Goal: Task Accomplishment & Management: Complete application form

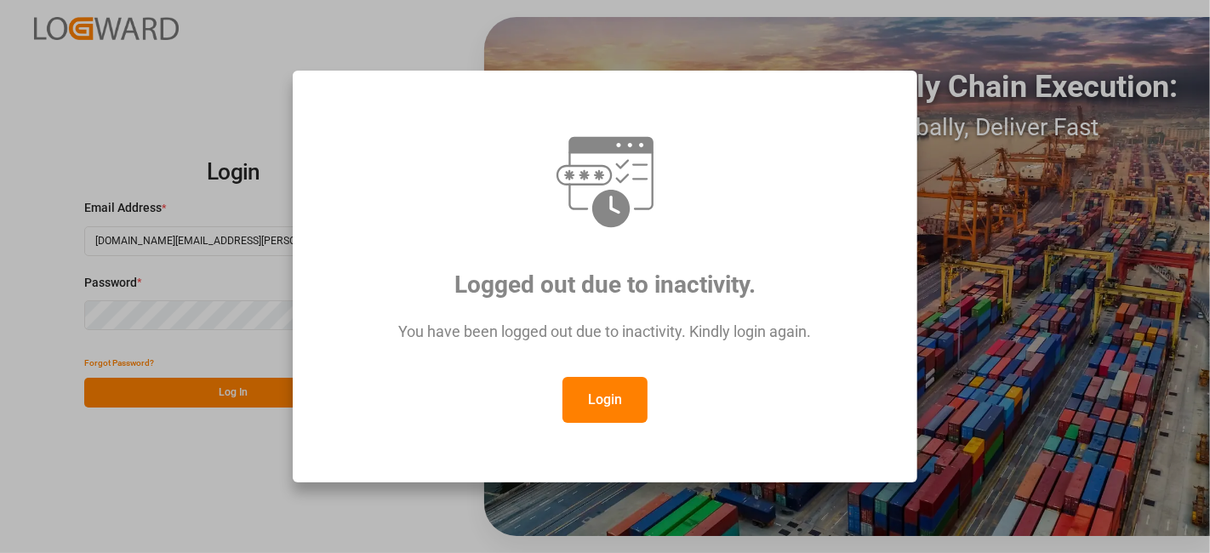
click at [607, 392] on button "Login" at bounding box center [604, 400] width 85 height 46
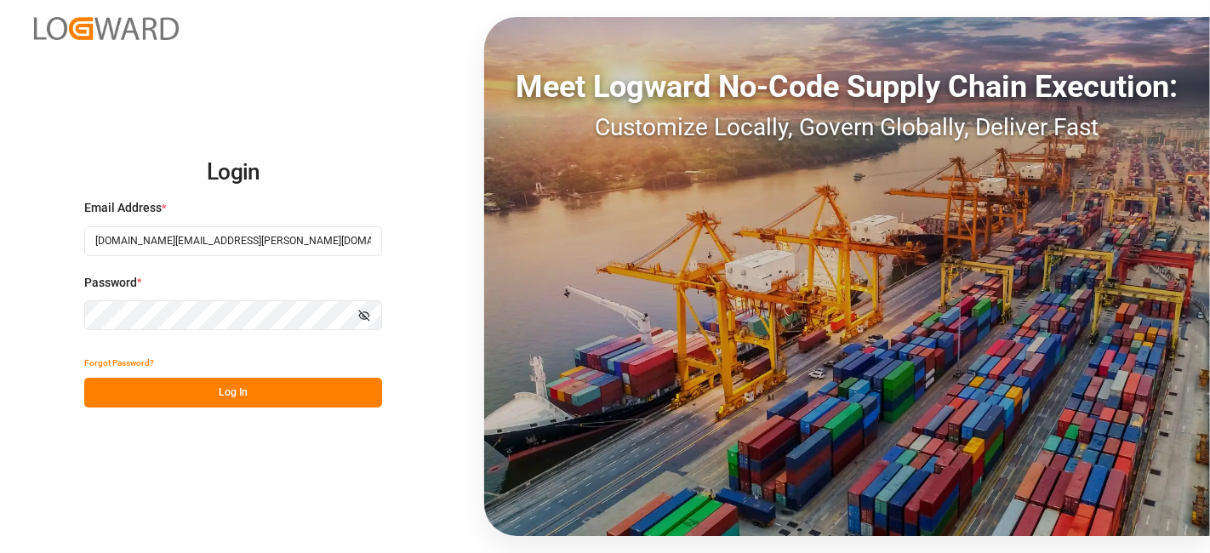
click at [231, 388] on button "Log In" at bounding box center [233, 393] width 298 height 30
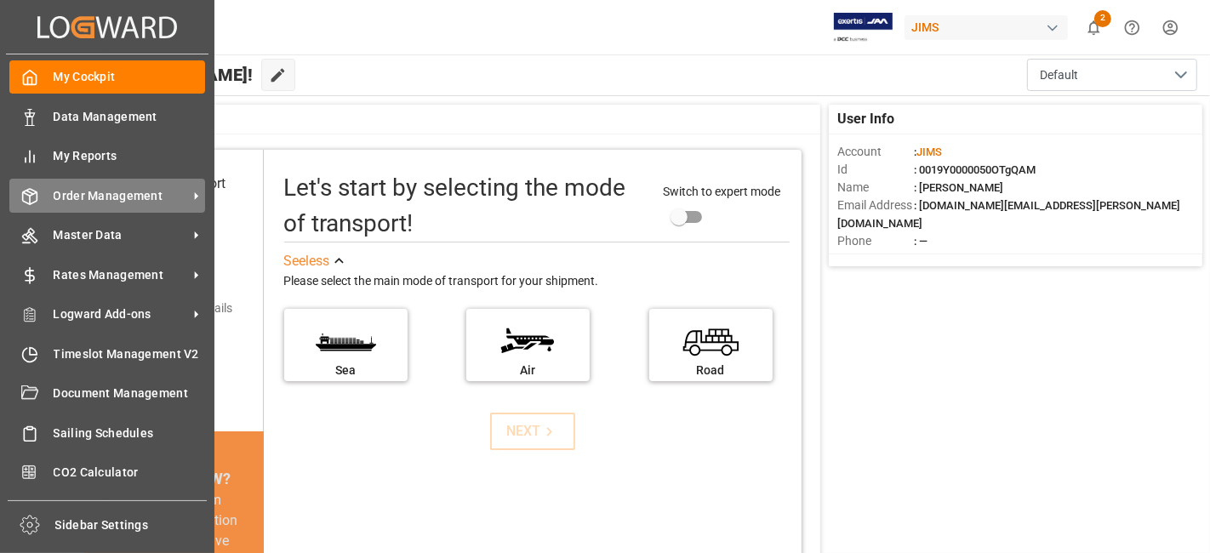
click at [102, 191] on span "Order Management" at bounding box center [121, 196] width 134 height 18
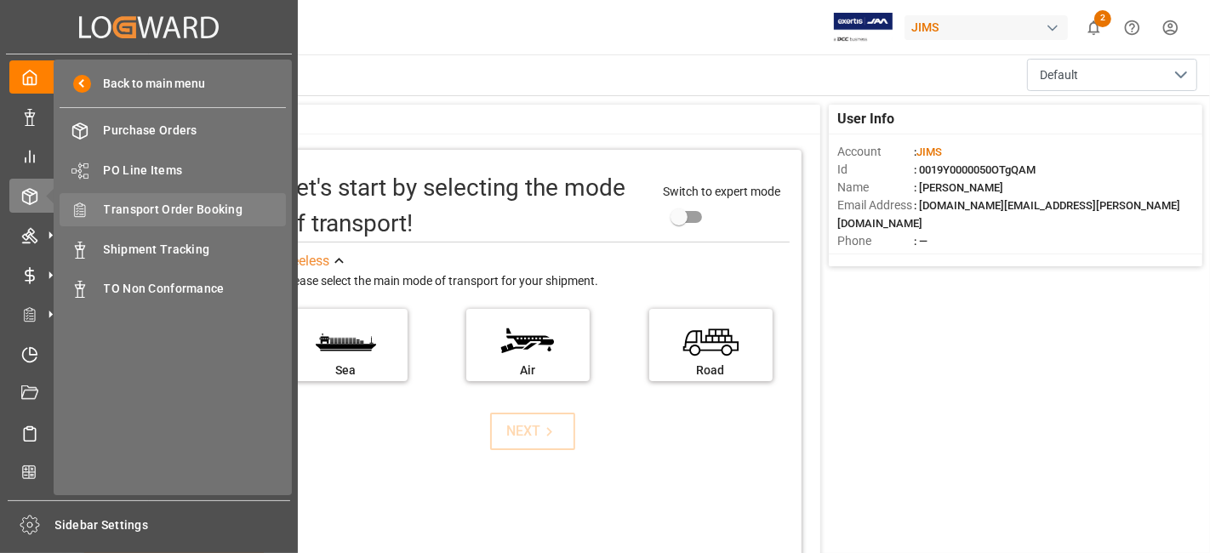
click at [180, 208] on span "Transport Order Booking" at bounding box center [195, 210] width 183 height 18
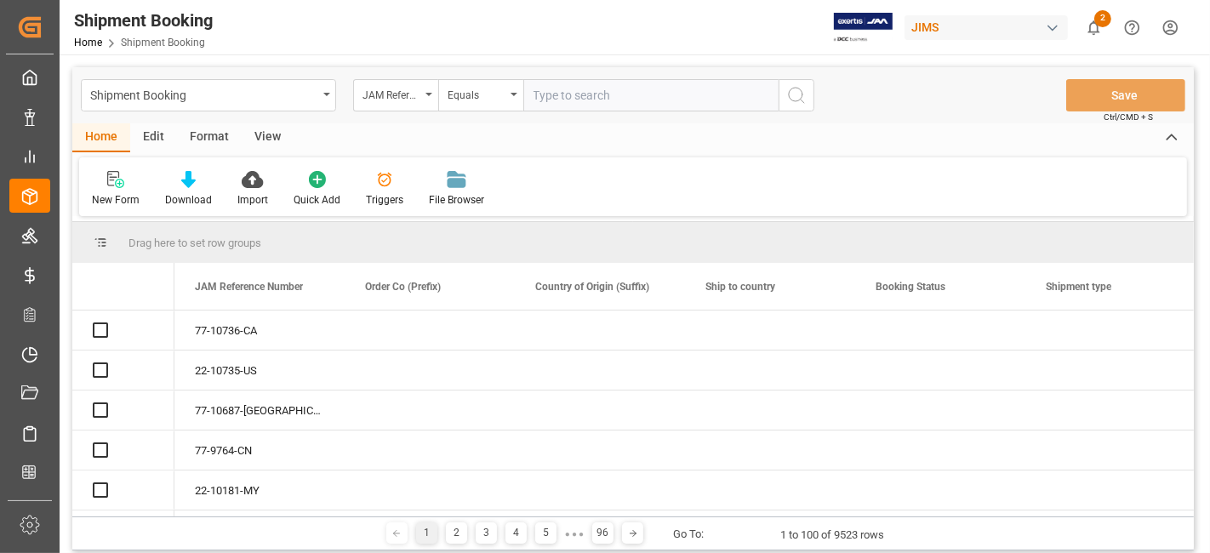
click at [561, 95] on input "text" at bounding box center [650, 95] width 255 height 32
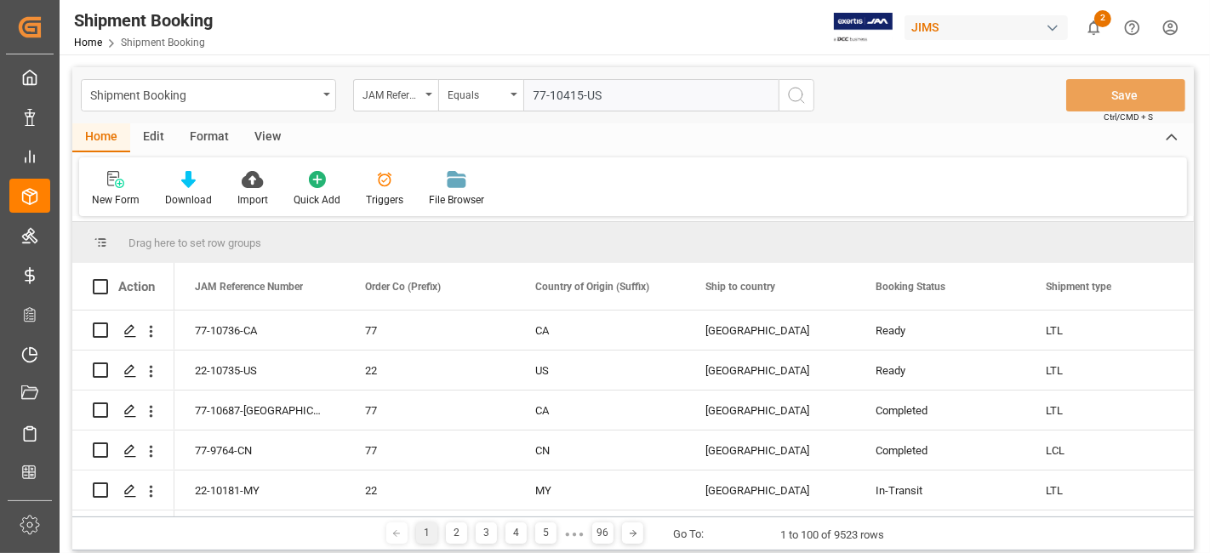
type input "77-10415-US"
click at [787, 100] on icon "search button" at bounding box center [796, 95] width 20 height 20
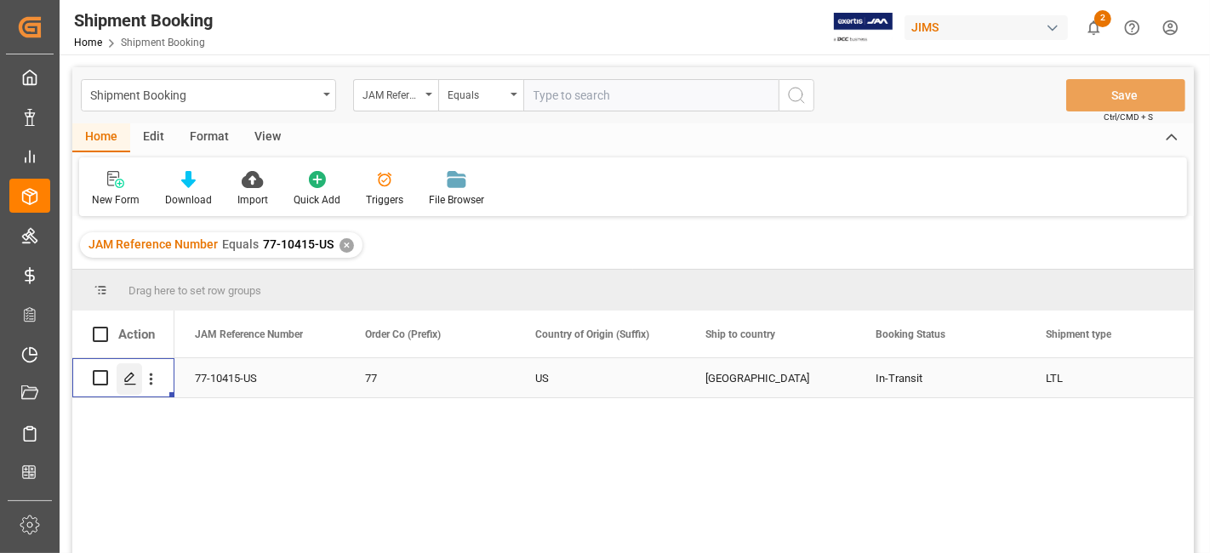
click at [126, 376] on polygon "Press SPACE to select this row." at bounding box center [129, 377] width 9 height 9
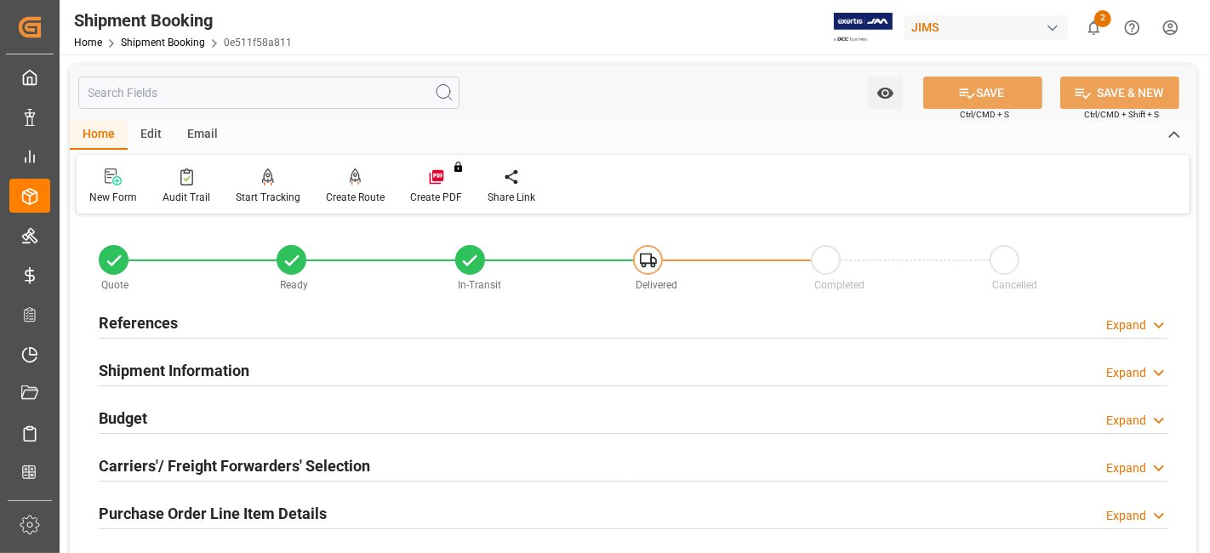
click at [134, 414] on h2 "Budget" at bounding box center [123, 418] width 48 height 23
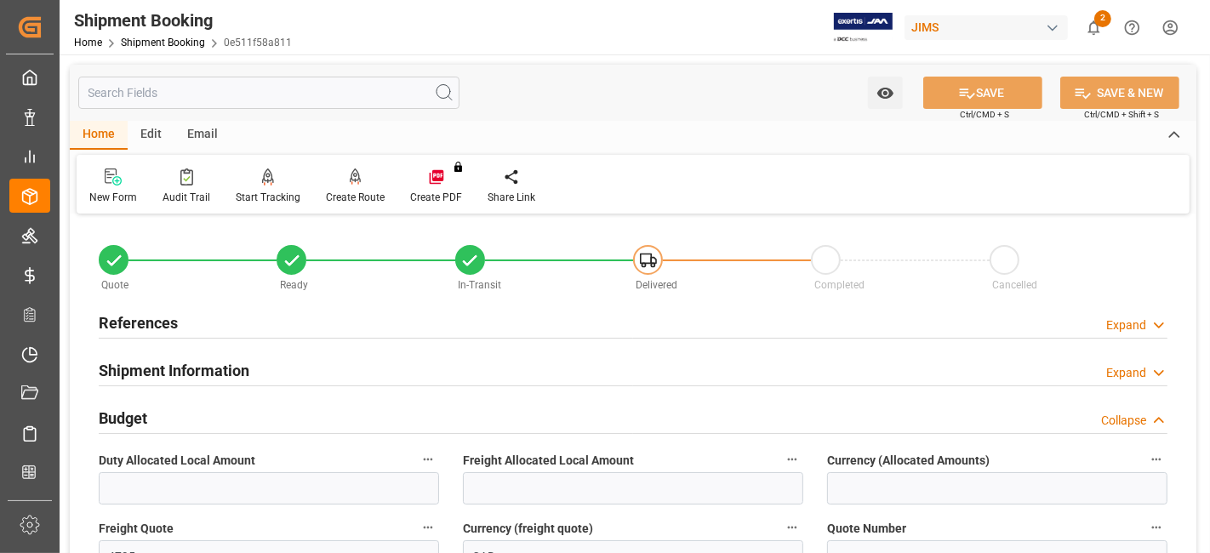
click at [134, 414] on h2 "Budget" at bounding box center [123, 418] width 48 height 23
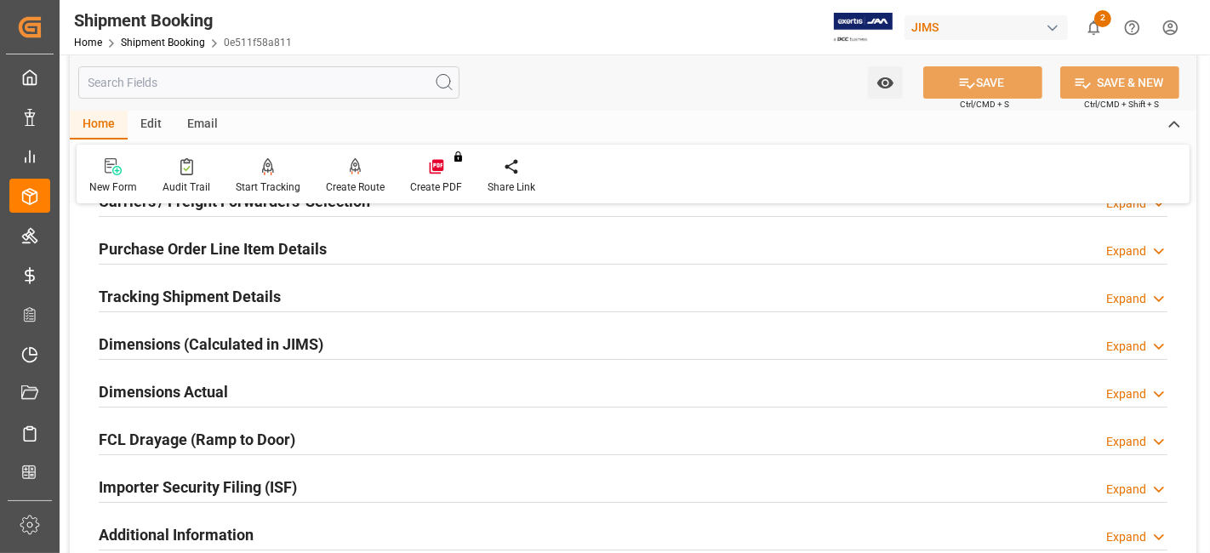
click at [152, 390] on h2 "Dimensions Actual" at bounding box center [163, 391] width 129 height 23
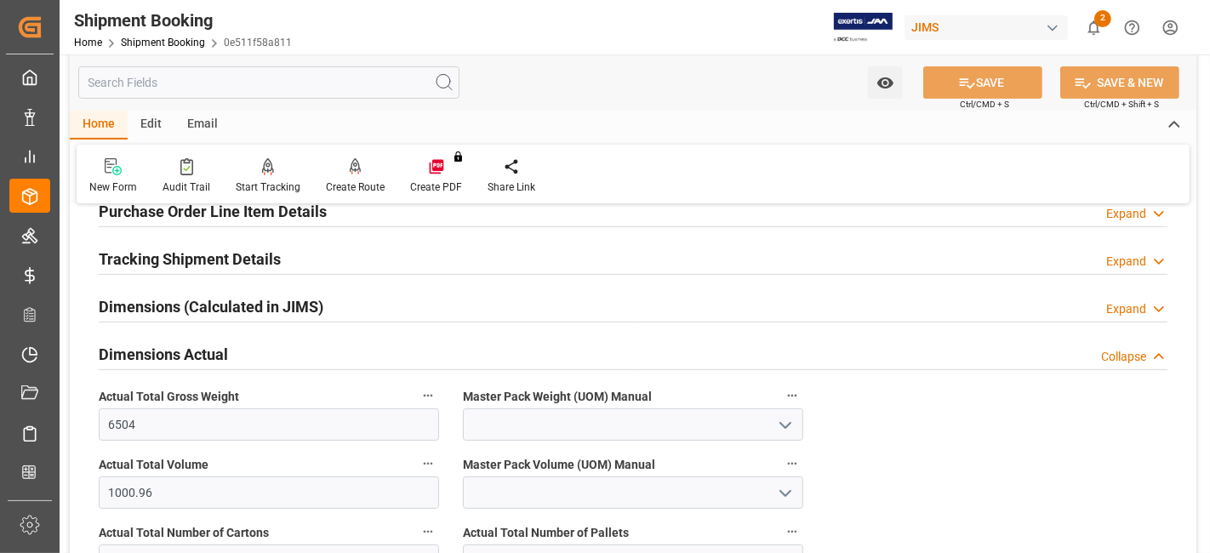
scroll to position [340, 0]
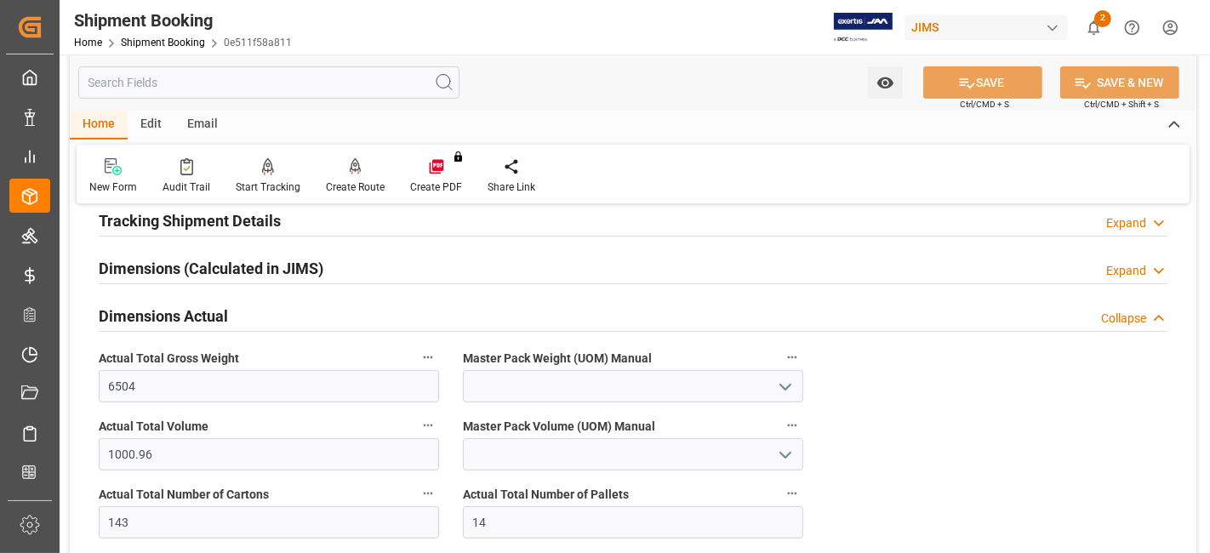
click at [159, 316] on h2 "Dimensions Actual" at bounding box center [163, 316] width 129 height 23
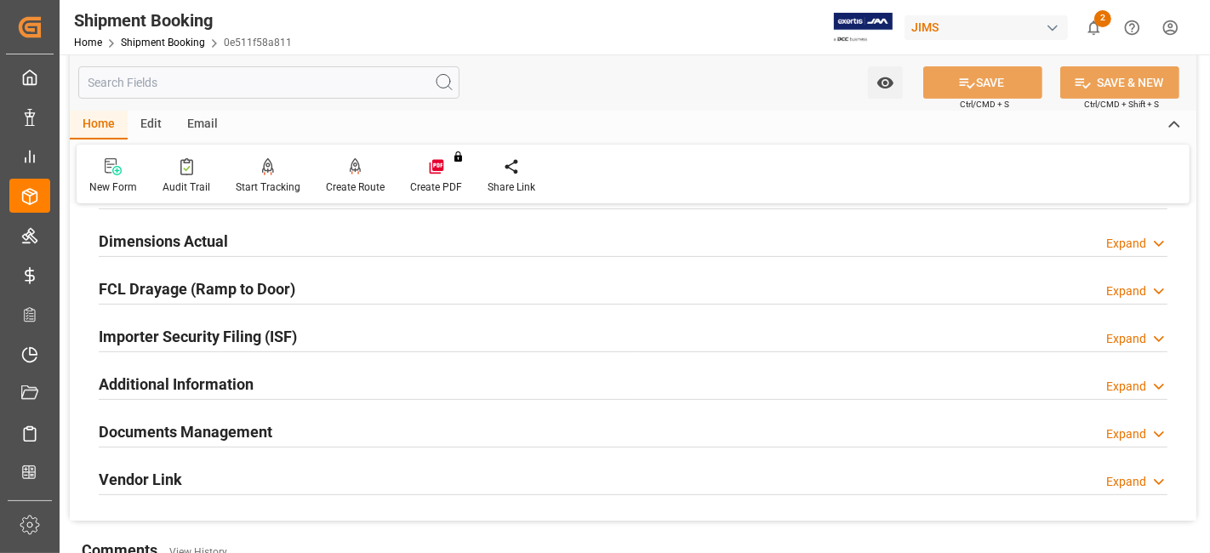
scroll to position [453, 0]
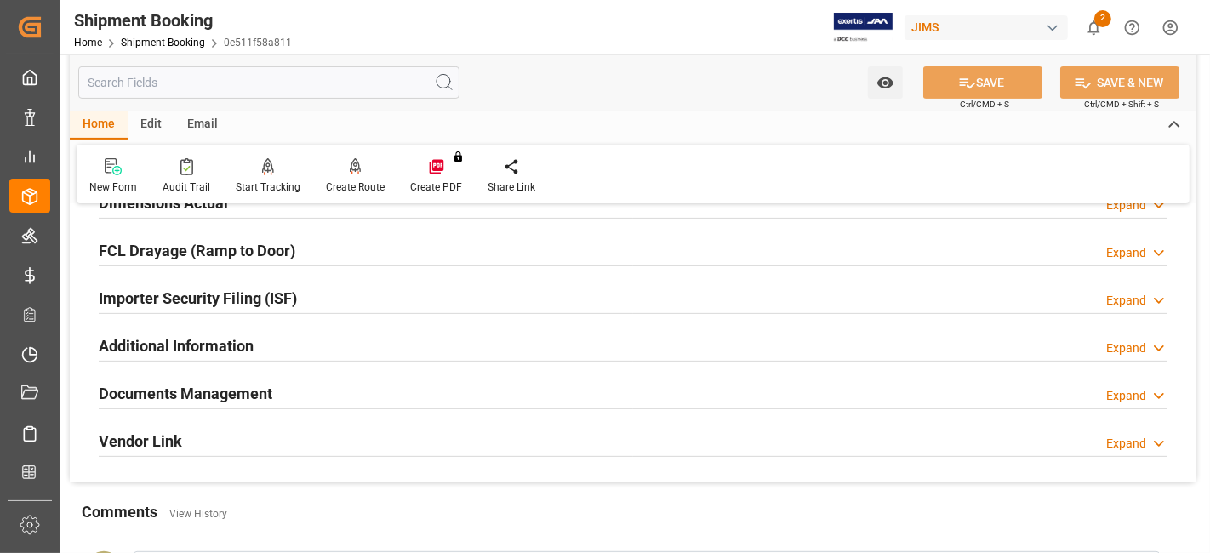
click at [165, 391] on h2 "Documents Management" at bounding box center [186, 393] width 174 height 23
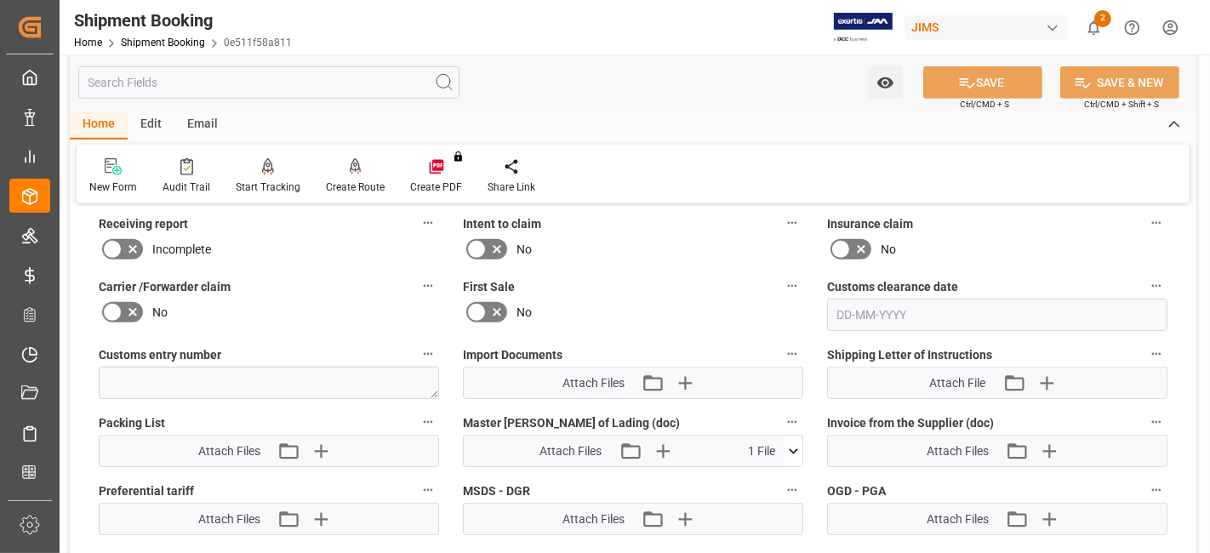
scroll to position [794, 0]
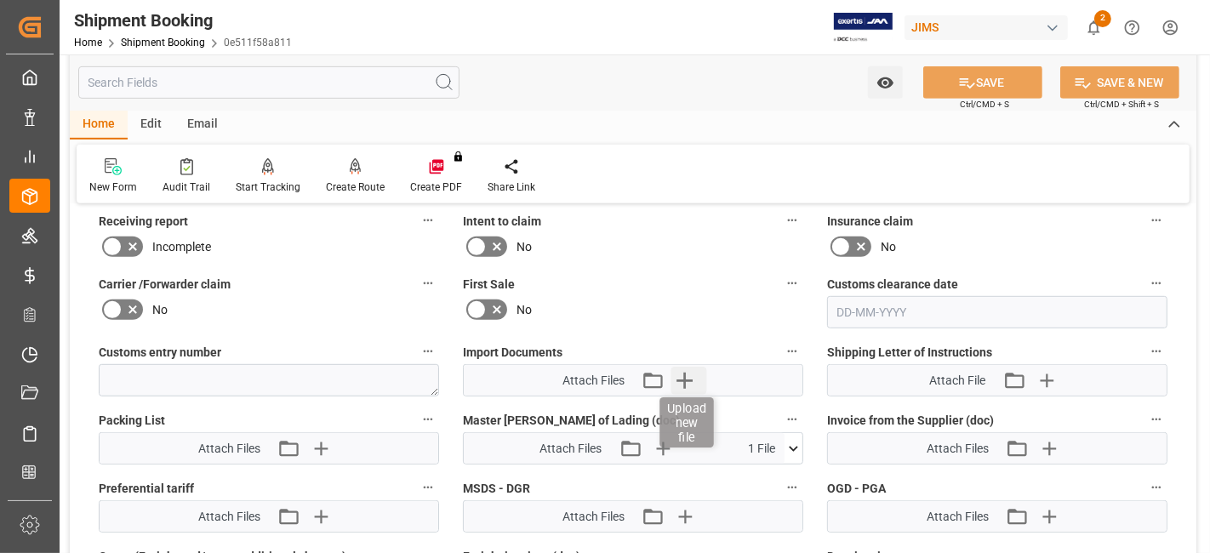
click at [678, 375] on icon "button" at bounding box center [684, 380] width 27 height 27
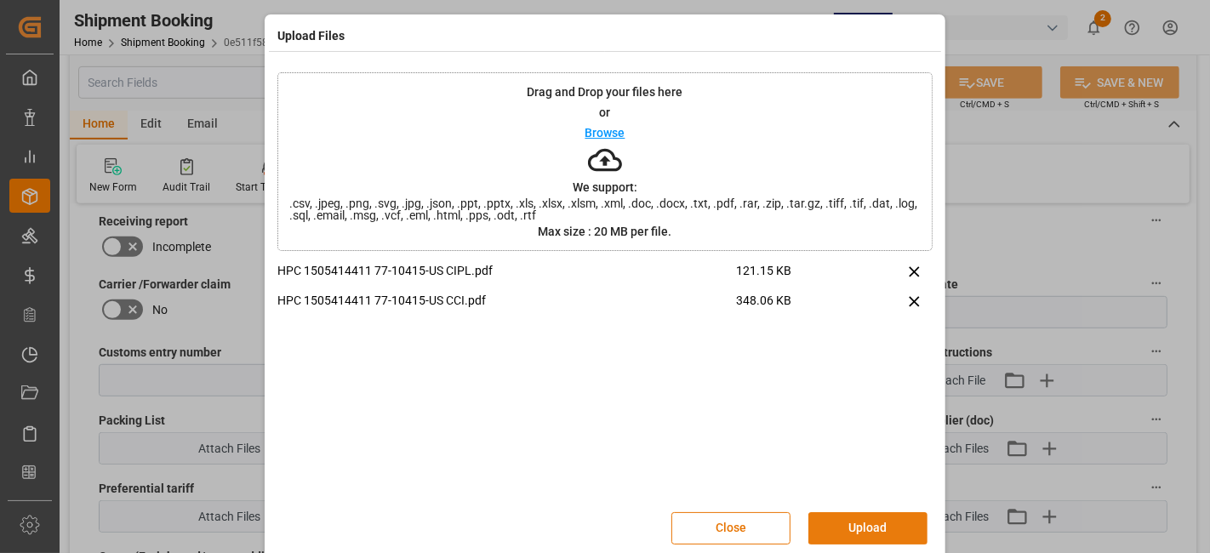
click at [848, 524] on button "Upload" at bounding box center [867, 528] width 119 height 32
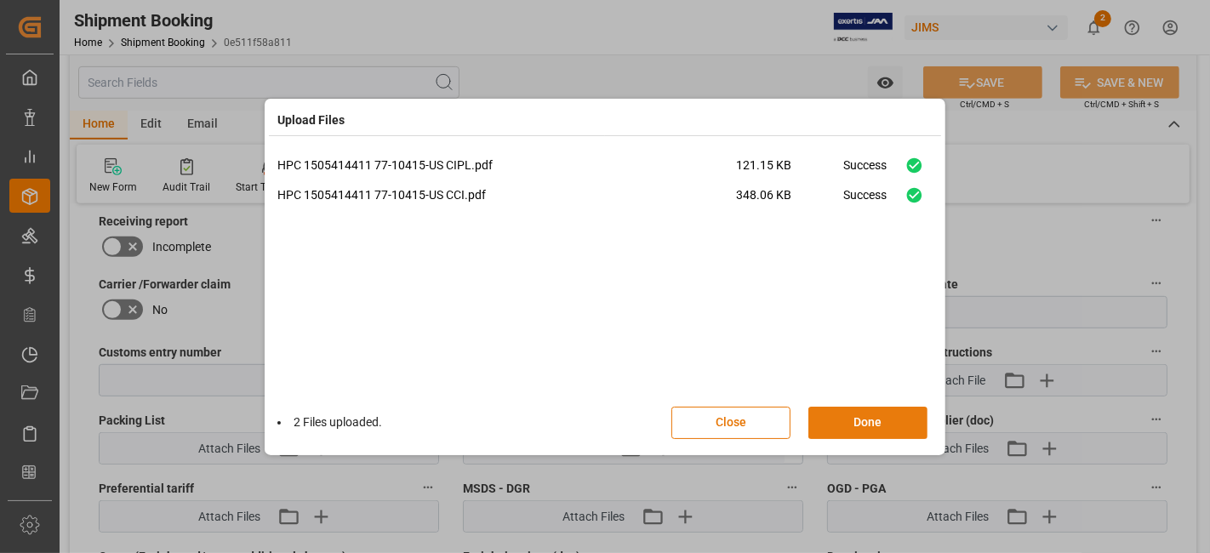
click at [857, 421] on button "Done" at bounding box center [867, 423] width 119 height 32
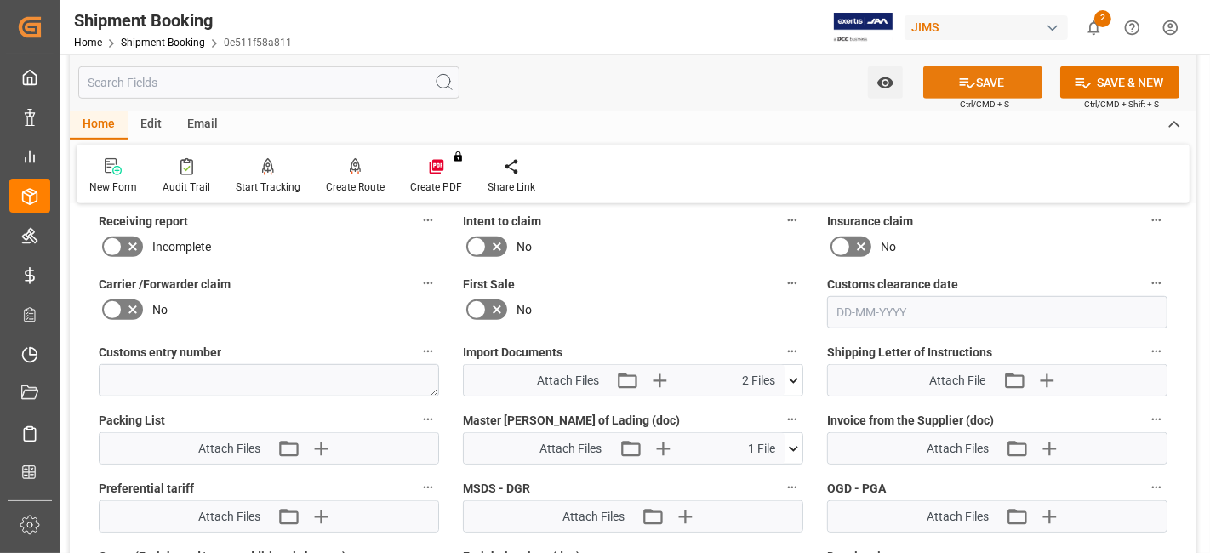
click at [942, 90] on button "SAVE" at bounding box center [982, 82] width 119 height 32
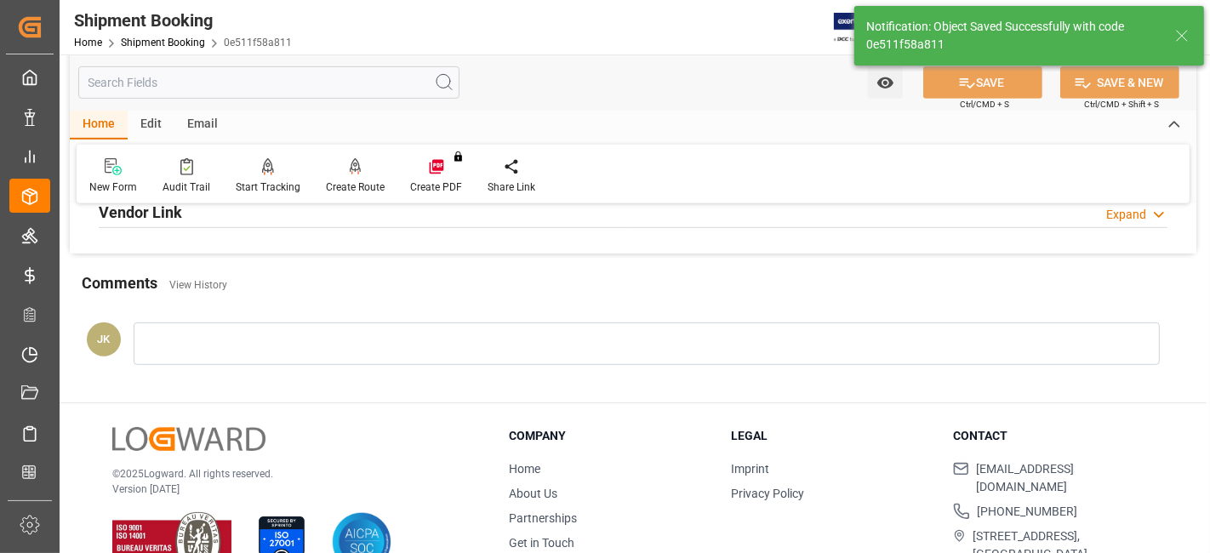
scroll to position [625, 0]
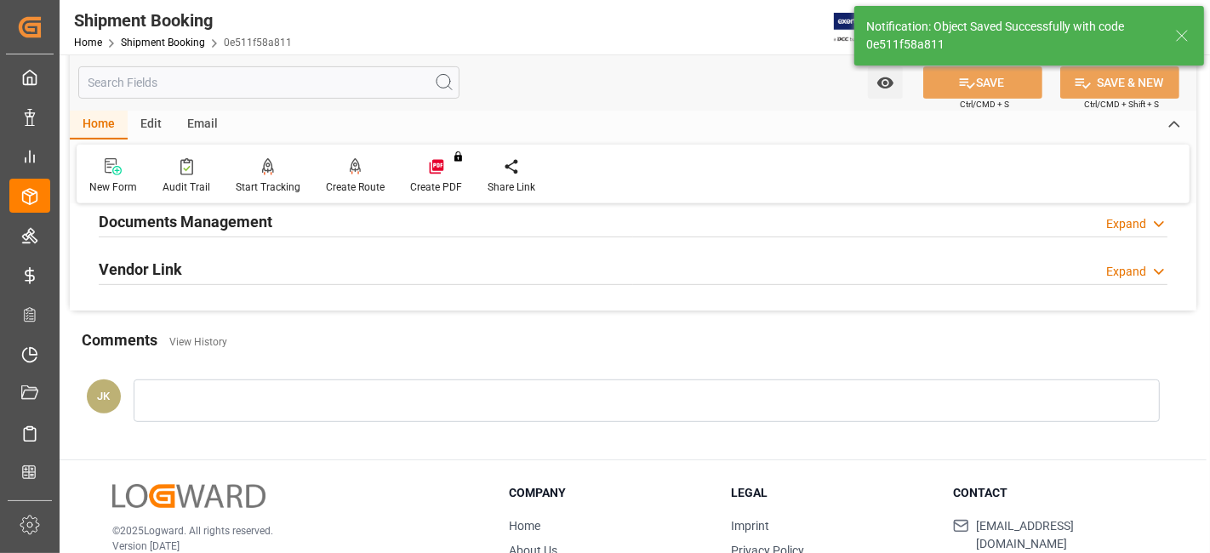
click at [354, 230] on div "Documents Management Expand" at bounding box center [633, 220] width 1068 height 32
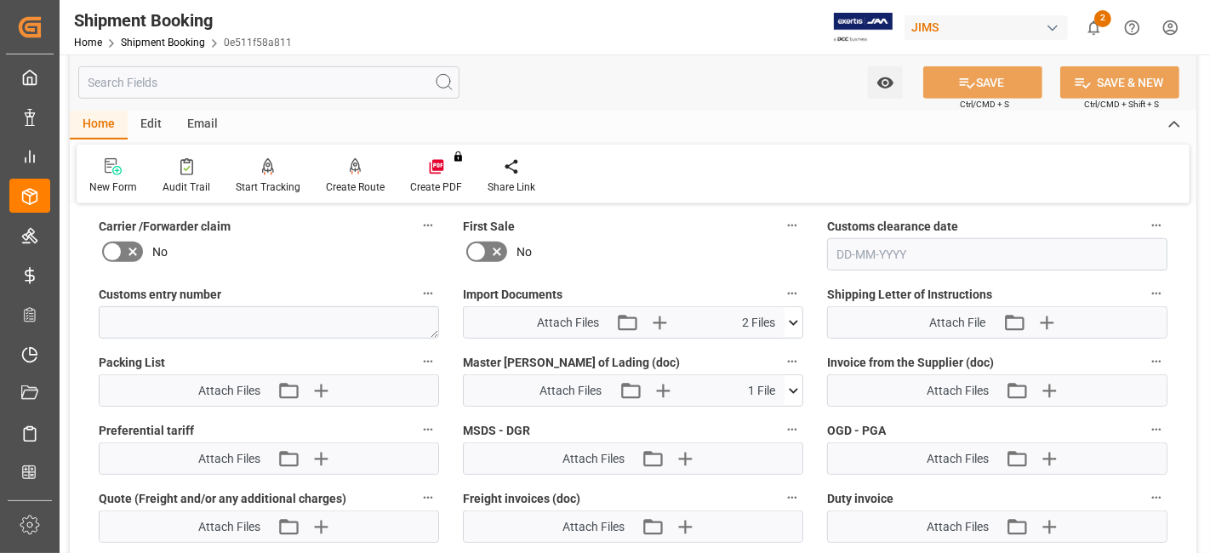
scroll to position [852, 0]
click at [1052, 379] on icon "button" at bounding box center [1048, 389] width 27 height 27
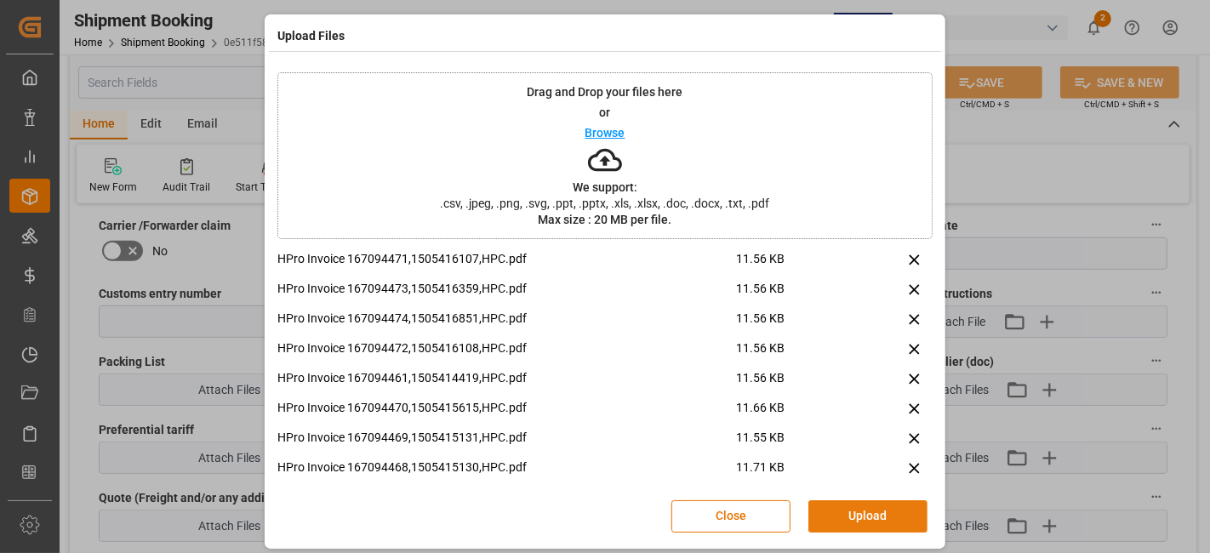
click at [875, 507] on button "Upload" at bounding box center [867, 516] width 119 height 32
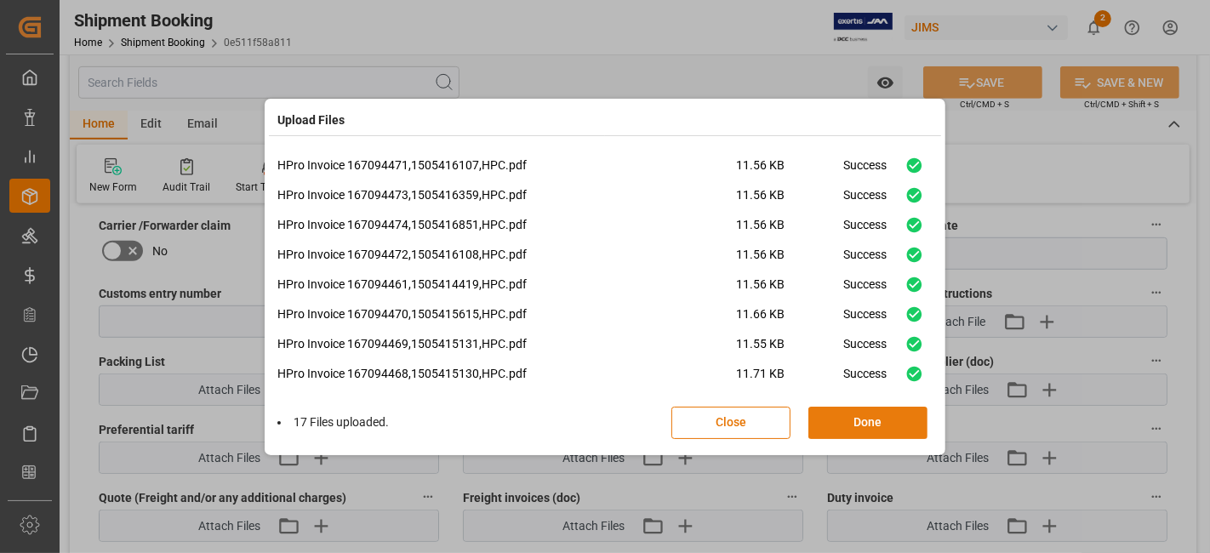
click at [855, 428] on button "Done" at bounding box center [867, 423] width 119 height 32
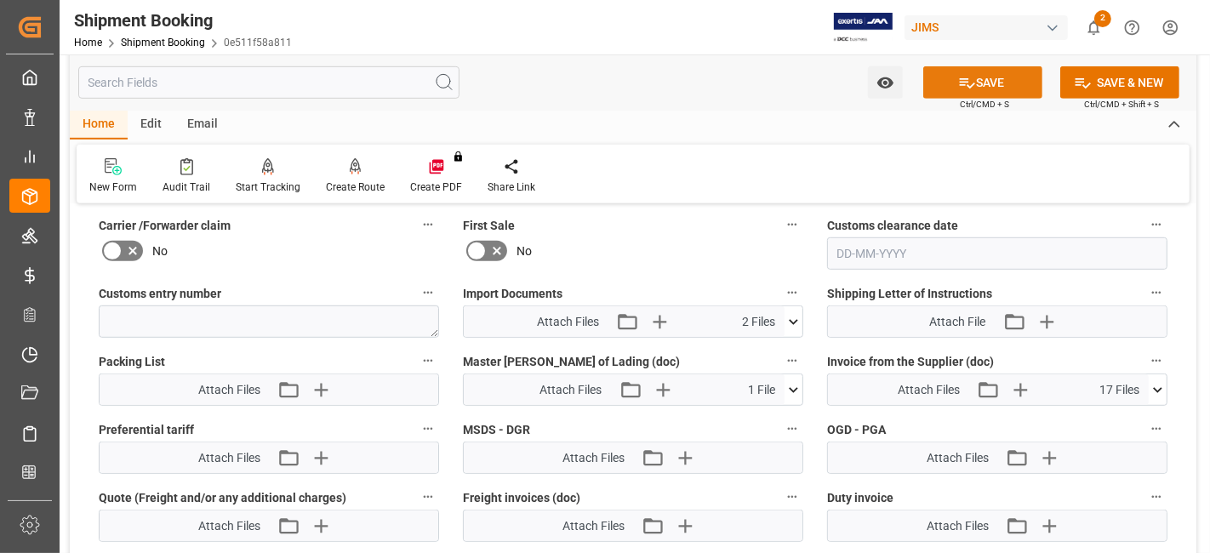
click at [940, 89] on button "SAVE" at bounding box center [982, 82] width 119 height 32
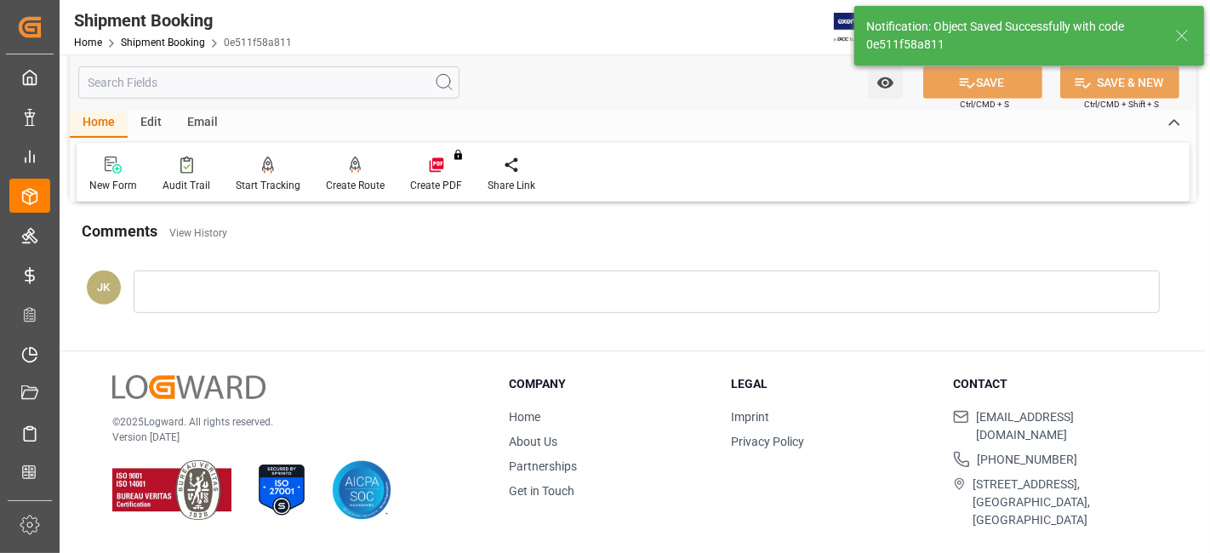
scroll to position [720, 0]
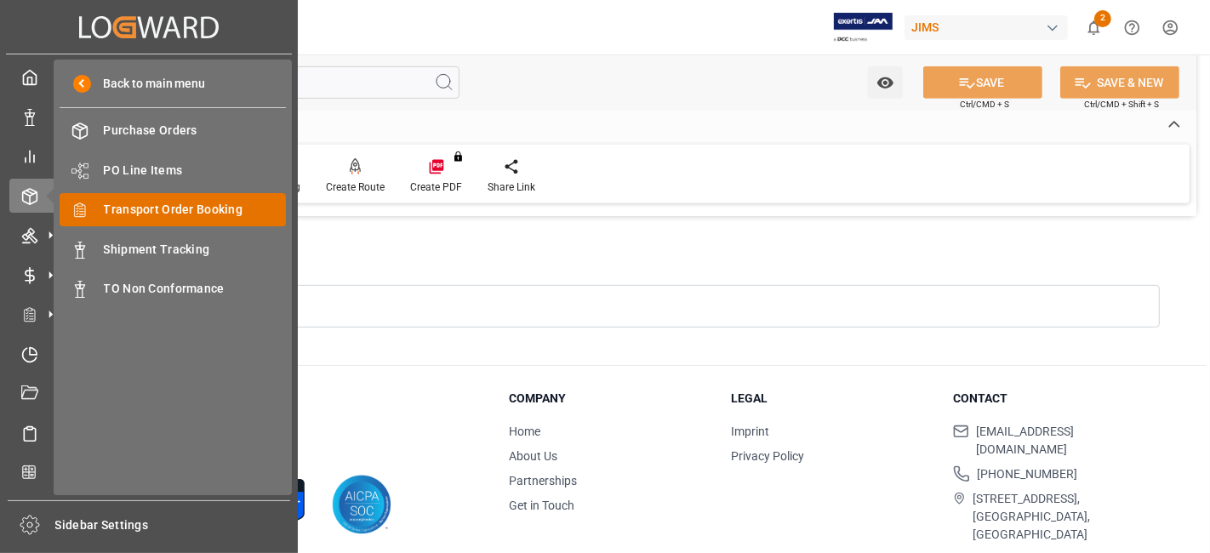
click at [202, 210] on span "Transport Order Booking" at bounding box center [195, 210] width 183 height 18
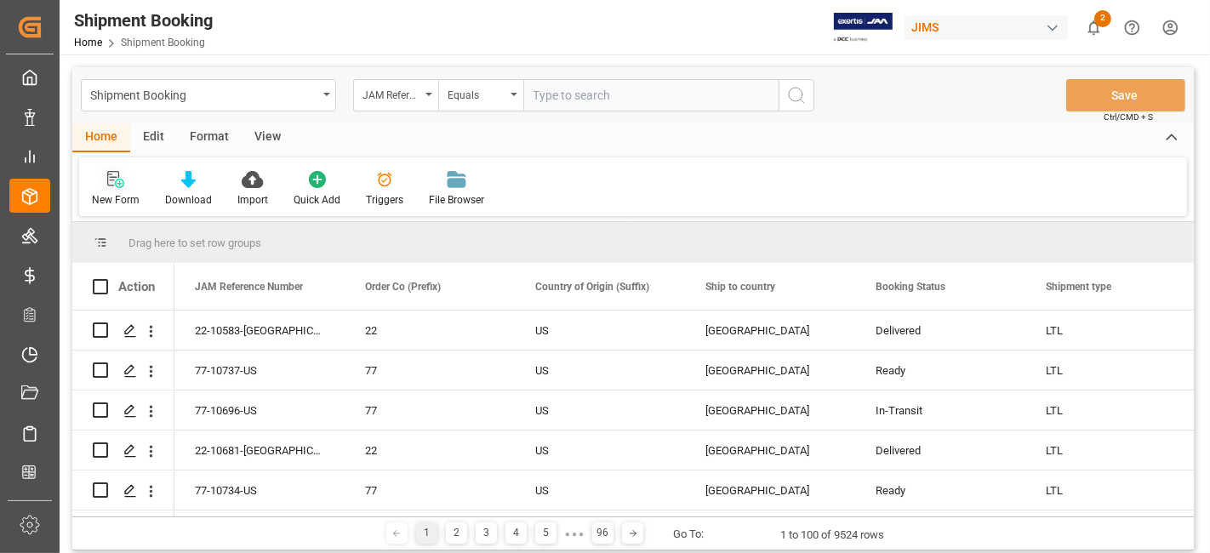
click at [123, 187] on div at bounding box center [116, 179] width 48 height 18
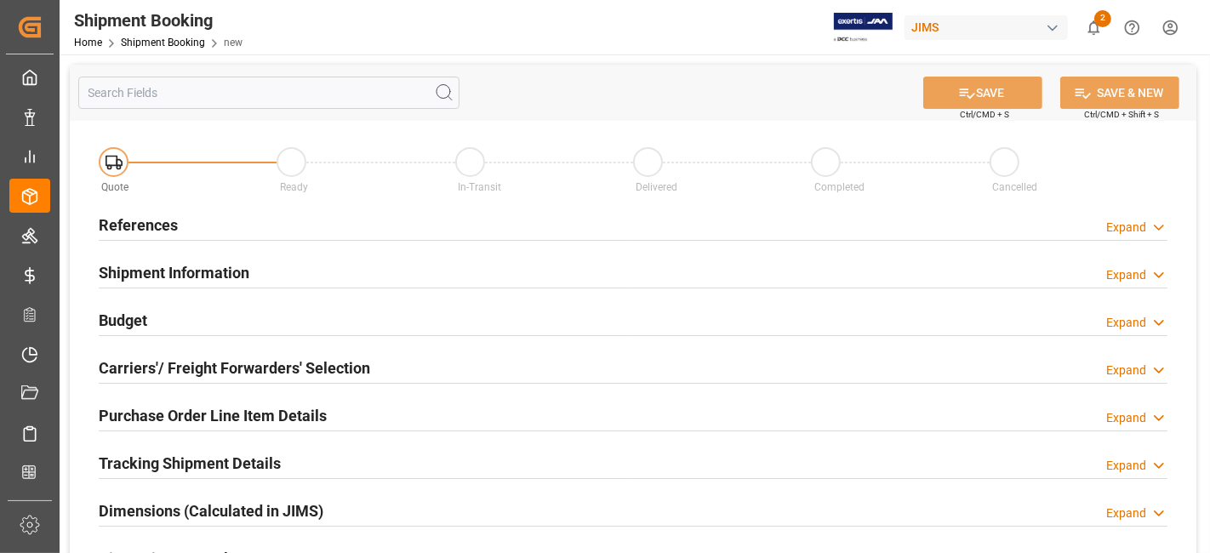
click at [178, 225] on div "References Expand" at bounding box center [633, 224] width 1068 height 32
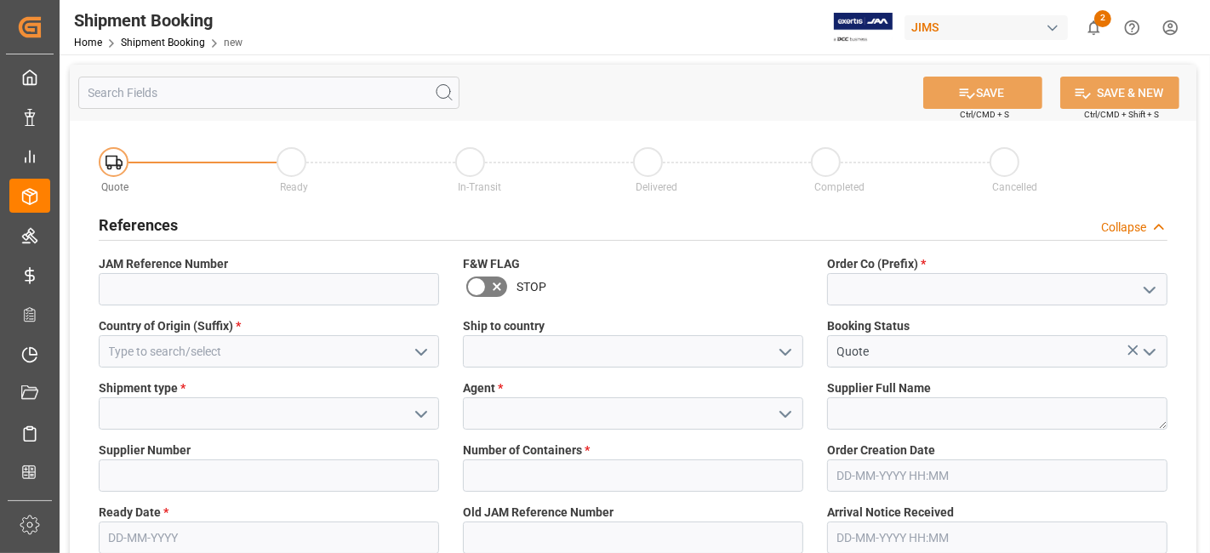
click at [1156, 295] on icon "open menu" at bounding box center [1149, 290] width 20 height 20
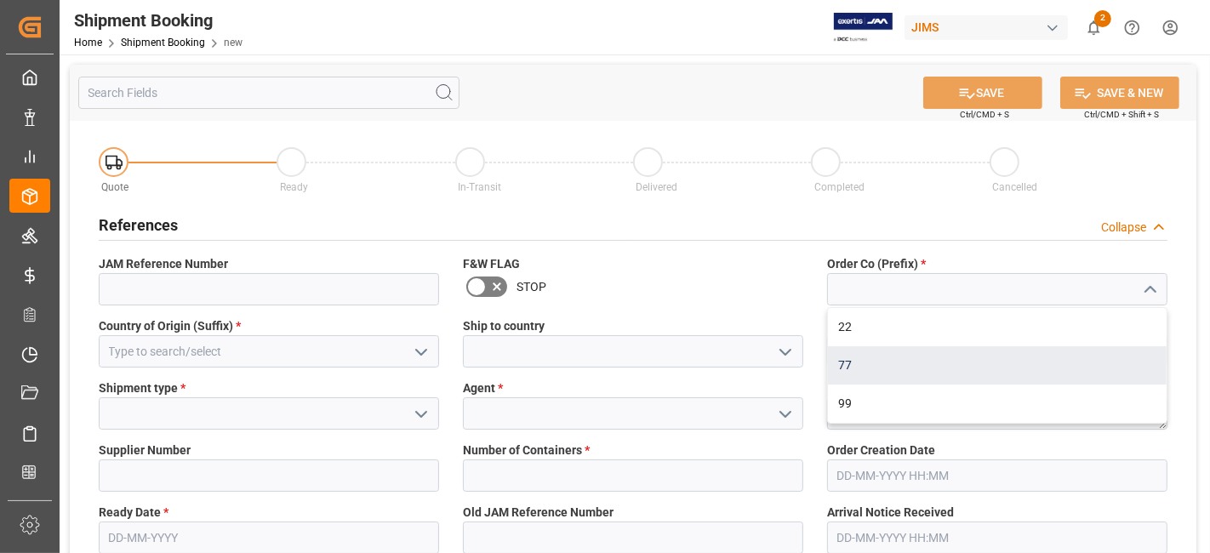
click at [977, 361] on div "77" at bounding box center [997, 365] width 339 height 38
type input "77"
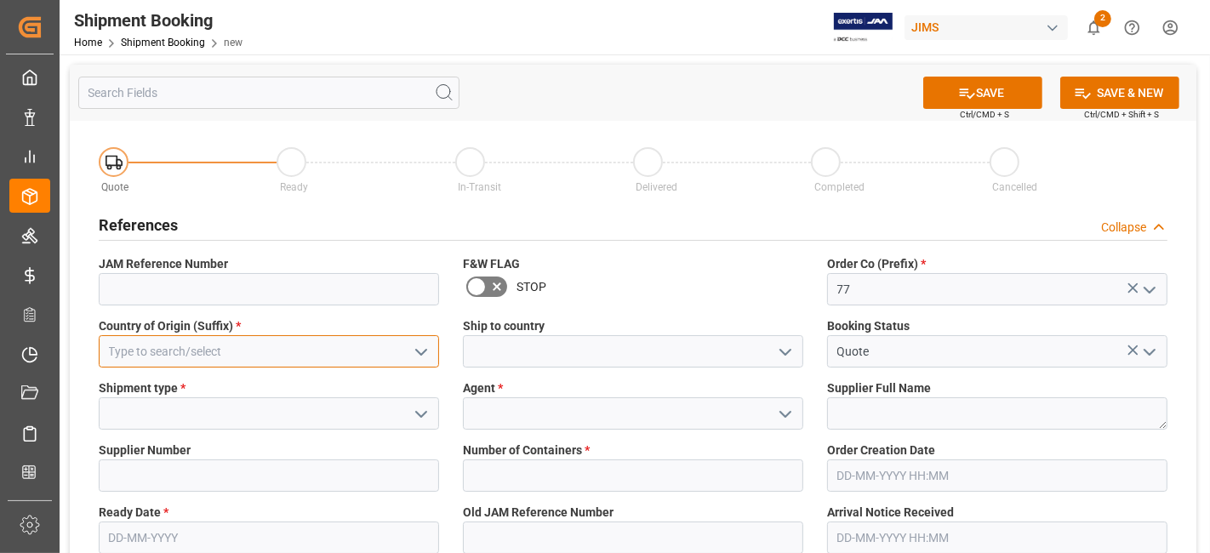
click at [397, 361] on input at bounding box center [269, 351] width 340 height 32
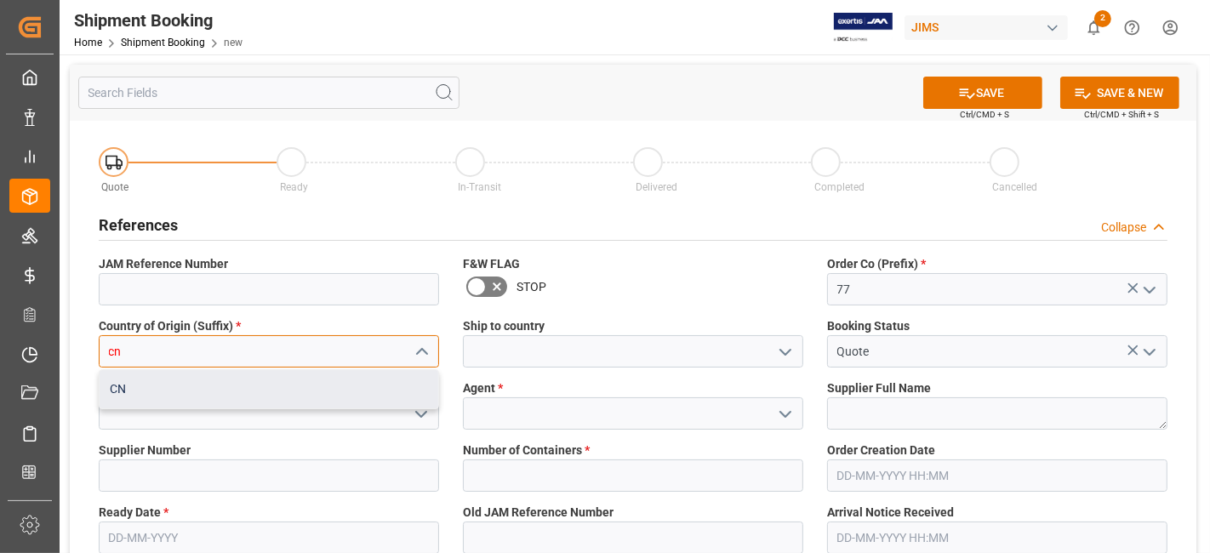
click at [366, 393] on div "CN" at bounding box center [269, 389] width 339 height 38
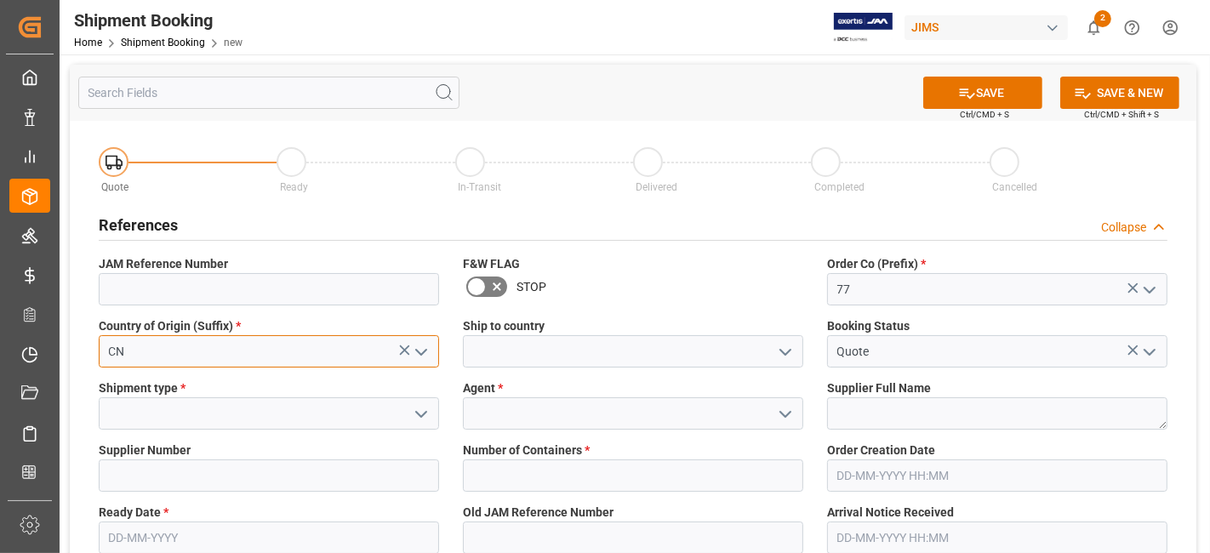
type input "CN"
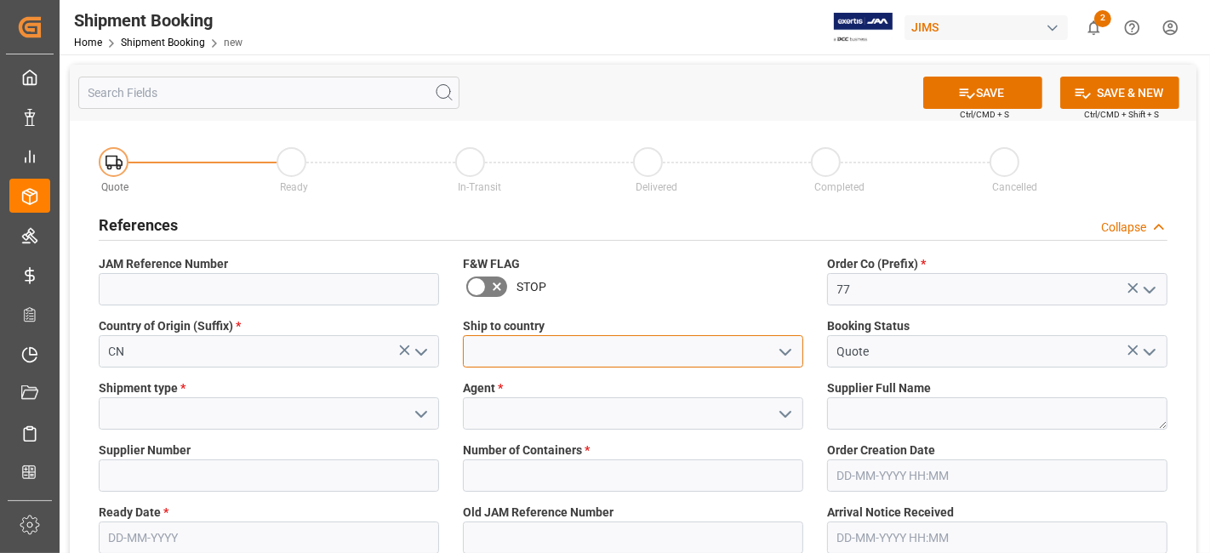
click at [690, 356] on input at bounding box center [633, 351] width 340 height 32
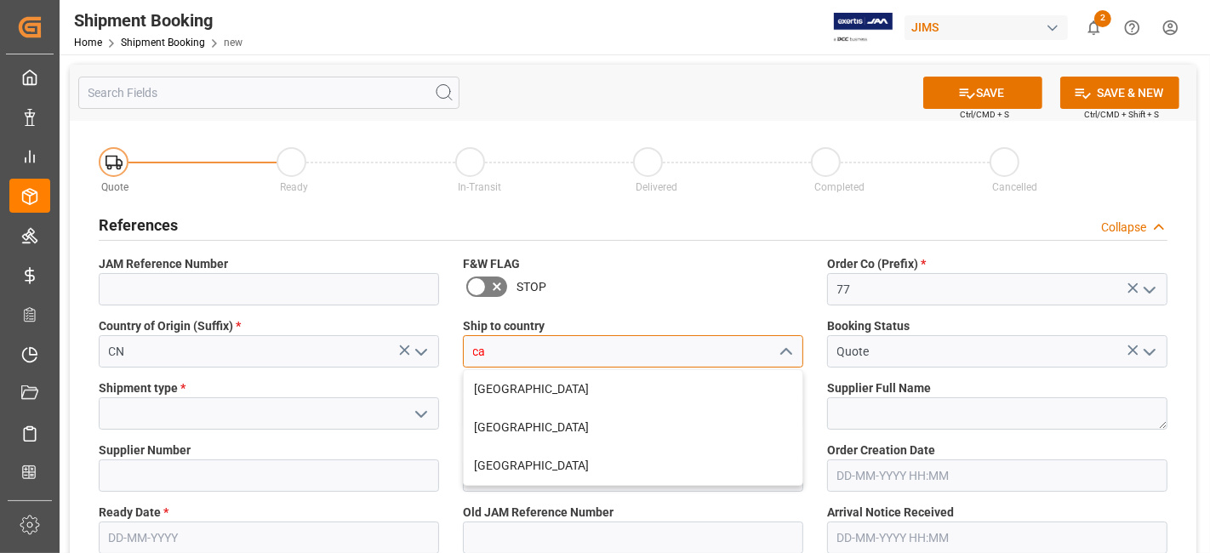
type input "[GEOGRAPHIC_DATA]"
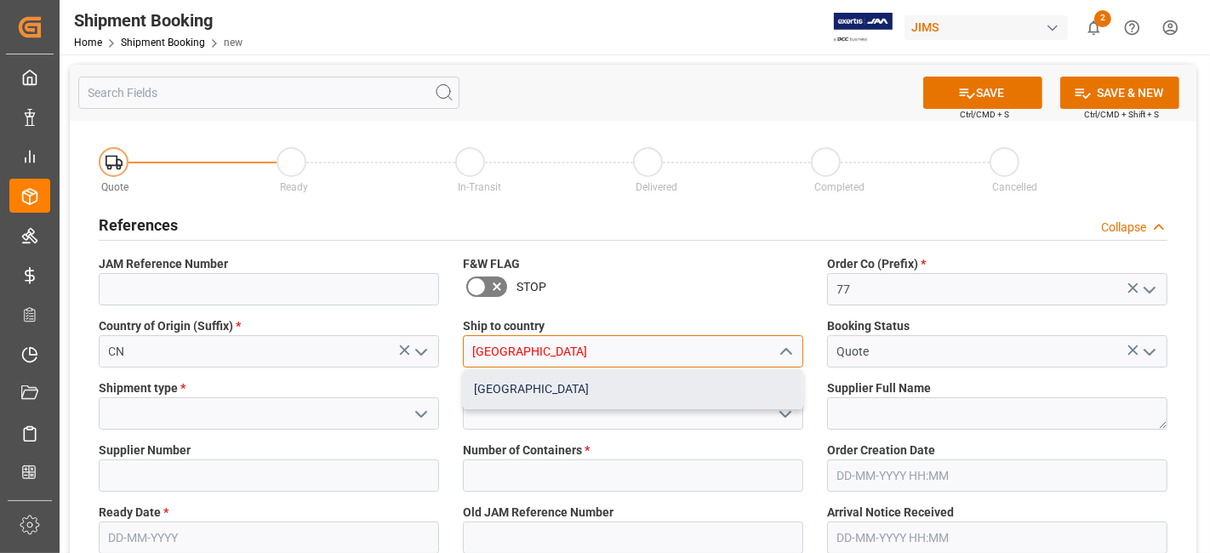
click at [730, 384] on div "[GEOGRAPHIC_DATA]" at bounding box center [633, 389] width 339 height 38
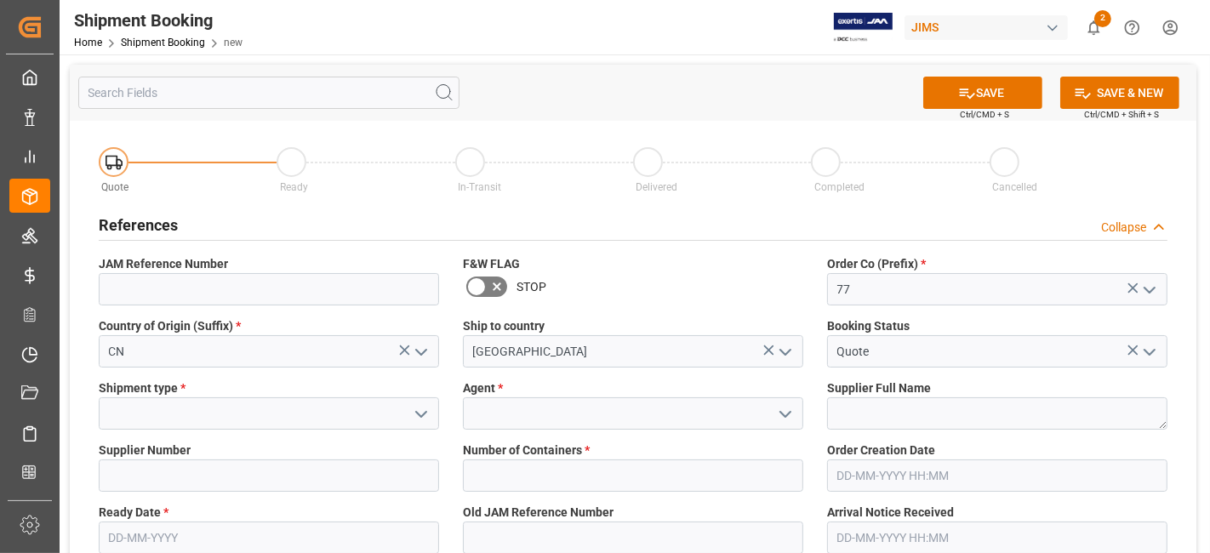
click at [415, 414] on icon "open menu" at bounding box center [421, 414] width 20 height 20
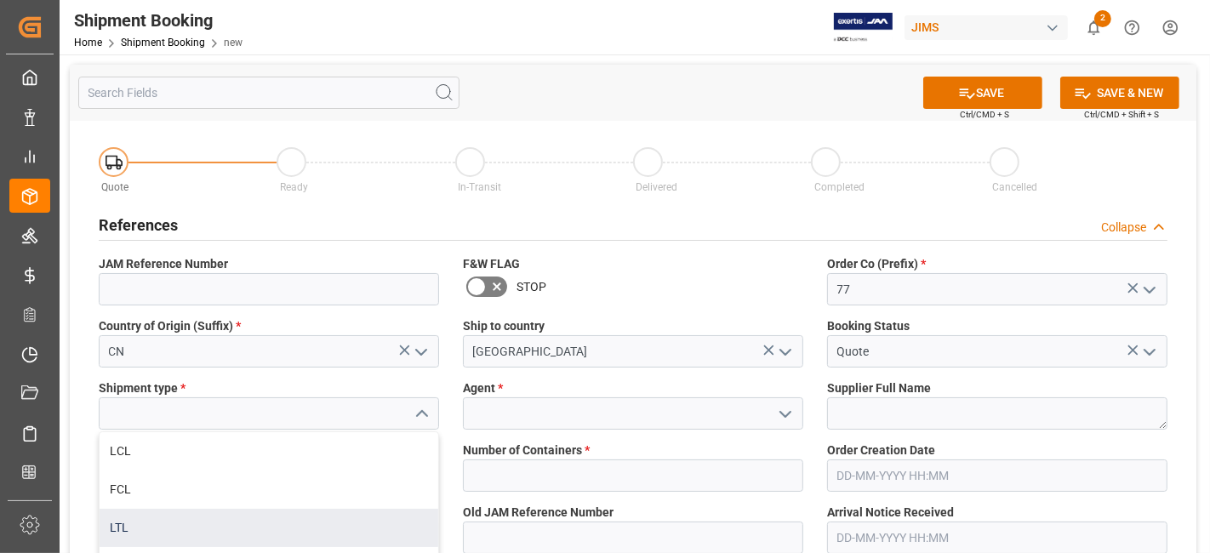
click at [265, 521] on div "LTL" at bounding box center [269, 528] width 339 height 38
type input "LTL"
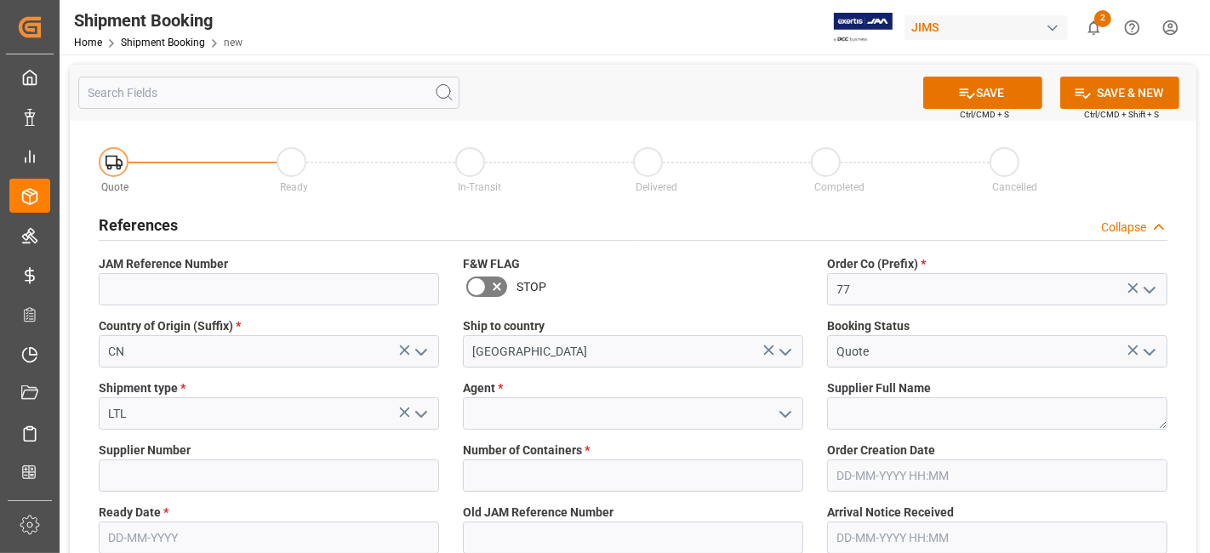
click at [424, 411] on icon "open menu" at bounding box center [421, 414] width 20 height 20
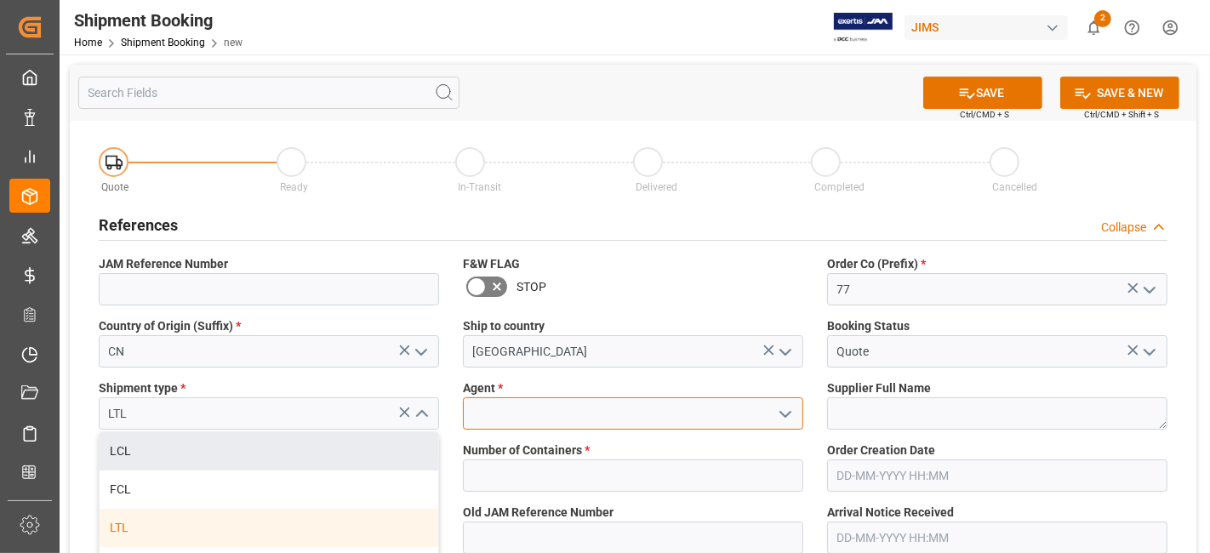
click at [754, 417] on input at bounding box center [633, 413] width 340 height 32
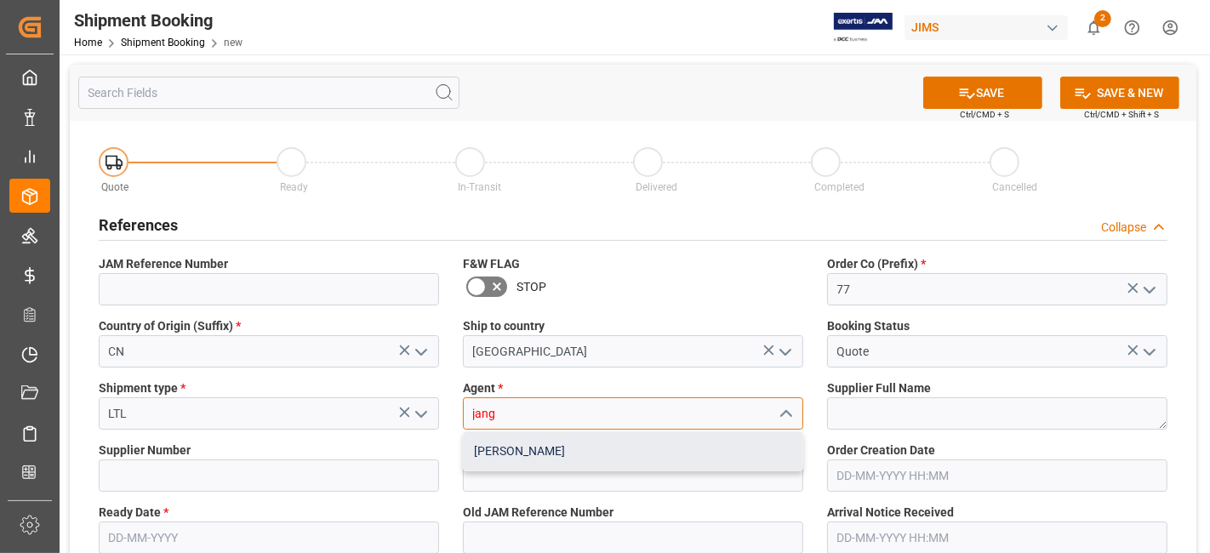
click at [687, 458] on div "[PERSON_NAME]" at bounding box center [633, 451] width 339 height 38
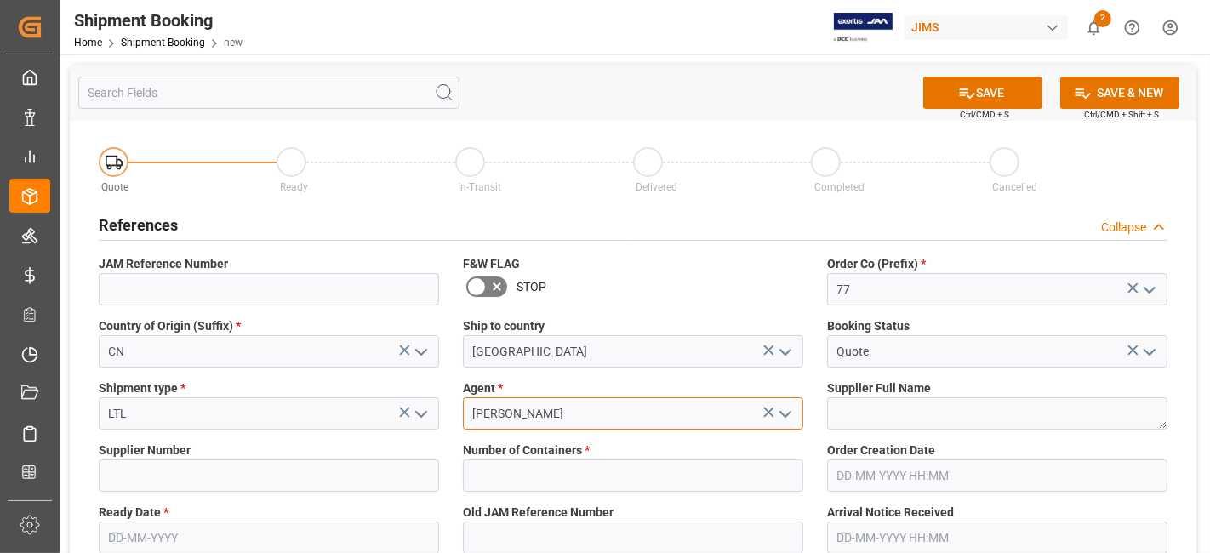
type input "[PERSON_NAME]"
click at [824, 398] on div "Supplier Full Name" at bounding box center [997, 404] width 364 height 62
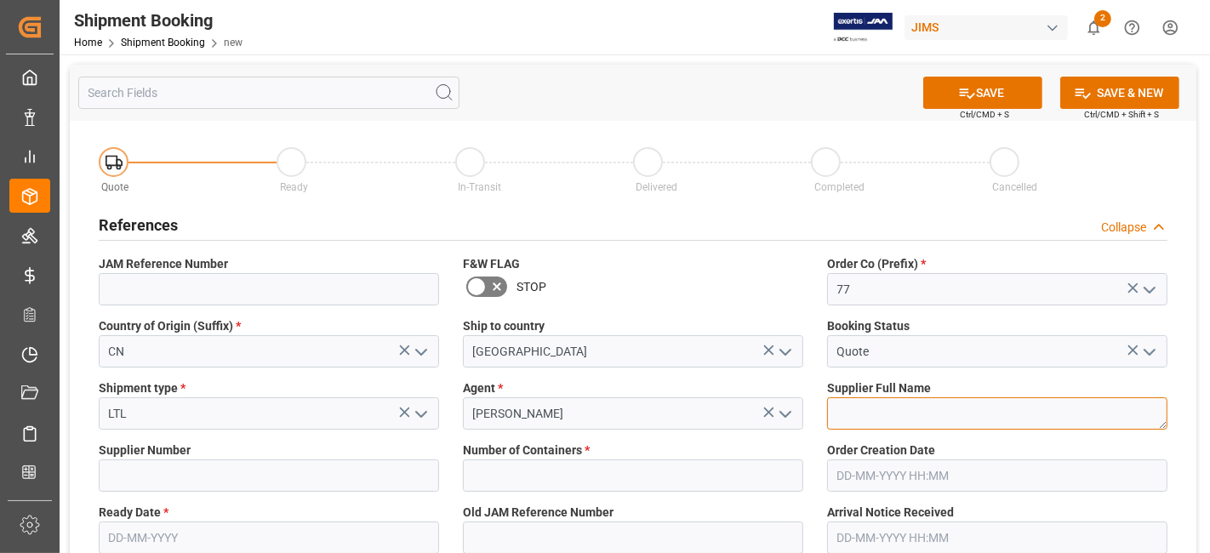
click at [848, 412] on textarea at bounding box center [997, 413] width 340 height 32
paste textarea "477028"
type textarea "477028"
click at [846, 410] on textarea "477028" at bounding box center [997, 413] width 340 height 32
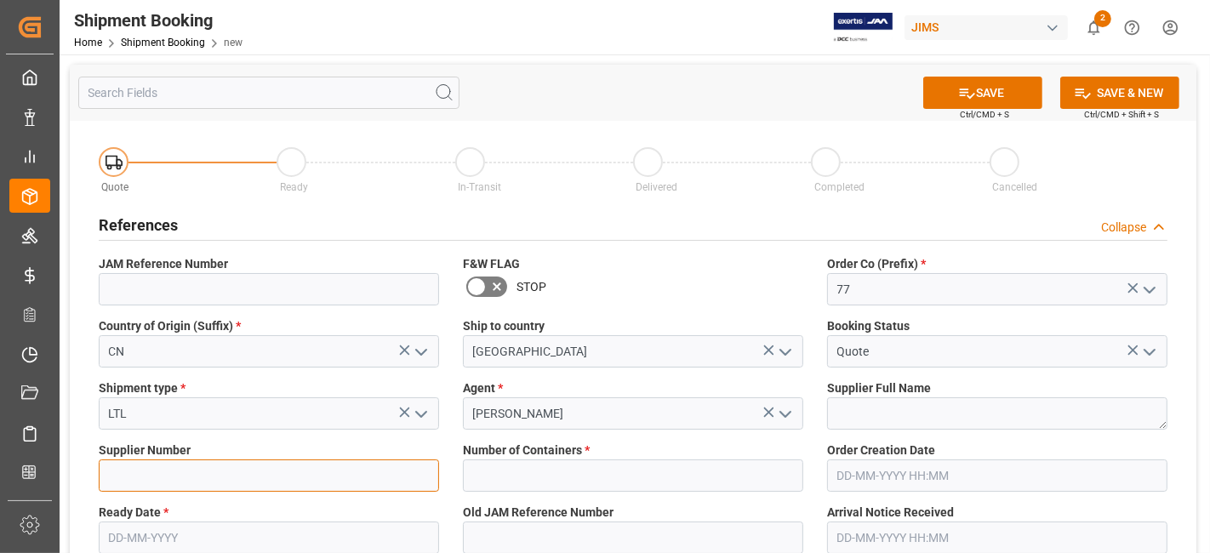
click at [210, 468] on input at bounding box center [269, 475] width 340 height 32
paste input "477028"
type input "477028"
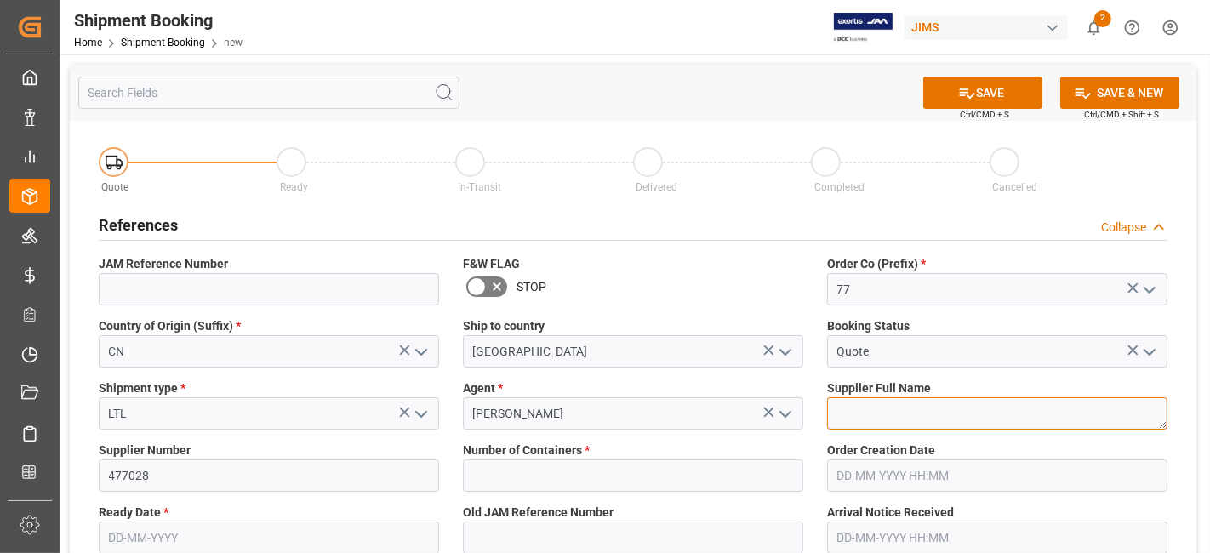
click at [908, 424] on textarea "477028" at bounding box center [997, 413] width 340 height 32
paste textarea "TEAC - TASCAM"
type textarea "TEAC - TASCAM"
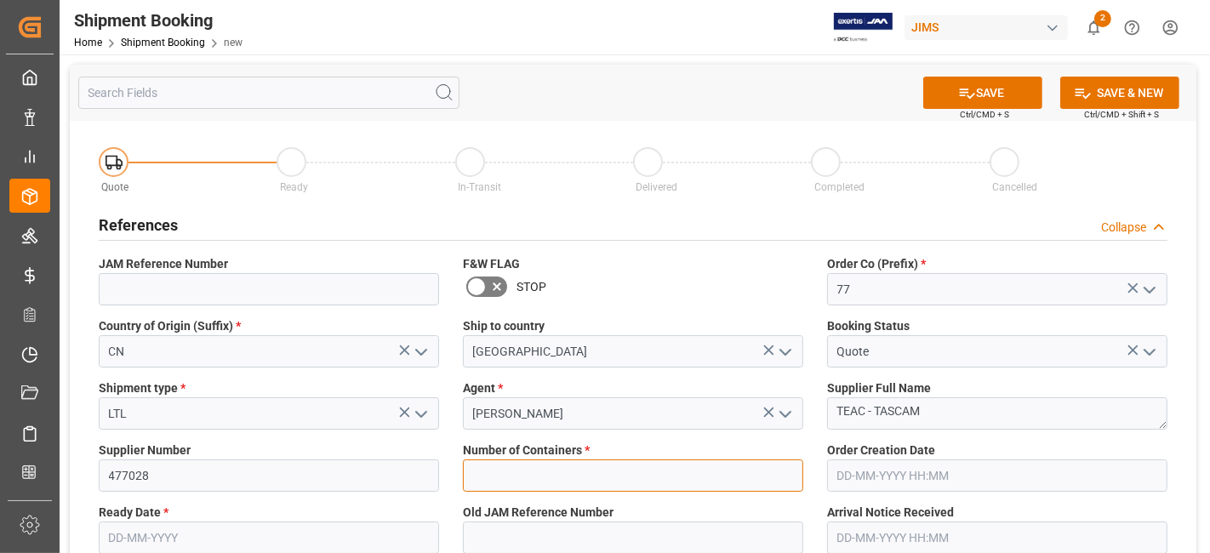
click at [593, 477] on input "text" at bounding box center [633, 475] width 340 height 32
type input "0"
click at [211, 520] on label "Ready Date *" at bounding box center [269, 513] width 340 height 18
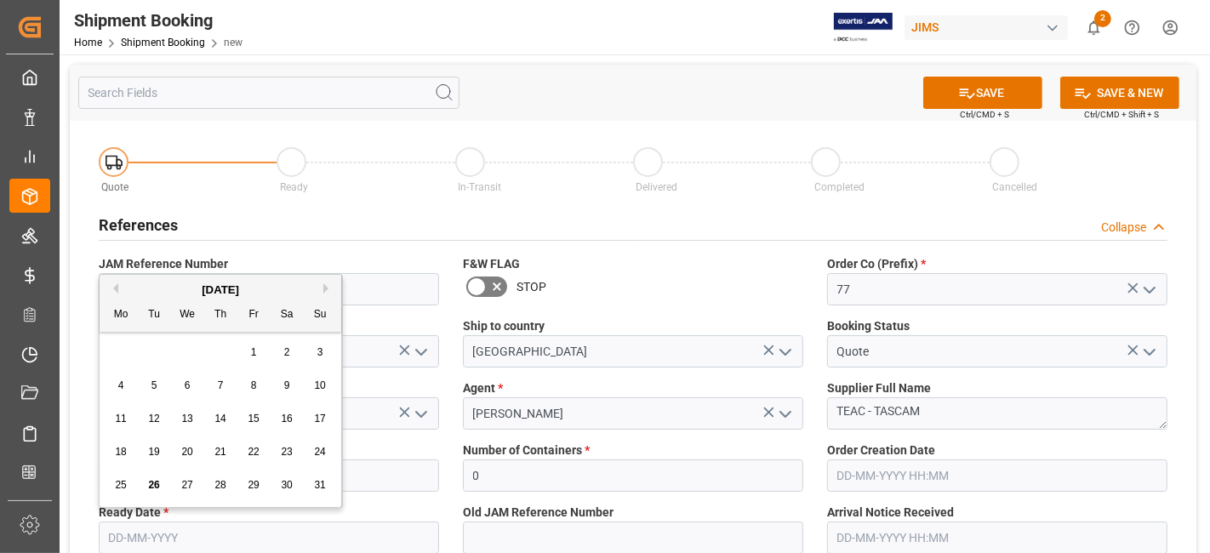
click at [189, 533] on input "text" at bounding box center [269, 537] width 340 height 32
click at [170, 463] on div "18 19 20 21 22 23 24" at bounding box center [221, 451] width 232 height 33
click at [322, 282] on div "August 2025" at bounding box center [221, 290] width 242 height 17
click at [327, 289] on button "Next Month" at bounding box center [328, 288] width 10 height 10
click at [191, 390] on span "10" at bounding box center [186, 385] width 11 height 12
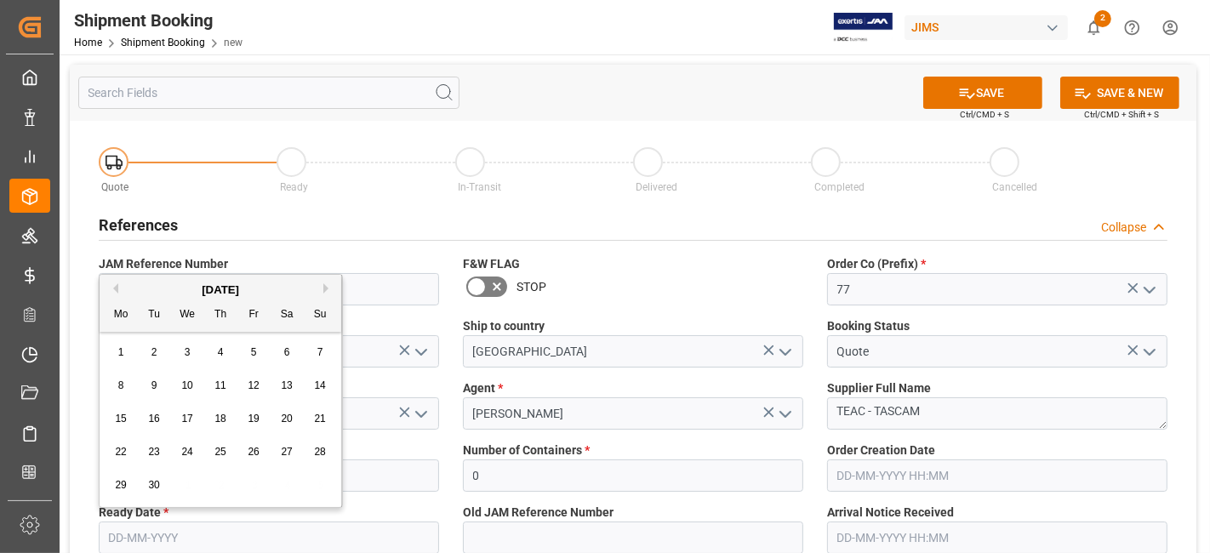
type input "10-09-2025"
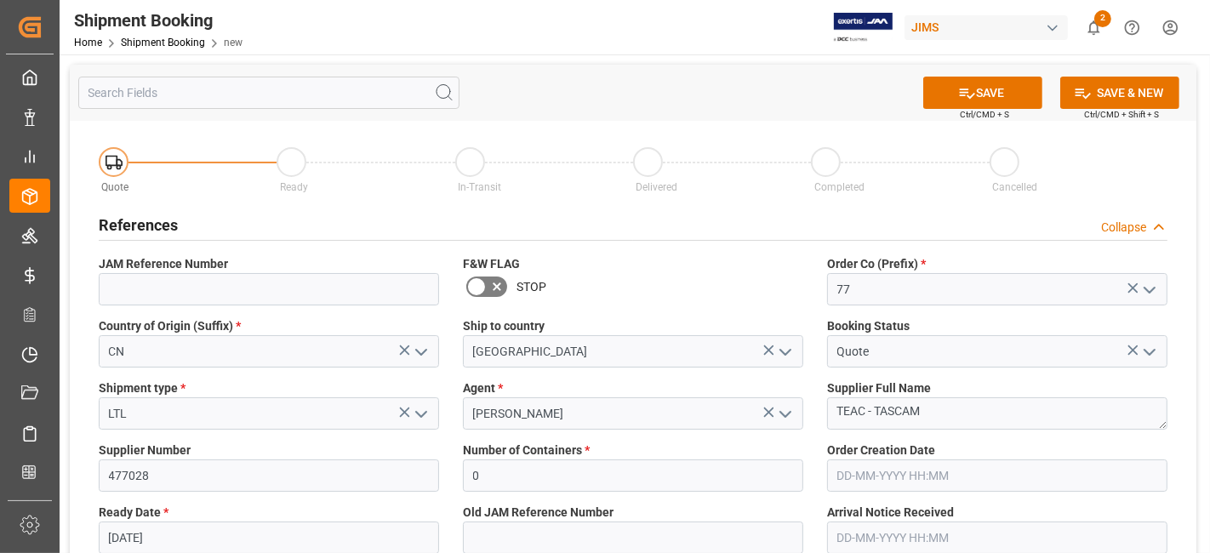
click at [663, 453] on label "Number of Containers *" at bounding box center [633, 450] width 340 height 18
click at [945, 100] on button "SAVE" at bounding box center [982, 93] width 119 height 32
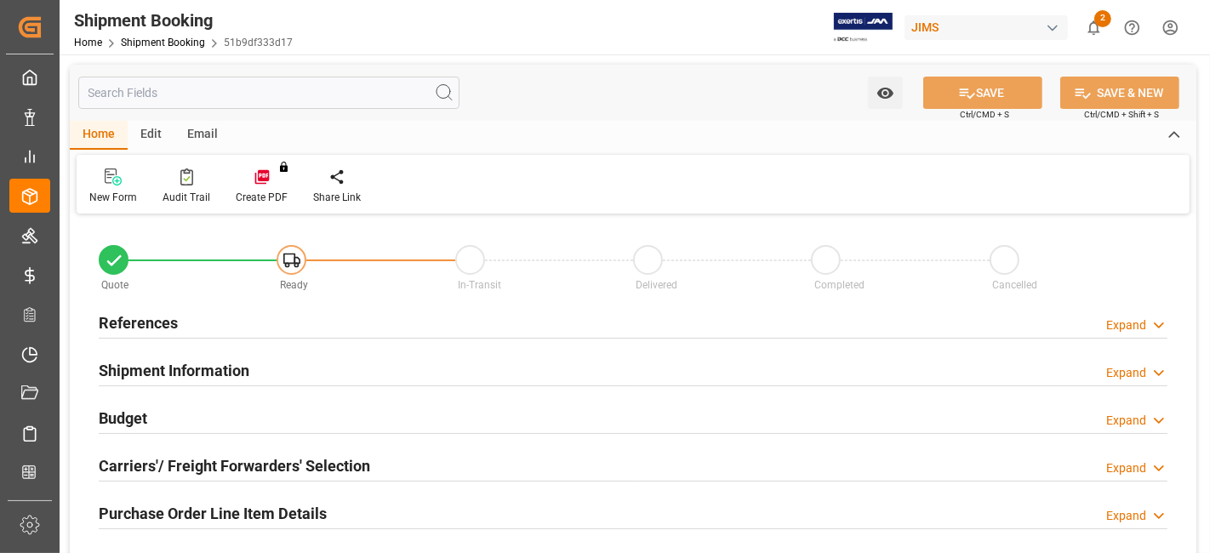
type input "0"
type input "[DATE]"
click at [199, 327] on div "References Expand" at bounding box center [633, 321] width 1068 height 32
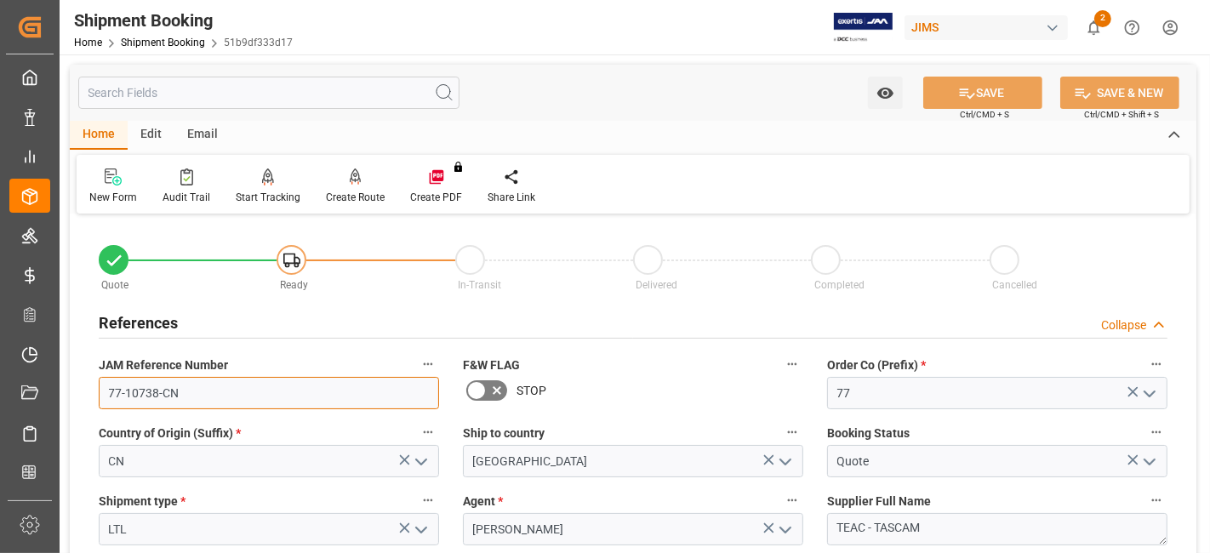
drag, startPoint x: 214, startPoint y: 395, endPoint x: 100, endPoint y: 393, distance: 114.8
click at [100, 393] on input "77-10738-CN" at bounding box center [269, 393] width 340 height 32
click at [211, 394] on input "77-10738-CN" at bounding box center [269, 393] width 340 height 32
drag, startPoint x: 208, startPoint y: 394, endPoint x: 77, endPoint y: 389, distance: 131.9
click at [96, 392] on div "JAM Reference Number 77-10738-CN" at bounding box center [269, 381] width 364 height 68
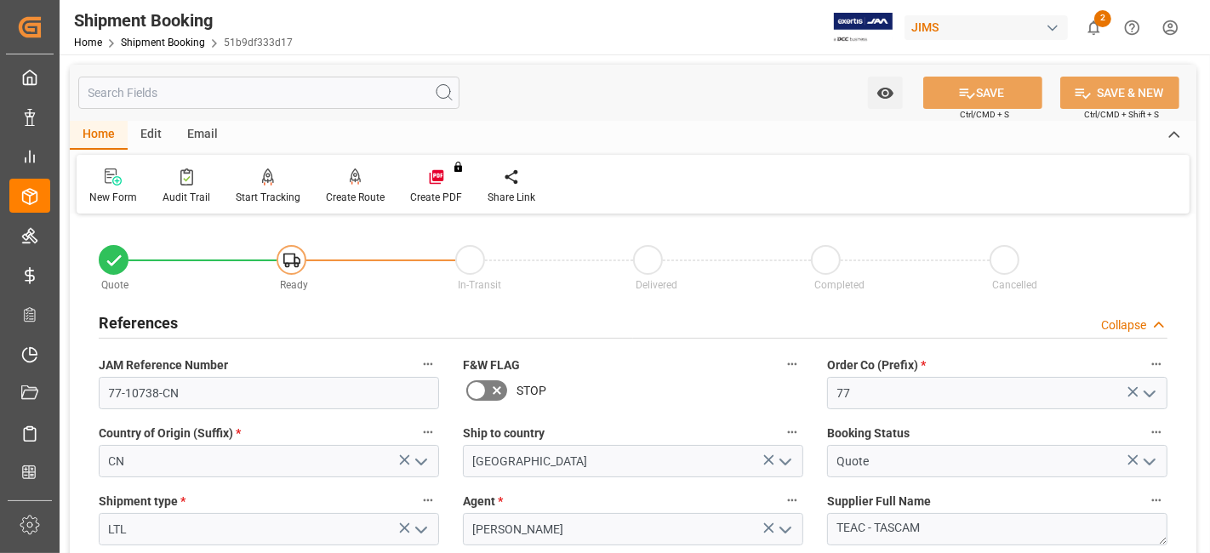
click at [596, 387] on div "STOP" at bounding box center [633, 390] width 340 height 27
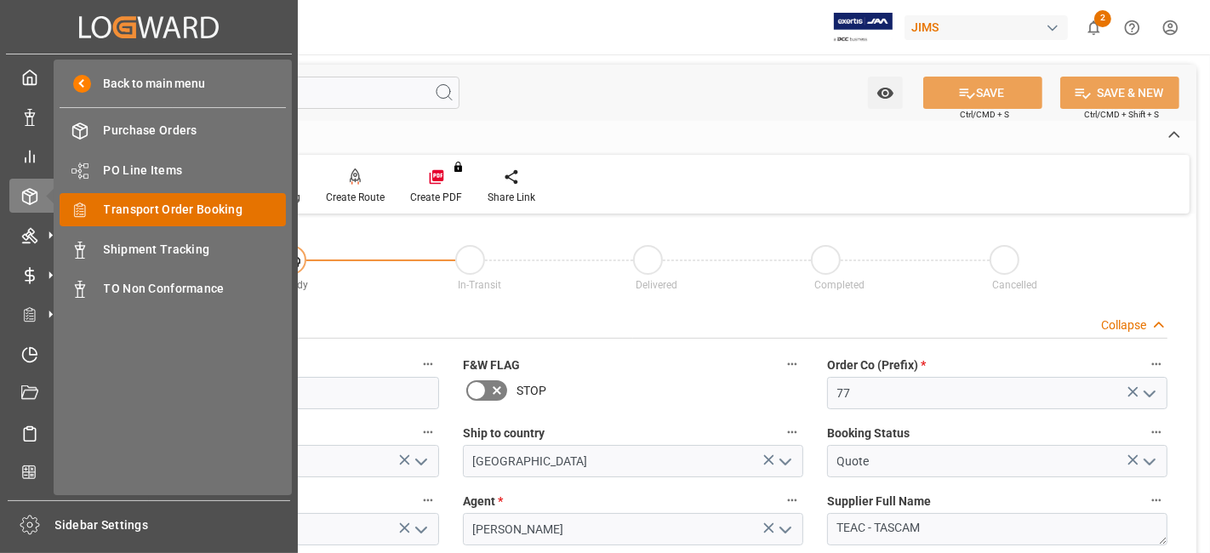
click at [225, 204] on span "Transport Order Booking" at bounding box center [195, 210] width 183 height 18
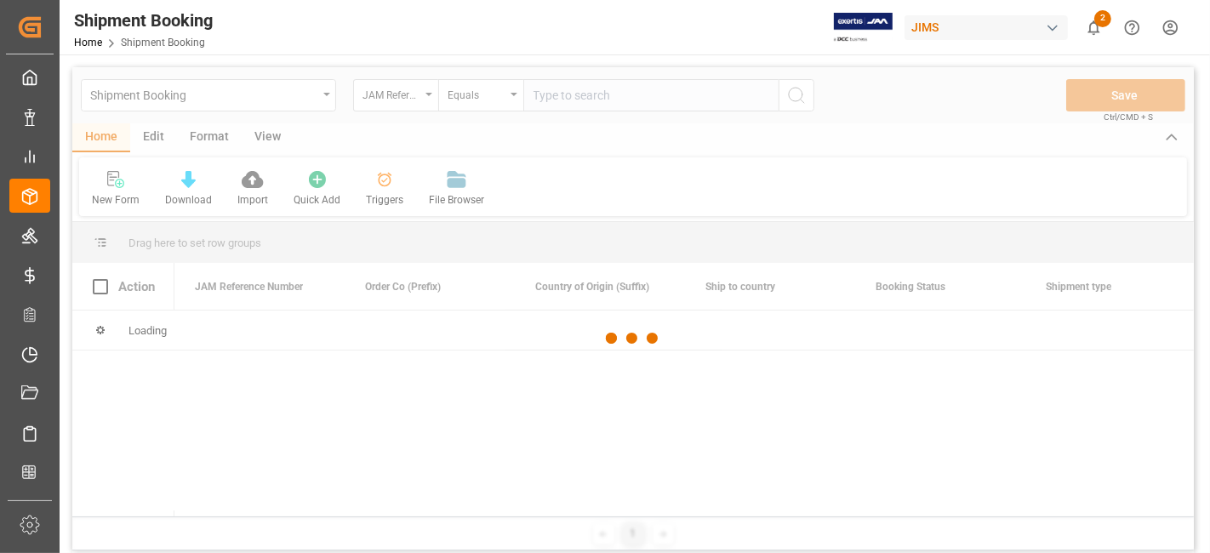
click at [577, 99] on div at bounding box center [632, 338] width 1121 height 543
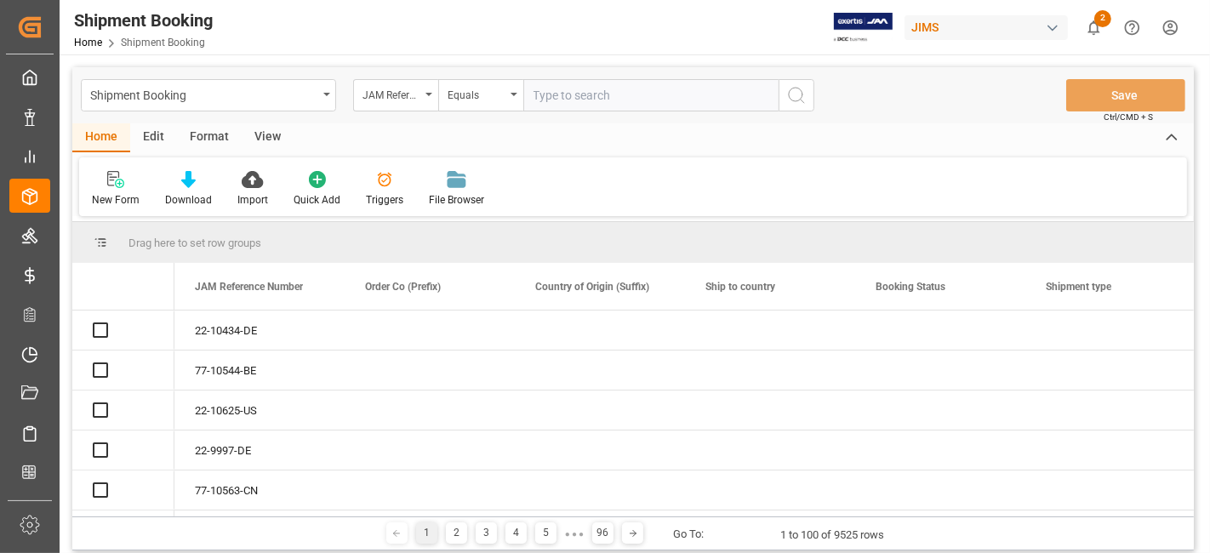
click at [571, 99] on input "text" at bounding box center [650, 95] width 255 height 32
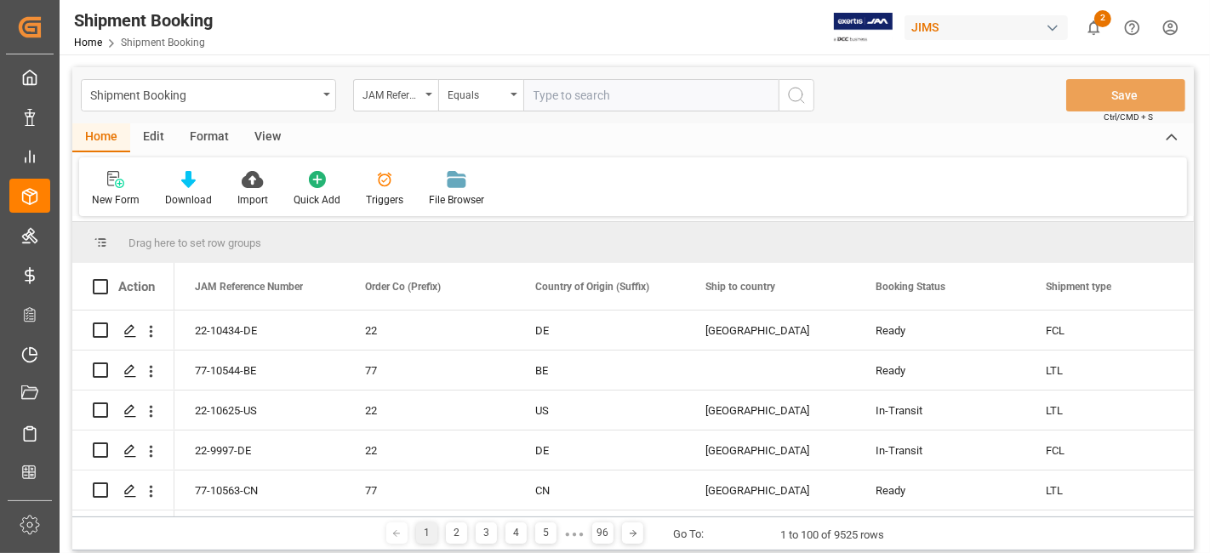
paste input "77-9898-CN"
type input "77-9898-CN"
click at [790, 94] on icon "search button" at bounding box center [796, 95] width 20 height 20
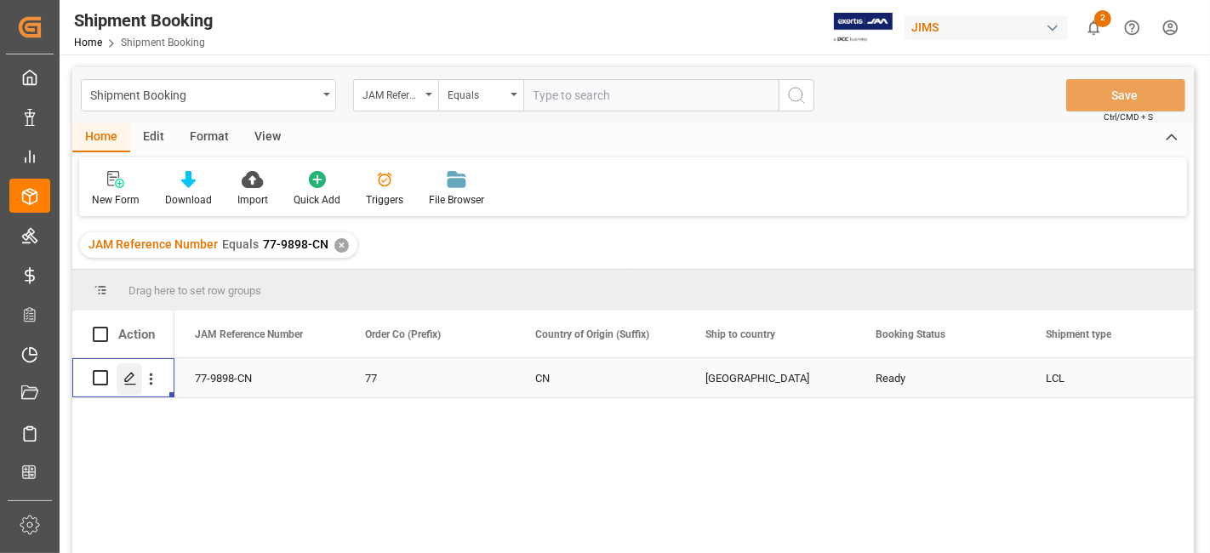
click at [124, 386] on div "Press SPACE to select this row." at bounding box center [130, 378] width 26 height 31
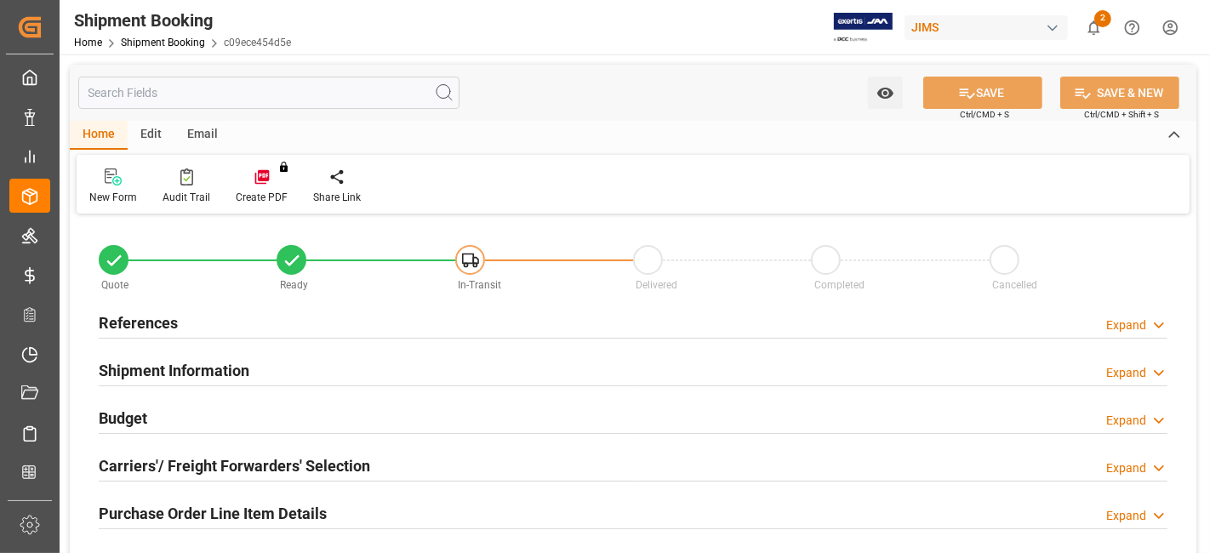
type input "0"
type input "987.3125"
type input "1200"
type input "16180.2"
click at [150, 418] on div "Budget Expand" at bounding box center [633, 417] width 1068 height 32
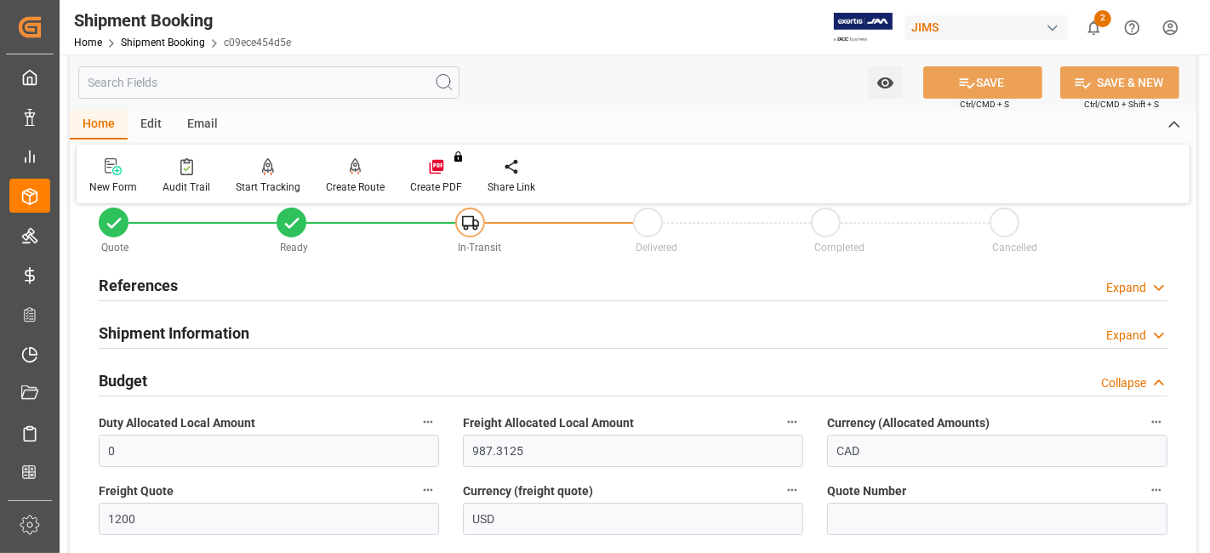
scroll to position [75, 0]
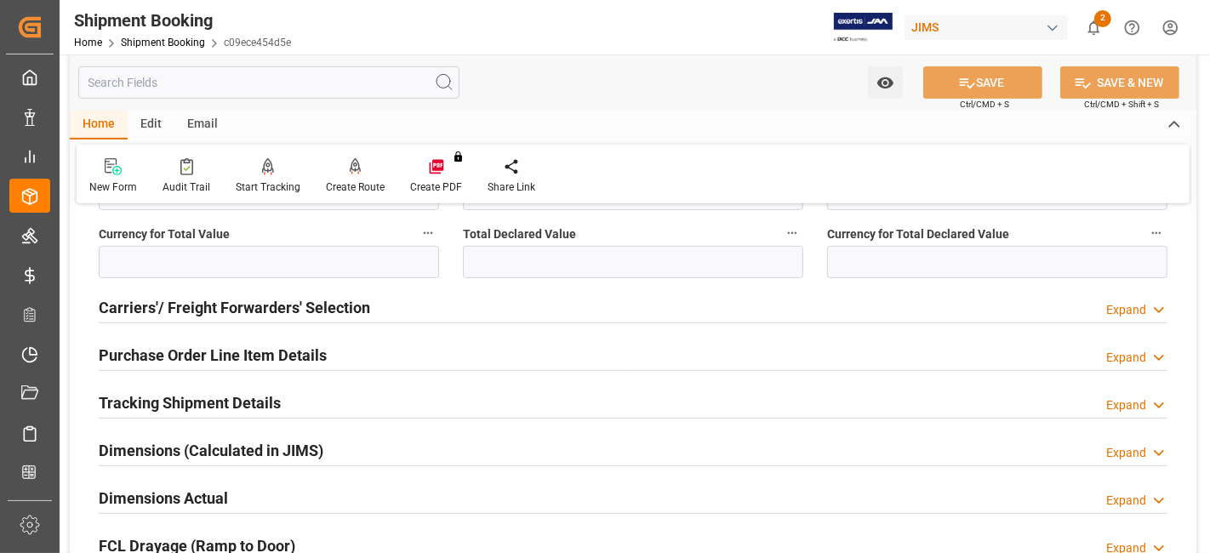
click at [287, 291] on div "Carriers'/ Freight Forwarders' Selection" at bounding box center [234, 306] width 271 height 32
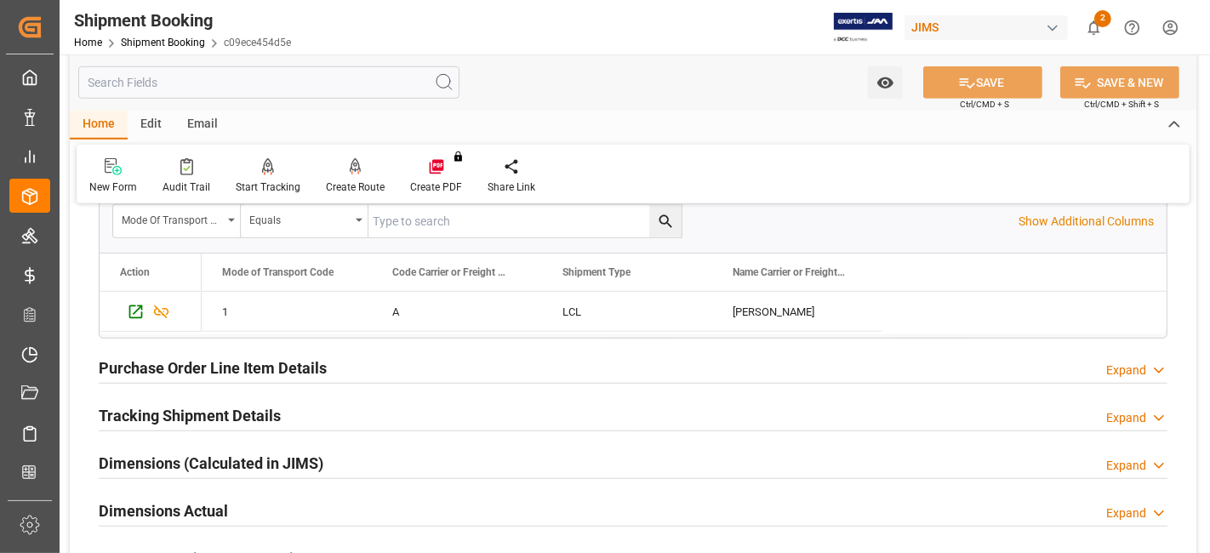
scroll to position [982, 0]
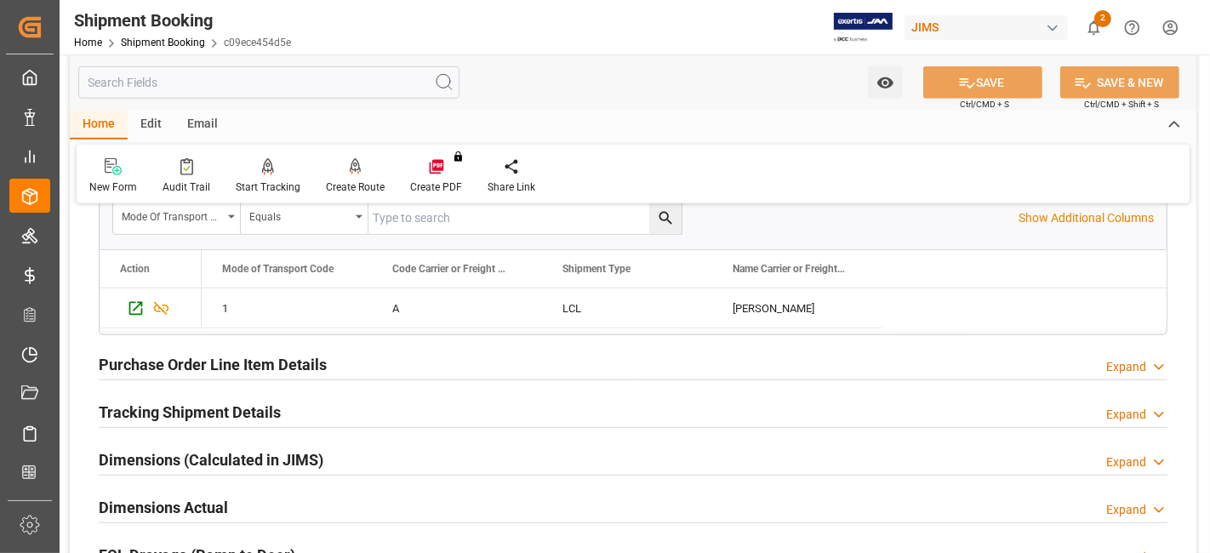
click at [239, 498] on div "Dimensions Actual Expand" at bounding box center [633, 506] width 1068 height 32
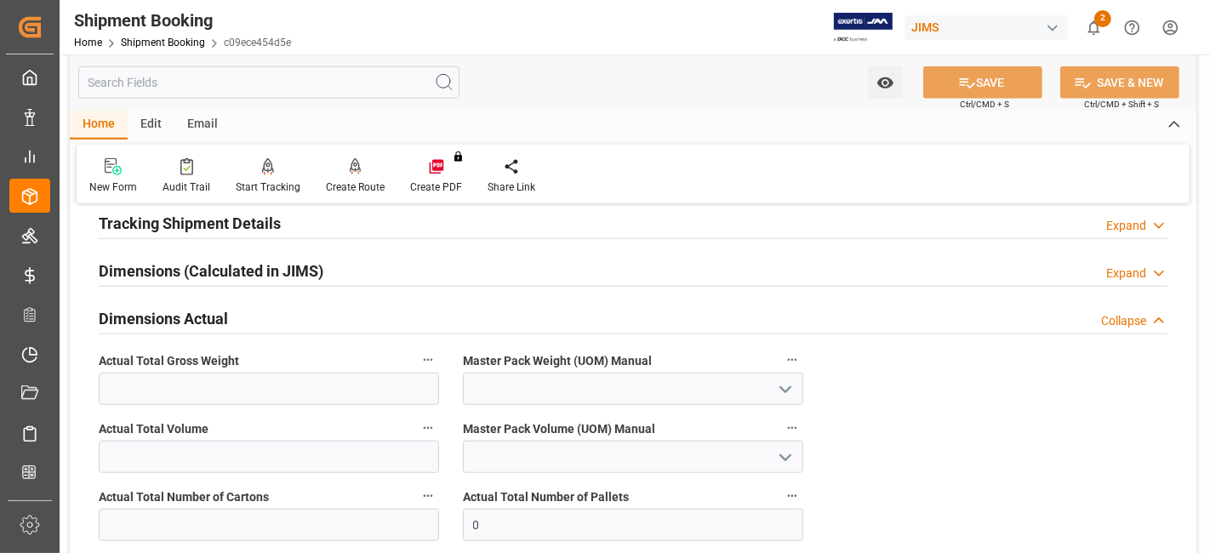
click at [238, 270] on h2 "Dimensions (Calculated in JIMS)" at bounding box center [211, 270] width 225 height 23
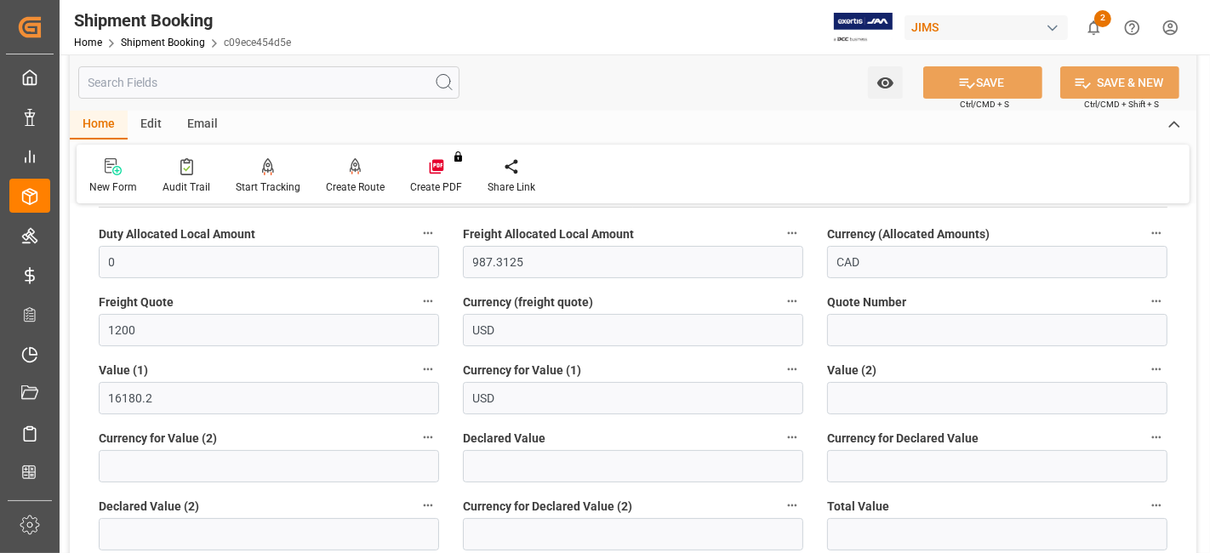
scroll to position [189, 0]
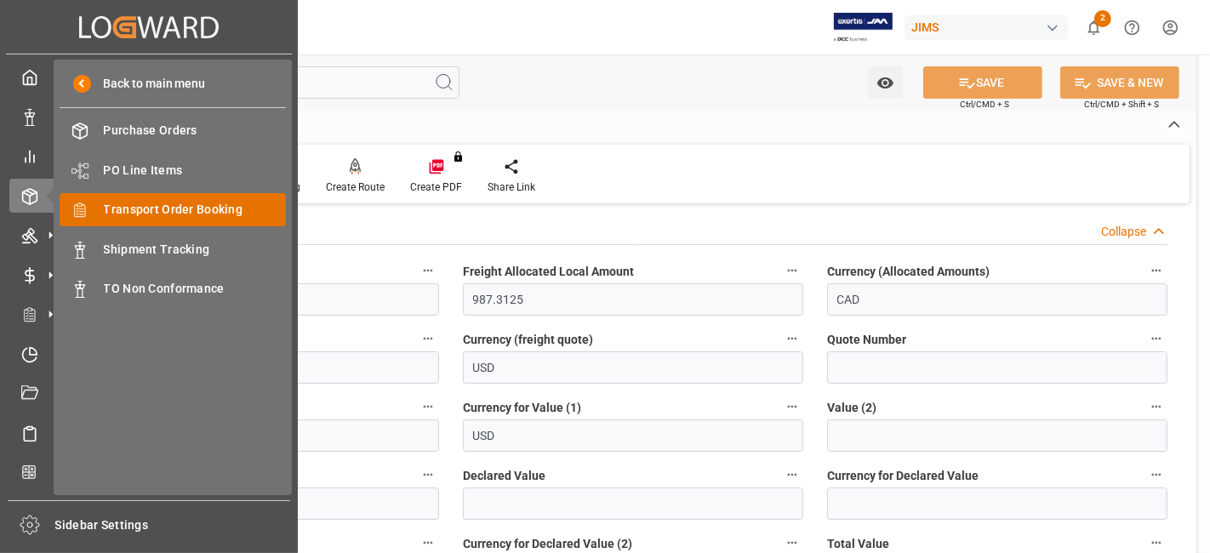
click at [202, 210] on span "Transport Order Booking" at bounding box center [195, 210] width 183 height 18
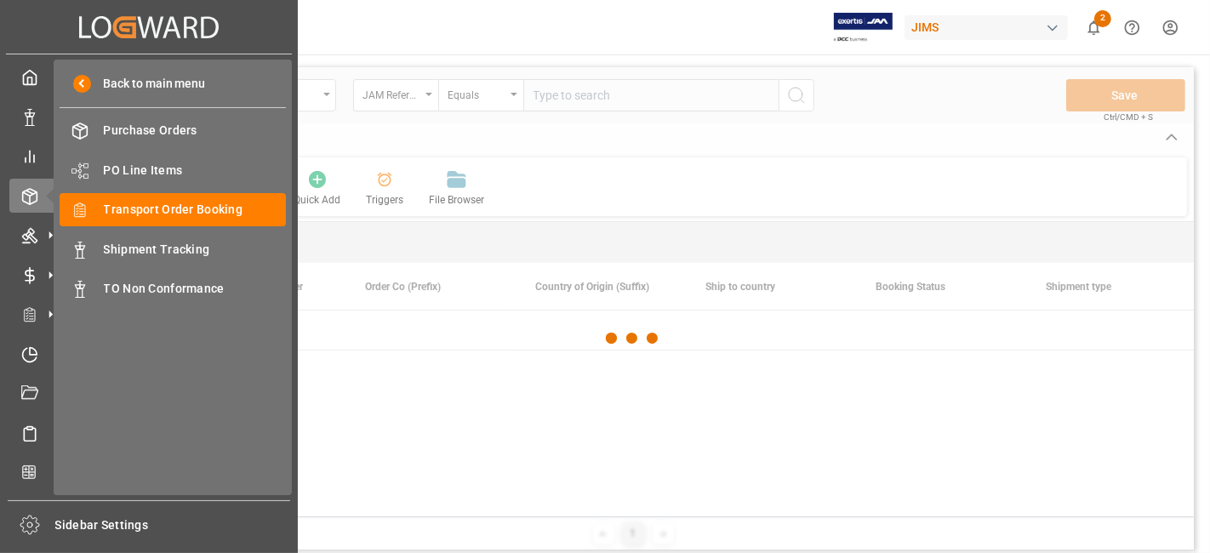
click at [170, 247] on span "Shipment Tracking" at bounding box center [195, 250] width 183 height 18
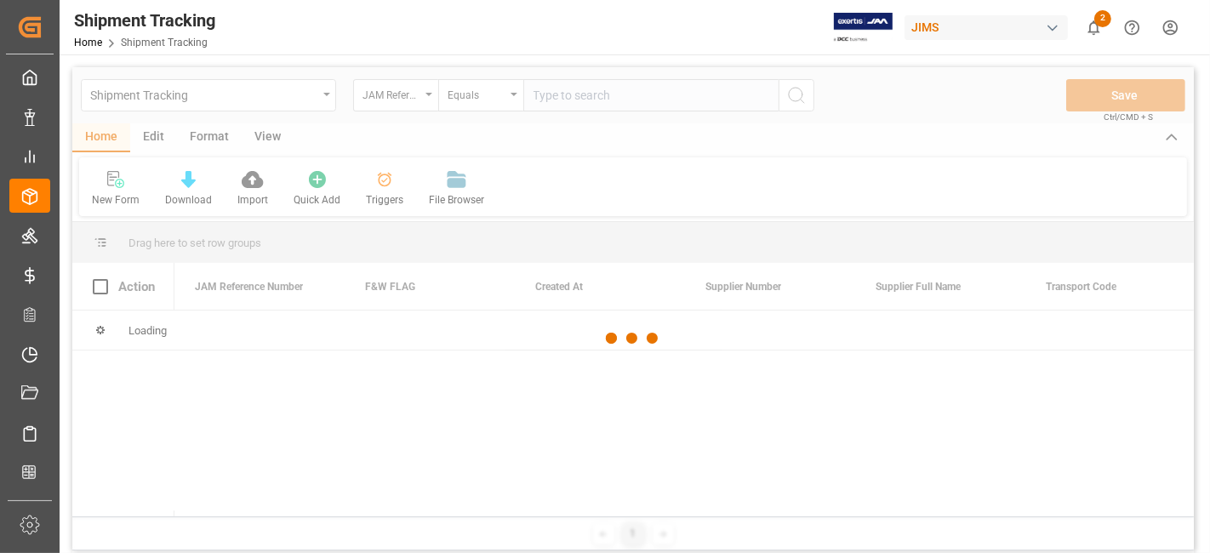
click at [570, 100] on div at bounding box center [632, 338] width 1121 height 543
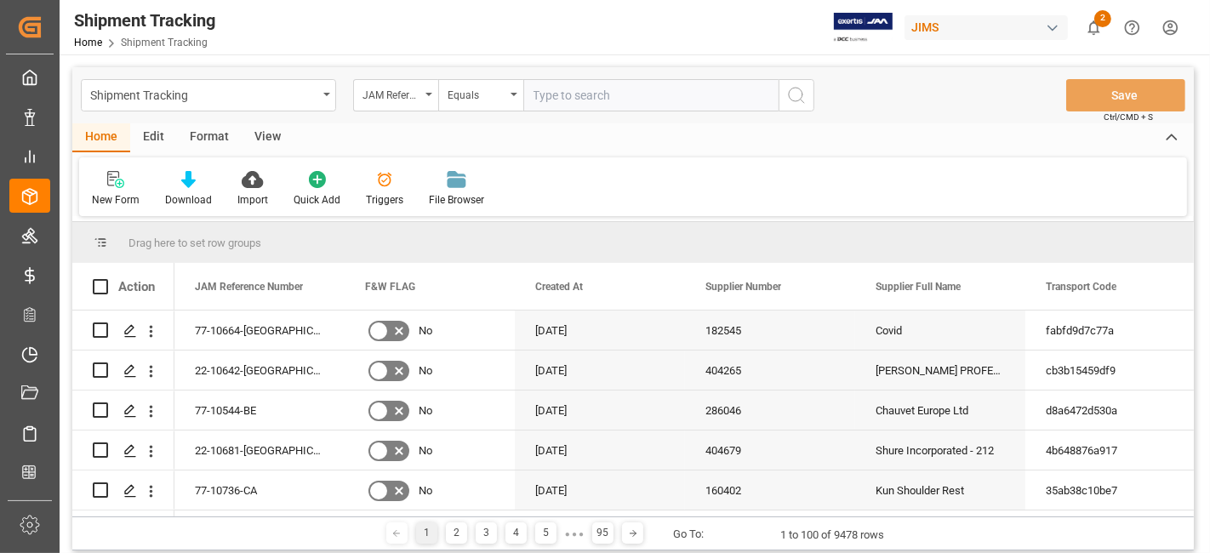
click at [570, 100] on input "text" at bounding box center [650, 95] width 255 height 32
paste input "77-6720-CN"
type input "77-6720-CN"
click at [787, 99] on icon "search button" at bounding box center [796, 95] width 20 height 20
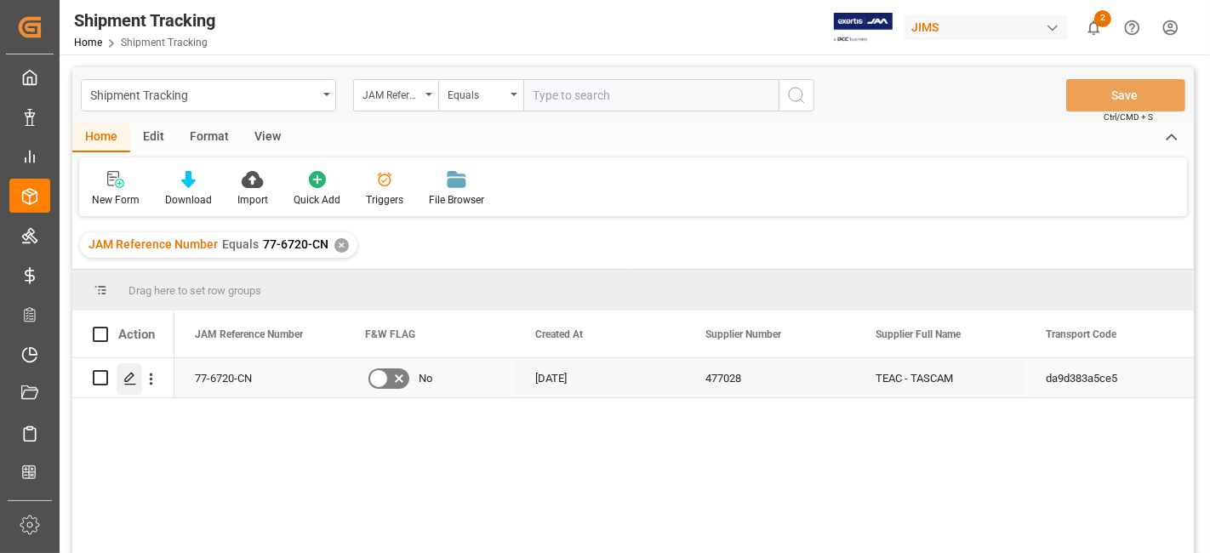
click at [126, 375] on icon "Press SPACE to select this row." at bounding box center [130, 379] width 14 height 14
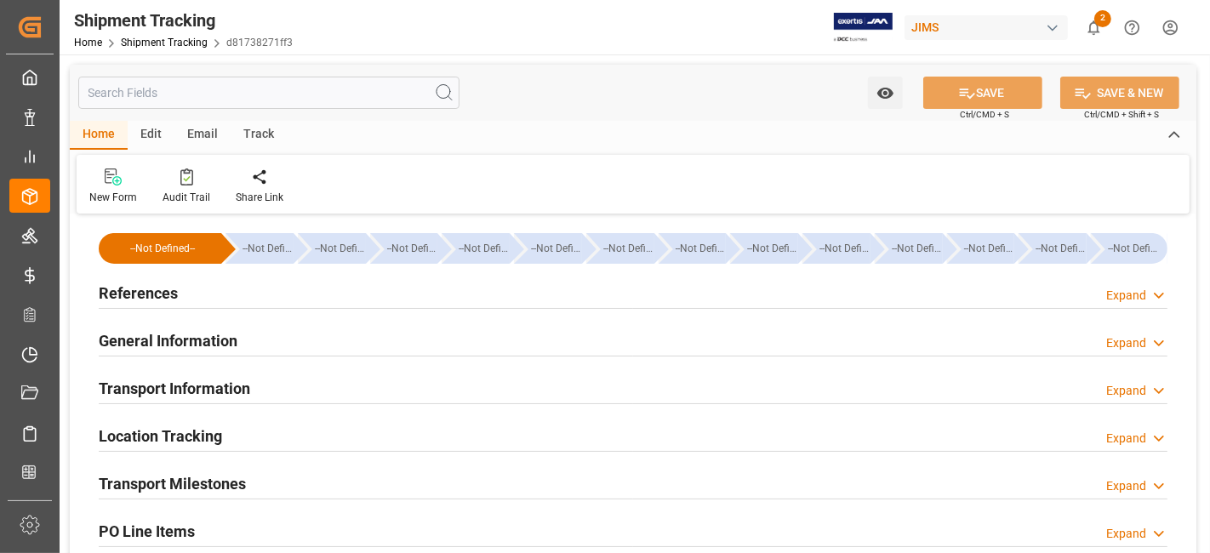
type input "27-12-2024 00:00"
type input "27-01-2025 00:00"
type input "26-01-2025 00:00"
type input "19-02-2025"
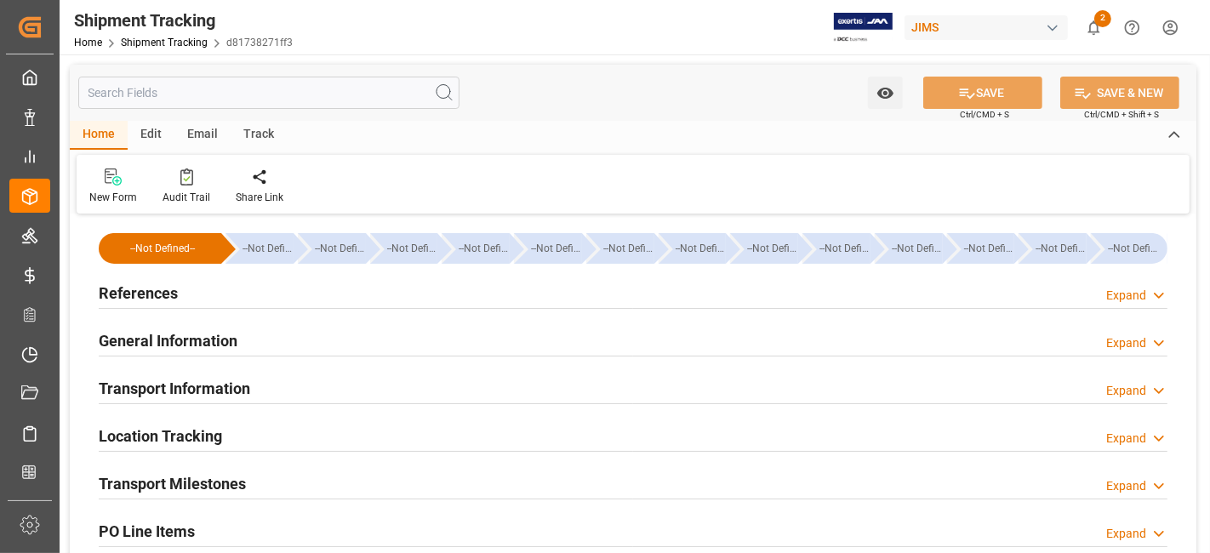
type input "10-03-2025 00:00"
click at [240, 482] on h2 "Transport Milestones" at bounding box center [172, 483] width 147 height 23
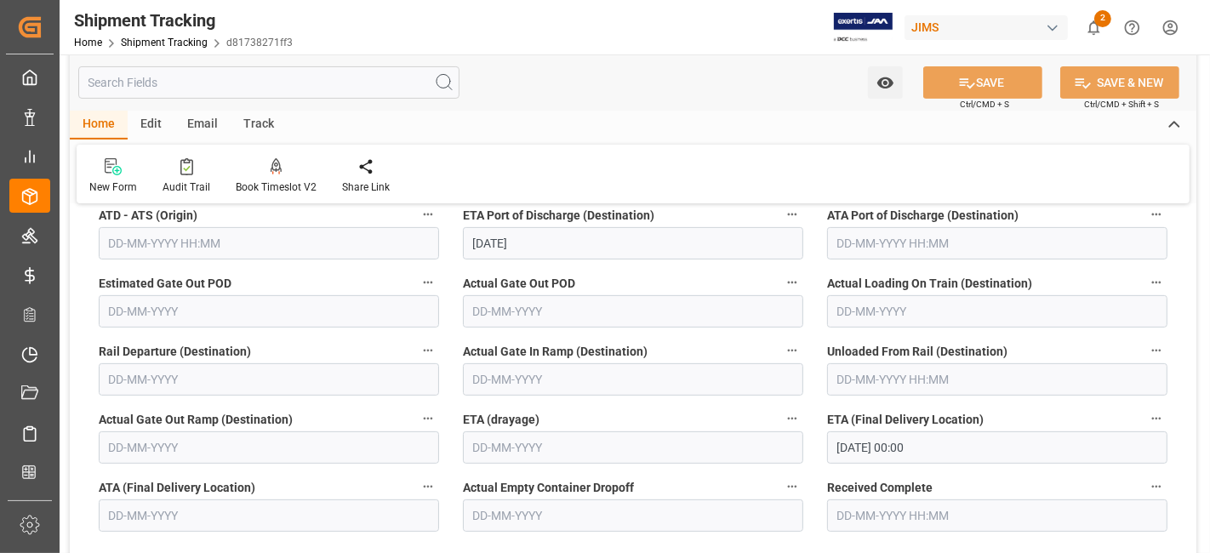
scroll to position [472, 0]
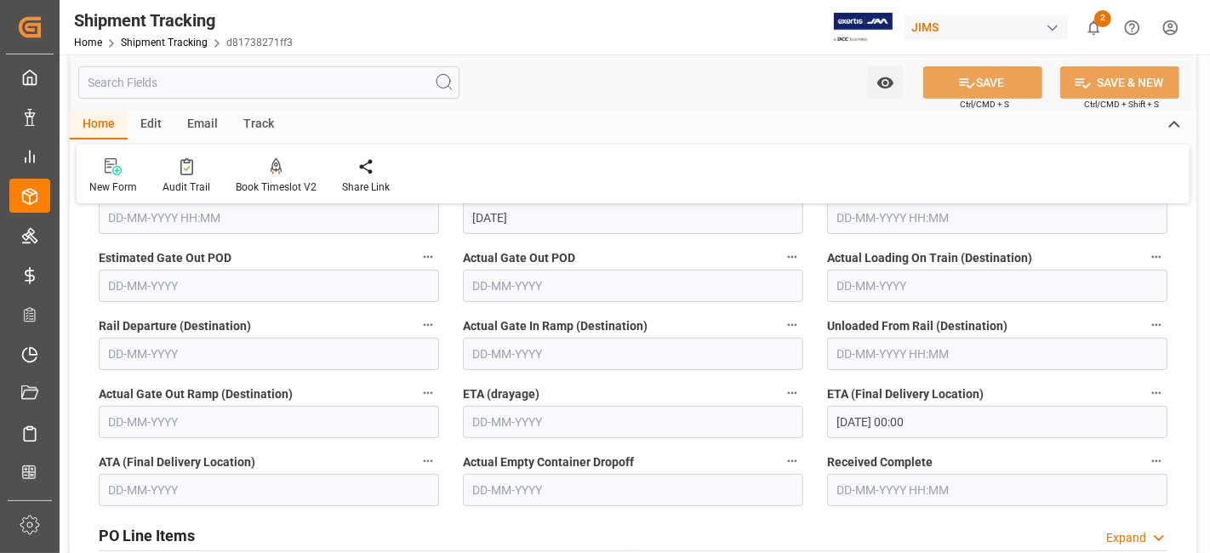
click at [348, 248] on label "Estimated Gate Out POD" at bounding box center [269, 258] width 340 height 24
click at [417, 248] on button "Estimated Gate Out POD" at bounding box center [428, 257] width 22 height 22
click at [31, 197] on div at bounding box center [605, 276] width 1210 height 553
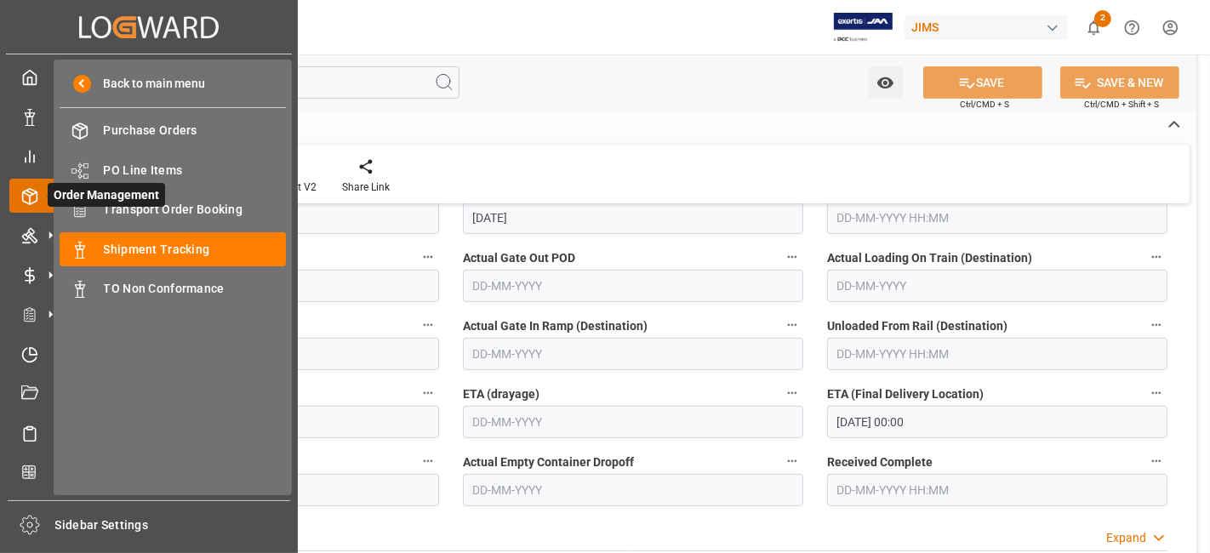
click at [31, 192] on line at bounding box center [29, 192] width 7 height 3
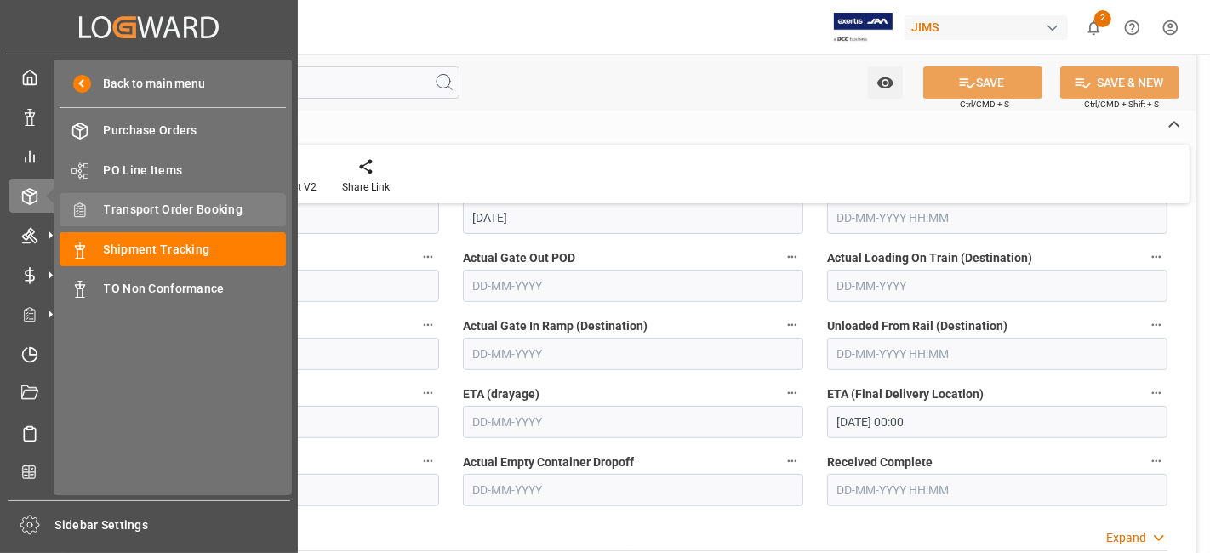
click at [219, 213] on span "Transport Order Booking" at bounding box center [195, 210] width 183 height 18
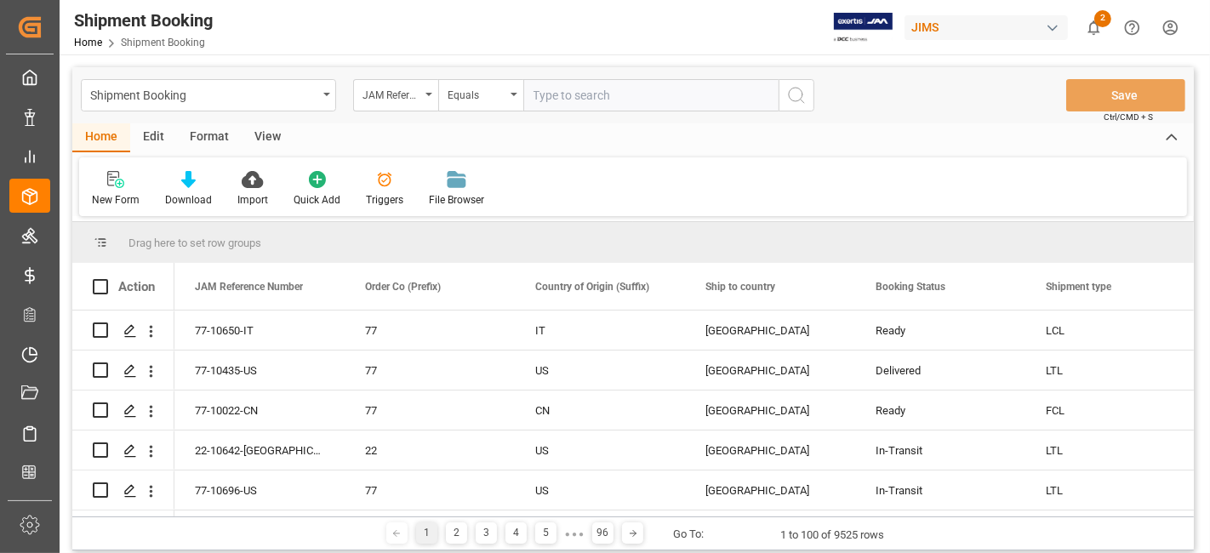
click at [549, 94] on input "text" at bounding box center [650, 95] width 255 height 32
paste input "77-10415-US"
type input "77-10415-US"
click at [789, 98] on circle "search button" at bounding box center [795, 95] width 14 height 14
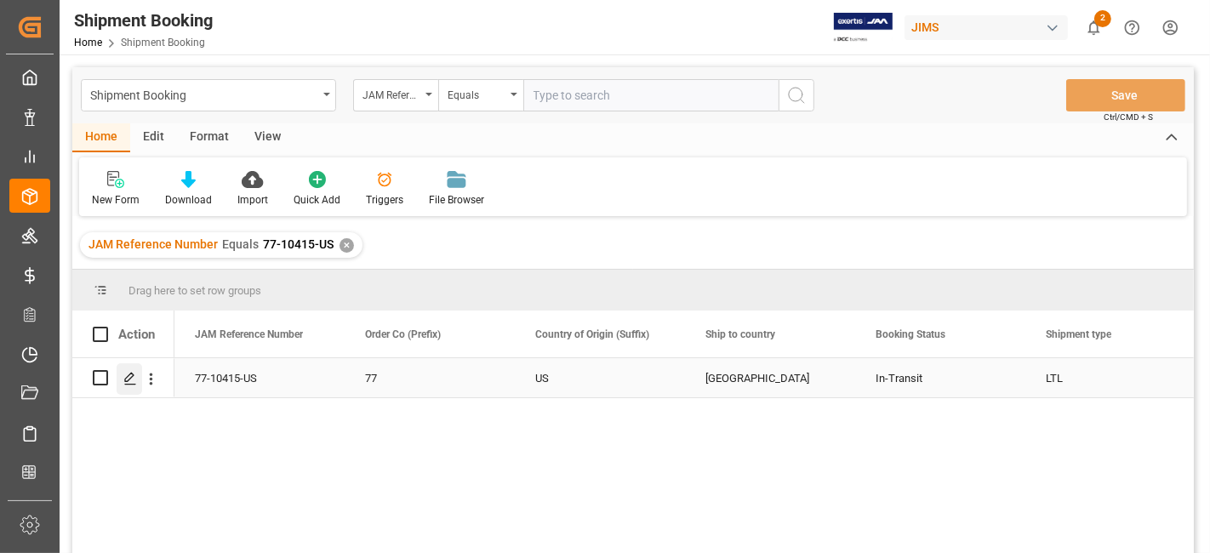
click at [126, 379] on icon "Press SPACE to select this row." at bounding box center [130, 379] width 14 height 14
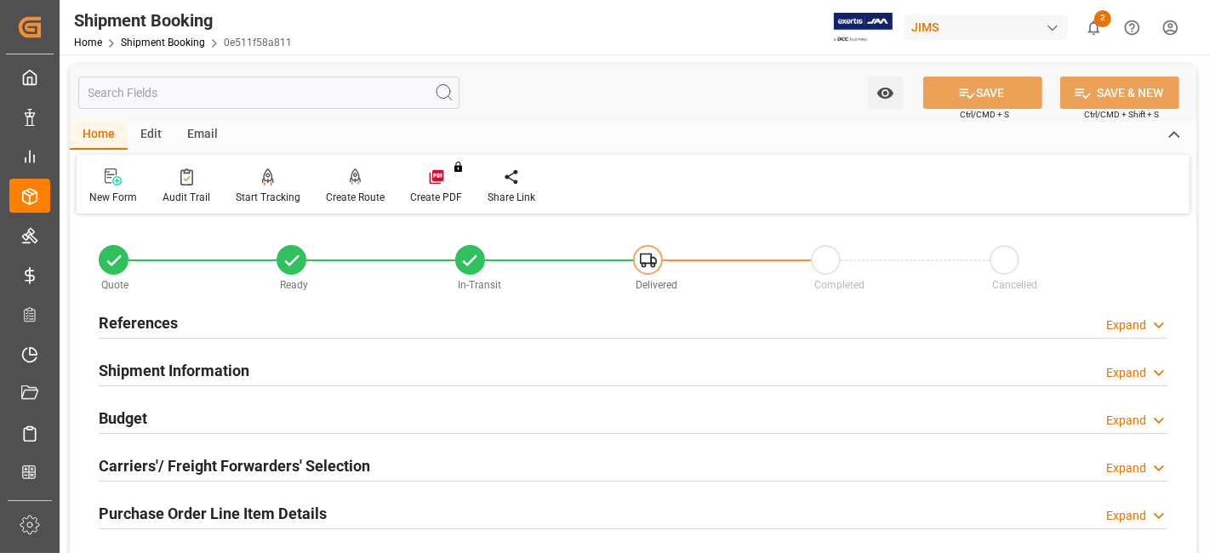
click at [153, 329] on h2 "References" at bounding box center [138, 322] width 79 height 23
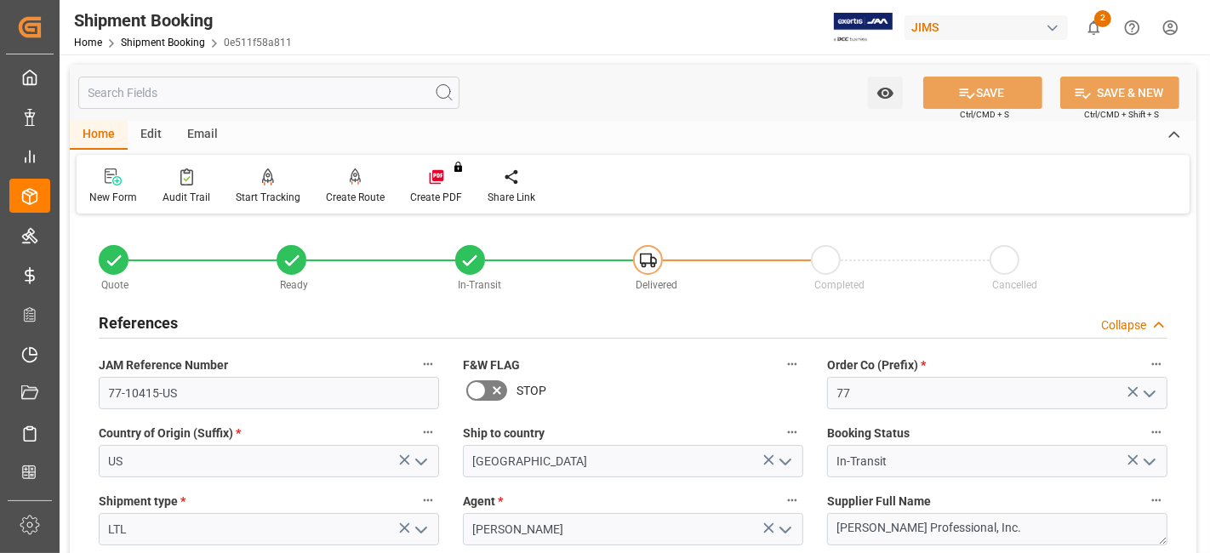
click at [161, 313] on h2 "References" at bounding box center [138, 322] width 79 height 23
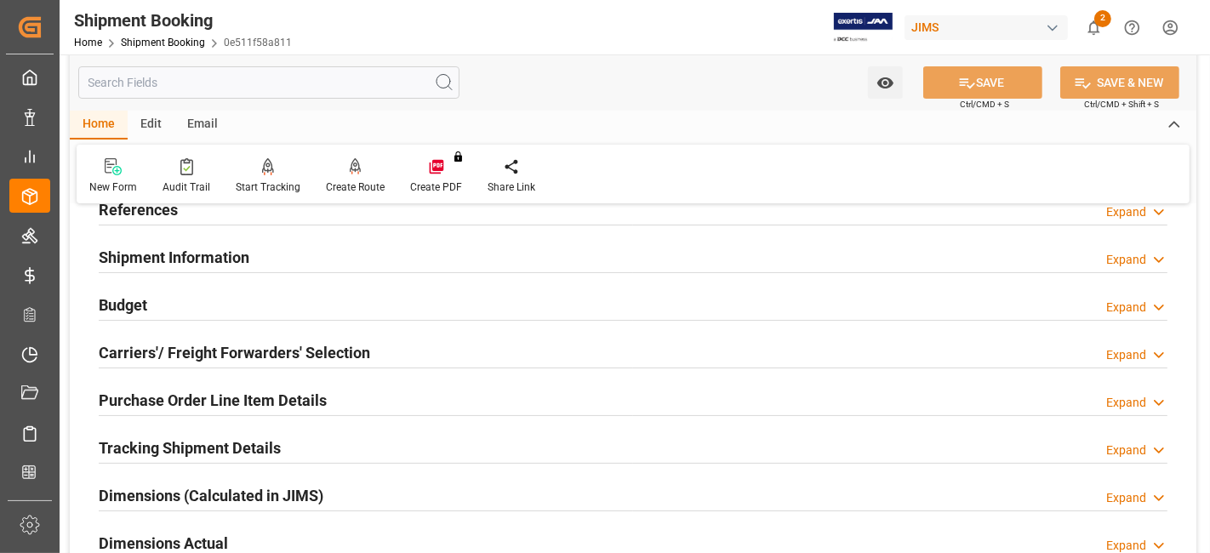
scroll to position [151, 0]
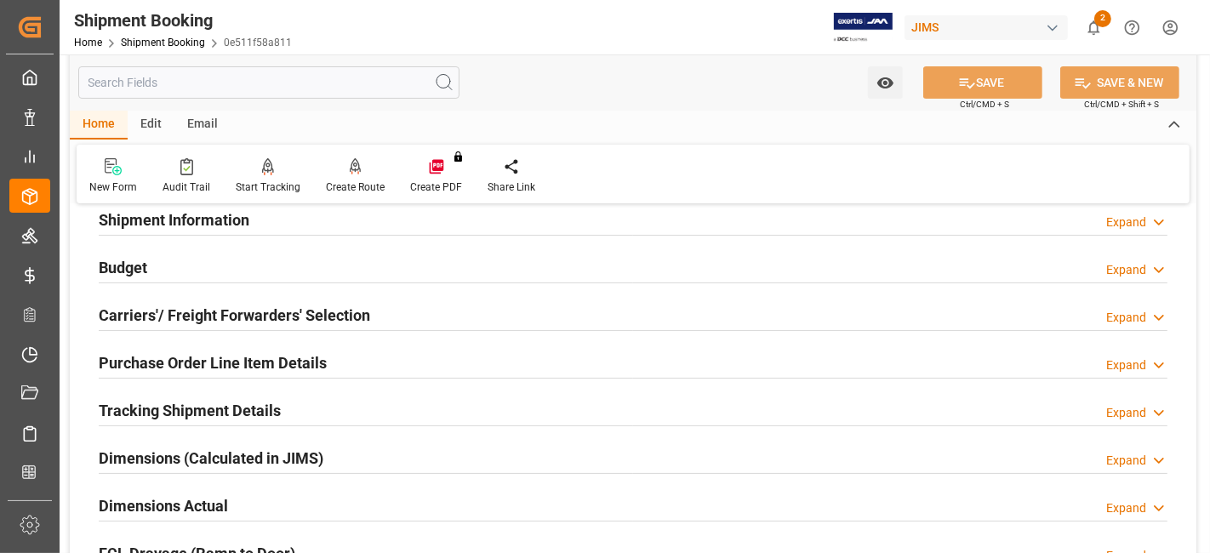
click at [182, 401] on h2 "Tracking Shipment Details" at bounding box center [190, 410] width 182 height 23
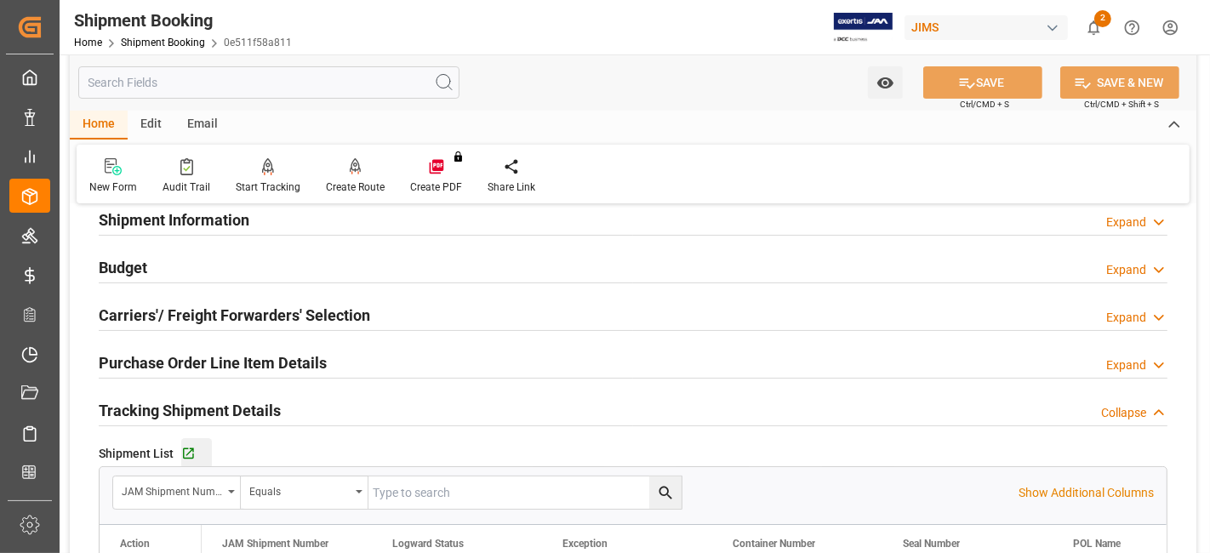
click at [185, 458] on button "Go to Shipment Tracking Grid" at bounding box center [196, 453] width 31 height 31
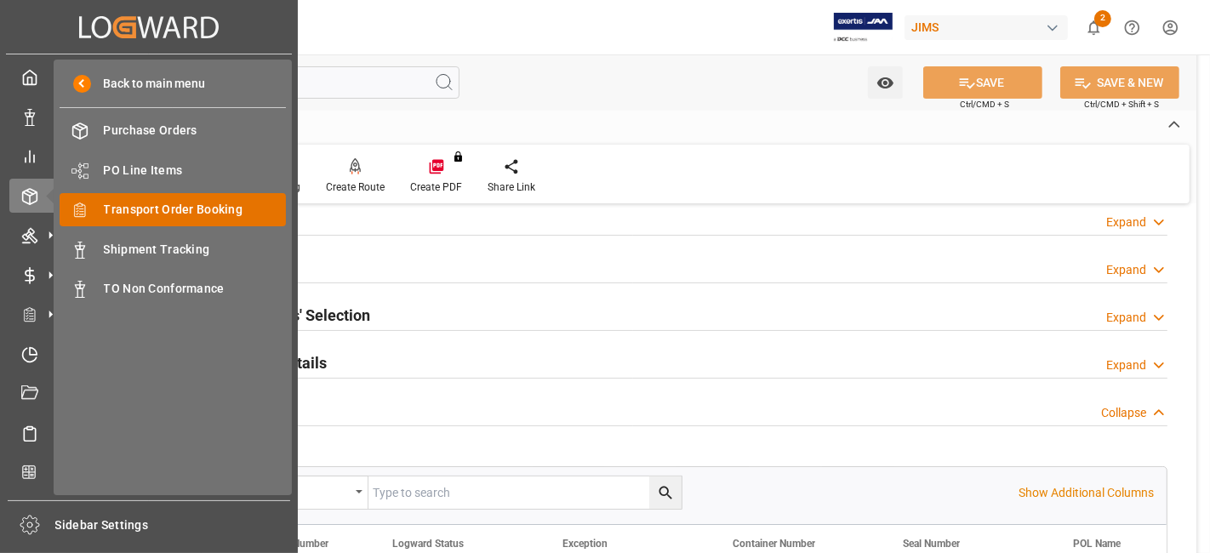
click at [202, 209] on span "Transport Order Booking" at bounding box center [195, 210] width 183 height 18
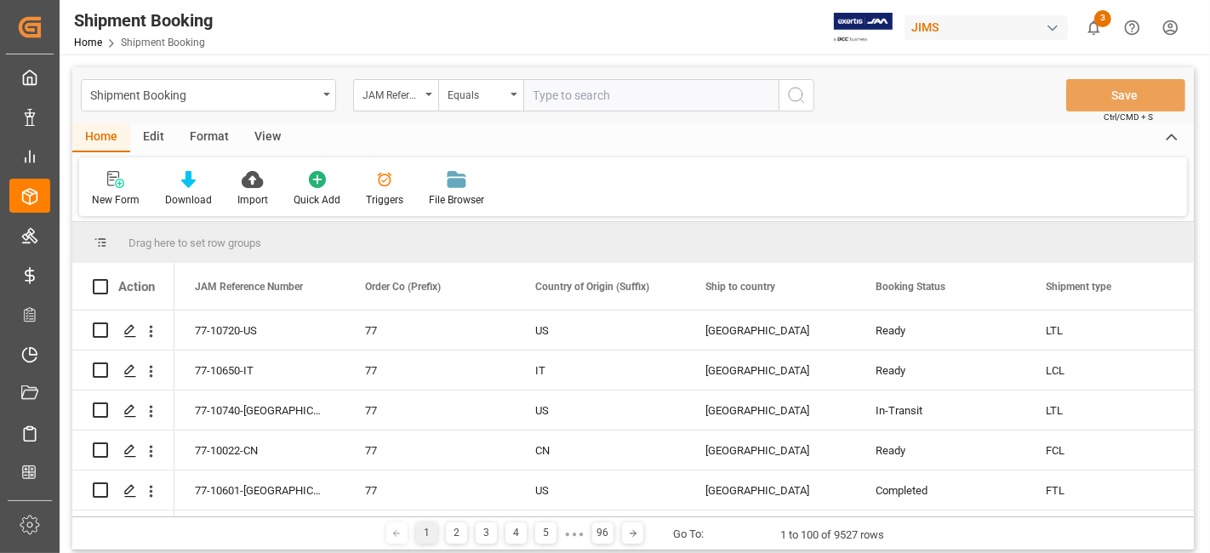
click at [572, 98] on input "text" at bounding box center [650, 95] width 255 height 32
paste input "77-10415-US"
type input "77-10415-US"
click at [786, 95] on icon "search button" at bounding box center [796, 95] width 20 height 20
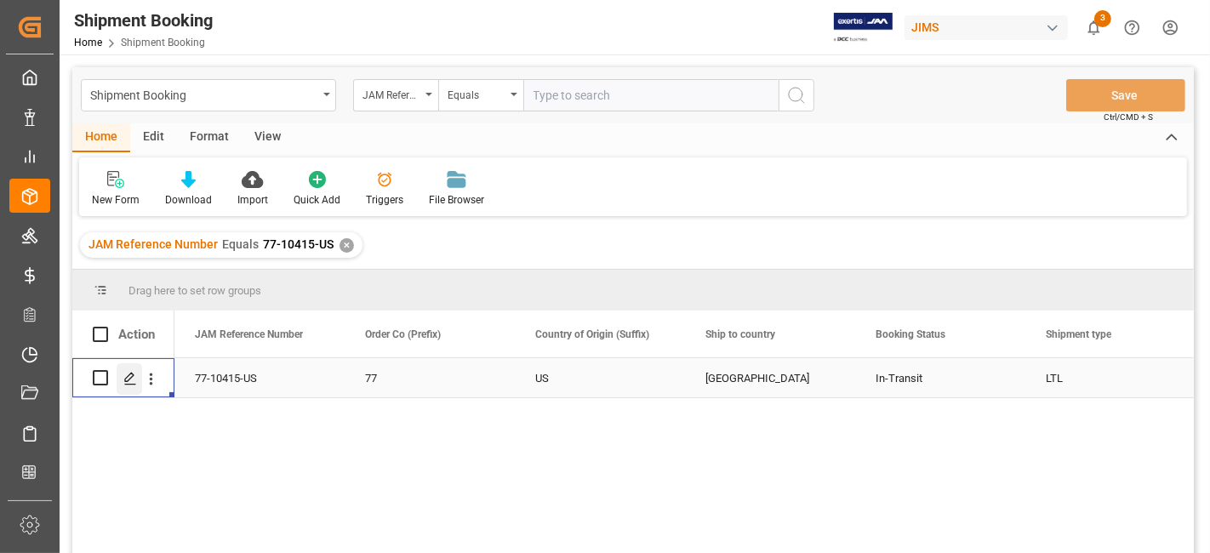
click at [134, 380] on icon "Press SPACE to select this row." at bounding box center [130, 379] width 14 height 14
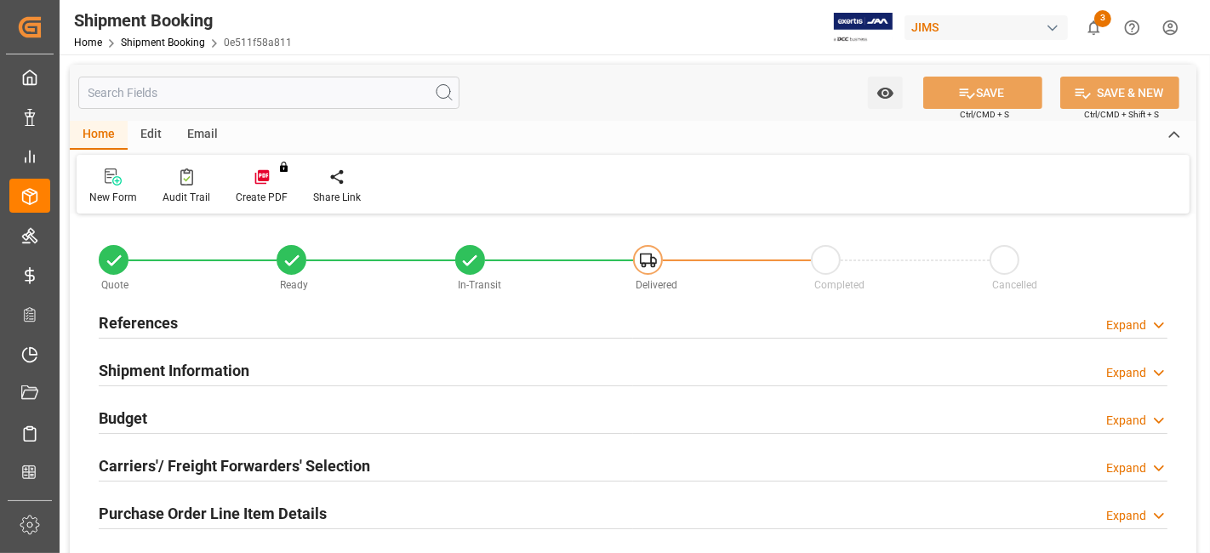
type input "34"
click at [331, 511] on div "Purchase Order Line Item Details Expand" at bounding box center [633, 512] width 1068 height 32
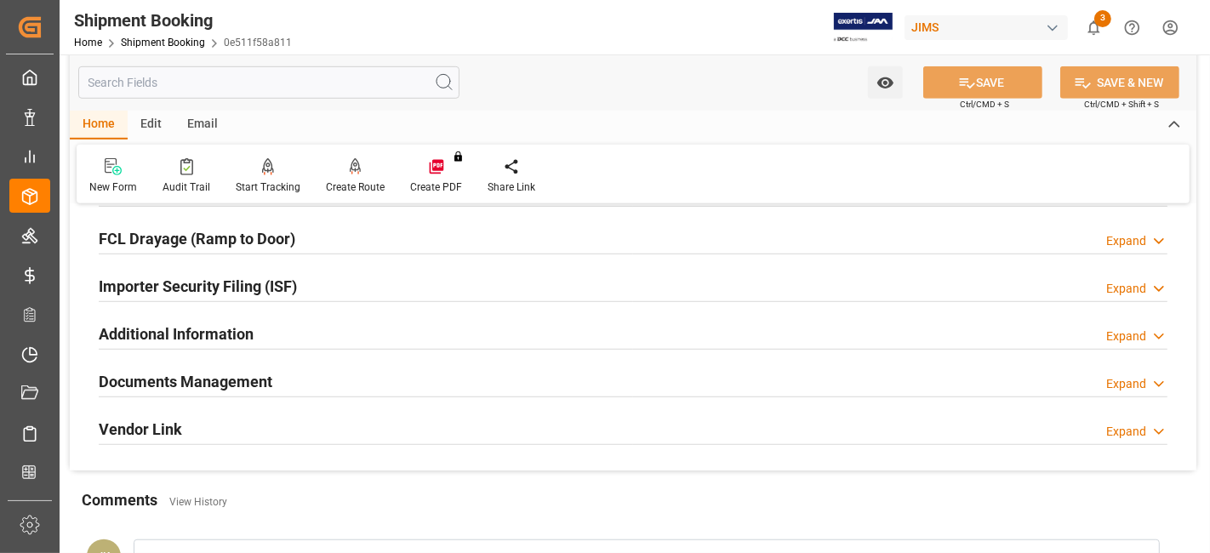
click at [264, 370] on h2 "Documents Management" at bounding box center [186, 381] width 174 height 23
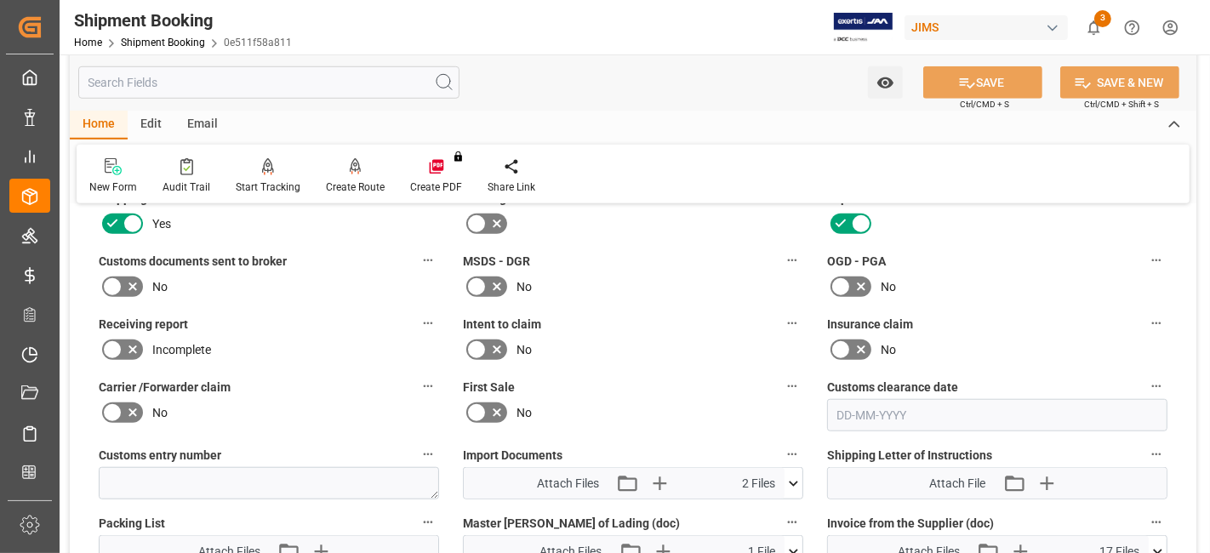
scroll to position [1134, 0]
click at [135, 282] on icon at bounding box center [132, 286] width 9 height 9
click at [0, 0] on input "checkbox" at bounding box center [0, 0] width 0 height 0
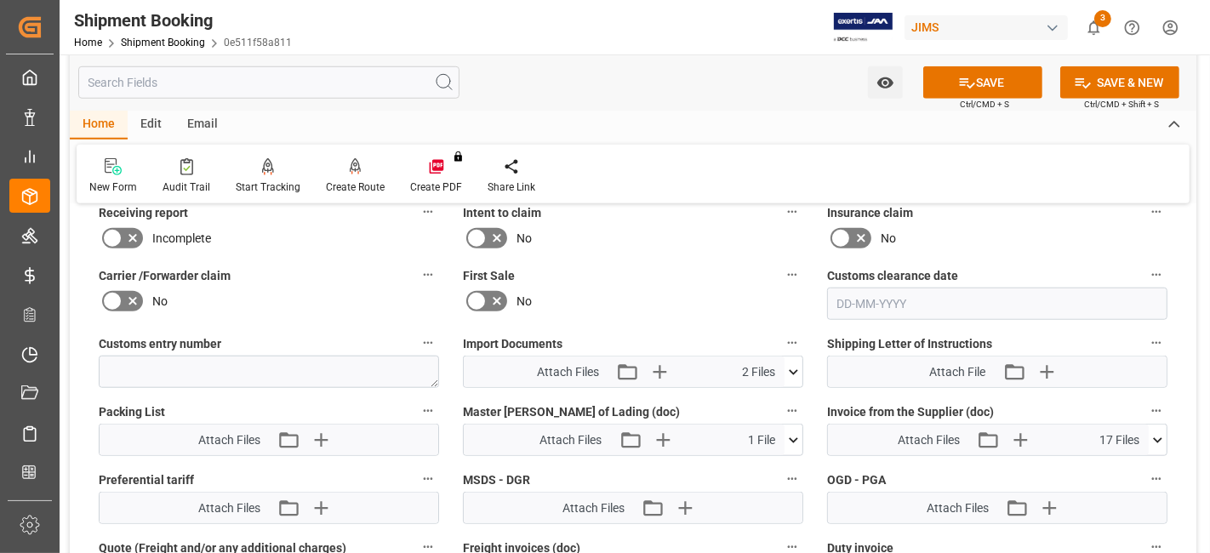
scroll to position [1247, 0]
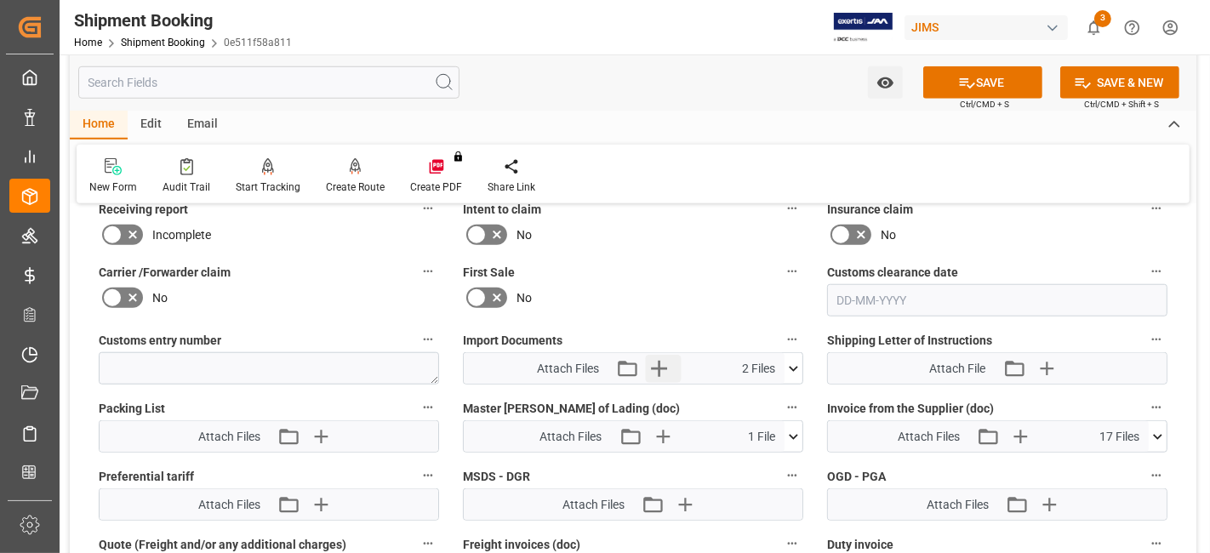
click at [675, 362] on button "Upload new file" at bounding box center [664, 368] width 36 height 27
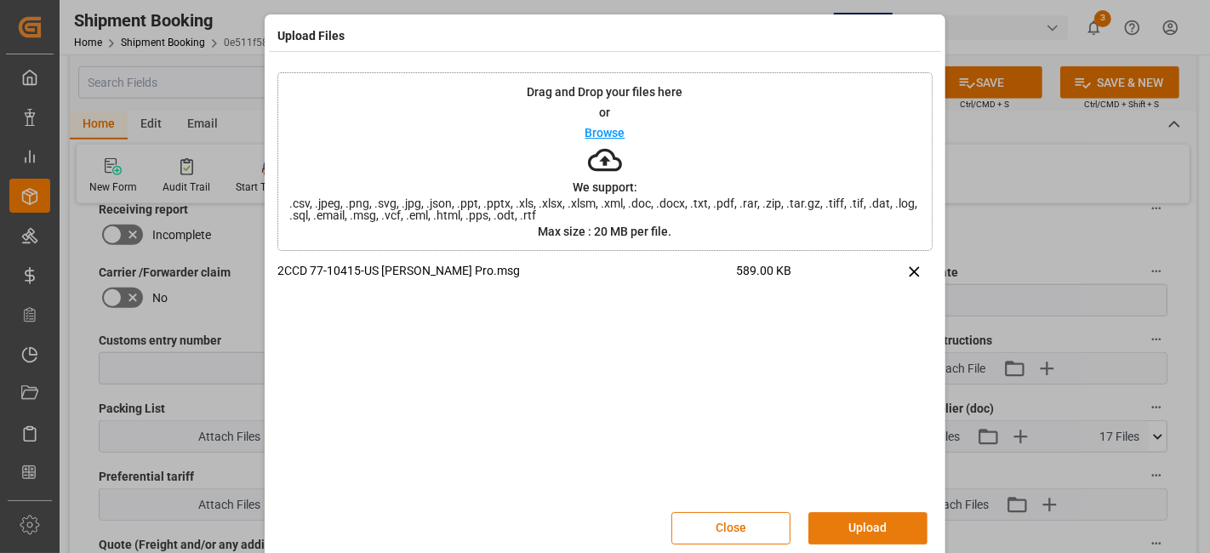
click at [846, 516] on button "Upload" at bounding box center [867, 528] width 119 height 32
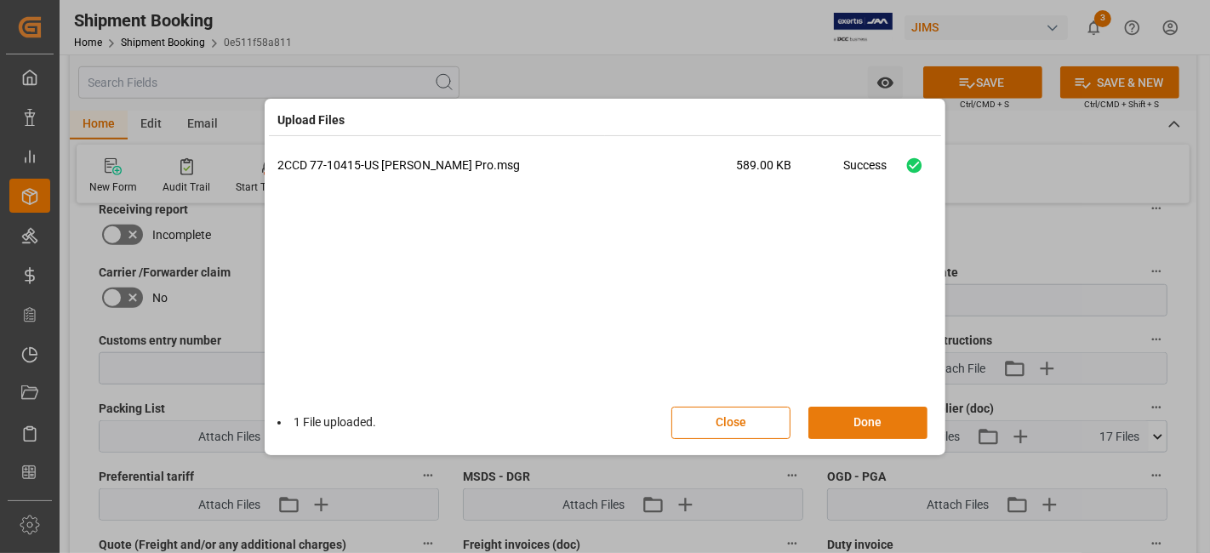
click at [857, 419] on button "Done" at bounding box center [867, 423] width 119 height 32
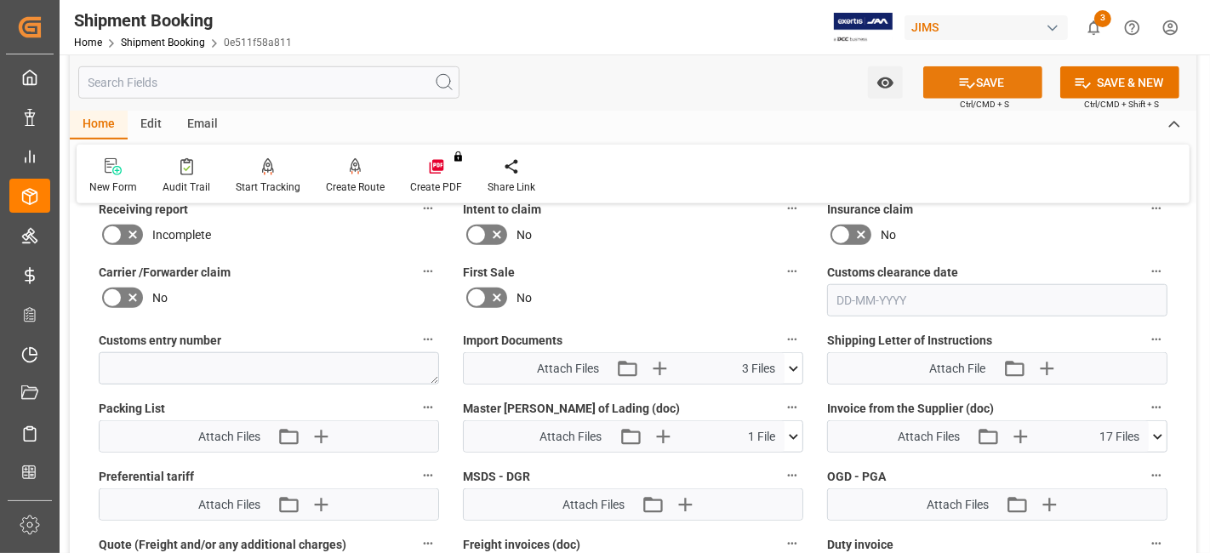
click at [926, 82] on button "SAVE" at bounding box center [982, 82] width 119 height 32
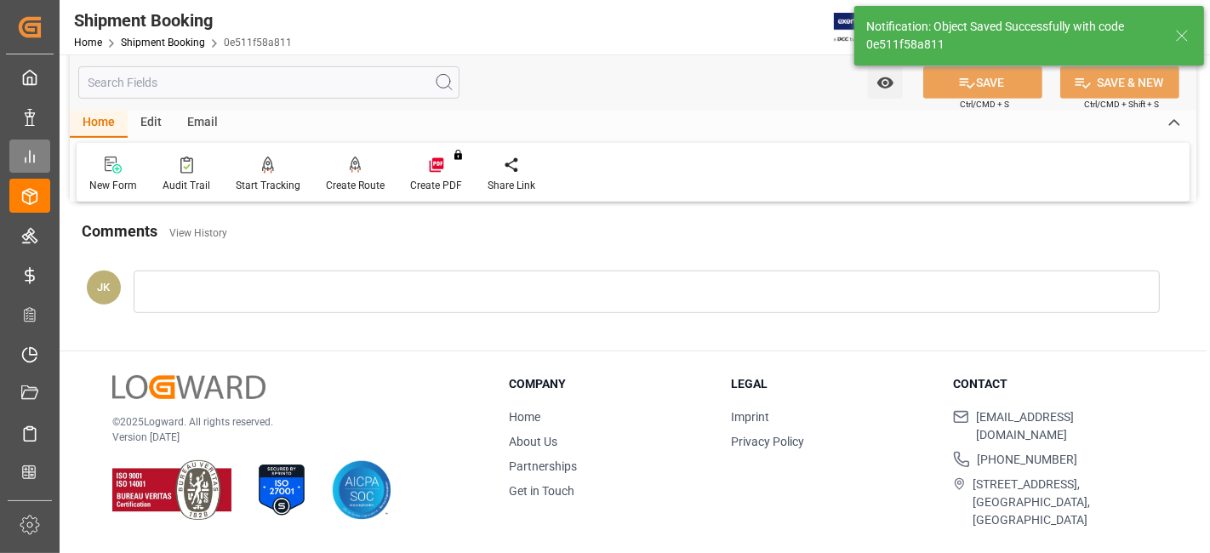
scroll to position [618, 0]
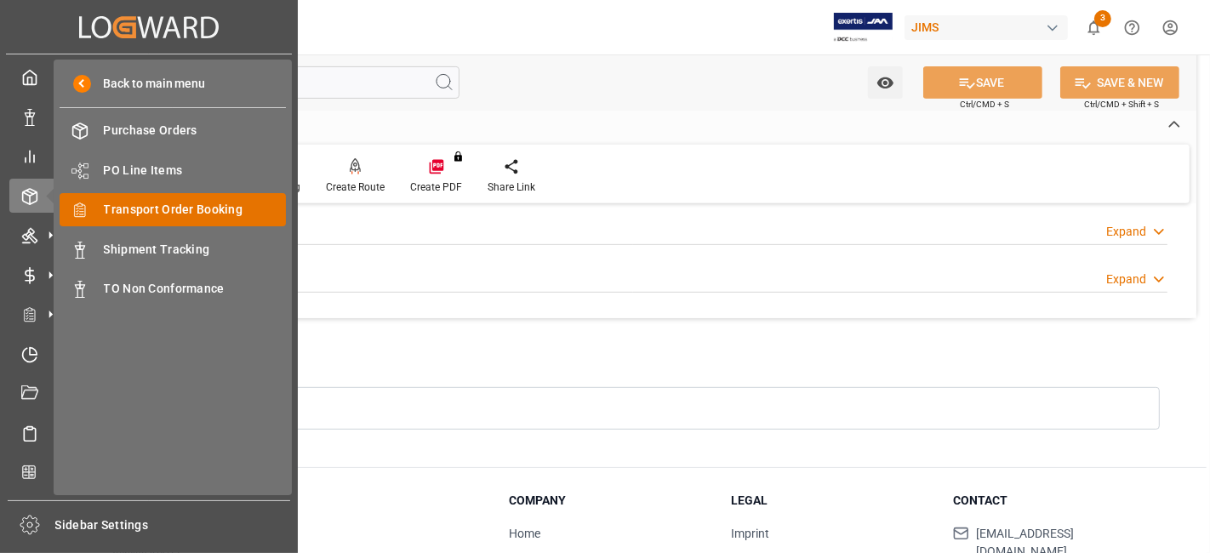
click at [199, 214] on span "Transport Order Booking" at bounding box center [195, 210] width 183 height 18
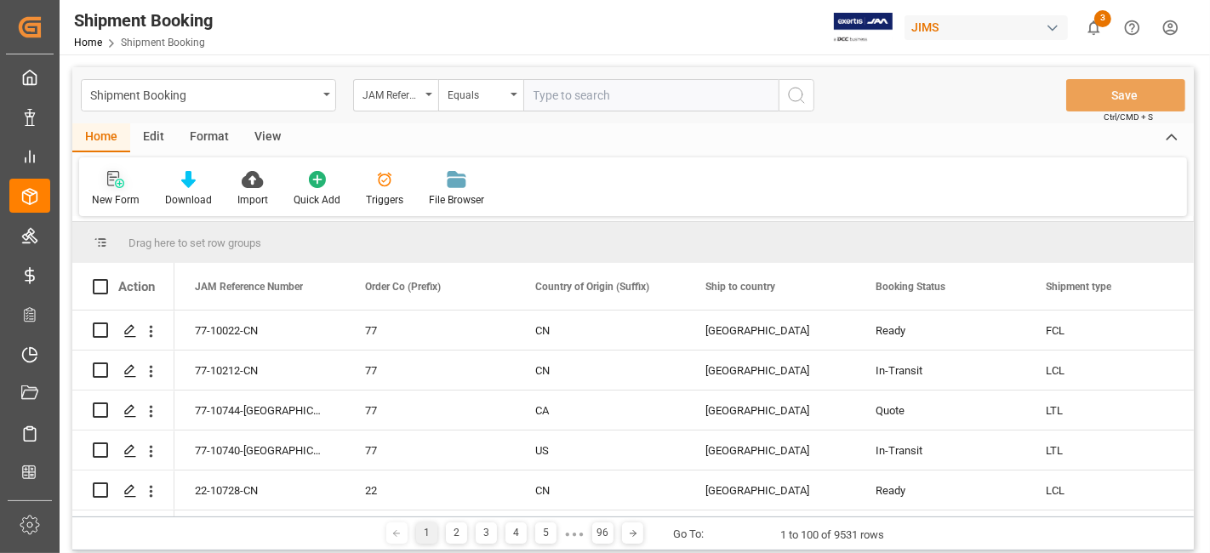
click at [114, 187] on icon at bounding box center [115, 179] width 17 height 17
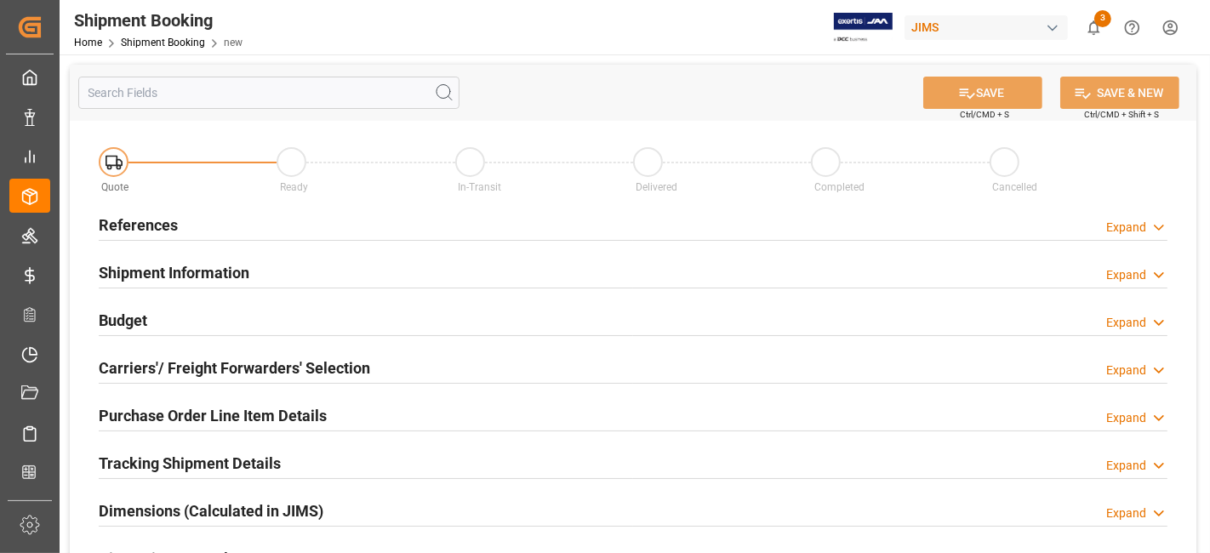
click at [659, 226] on div "References Expand" at bounding box center [633, 224] width 1068 height 32
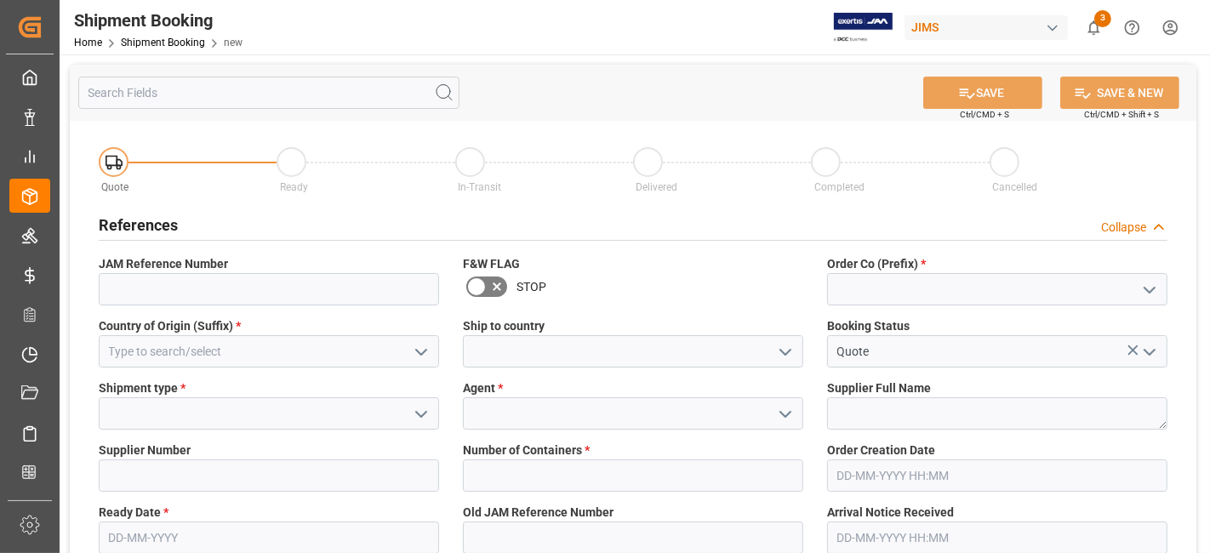
click at [1149, 288] on icon "open menu" at bounding box center [1149, 290] width 20 height 20
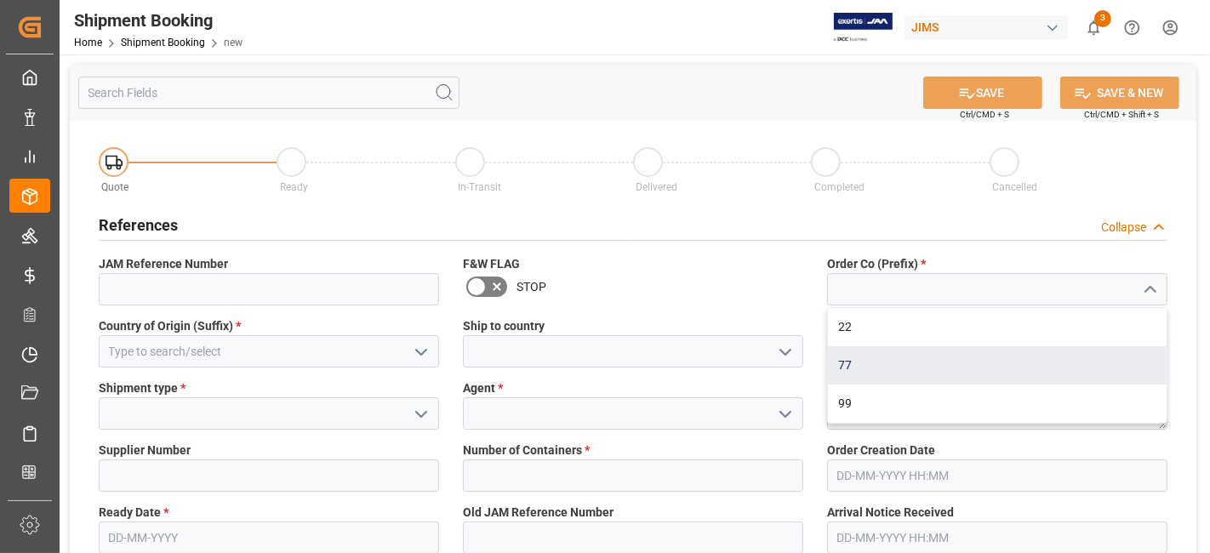
click at [1091, 358] on div "77" at bounding box center [997, 365] width 339 height 38
type input "77"
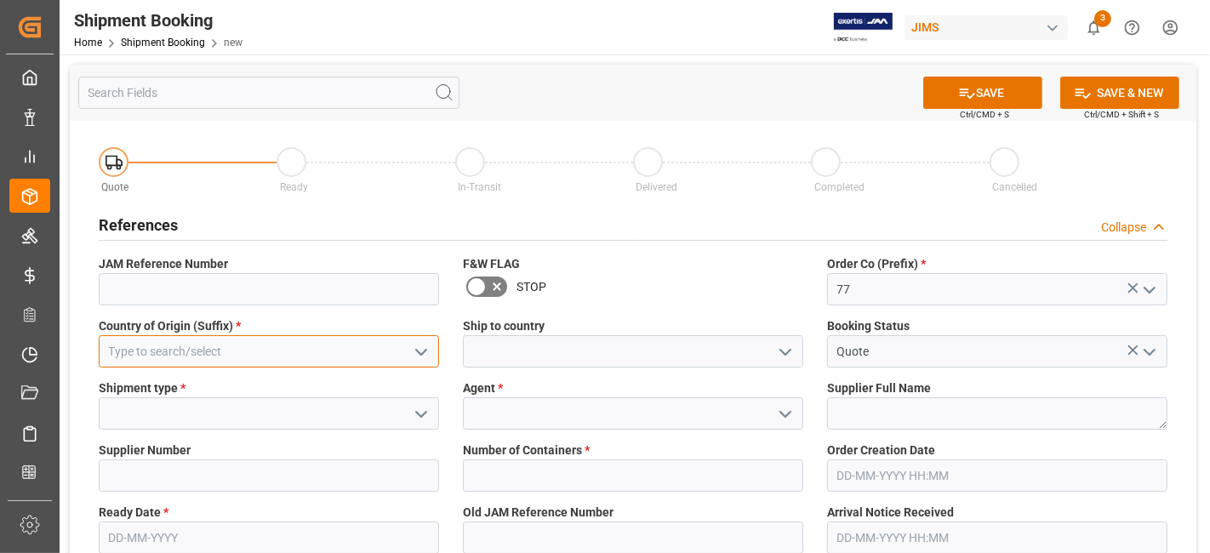
click at [285, 361] on input at bounding box center [269, 351] width 340 height 32
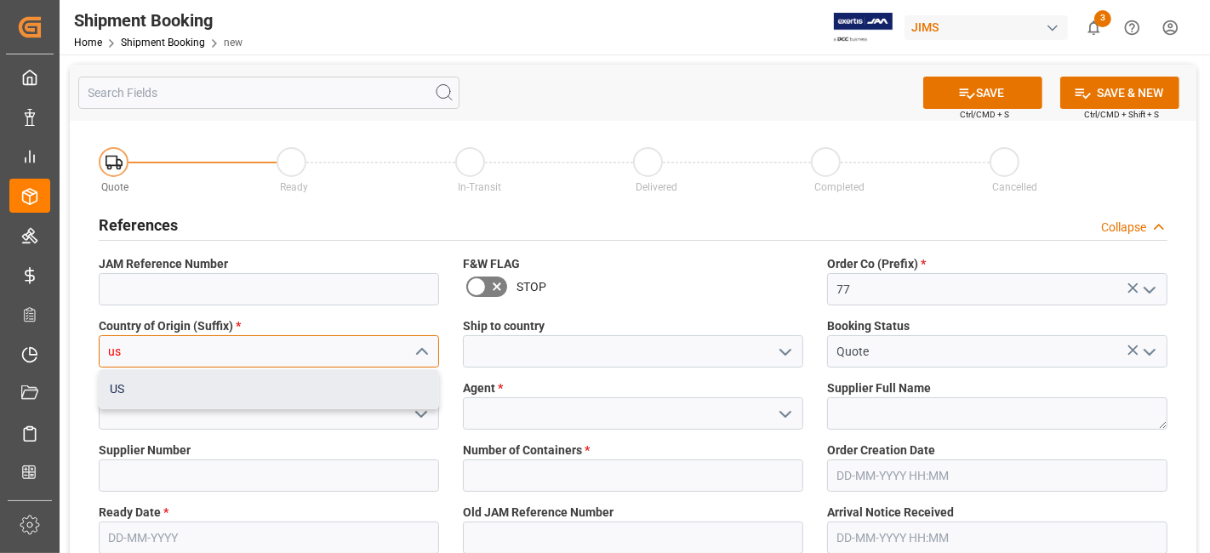
click at [238, 390] on div "US" at bounding box center [269, 389] width 339 height 38
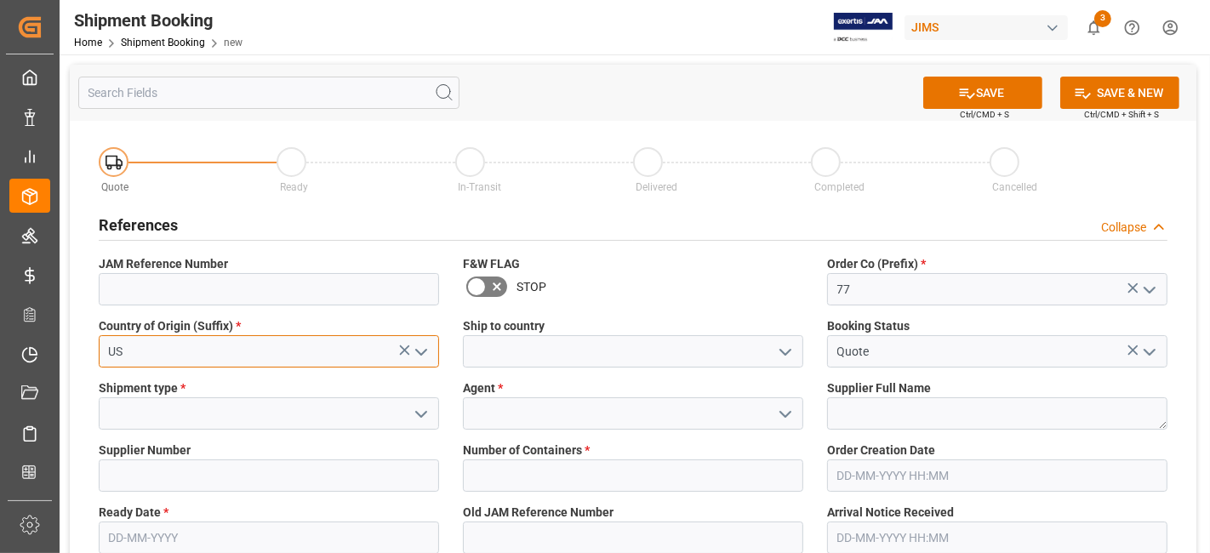
type input "US"
click at [784, 350] on icon "open menu" at bounding box center [785, 352] width 20 height 20
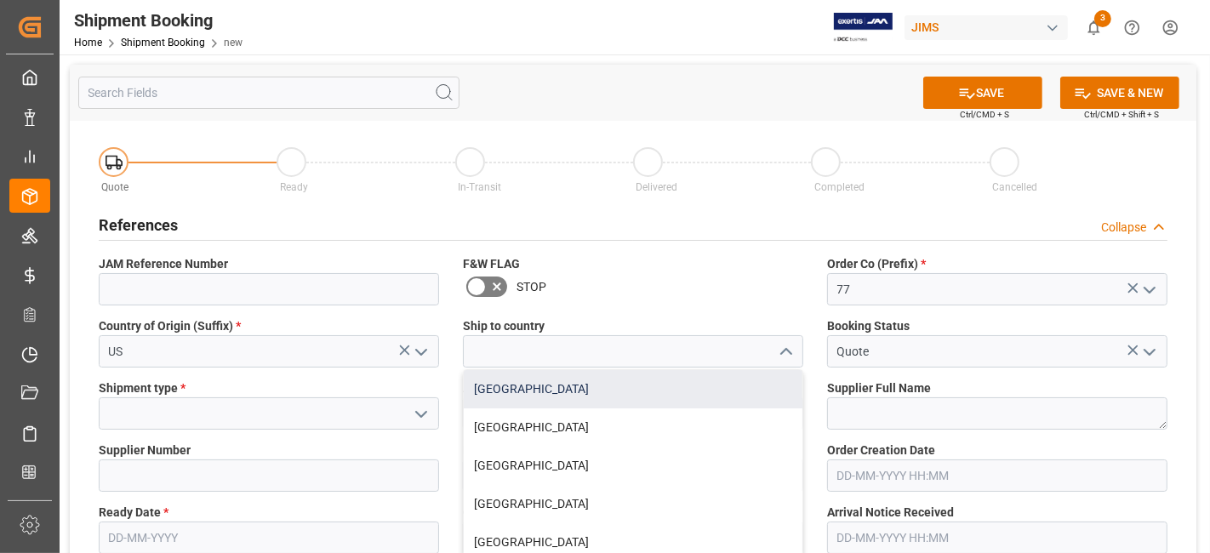
click at [729, 384] on div "[GEOGRAPHIC_DATA]" at bounding box center [633, 389] width 339 height 38
type input "[GEOGRAPHIC_DATA]"
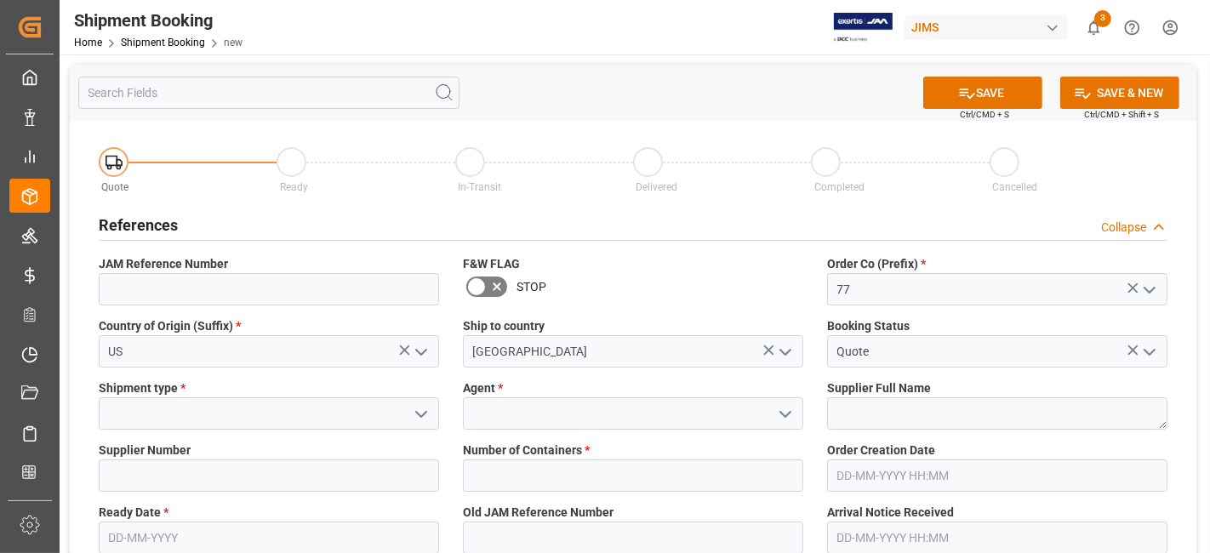
click at [422, 407] on icon "open menu" at bounding box center [421, 414] width 20 height 20
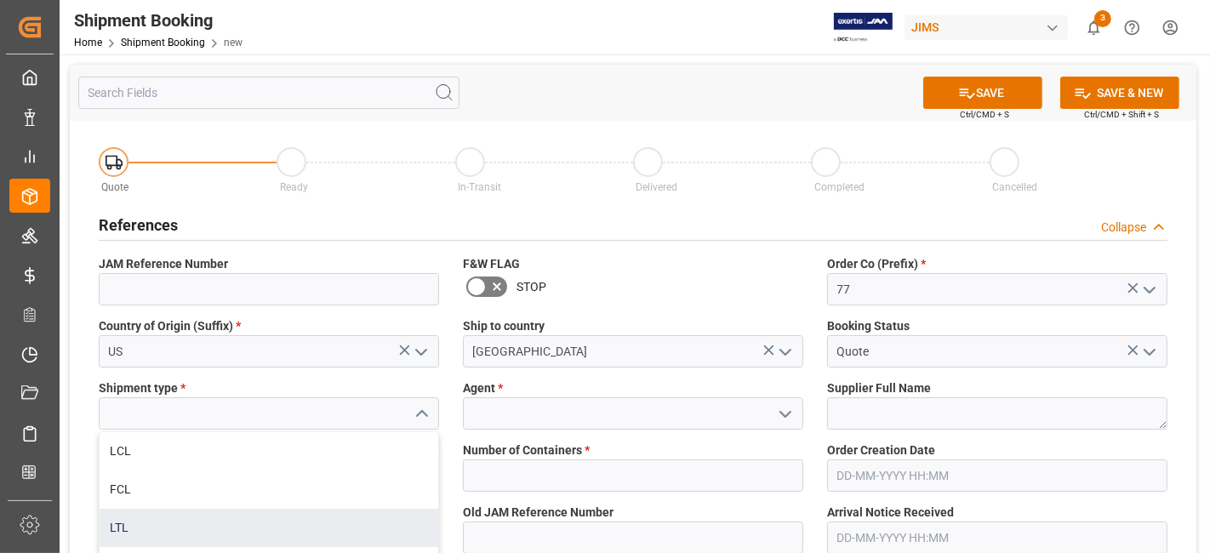
click at [257, 526] on div "LTL" at bounding box center [269, 528] width 339 height 38
type input "LTL"
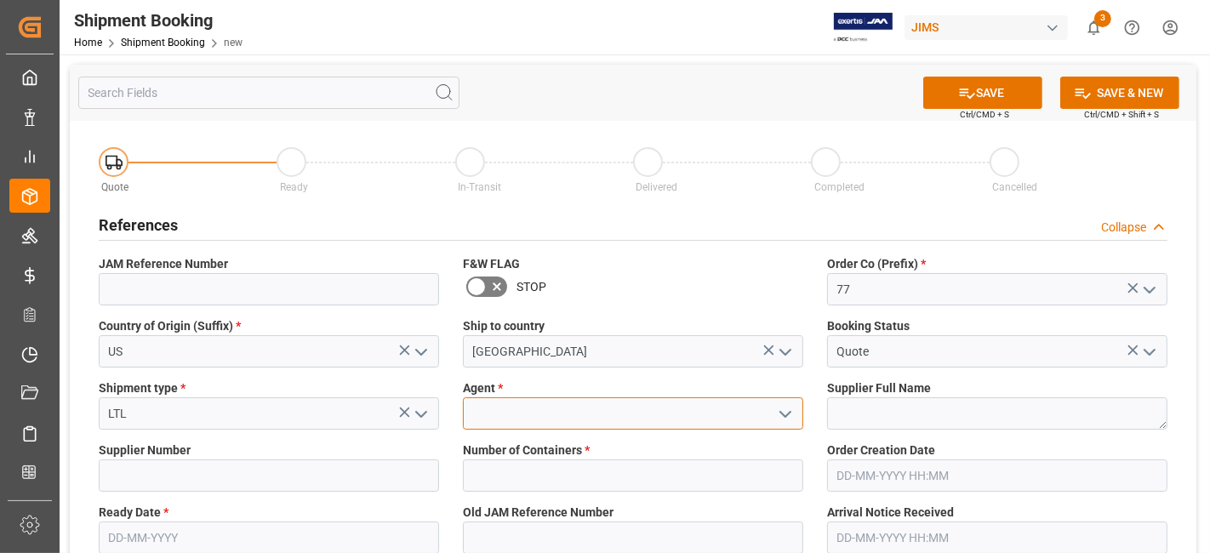
click at [512, 418] on input at bounding box center [633, 413] width 340 height 32
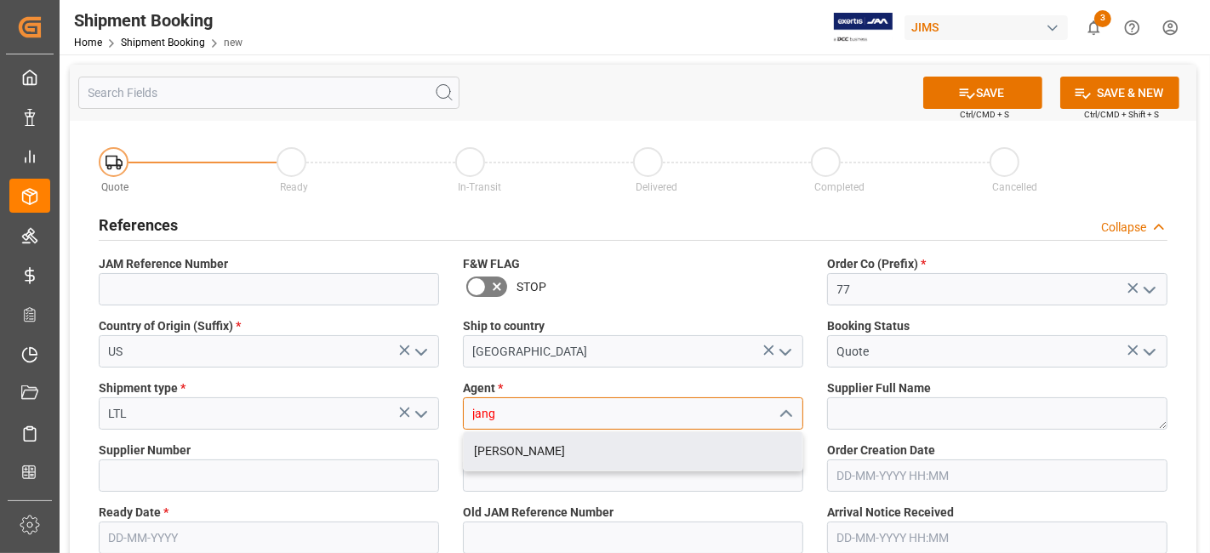
click at [534, 453] on div "[PERSON_NAME]" at bounding box center [633, 451] width 339 height 38
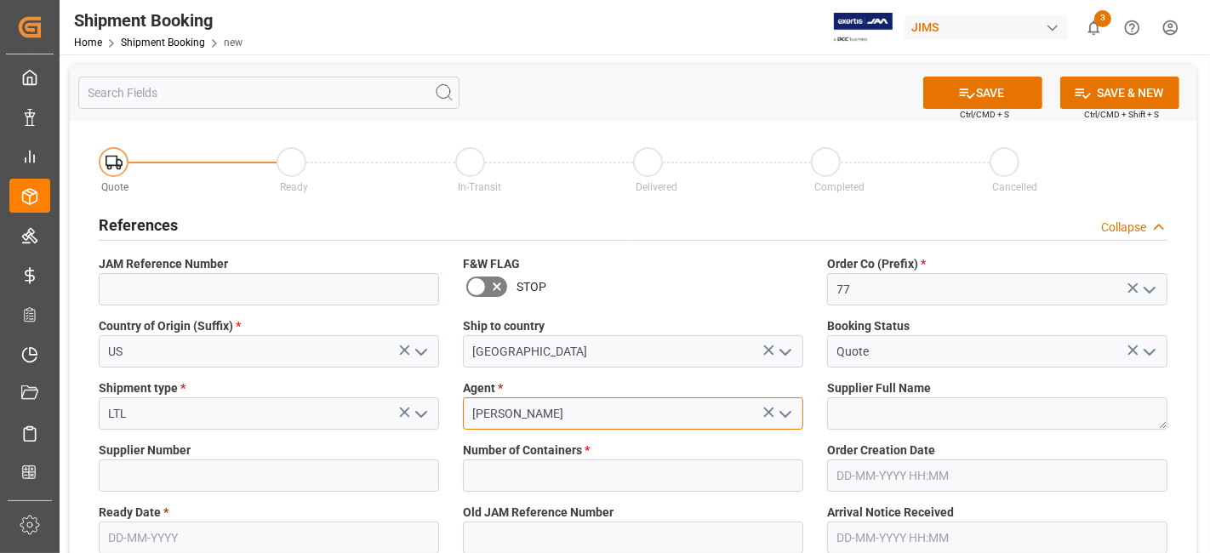
type input "[PERSON_NAME]"
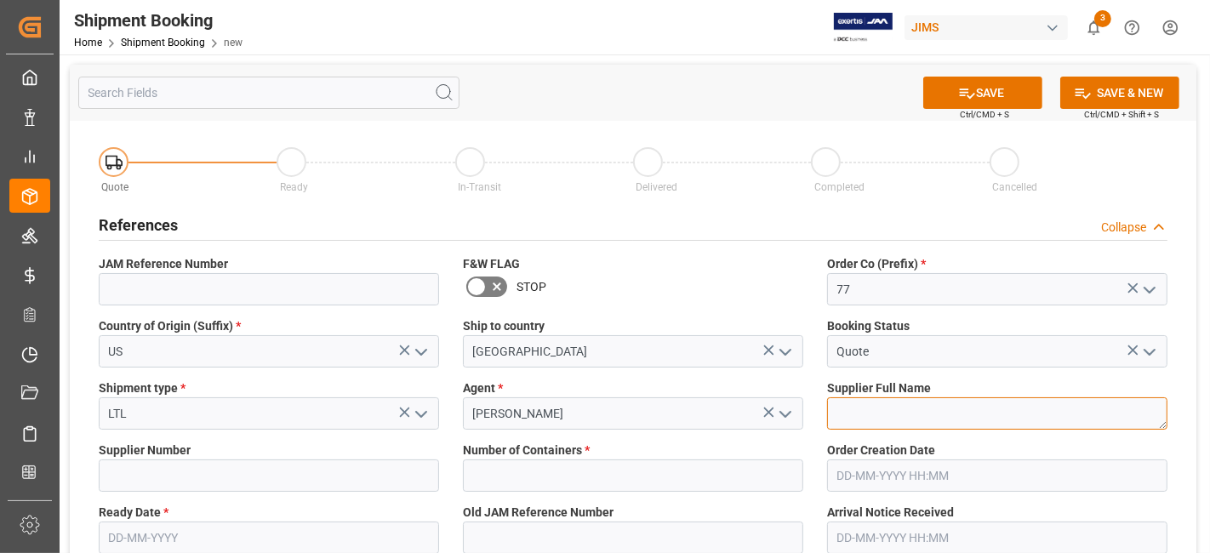
click at [865, 400] on textarea at bounding box center [997, 413] width 340 height 32
click at [874, 406] on textarea at bounding box center [997, 413] width 340 height 32
paste textarea "POINT SOURCE AUDIO Inc (T)"
type textarea "POINT SOURCE AUDIO Inc"
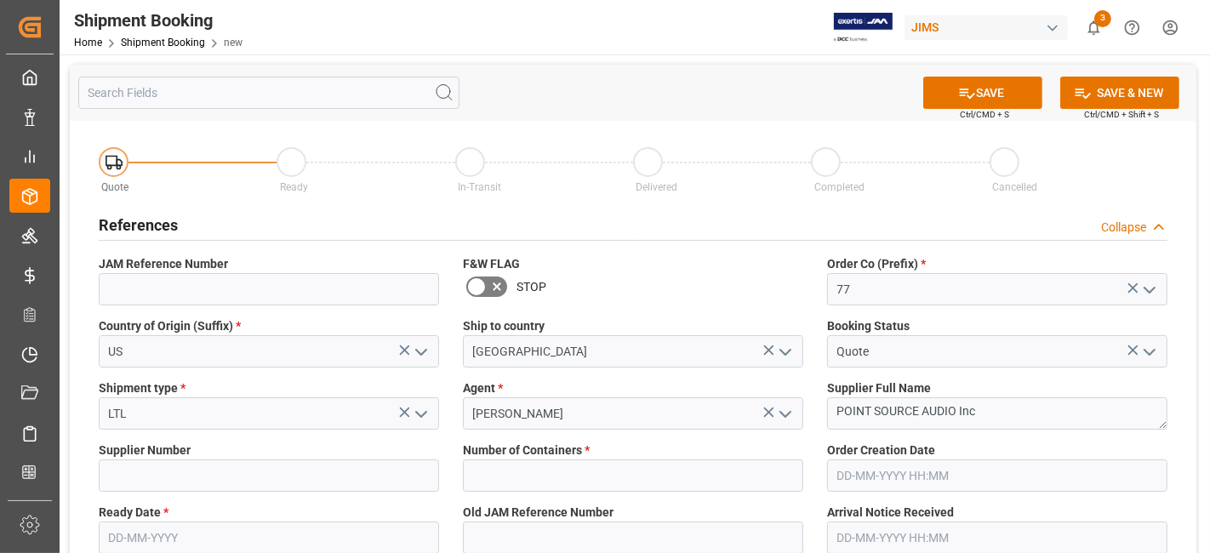
click at [210, 458] on label "Supplier Number" at bounding box center [269, 450] width 340 height 18
click at [202, 463] on input at bounding box center [269, 475] width 340 height 32
paste input "752705"
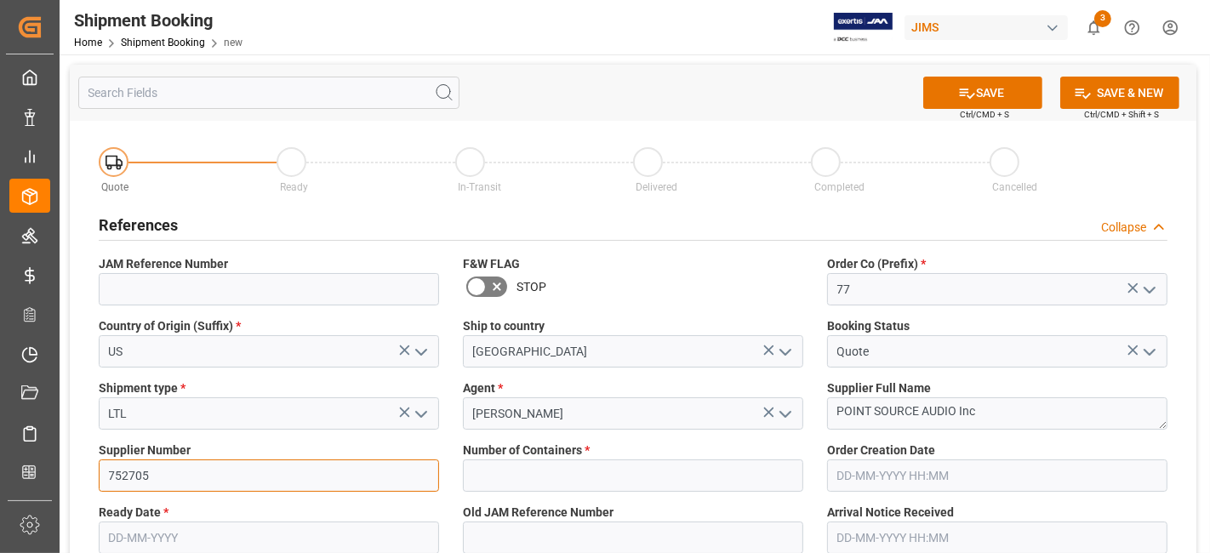
type input "752705"
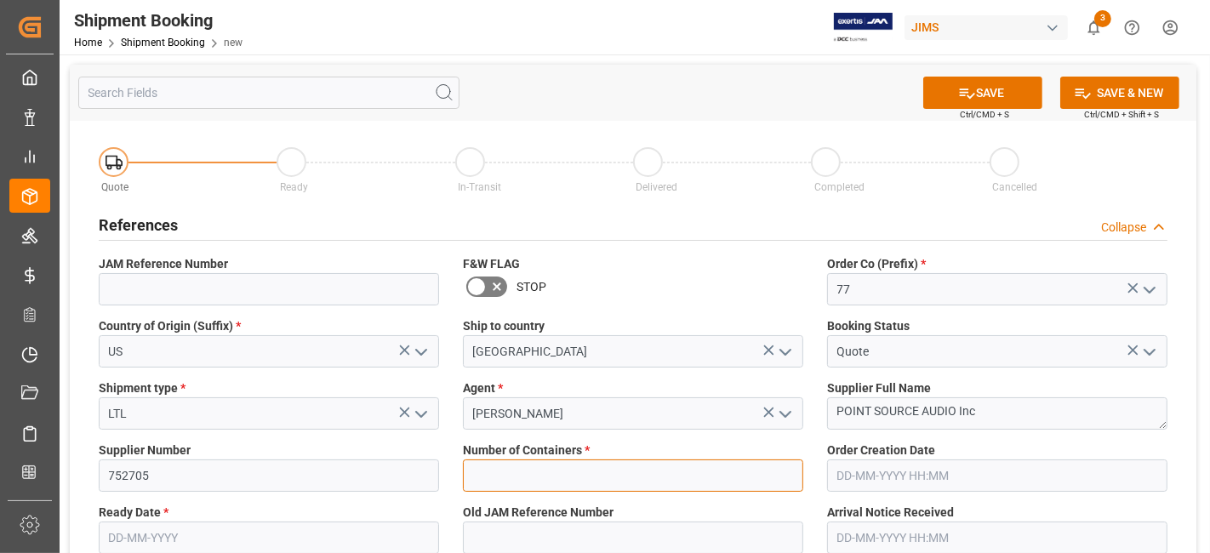
click at [652, 473] on input "text" at bounding box center [633, 475] width 340 height 32
type input "0"
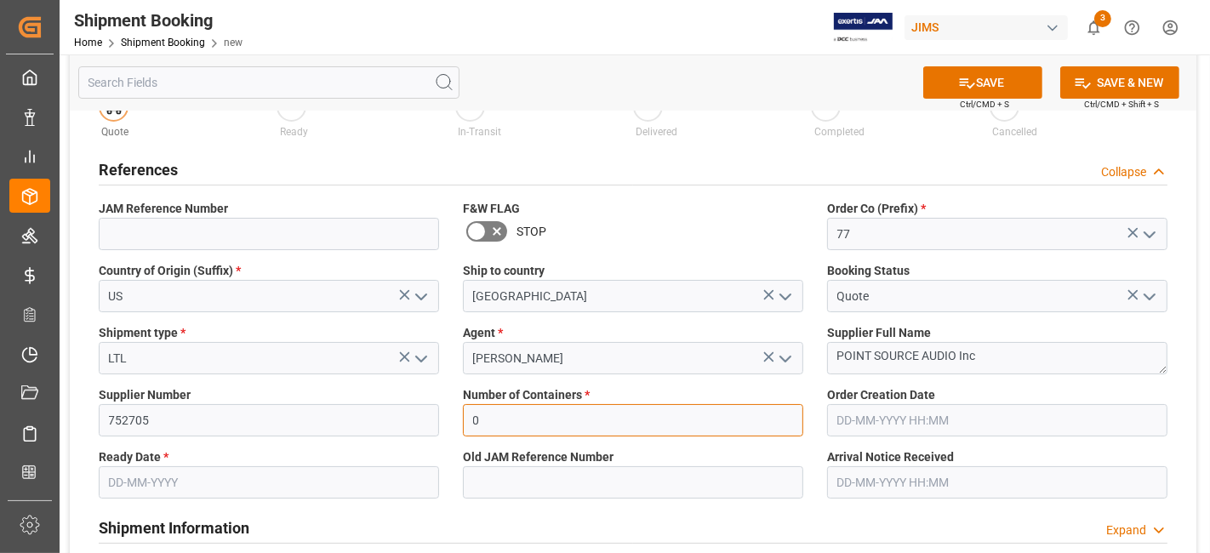
scroll to position [94, 0]
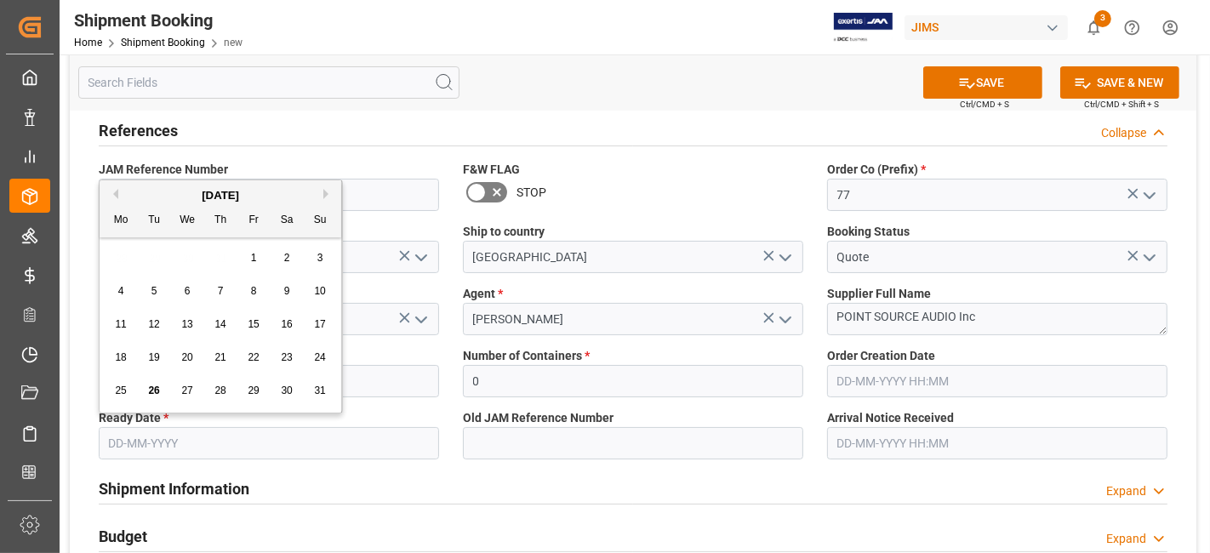
click at [196, 438] on input "text" at bounding box center [269, 443] width 340 height 32
click at [183, 389] on span "27" at bounding box center [186, 390] width 11 height 12
type input "[DATE]"
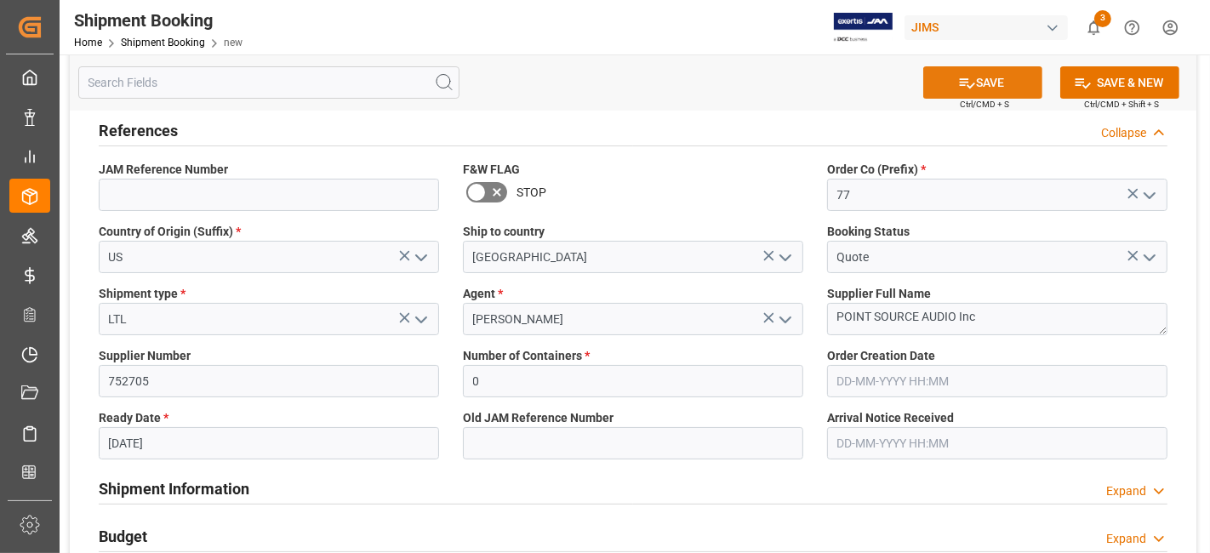
click at [961, 76] on icon at bounding box center [967, 83] width 18 height 18
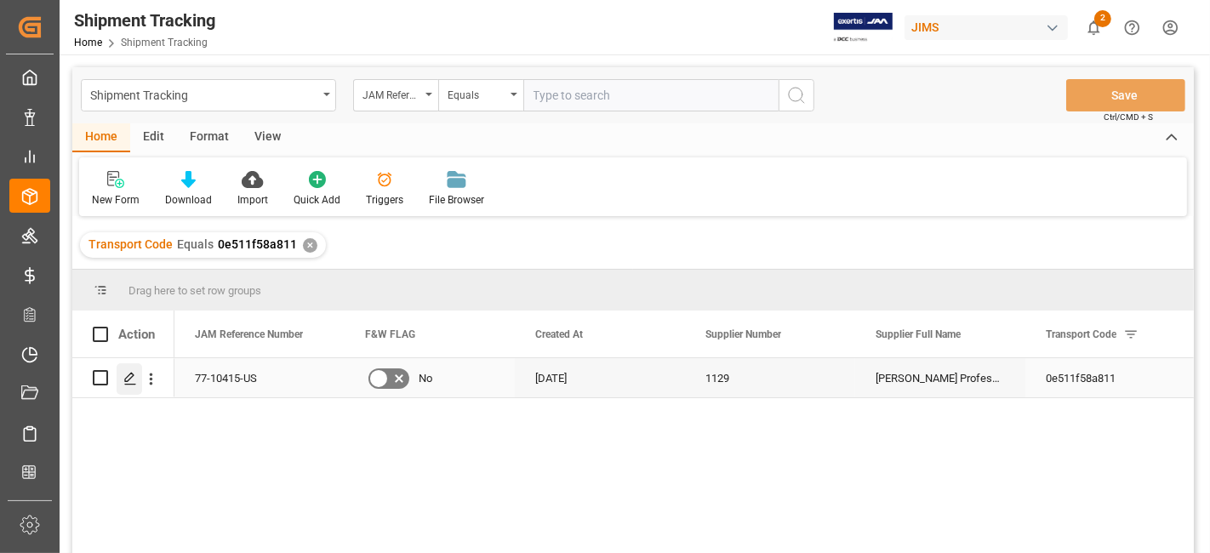
click at [128, 380] on icon "Press SPACE to select this row." at bounding box center [130, 379] width 14 height 14
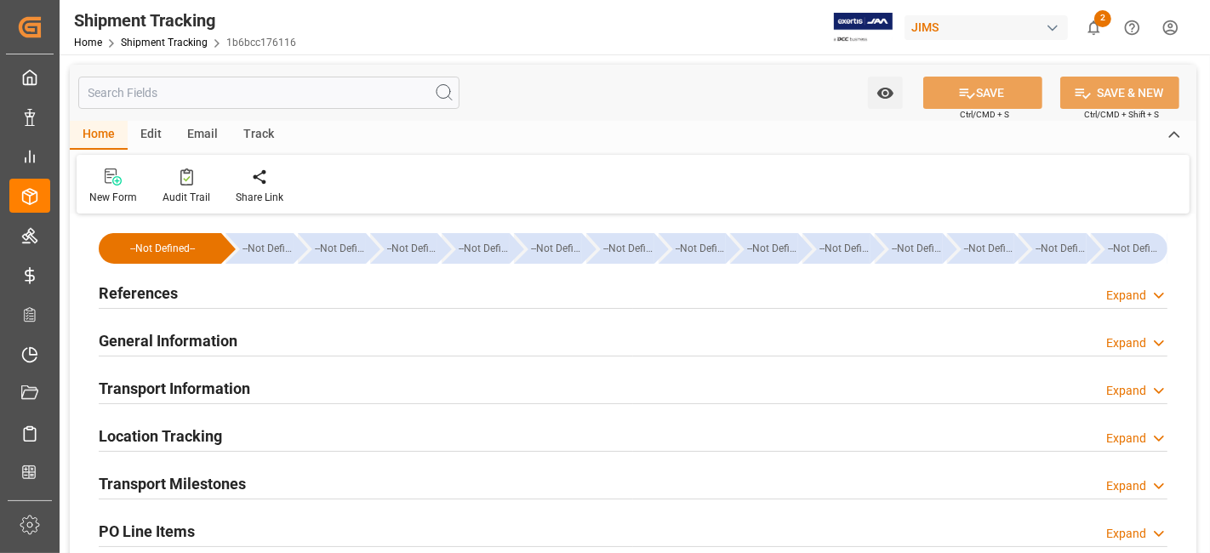
type input "04-08-2025"
click at [207, 293] on div "References Expand" at bounding box center [633, 292] width 1068 height 32
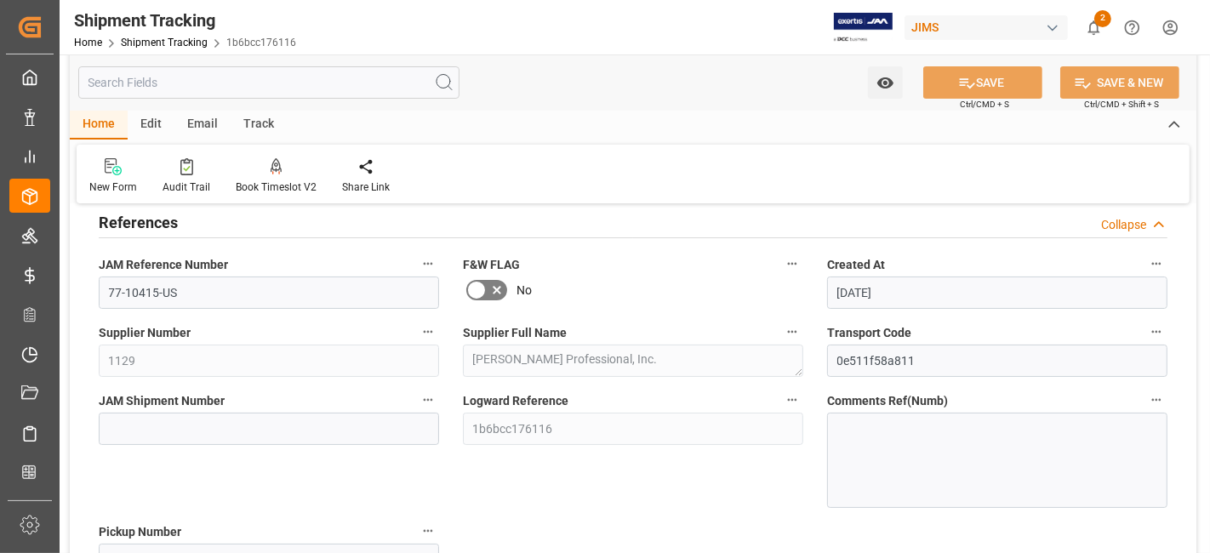
scroll to position [75, 0]
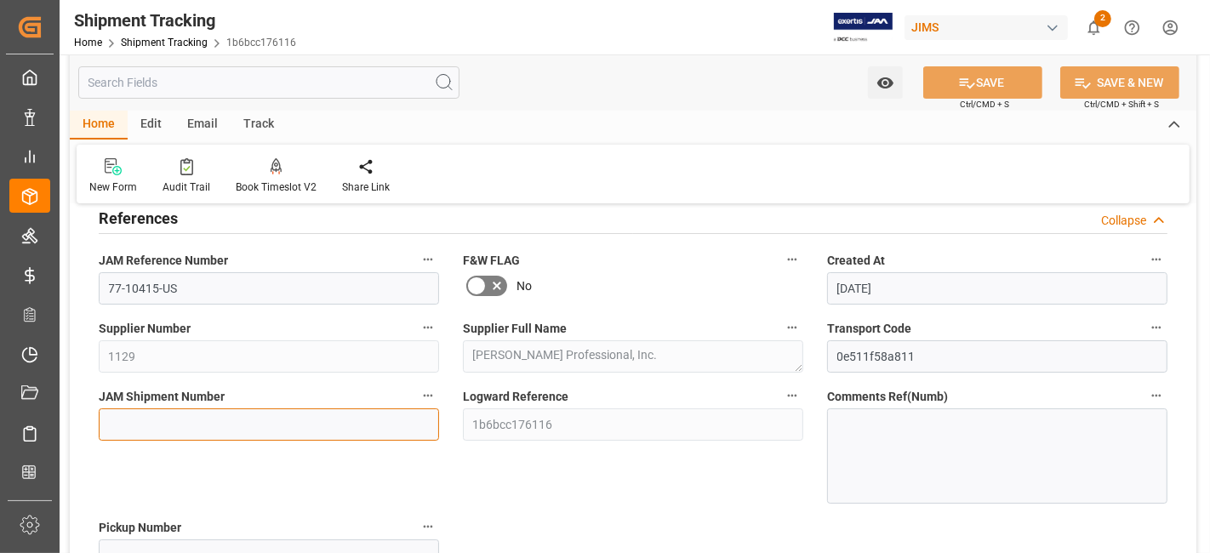
click at [170, 424] on input at bounding box center [269, 424] width 340 height 32
paste input "72738"
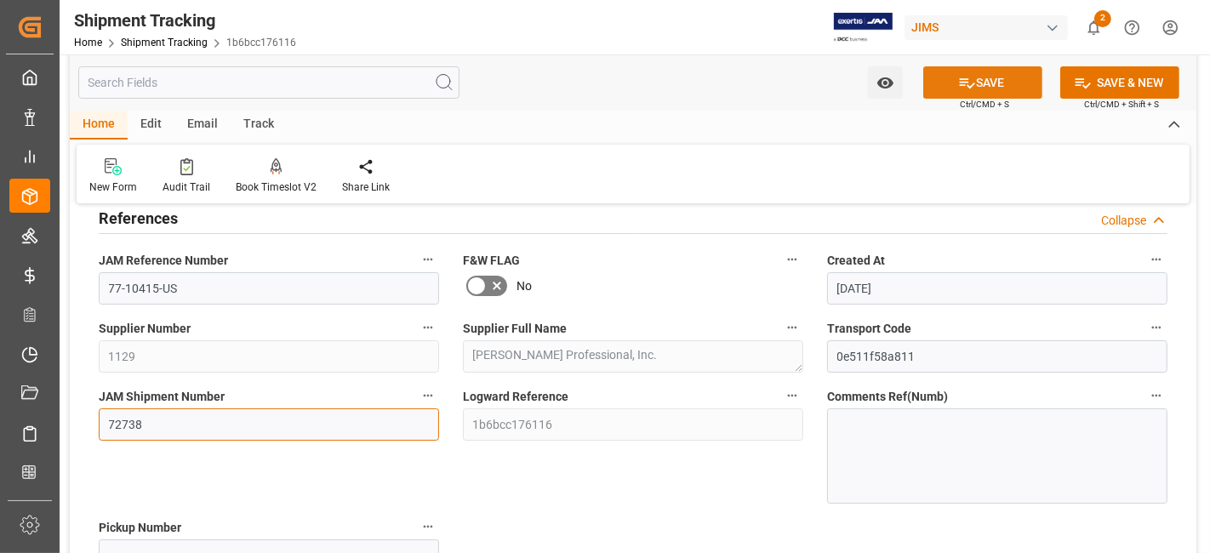
type input "72738"
click at [971, 88] on icon at bounding box center [967, 83] width 18 height 18
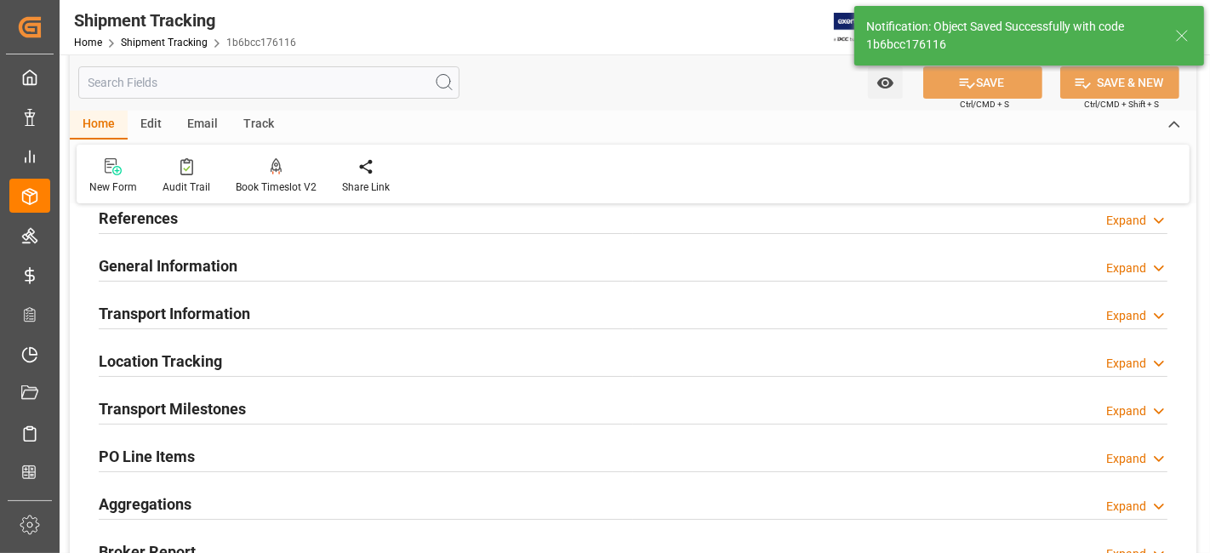
click at [256, 405] on div "Transport Milestones Expand" at bounding box center [633, 407] width 1068 height 32
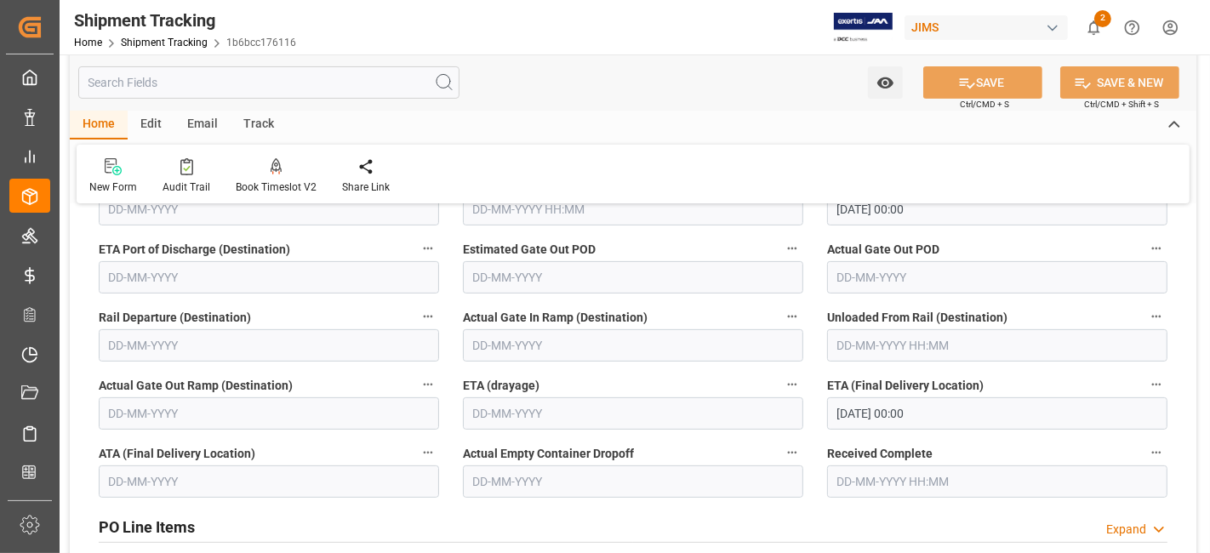
scroll to position [415, 0]
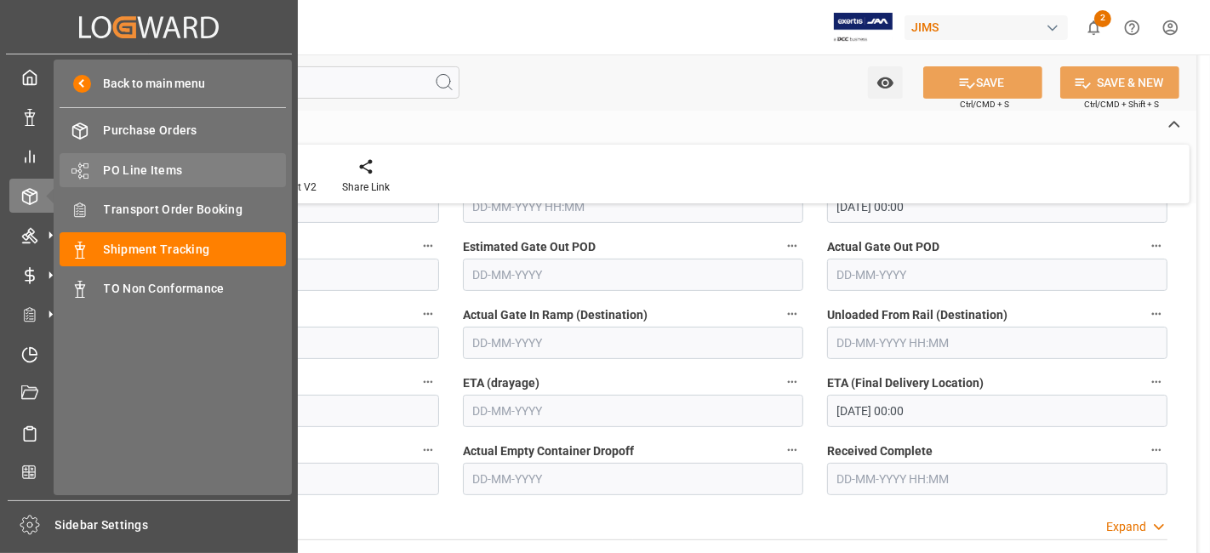
click at [164, 168] on span "PO Line Items" at bounding box center [195, 171] width 183 height 18
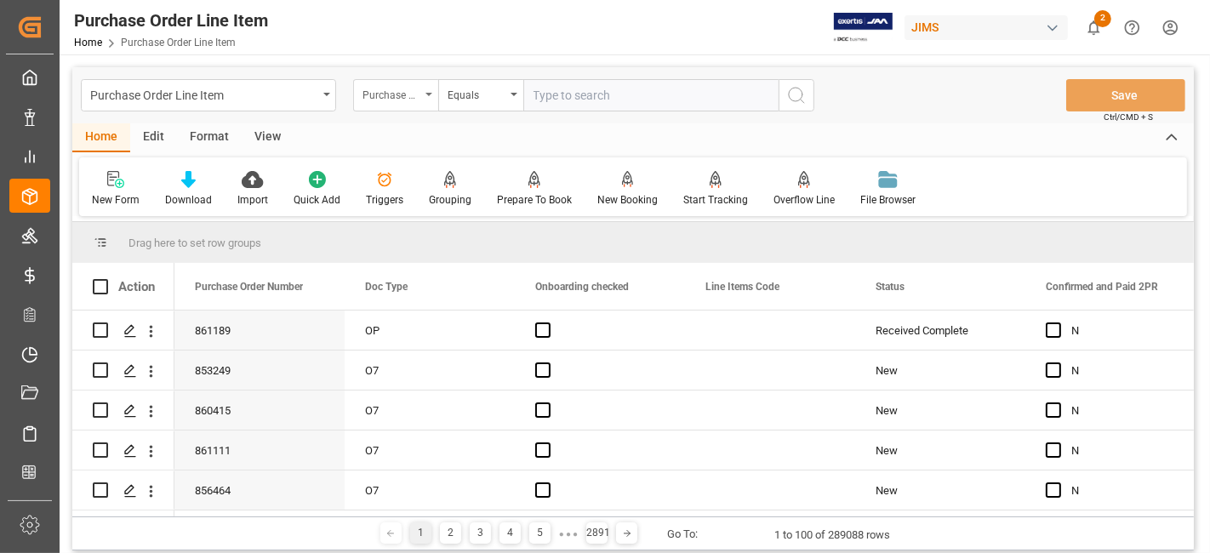
click at [382, 98] on div "Purchase Order Number" at bounding box center [391, 93] width 58 height 20
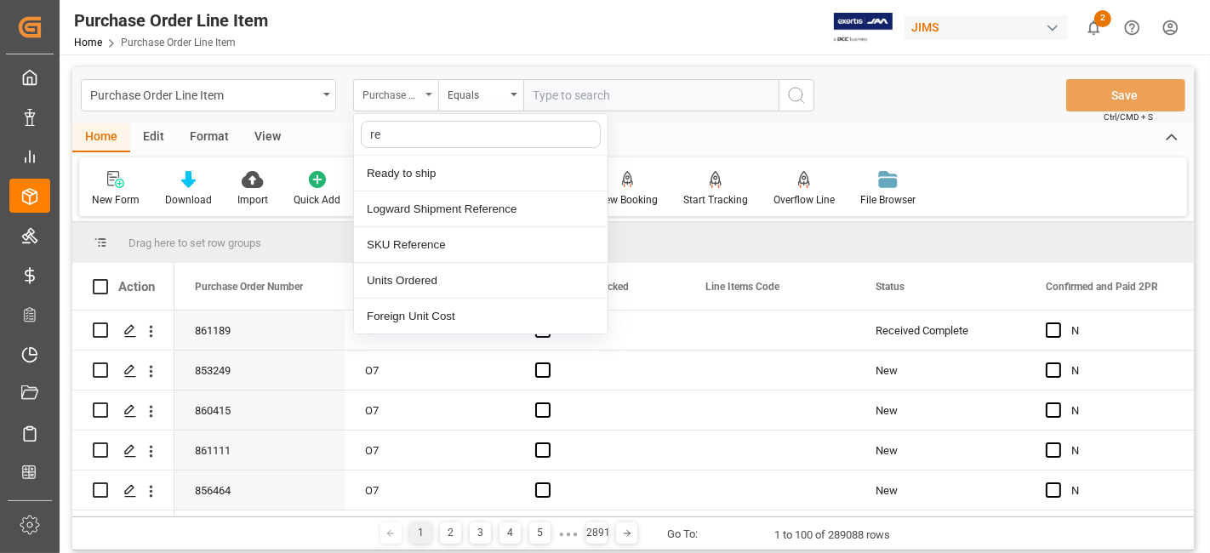
type input "ref"
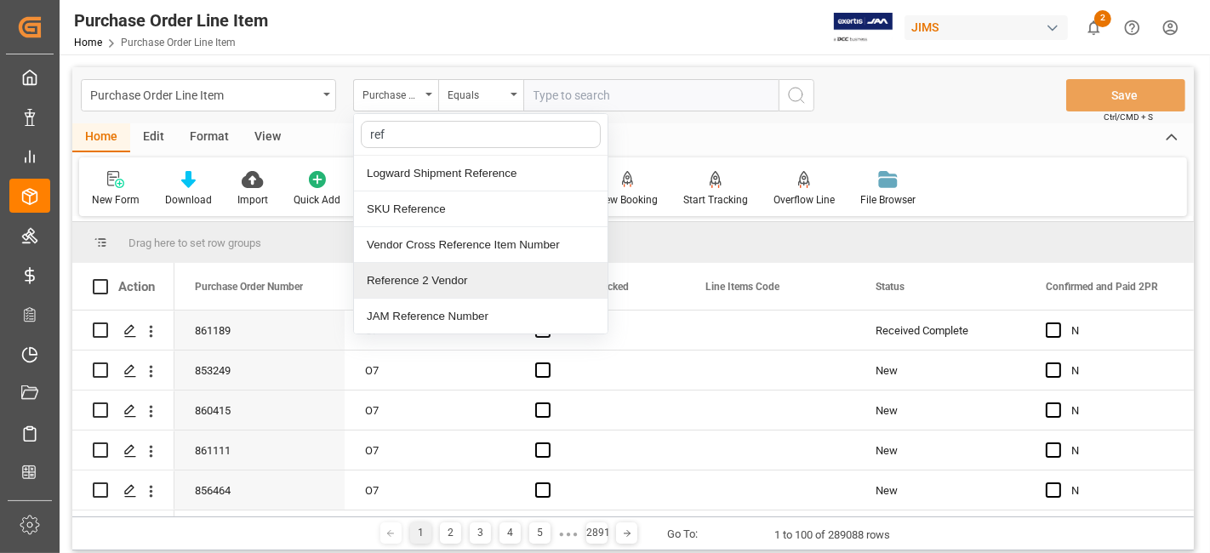
click at [423, 273] on div "Reference 2 Vendor" at bounding box center [480, 281] width 253 height 36
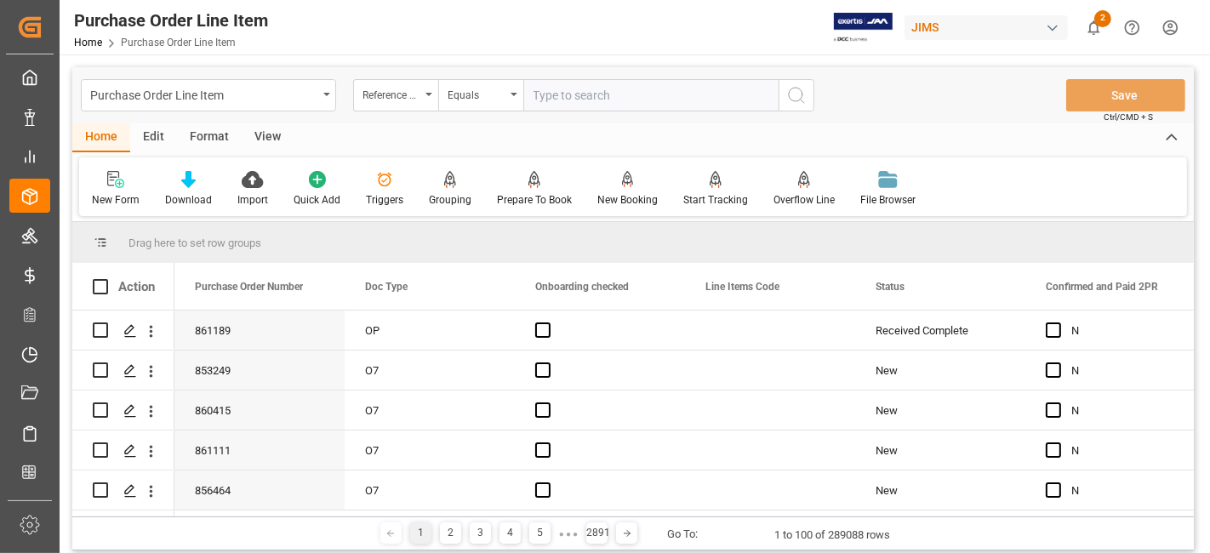
click at [562, 95] on input "text" at bounding box center [650, 95] width 255 height 32
paste input "77-10415-US"
type input "77-10415-US"
click at [788, 94] on circle "search button" at bounding box center [795, 95] width 14 height 14
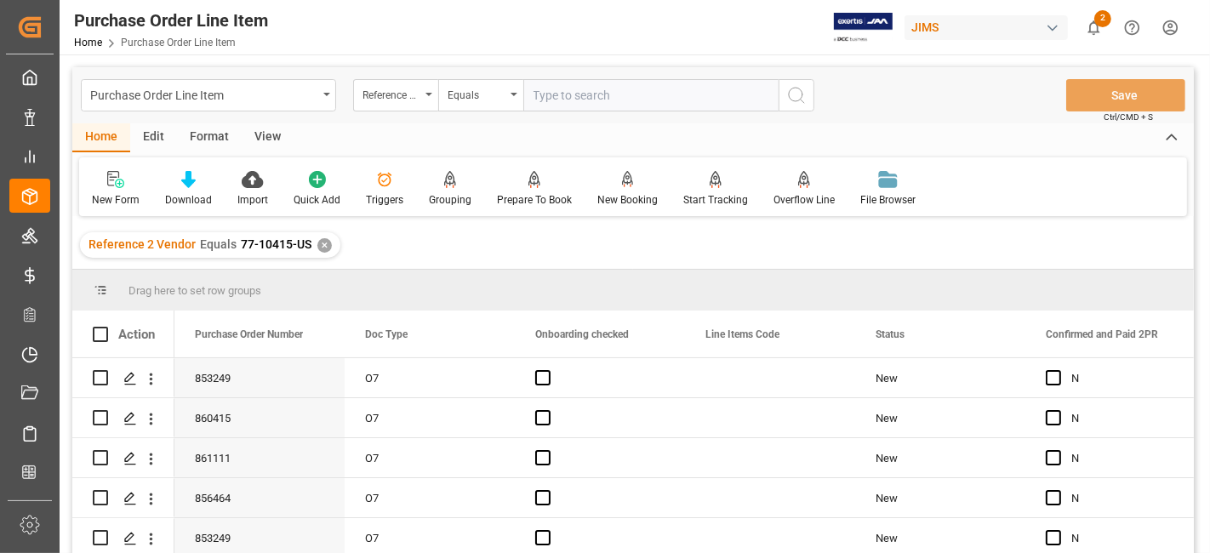
click at [267, 139] on div "View" at bounding box center [268, 137] width 52 height 29
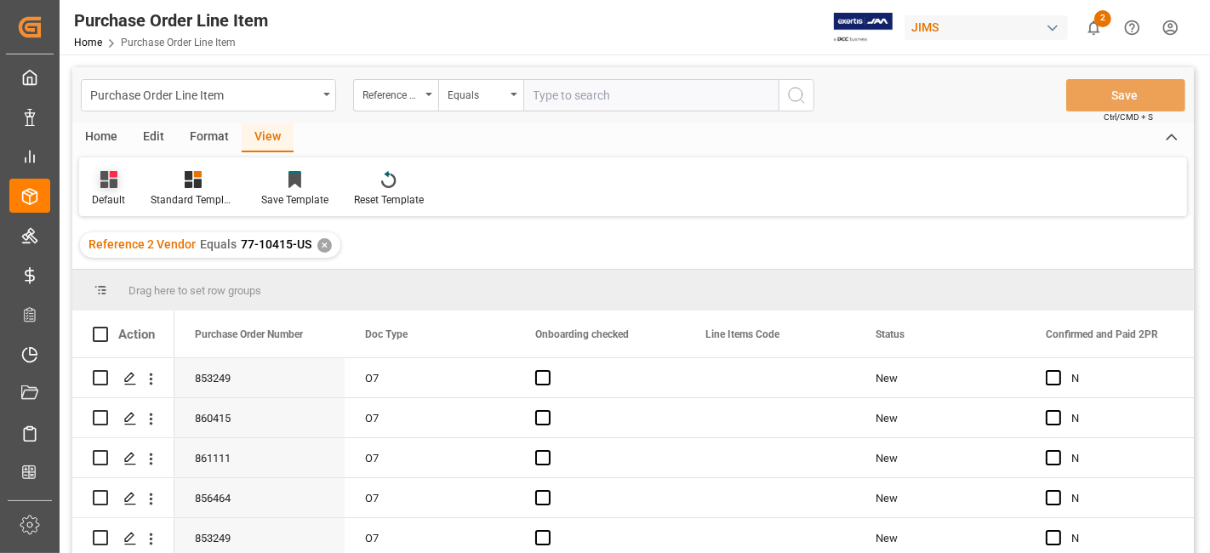
click at [114, 188] on div "Default" at bounding box center [108, 188] width 59 height 37
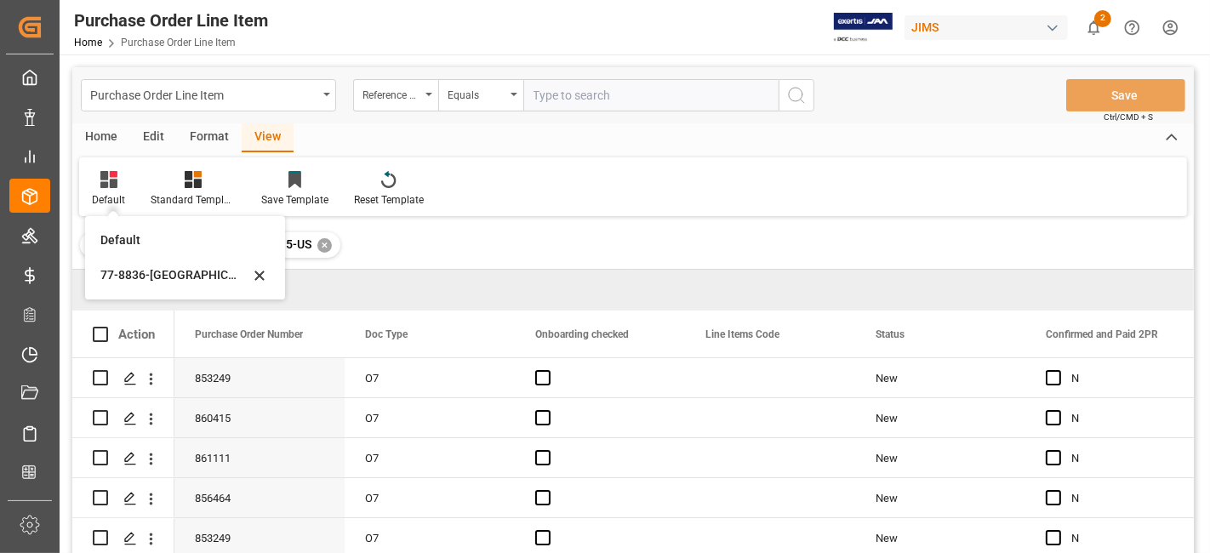
click at [600, 190] on div "Default Default 77-8836-US Standard Templates Save Template Reset Template" at bounding box center [632, 186] width 1107 height 59
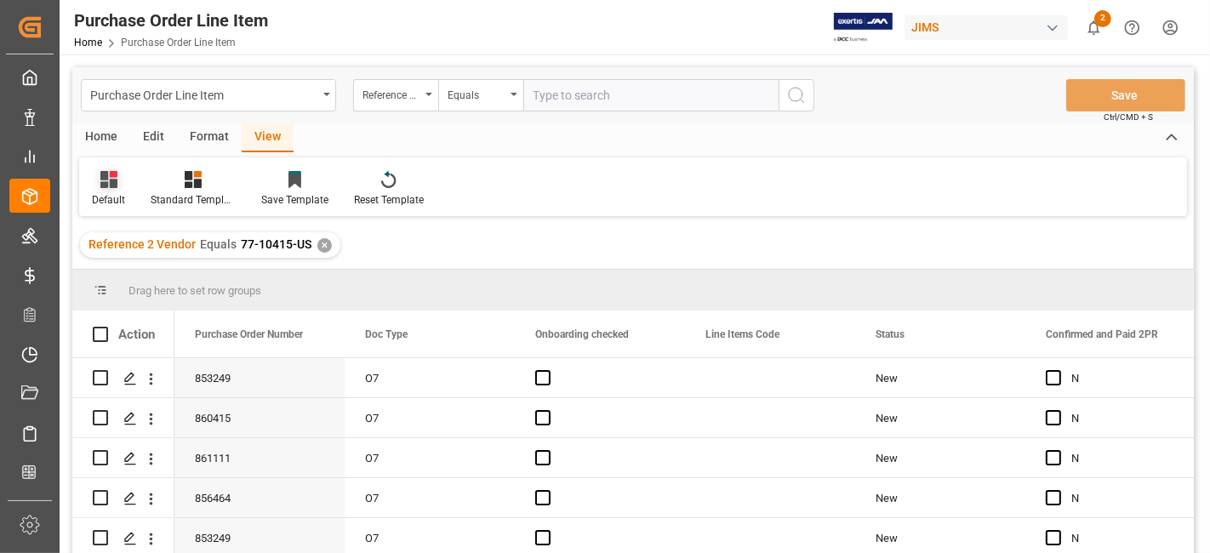
click at [114, 187] on icon at bounding box center [108, 179] width 17 height 17
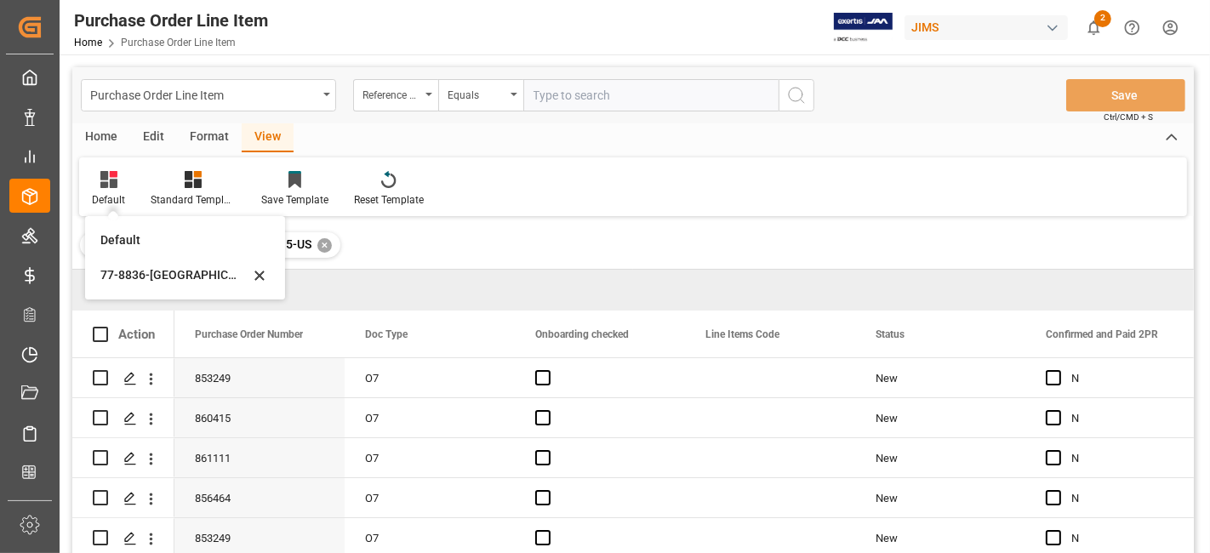
click at [640, 204] on div "Default Default 77-8836-US Standard Templates Save Template Reset Template" at bounding box center [632, 186] width 1107 height 59
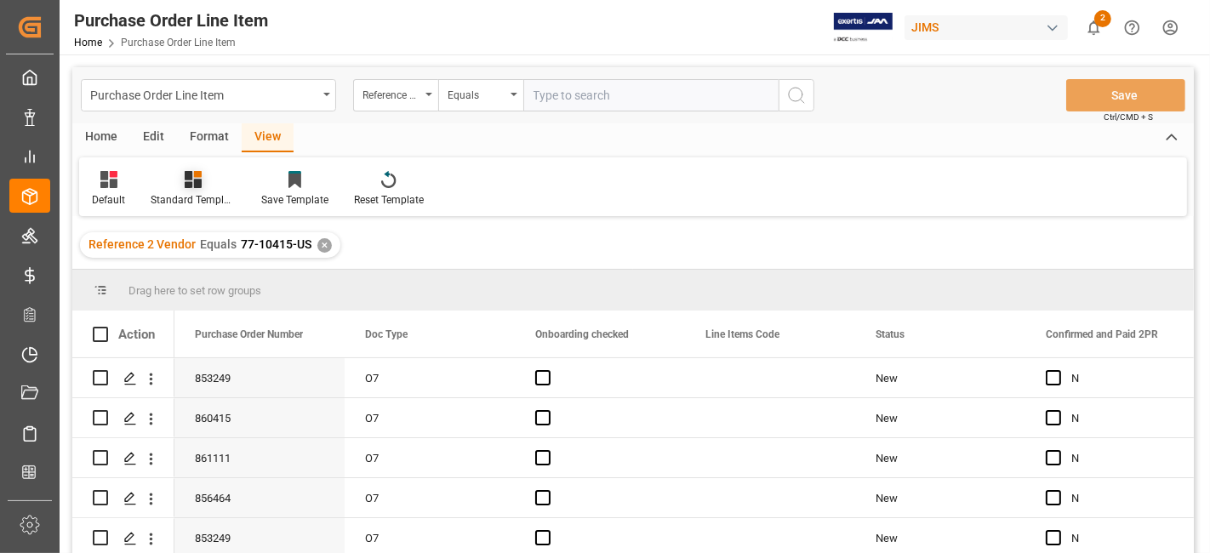
click at [194, 199] on div "Standard Templates" at bounding box center [193, 199] width 85 height 15
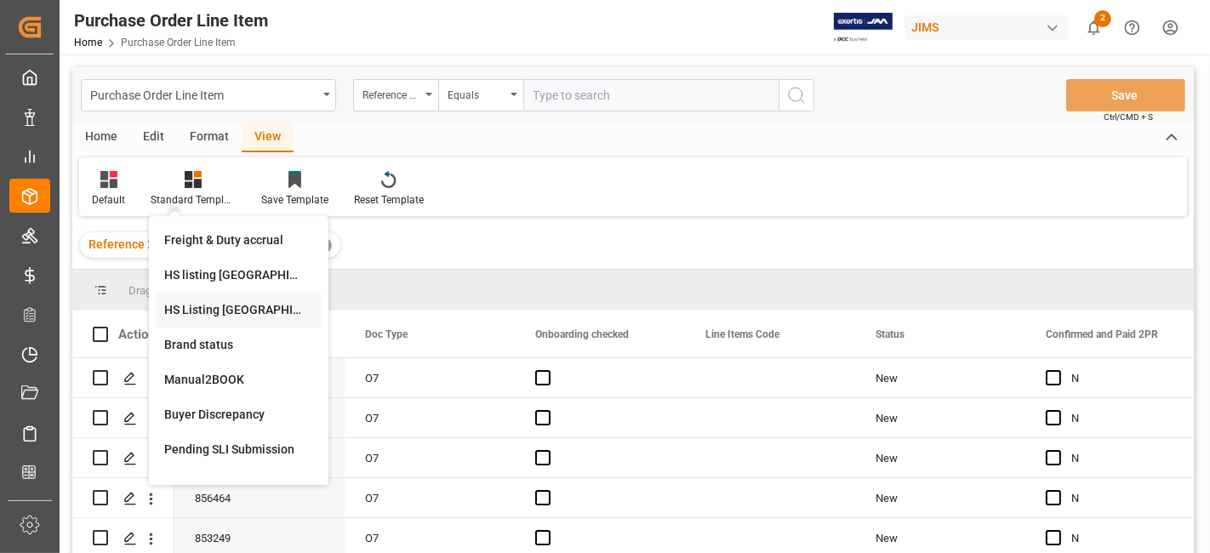
click at [223, 319] on div "HS Listing CANADA" at bounding box center [239, 310] width 166 height 35
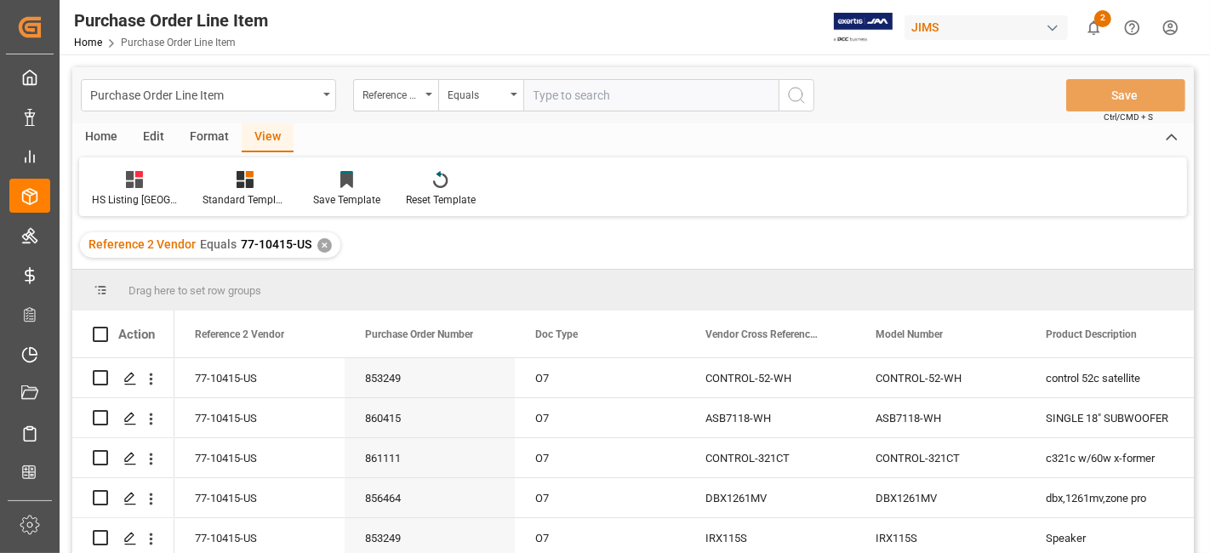
click at [102, 134] on div "Home" at bounding box center [101, 137] width 58 height 29
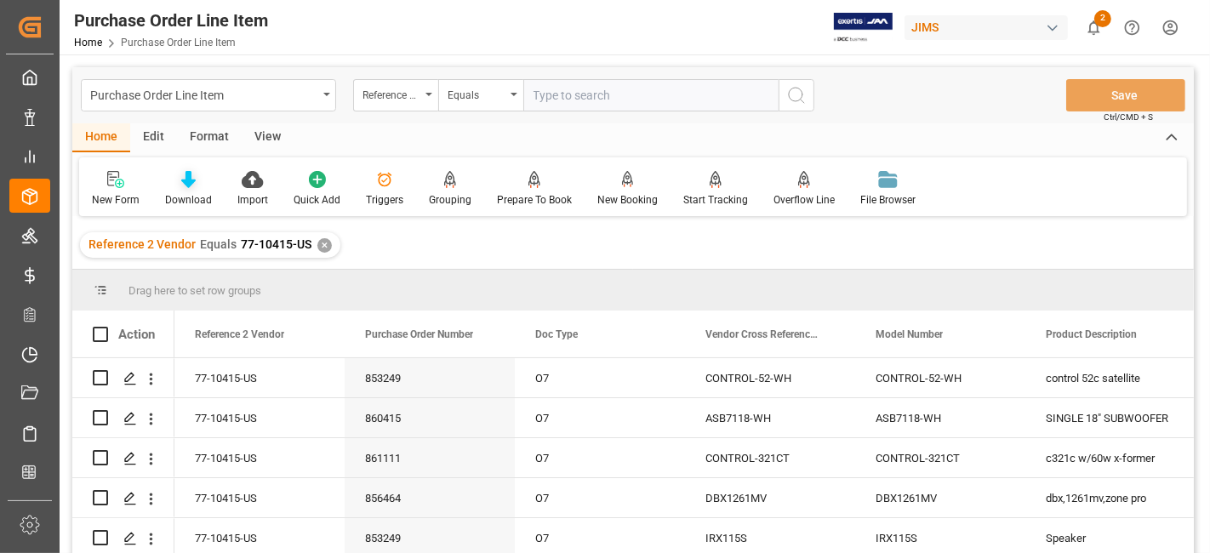
click at [187, 191] on div "Download" at bounding box center [188, 188] width 72 height 37
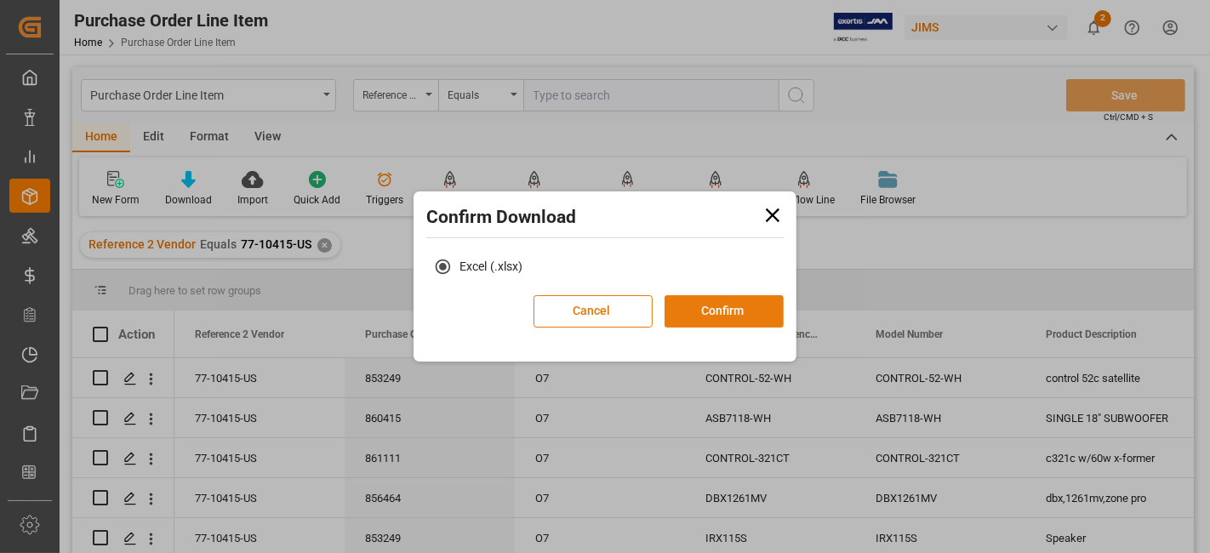
click at [724, 310] on button "Confirm" at bounding box center [723, 311] width 119 height 32
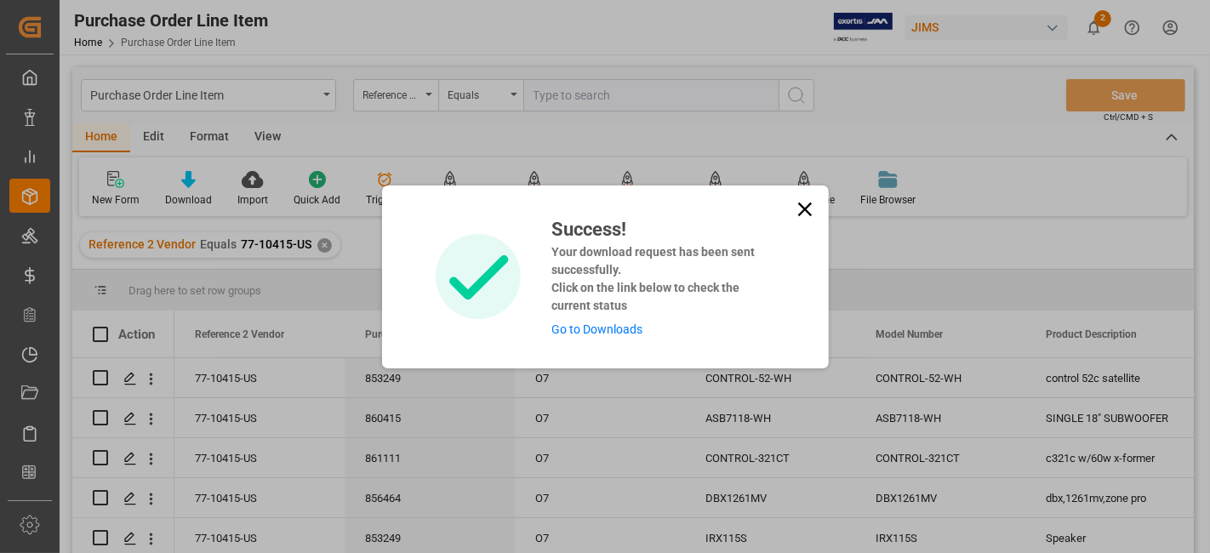
click at [631, 327] on link "Go to Downloads" at bounding box center [596, 329] width 91 height 14
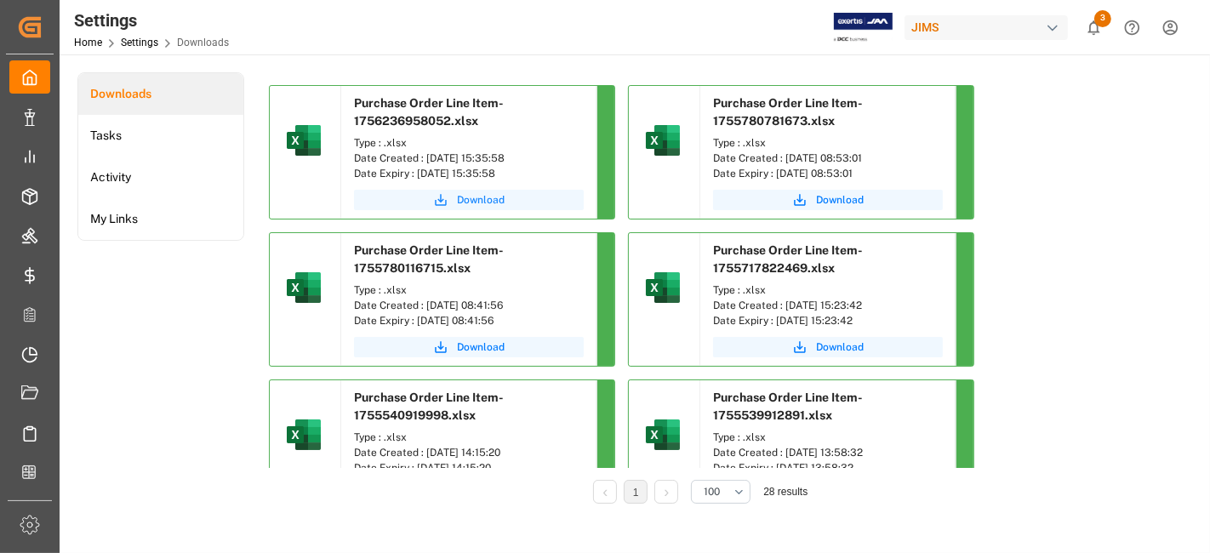
click at [479, 197] on span "Download" at bounding box center [481, 199] width 48 height 15
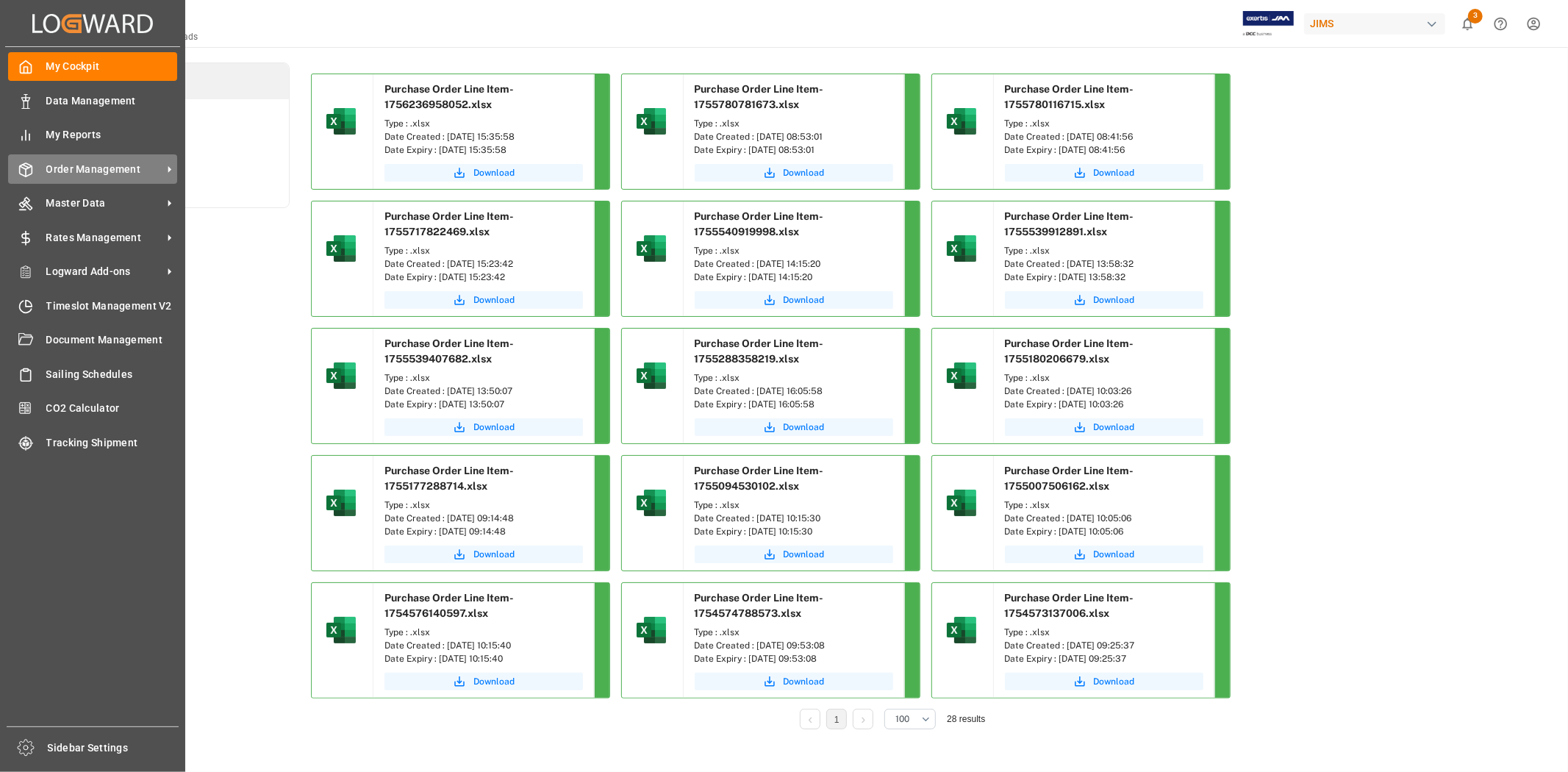
click at [86, 168] on span "Order Management" at bounding box center [105, 169] width 116 height 16
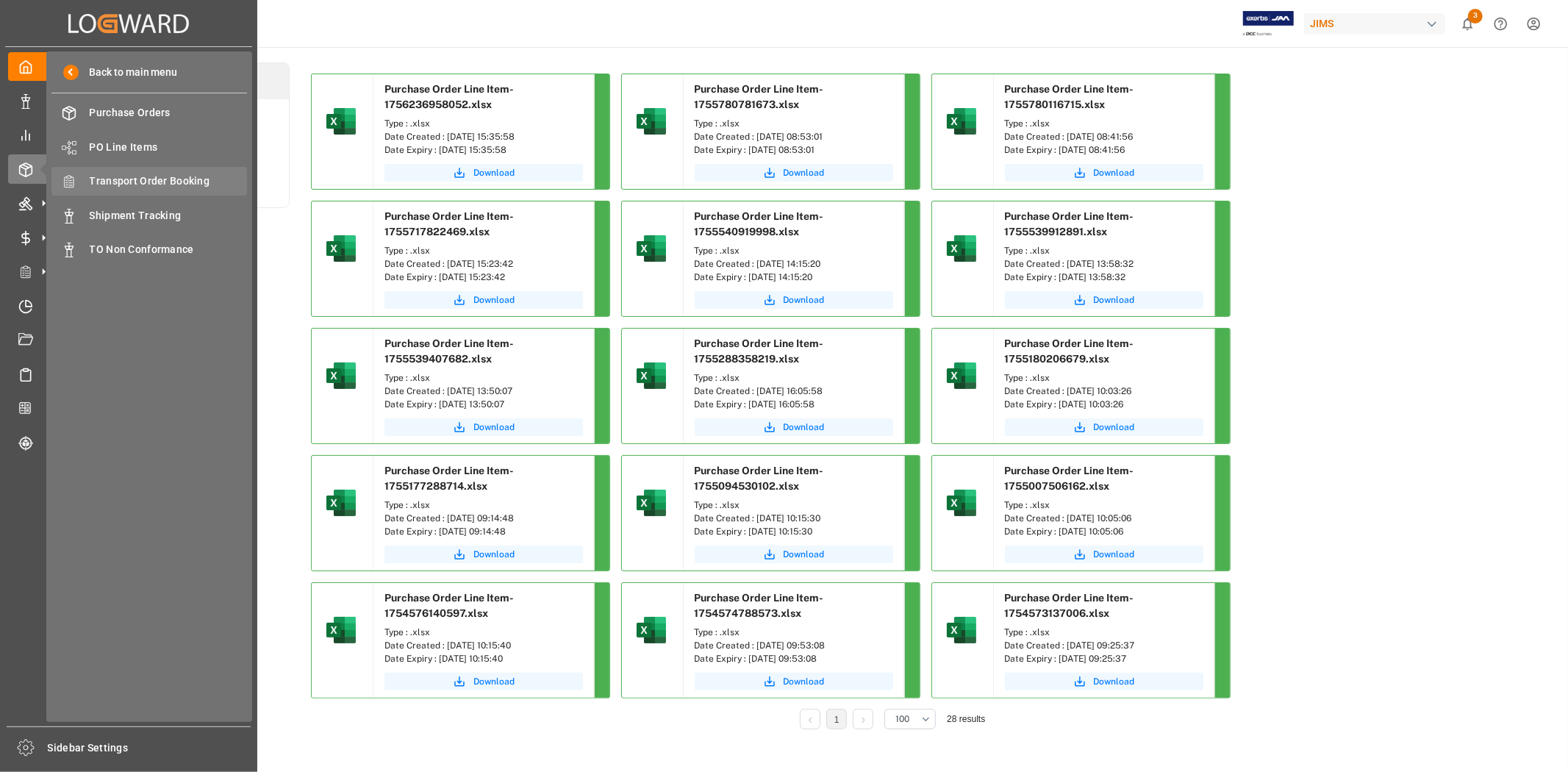
click at [109, 182] on span "Transport Order Booking" at bounding box center [169, 182] width 158 height 16
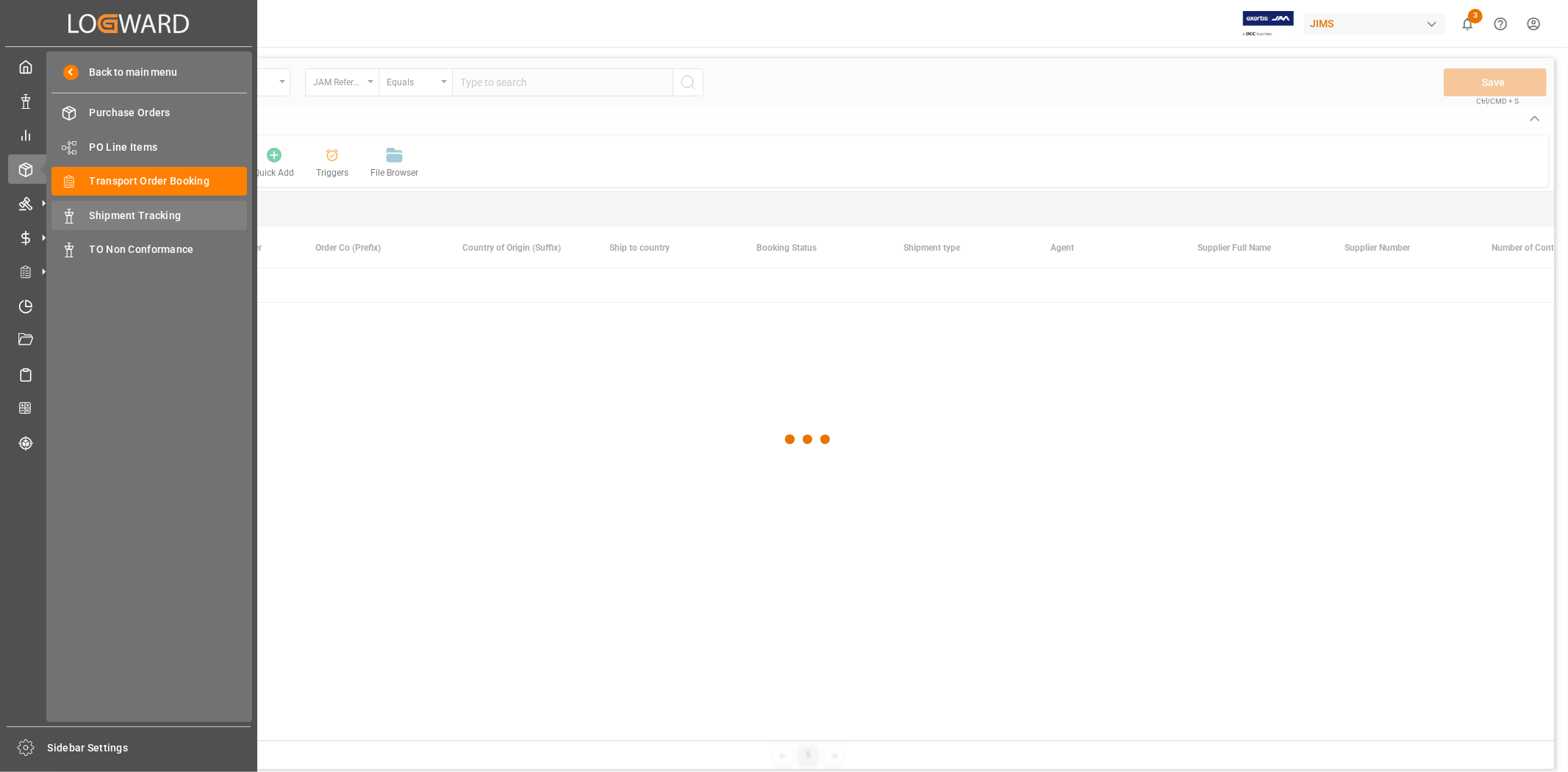
click at [155, 209] on span "Shipment Tracking" at bounding box center [169, 216] width 158 height 16
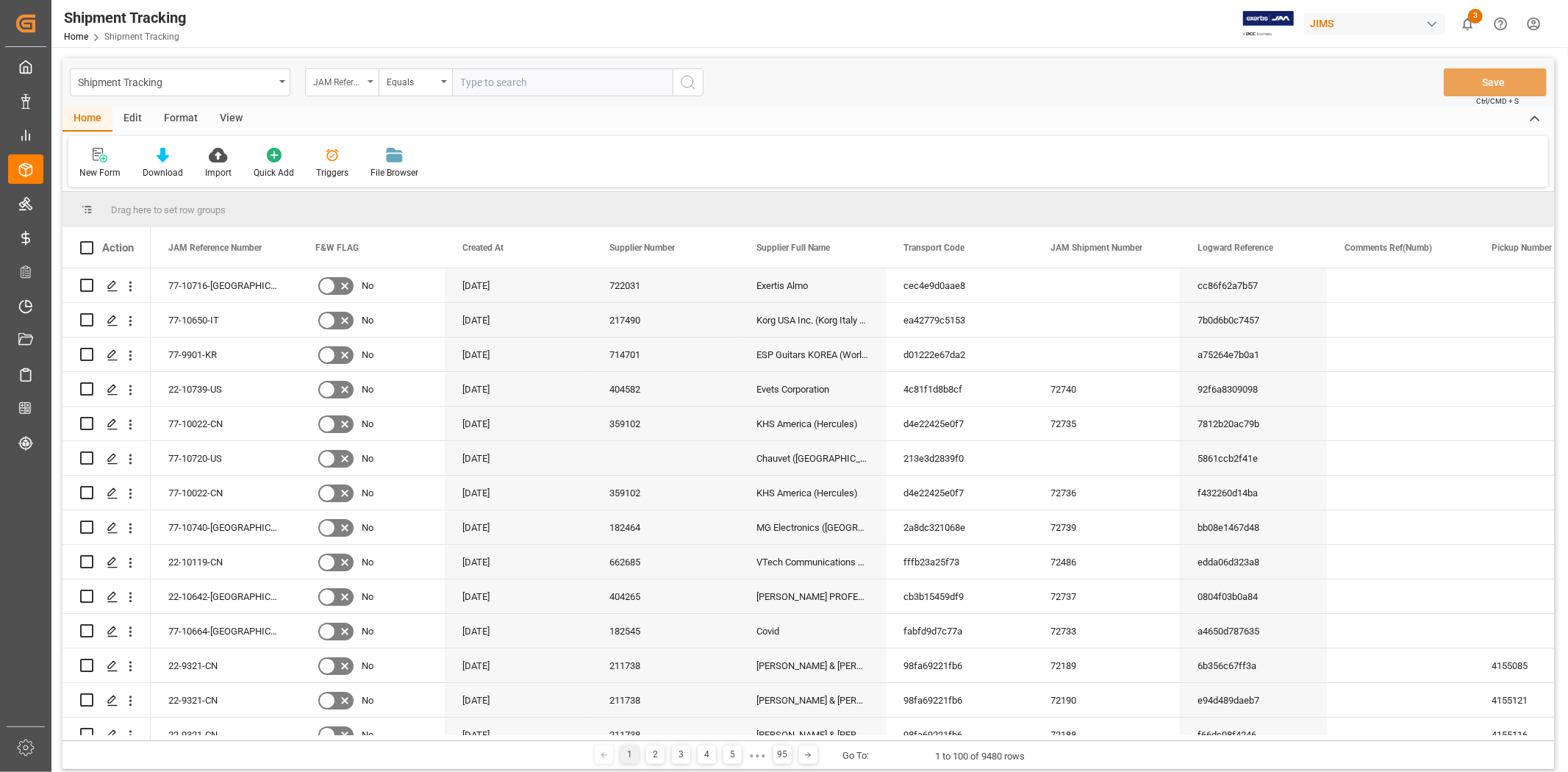
click at [369, 89] on div "JAM Reference Number" at bounding box center [341, 82] width 73 height 28
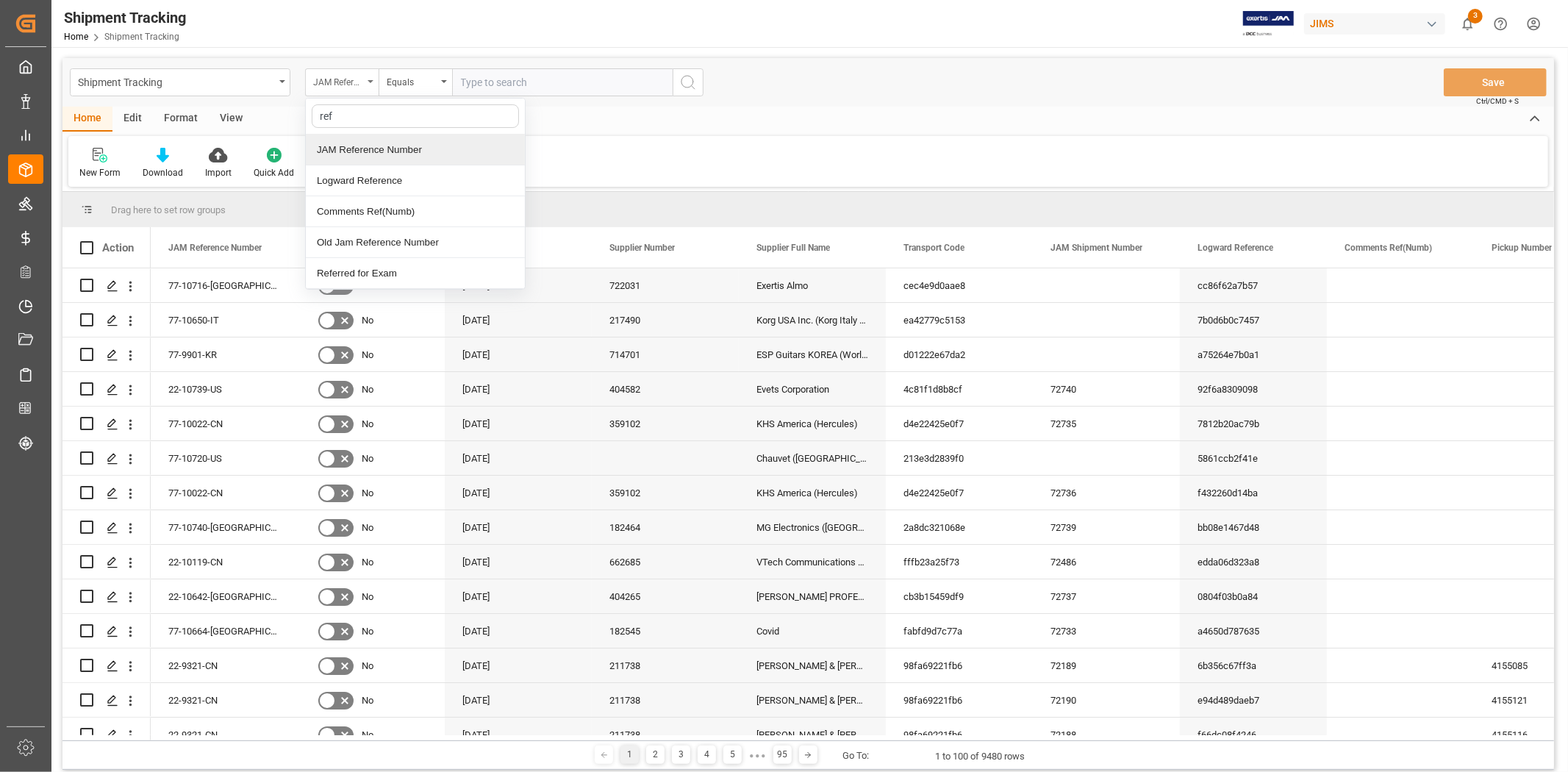
type input "ref"
click at [367, 82] on div "JAM Reference Number" at bounding box center [341, 82] width 73 height 28
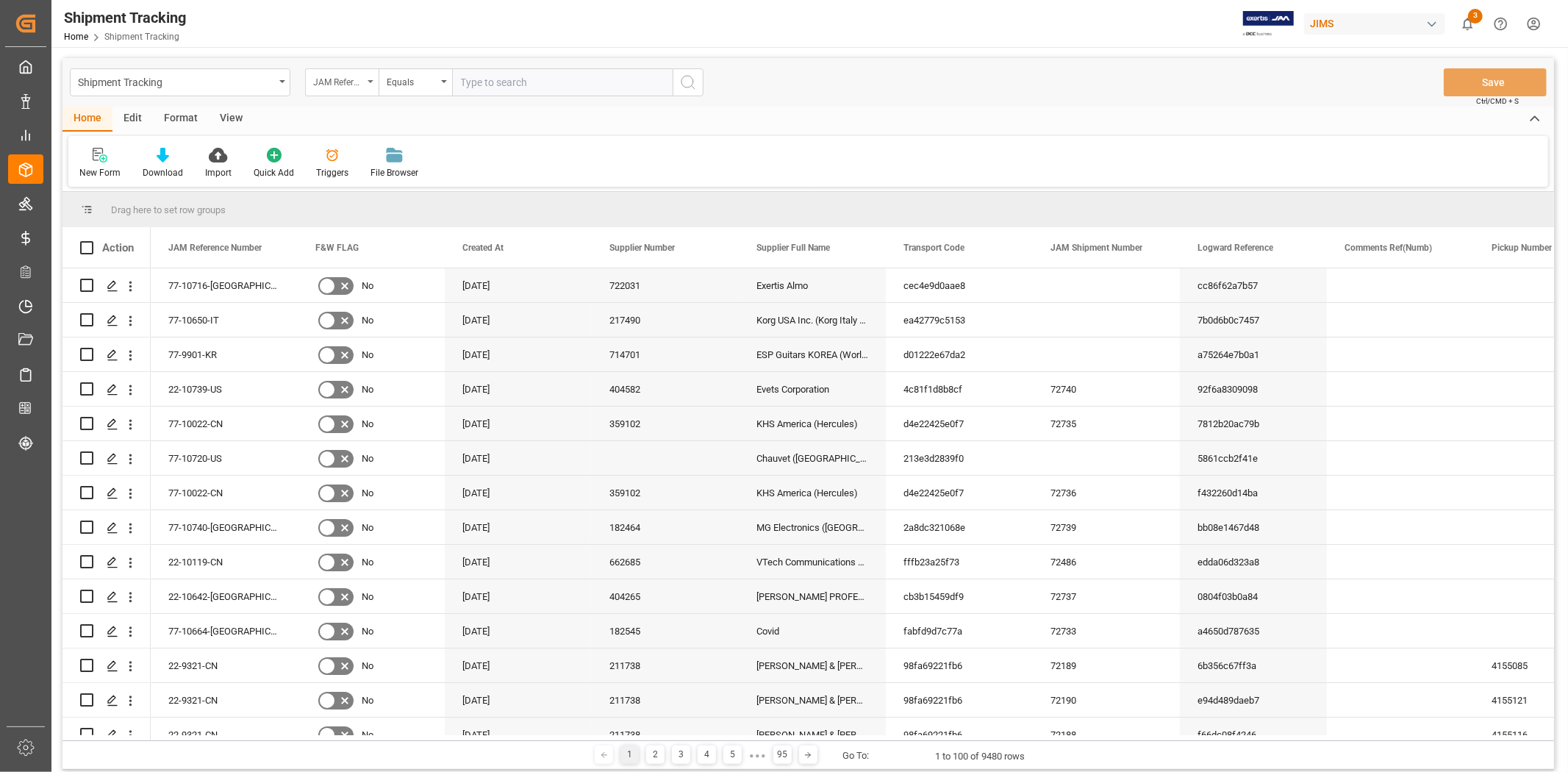
click at [372, 82] on icon "open menu" at bounding box center [370, 81] width 6 height 3
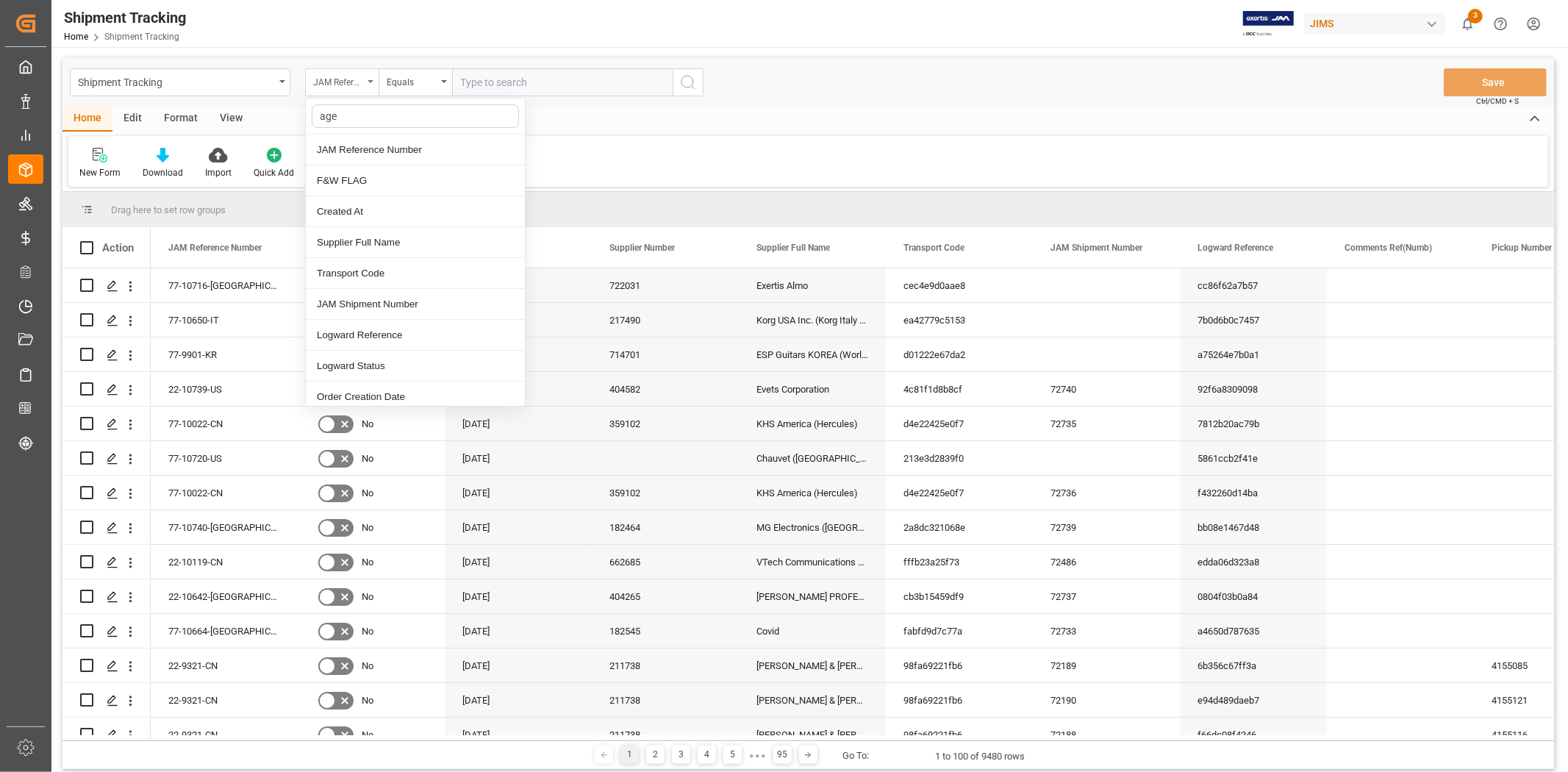
type input "agen"
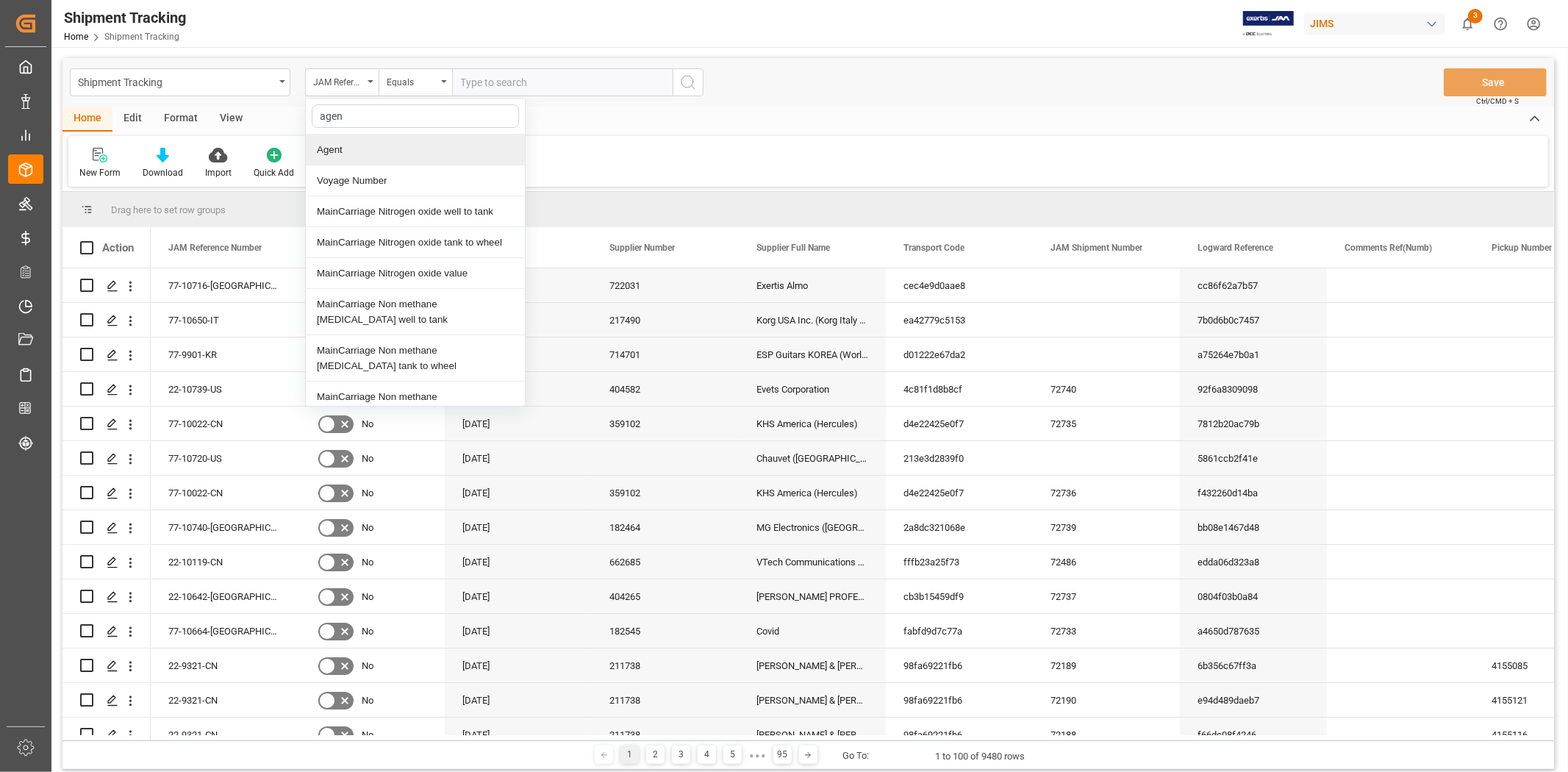
click at [376, 150] on div "Agent" at bounding box center [415, 150] width 219 height 31
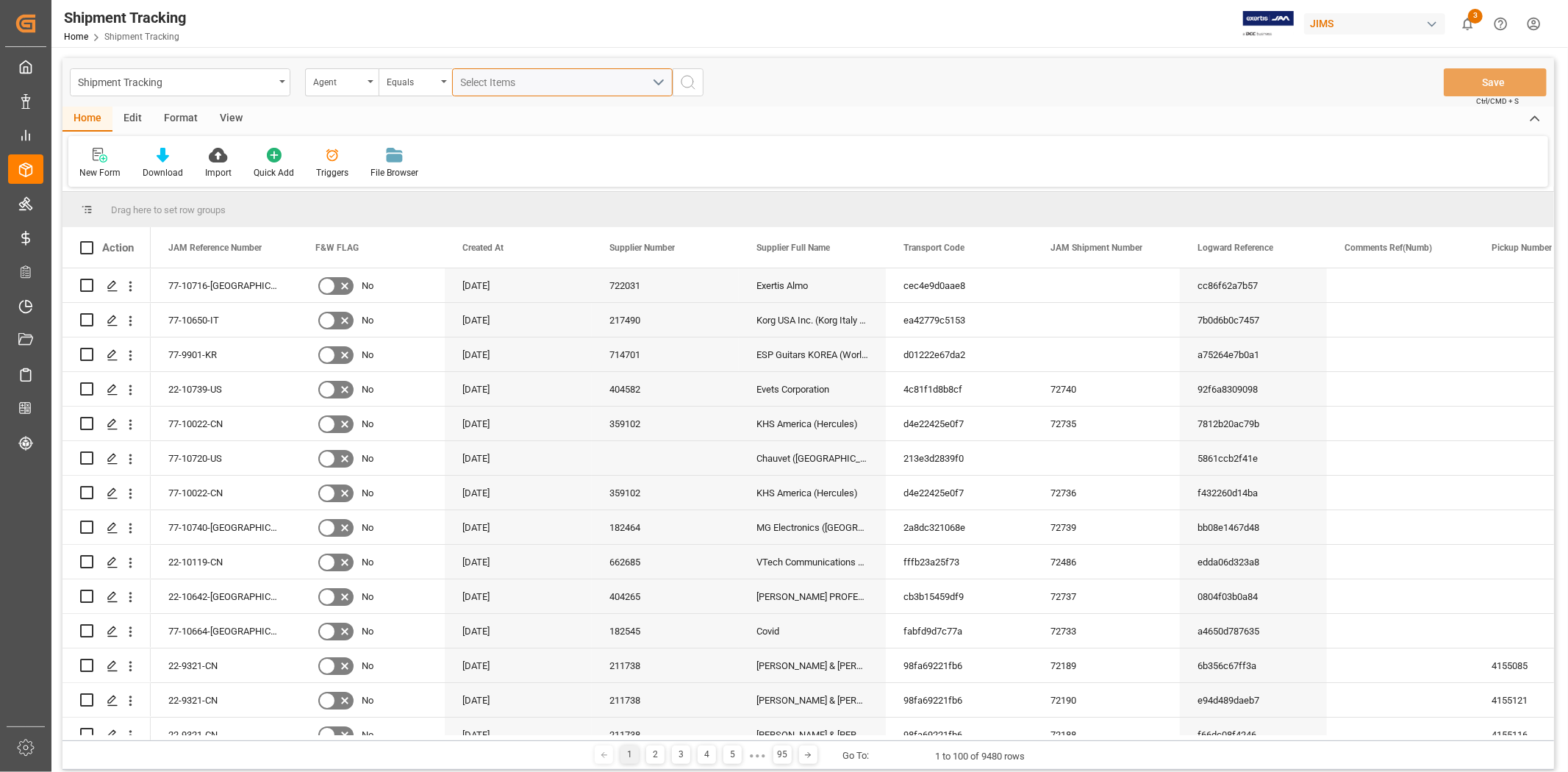
click at [518, 82] on span "Select Items" at bounding box center [492, 82] width 62 height 12
type input "jan"
click at [508, 150] on span "[PERSON_NAME]" at bounding box center [521, 150] width 80 height 12
click at [481, 150] on input "[PERSON_NAME]" at bounding box center [467, 150] width 29 height 29
checkbox input "true"
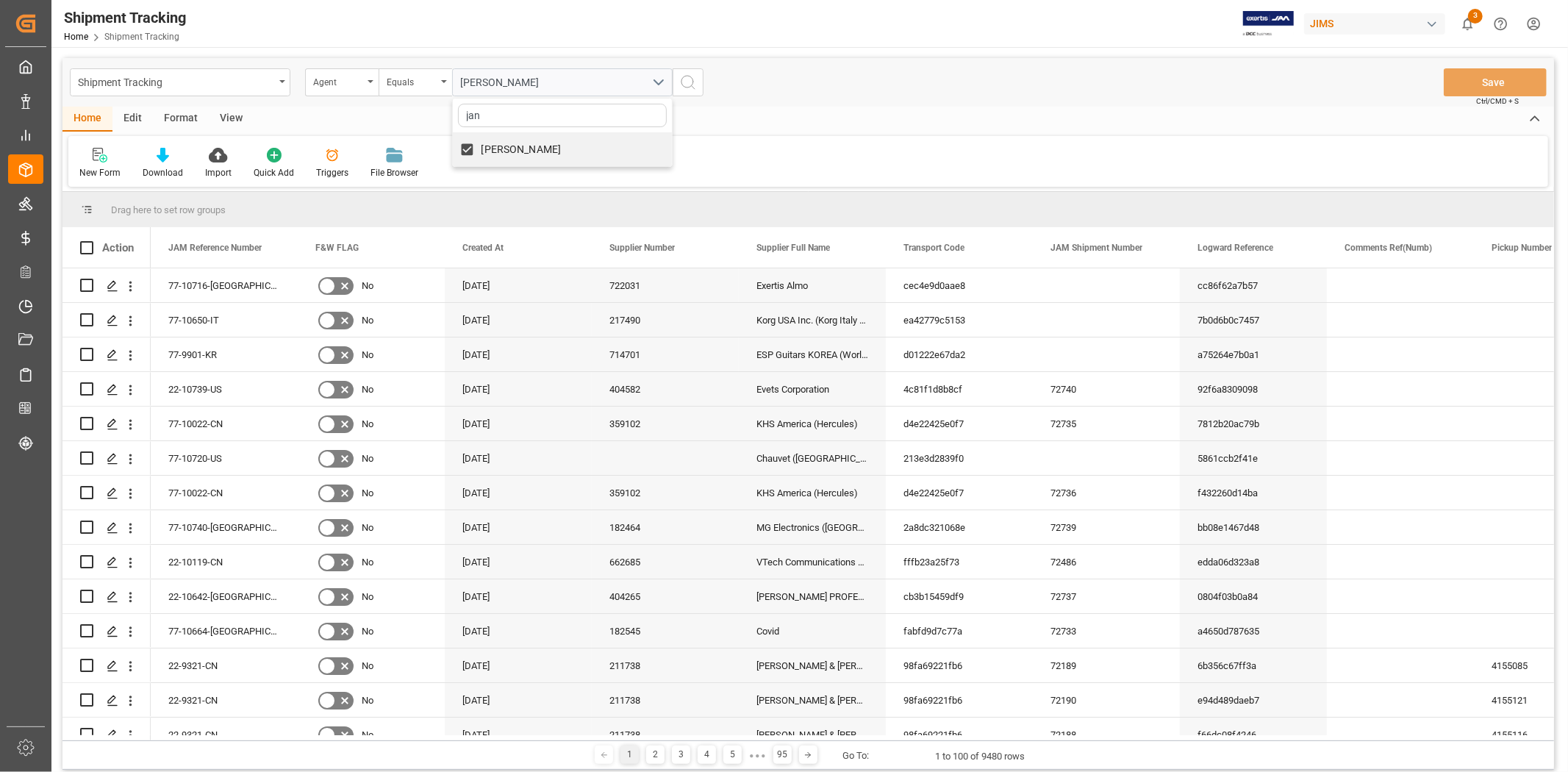
click at [687, 85] on icon "search button" at bounding box center [688, 82] width 17 height 17
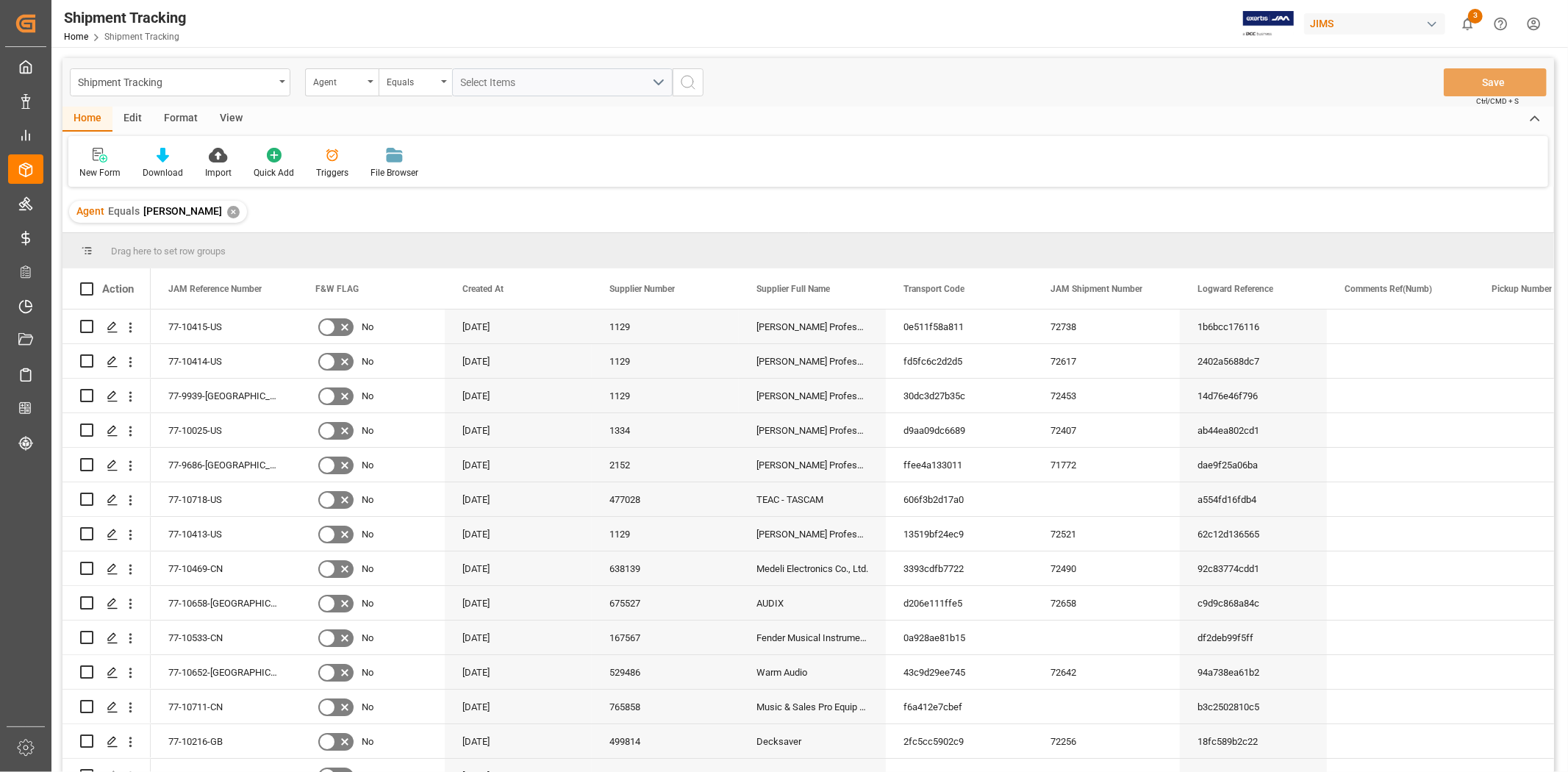
click at [233, 127] on div "View" at bounding box center [232, 118] width 45 height 25
click at [98, 164] on div "Default" at bounding box center [93, 163] width 51 height 32
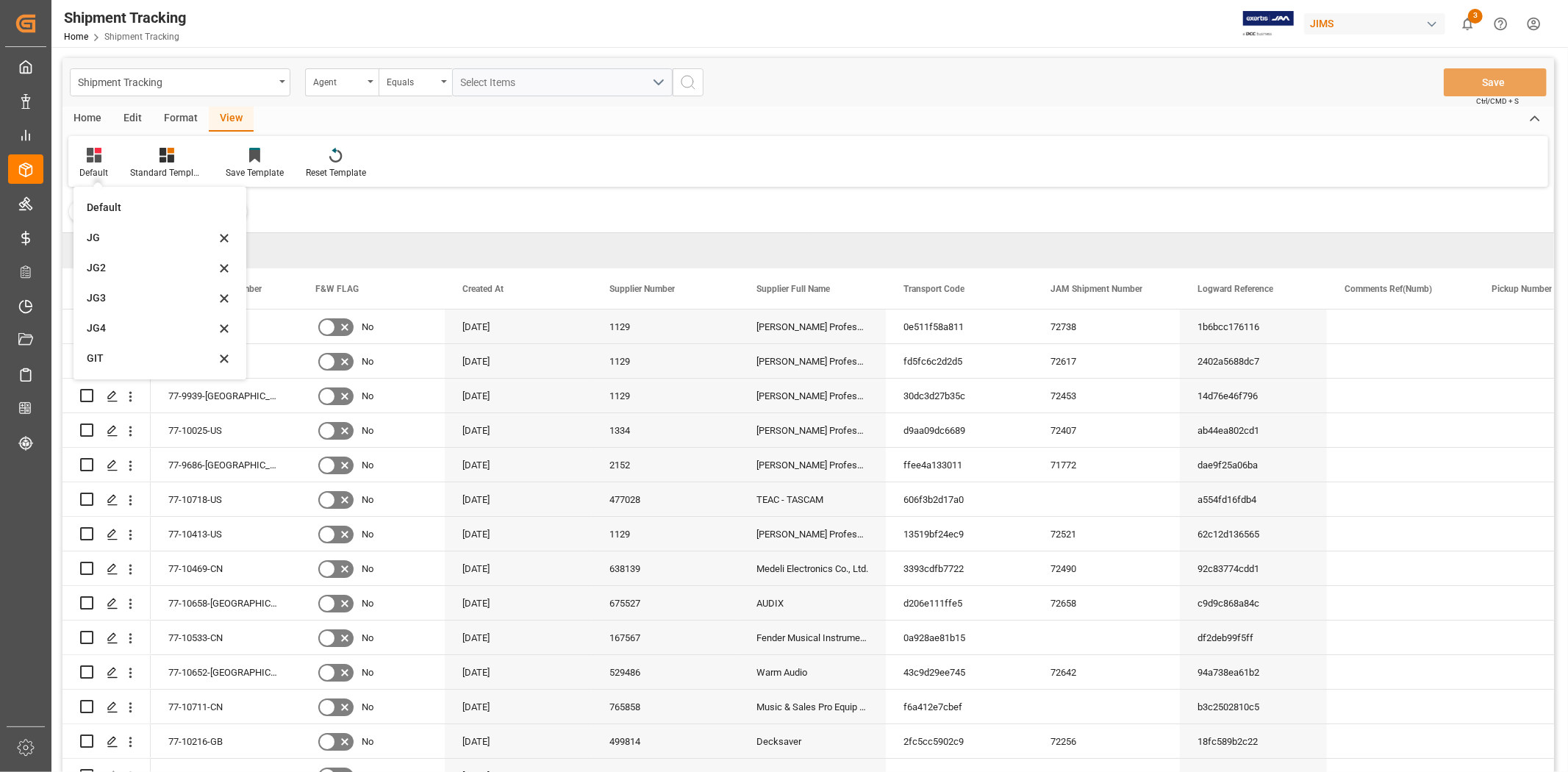
click at [128, 352] on div "GIT" at bounding box center [150, 359] width 129 height 16
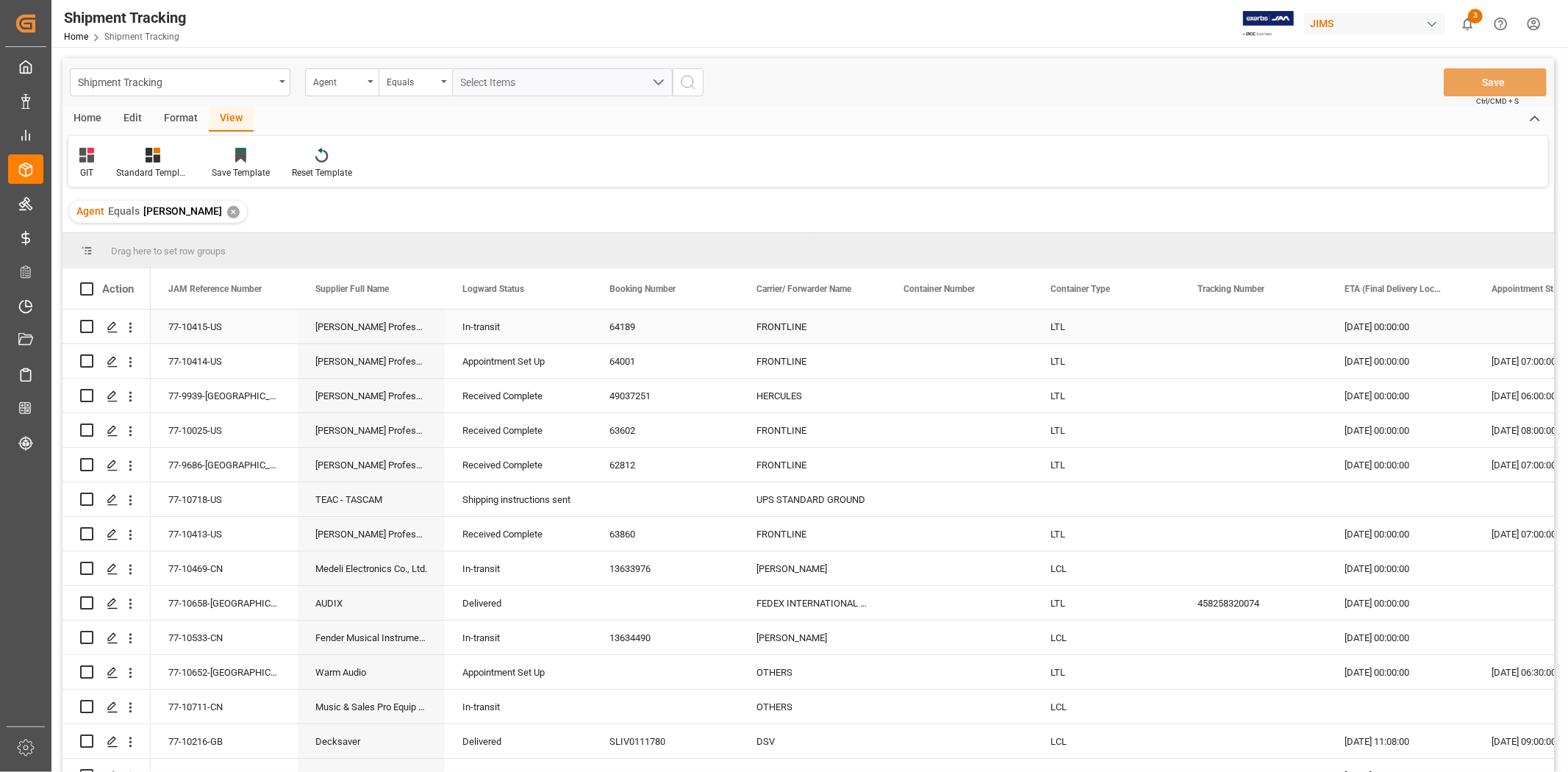
click at [343, 336] on div "[PERSON_NAME] Professional, Inc." at bounding box center [371, 326] width 147 height 34
click at [481, 329] on div "In-transit" at bounding box center [518, 327] width 112 height 34
click at [566, 290] on span at bounding box center [567, 289] width 13 height 13
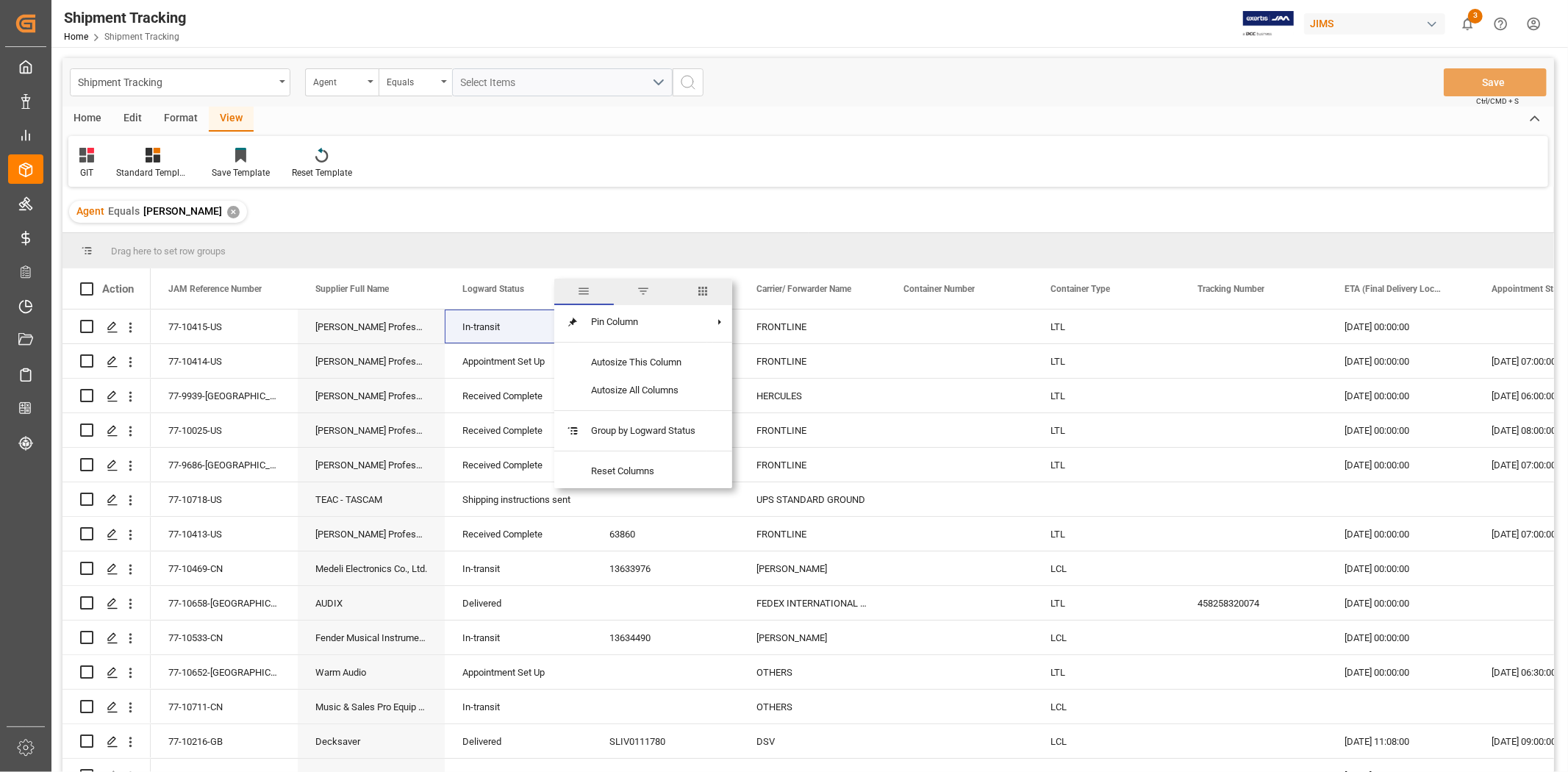
click at [647, 296] on span "filter" at bounding box center [643, 290] width 13 height 13
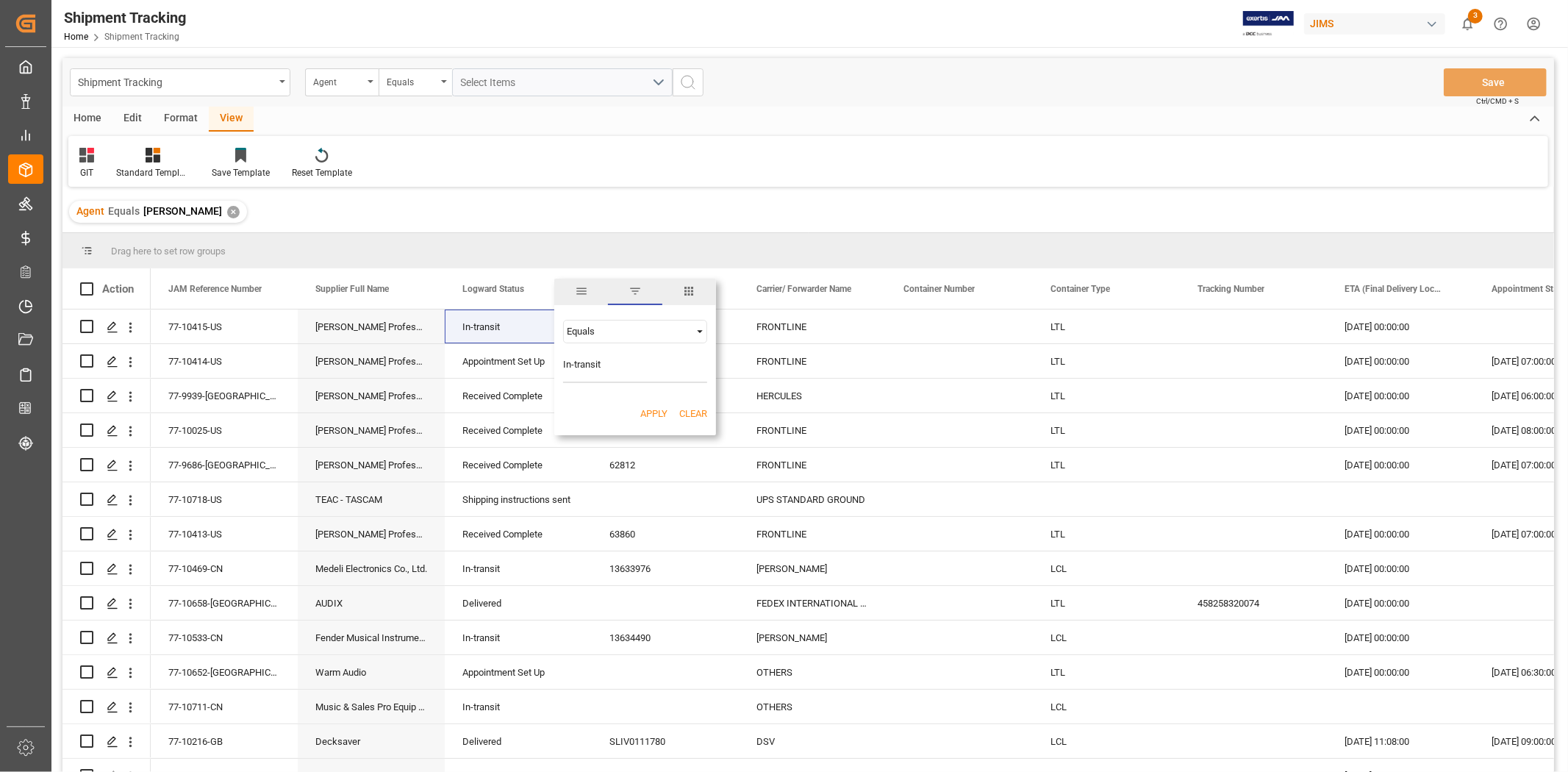
type input "In-transit"
click at [650, 406] on button "Apply" at bounding box center [653, 413] width 27 height 15
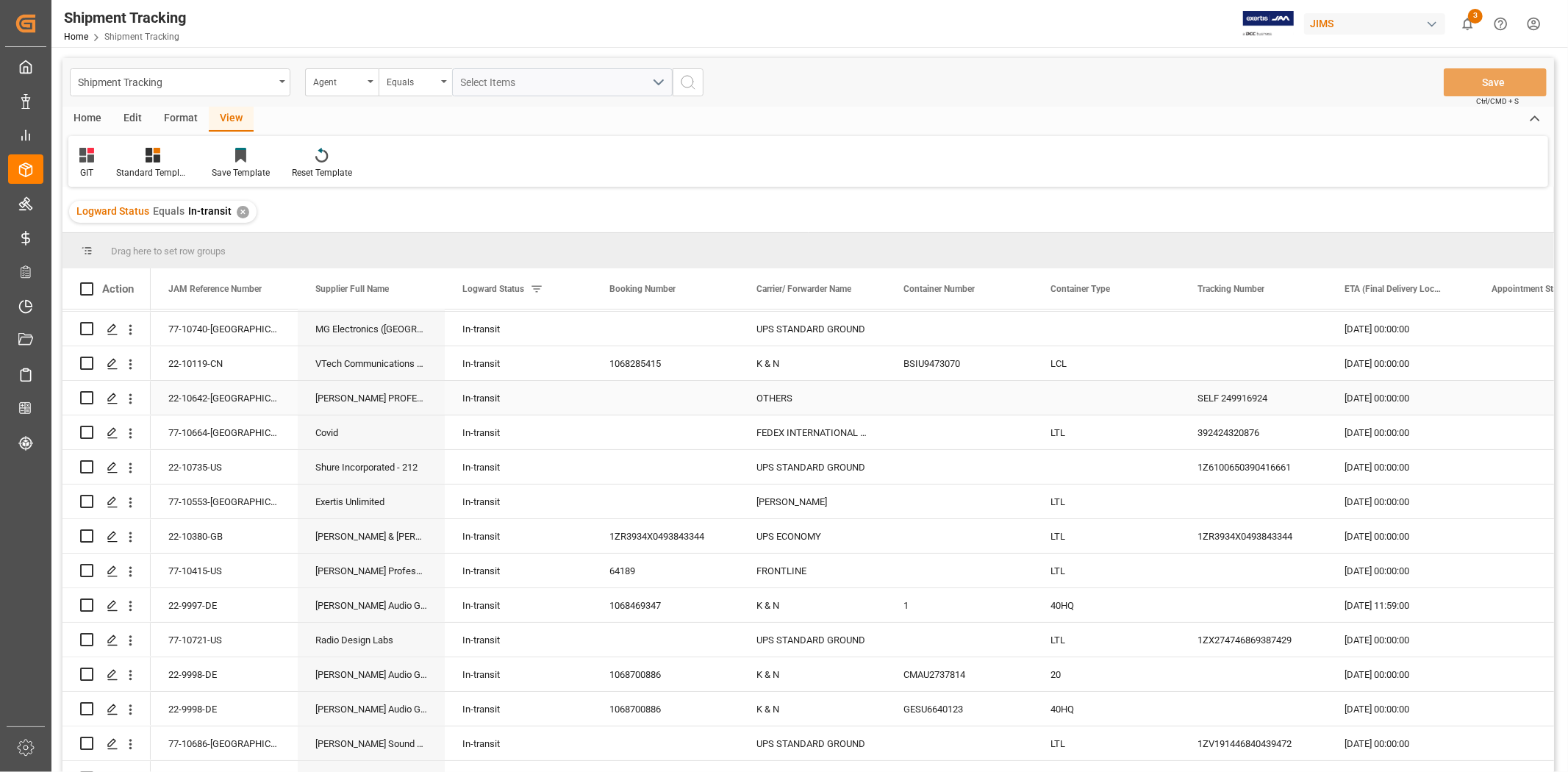
scroll to position [81, 0]
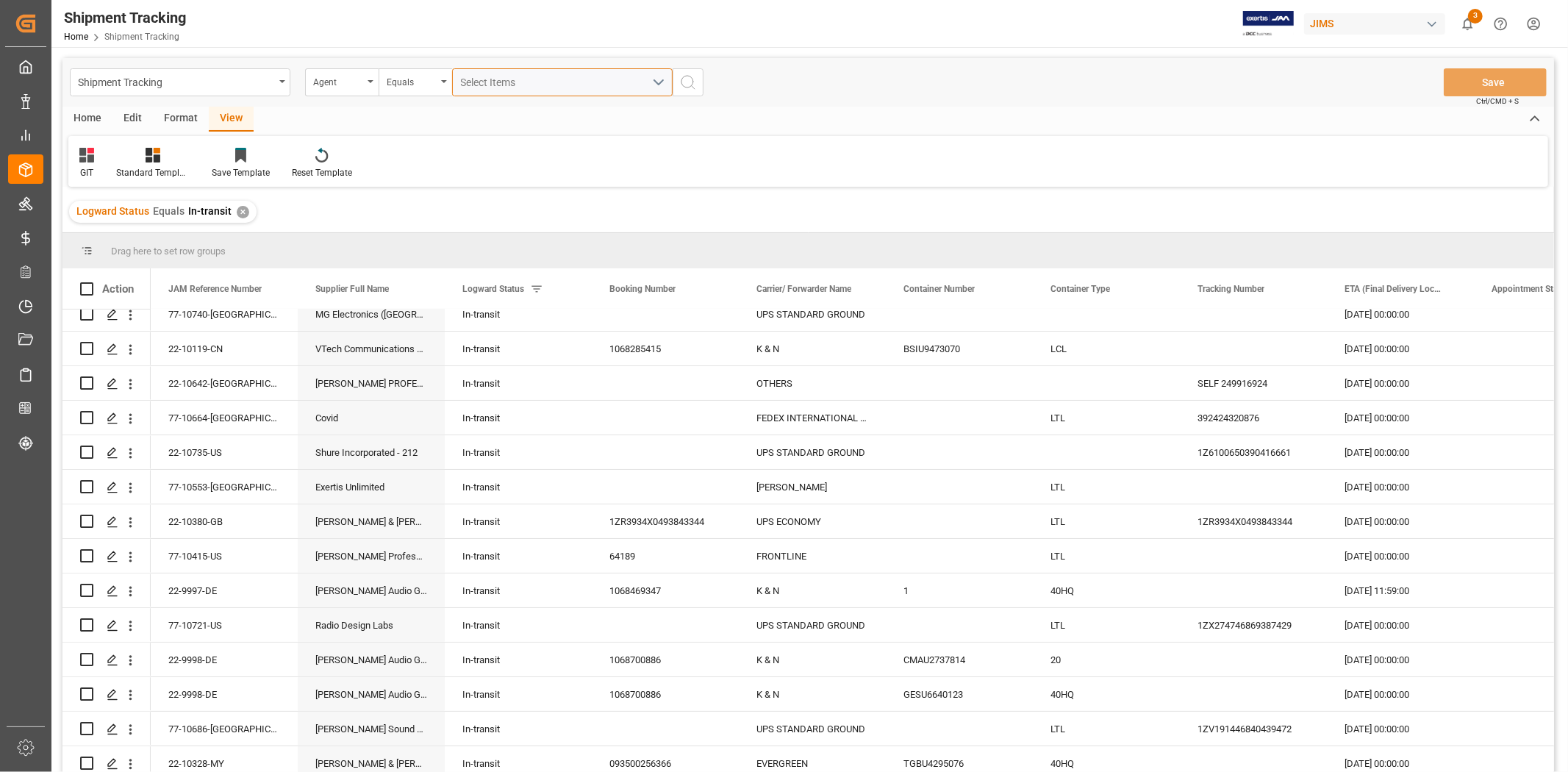
click at [498, 83] on span "Select Items" at bounding box center [492, 82] width 62 height 12
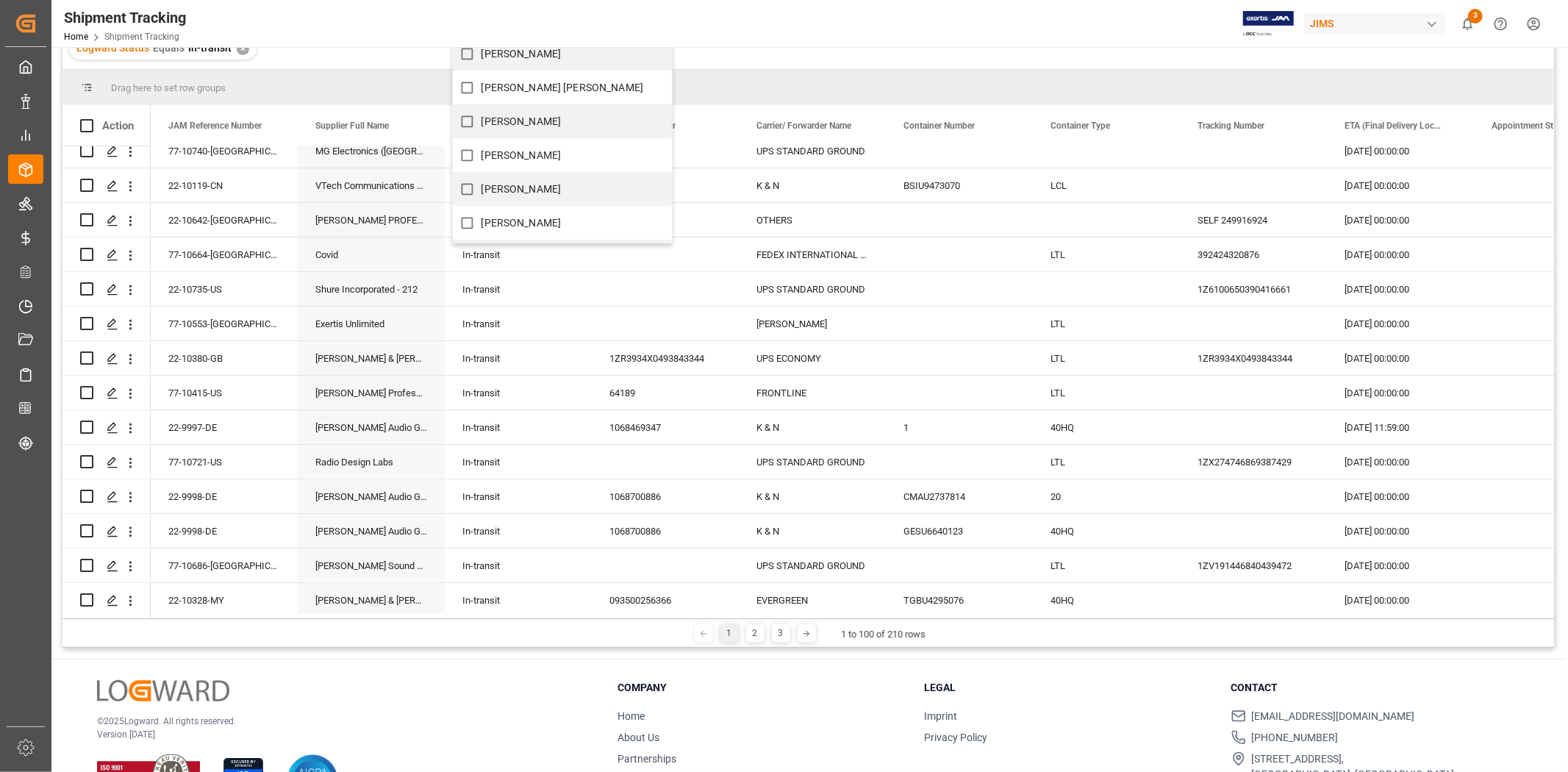
scroll to position [0, 0]
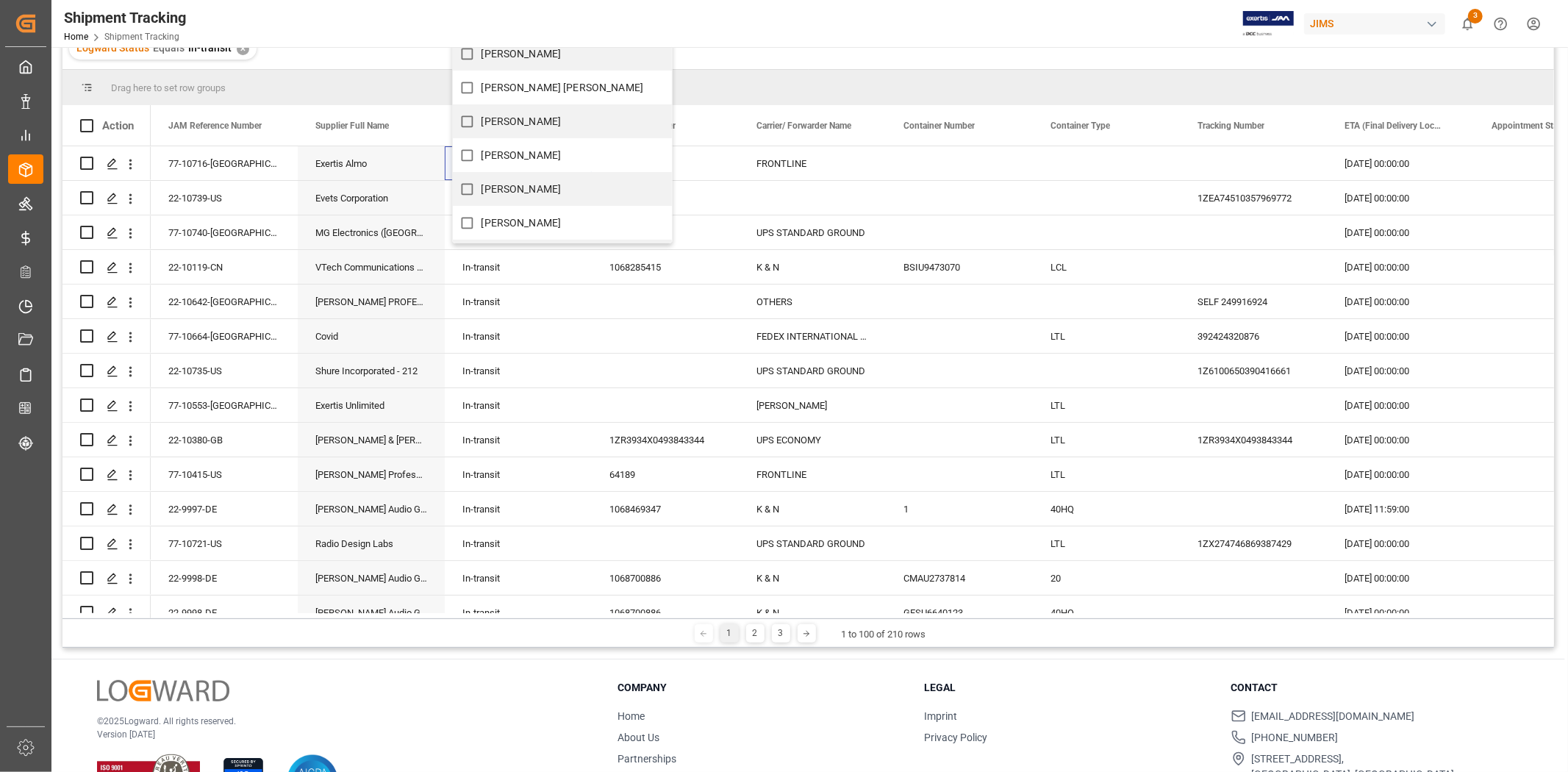
click at [1045, 47] on header "Shipment Tracking Home Shipment Tracking JIMS 3 Notifications Only show unread …" at bounding box center [805, 23] width 1527 height 48
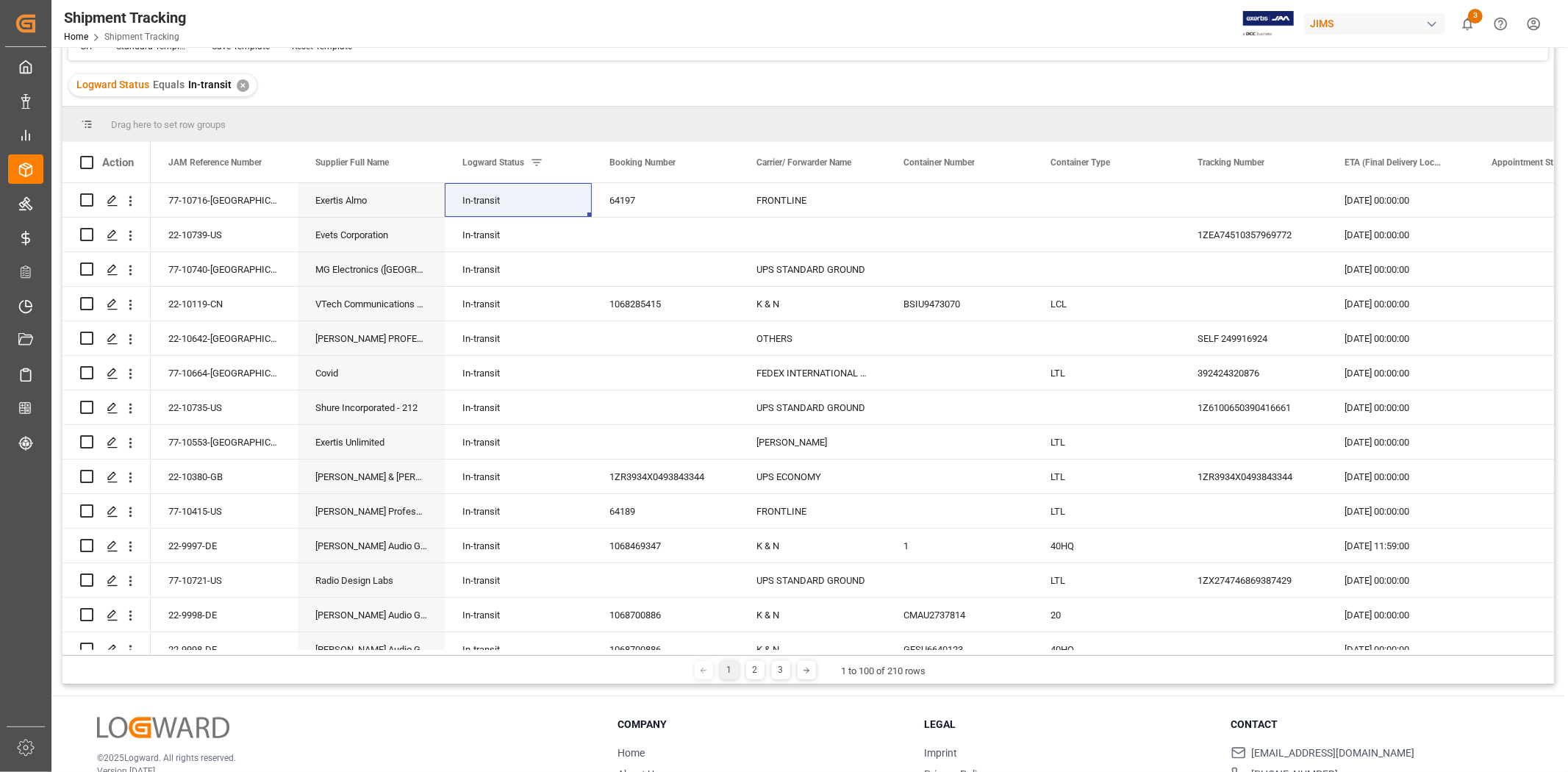
click at [1045, 477] on div "© 2025 Logward. All rights reserved. Version 1.1.86 Company Home About Us Partn…" at bounding box center [808, 779] width 1514 height 167
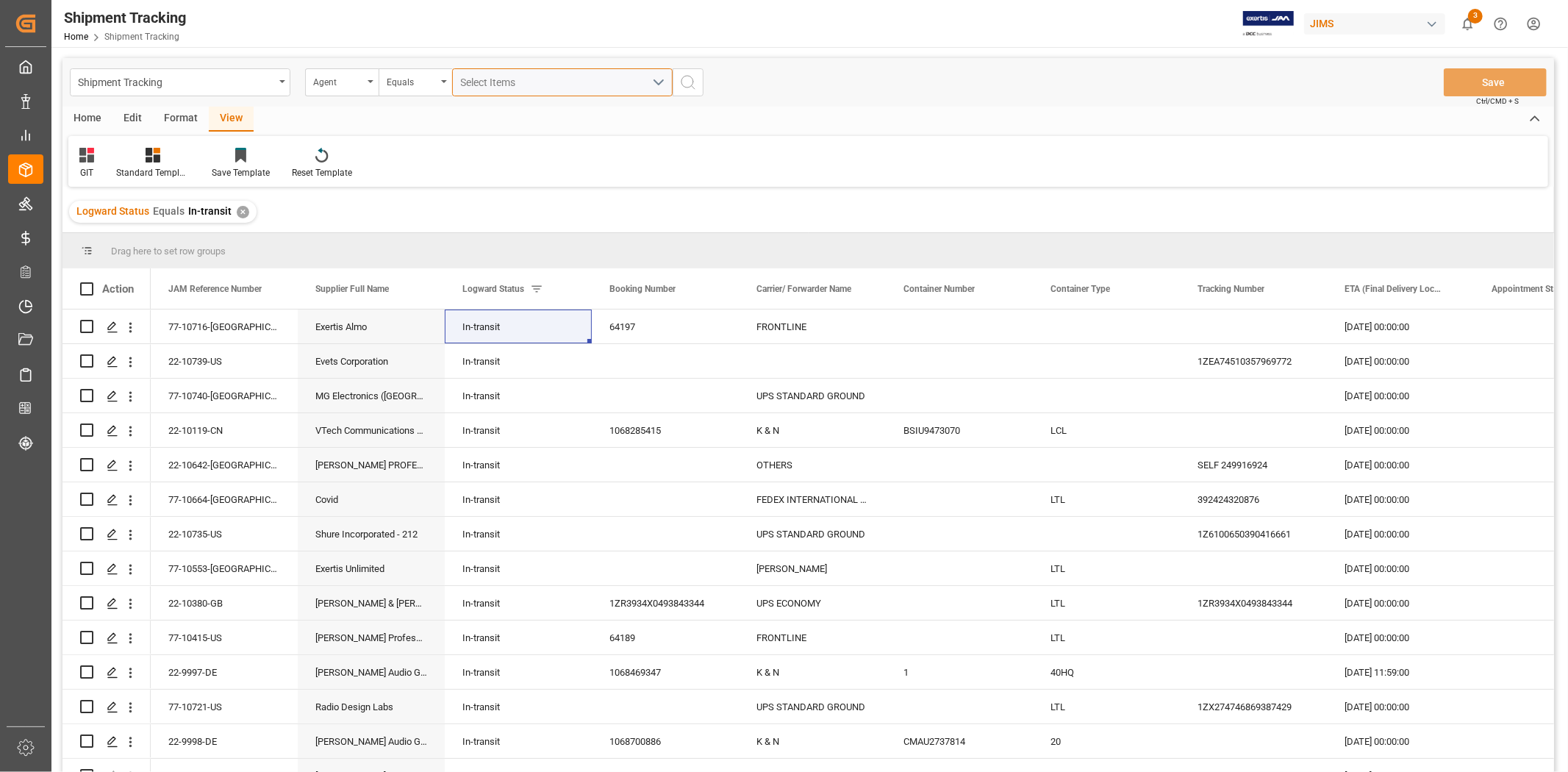
click at [583, 90] on div "Select Items" at bounding box center [556, 83] width 191 height 16
type input "jang"
click at [528, 159] on label "[PERSON_NAME]" at bounding box center [507, 150] width 109 height 29
click at [481, 159] on input "[PERSON_NAME]" at bounding box center [467, 150] width 29 height 29
checkbox input "true"
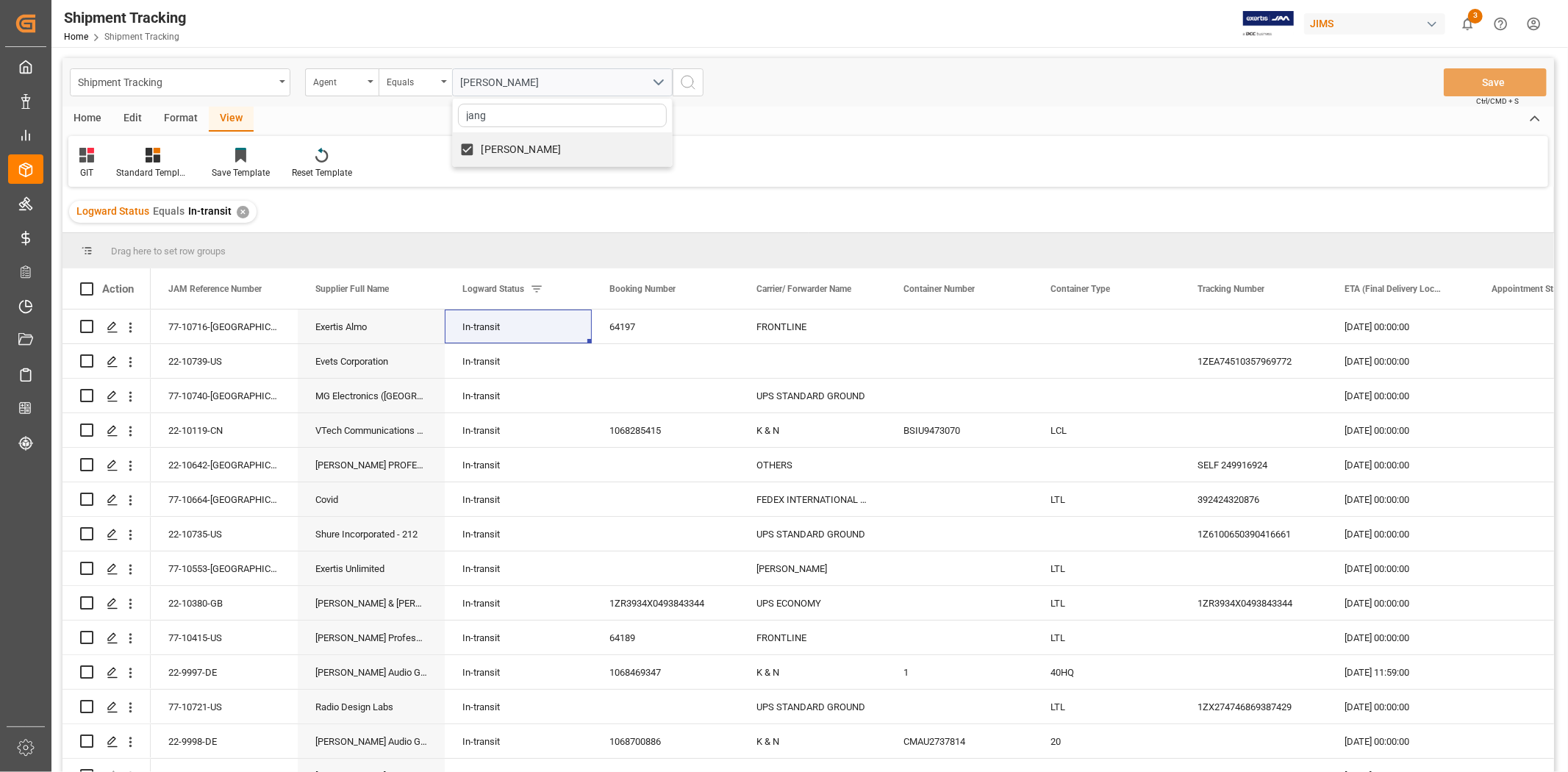
click at [693, 80] on icon "search button" at bounding box center [688, 82] width 17 height 17
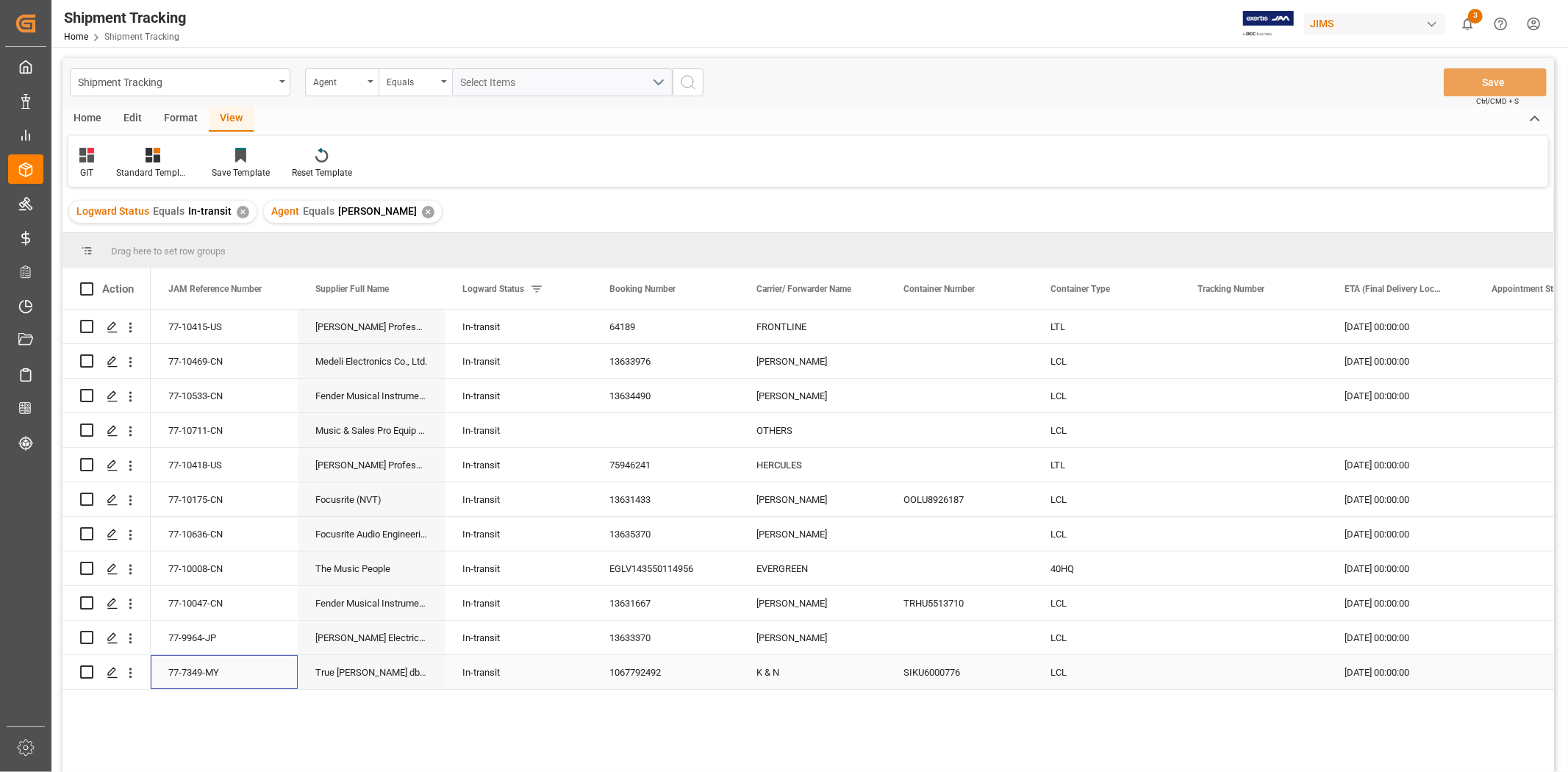
click at [200, 477] on div "77-7349-MY" at bounding box center [224, 672] width 147 height 34
click at [218, 477] on div "77-7349-MY" at bounding box center [224, 672] width 147 height 34
click at [844, 137] on div "GIT Standard Templates Save Template Reset Template" at bounding box center [808, 161] width 1480 height 51
click at [810, 131] on div "Home Edit Format View" at bounding box center [808, 118] width 1492 height 25
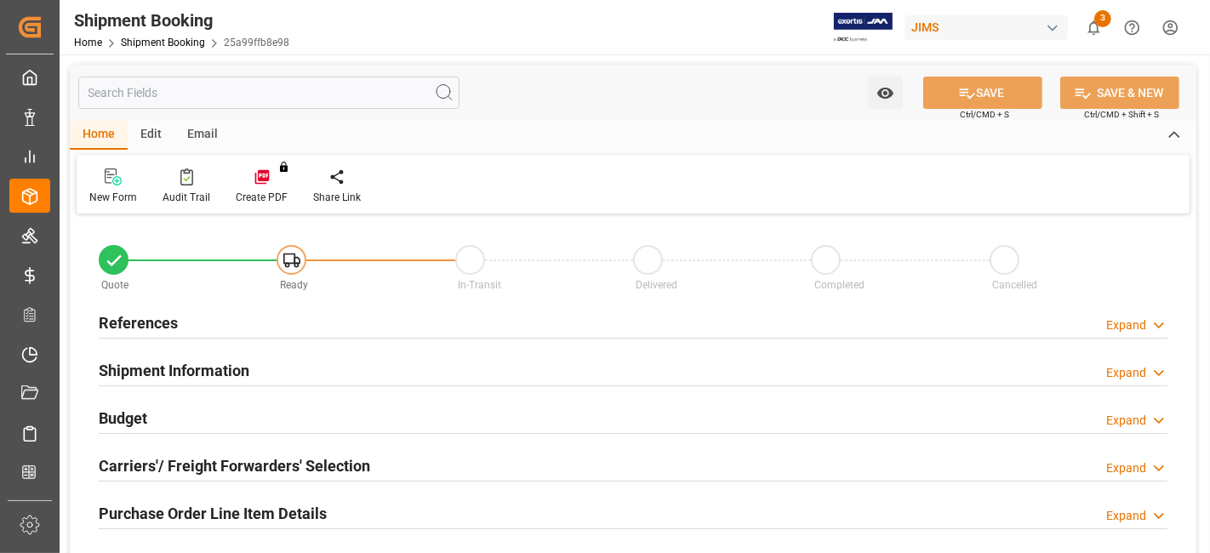
type input "0"
type input "[DATE]"
click at [186, 314] on div "References Expand" at bounding box center [633, 321] width 1068 height 32
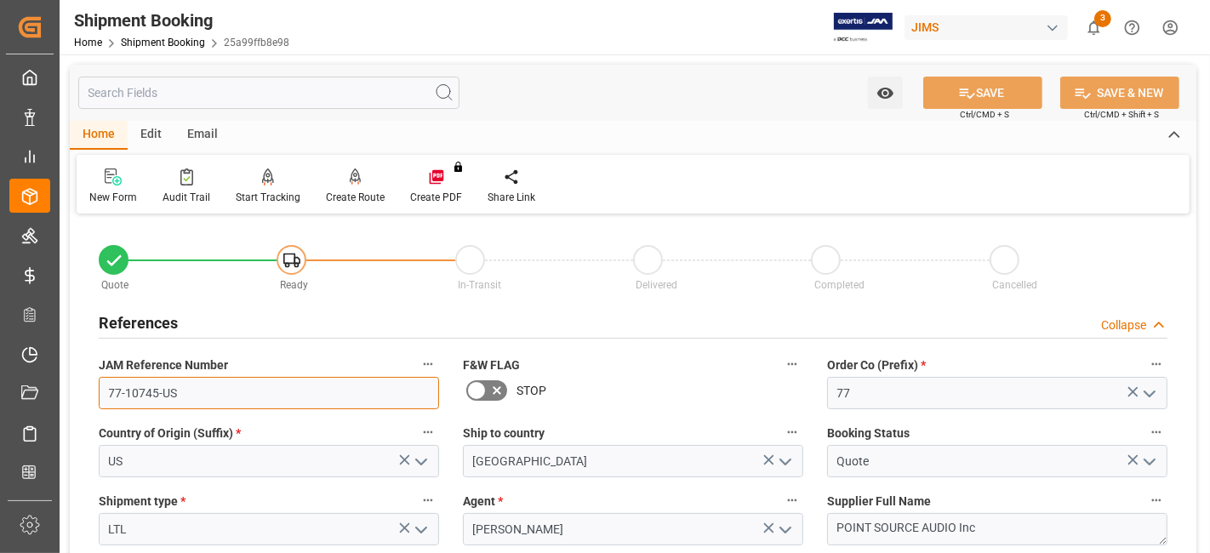
drag, startPoint x: 216, startPoint y: 392, endPoint x: 79, endPoint y: 395, distance: 137.0
click at [134, 319] on h2 "References" at bounding box center [138, 322] width 79 height 23
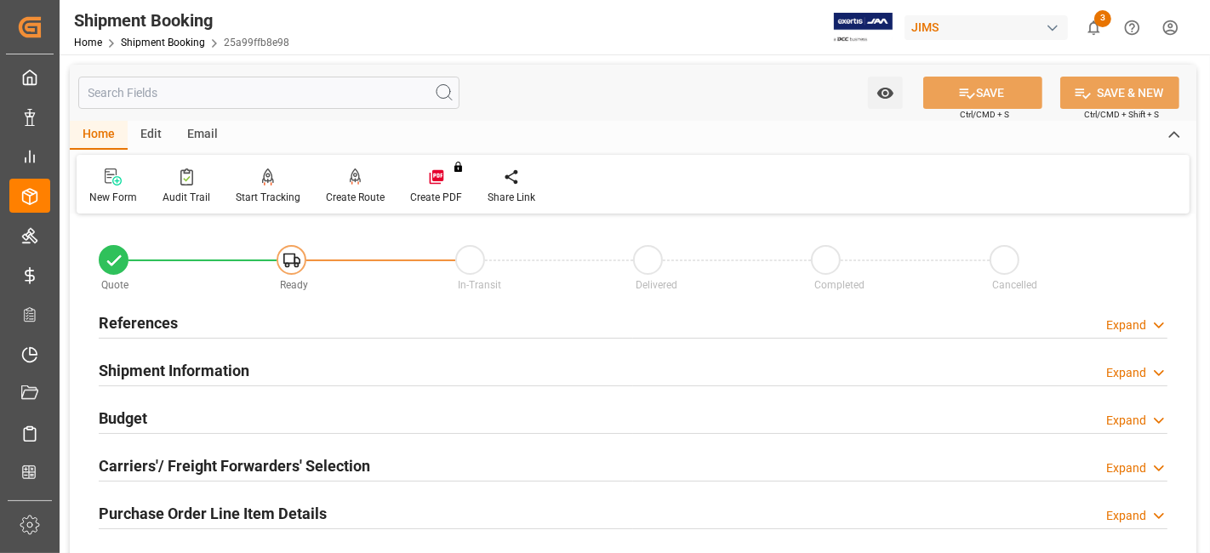
click at [211, 471] on h2 "Carriers'/ Freight Forwarders' Selection" at bounding box center [234, 465] width 271 height 23
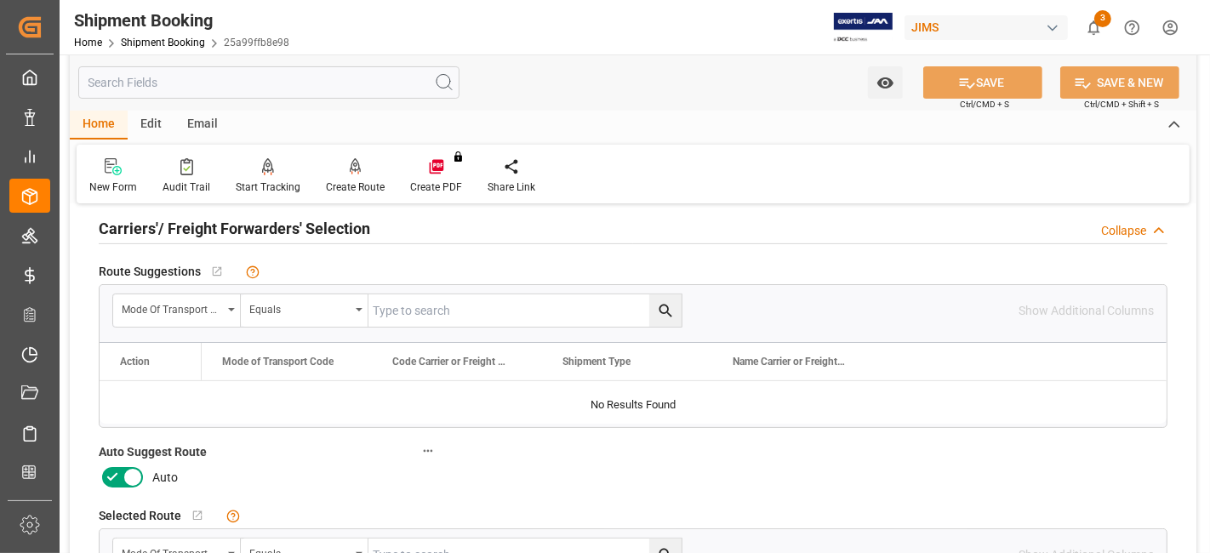
scroll to position [265, 0]
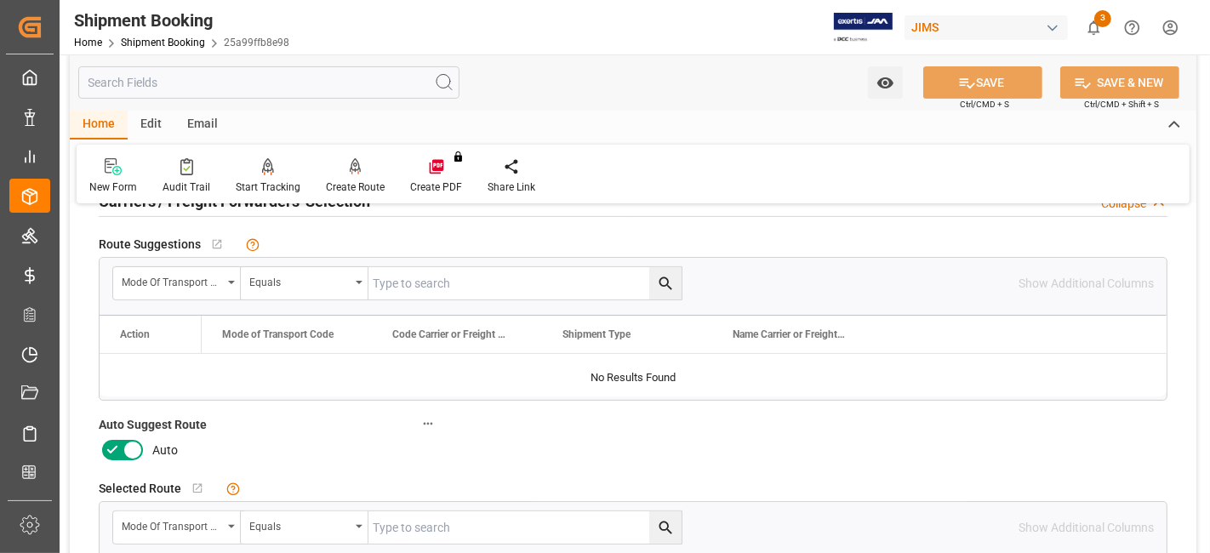
click at [122, 448] on icon at bounding box center [132, 450] width 20 height 20
click at [0, 0] on input "checkbox" at bounding box center [0, 0] width 0 height 0
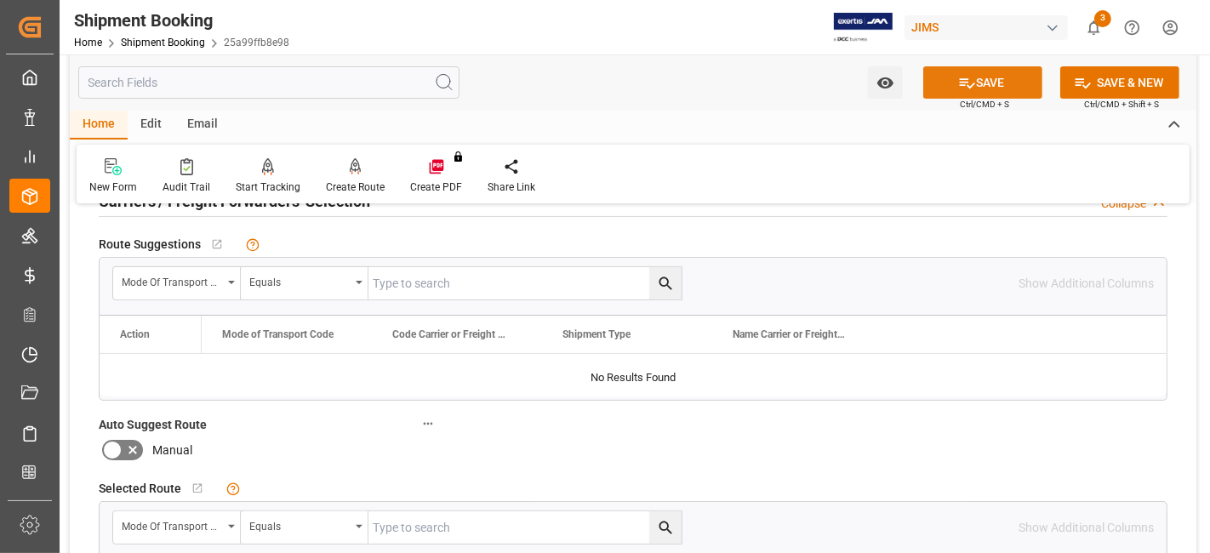
click at [953, 89] on button "SAVE" at bounding box center [982, 82] width 119 height 32
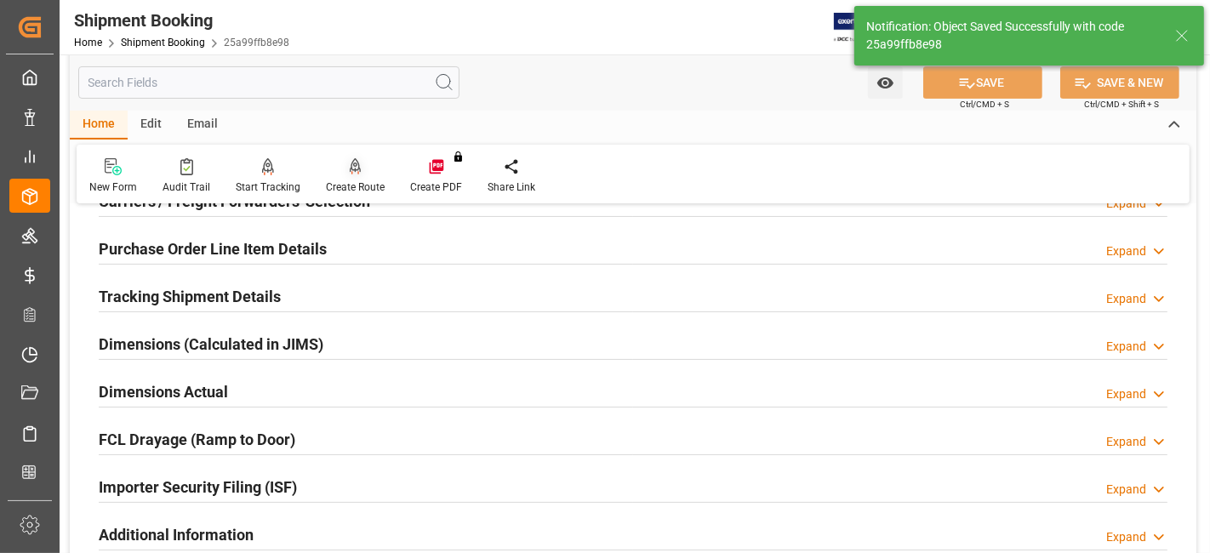
click at [352, 188] on div "Create Route" at bounding box center [355, 186] width 59 height 15
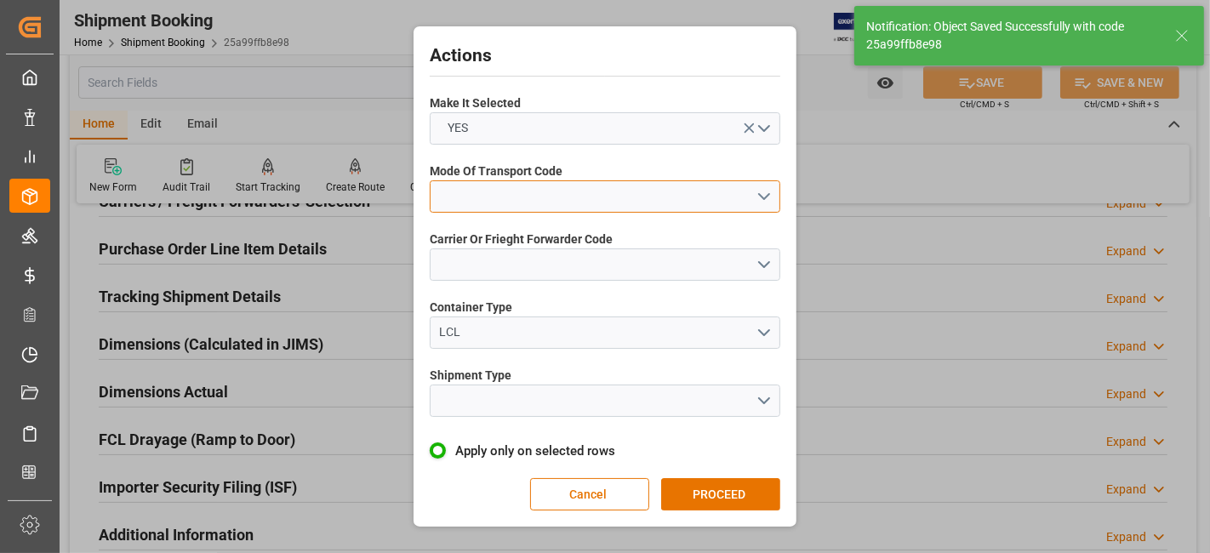
click at [756, 202] on button "open menu" at bounding box center [605, 196] width 350 height 32
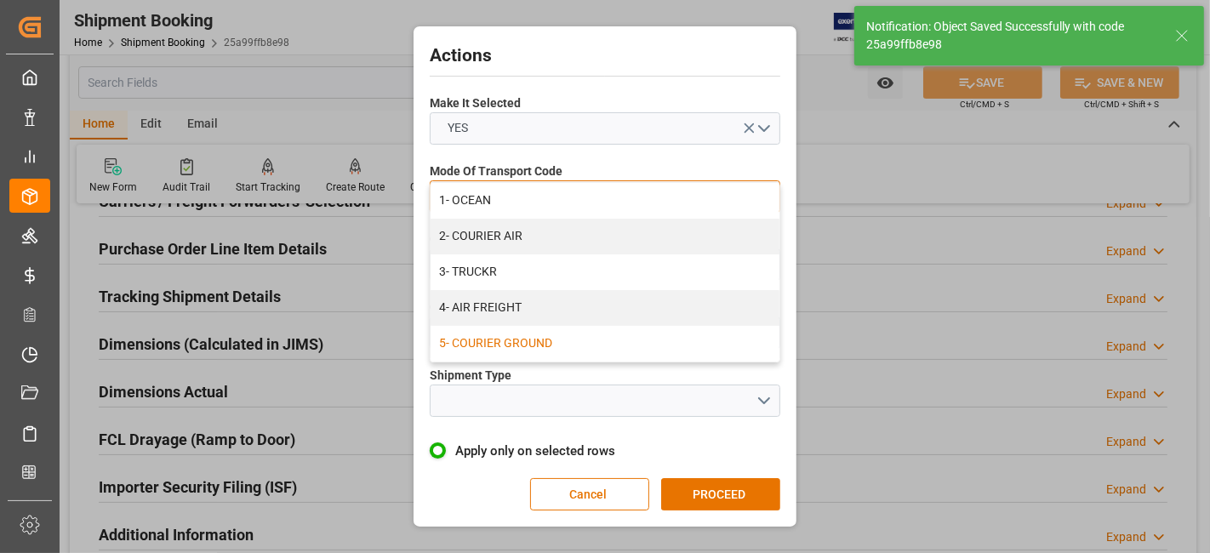
click at [709, 335] on div "5- COURIER GROUND" at bounding box center [604, 344] width 349 height 36
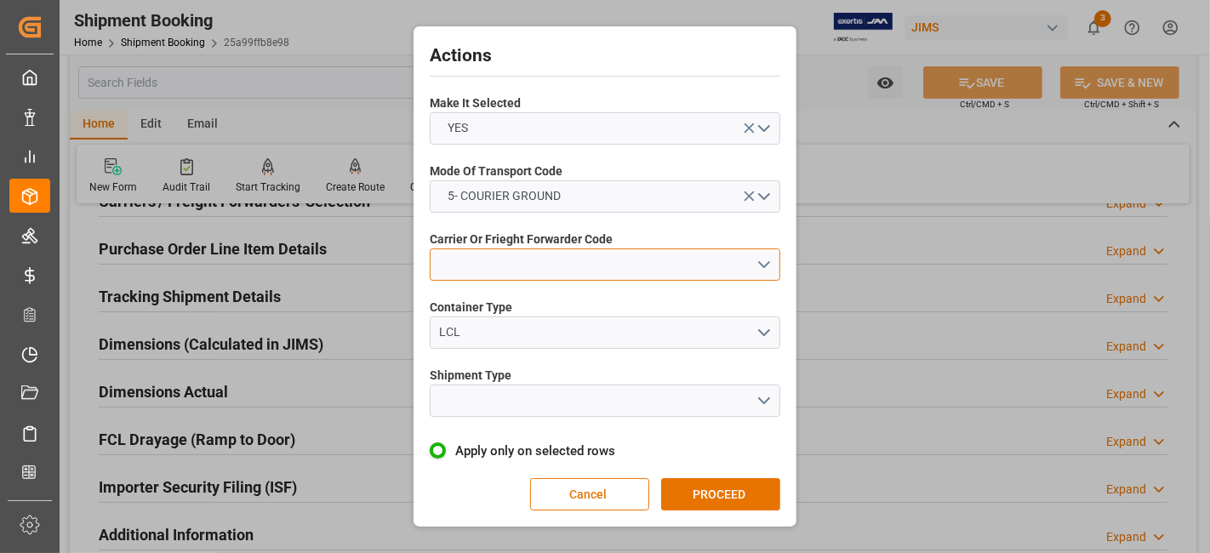
click at [769, 270] on button "open menu" at bounding box center [605, 264] width 350 height 32
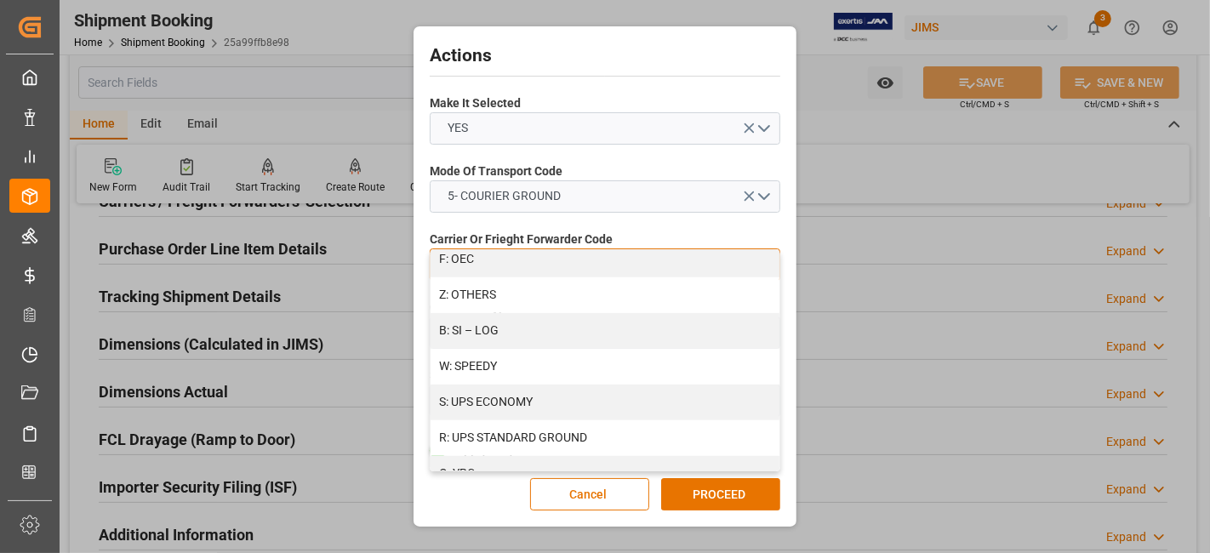
scroll to position [991, 0]
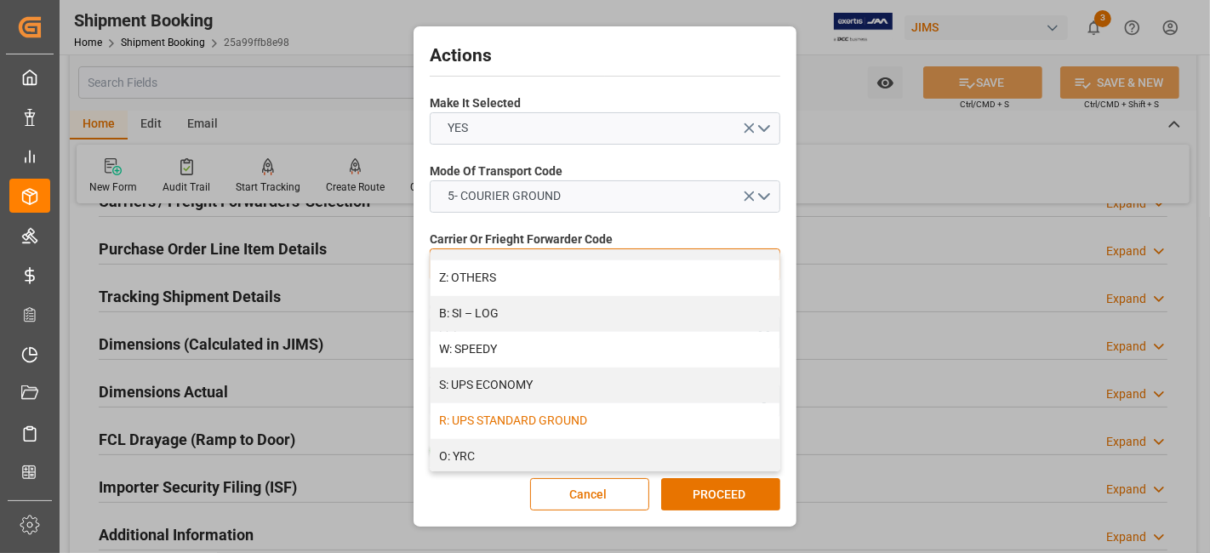
click at [663, 417] on div "R: UPS STANDARD GROUND" at bounding box center [604, 421] width 349 height 36
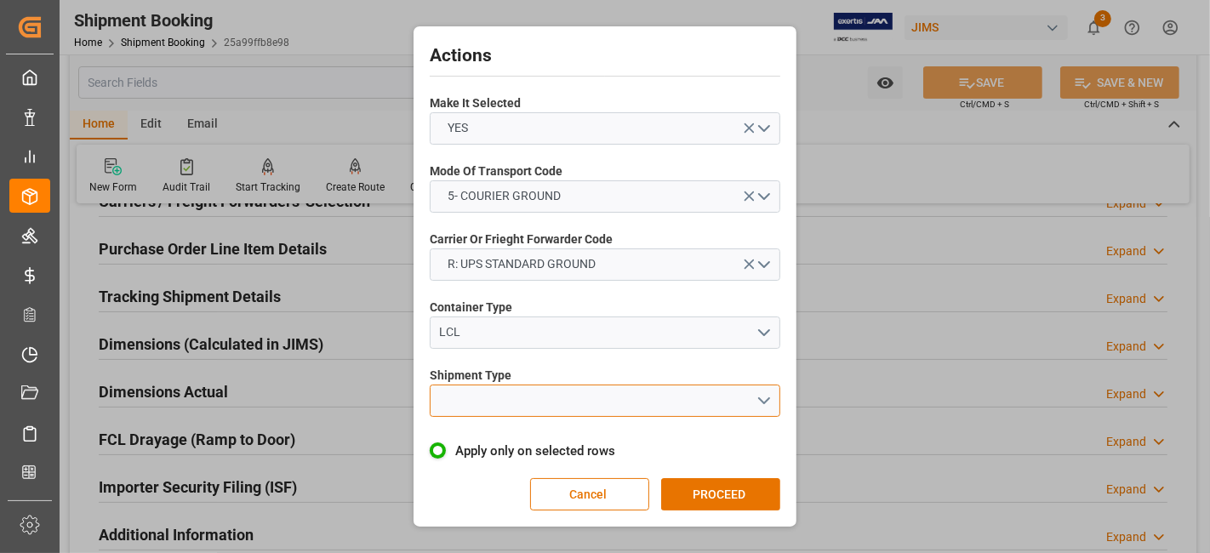
click at [764, 407] on button "open menu" at bounding box center [605, 400] width 350 height 32
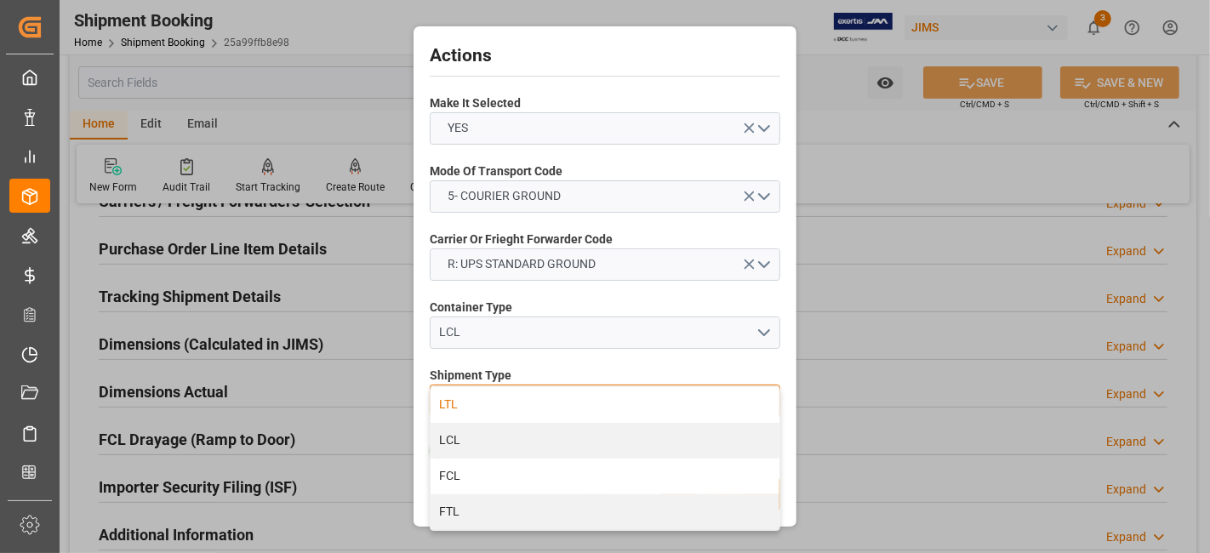
click at [512, 410] on div "LTL" at bounding box center [604, 405] width 349 height 36
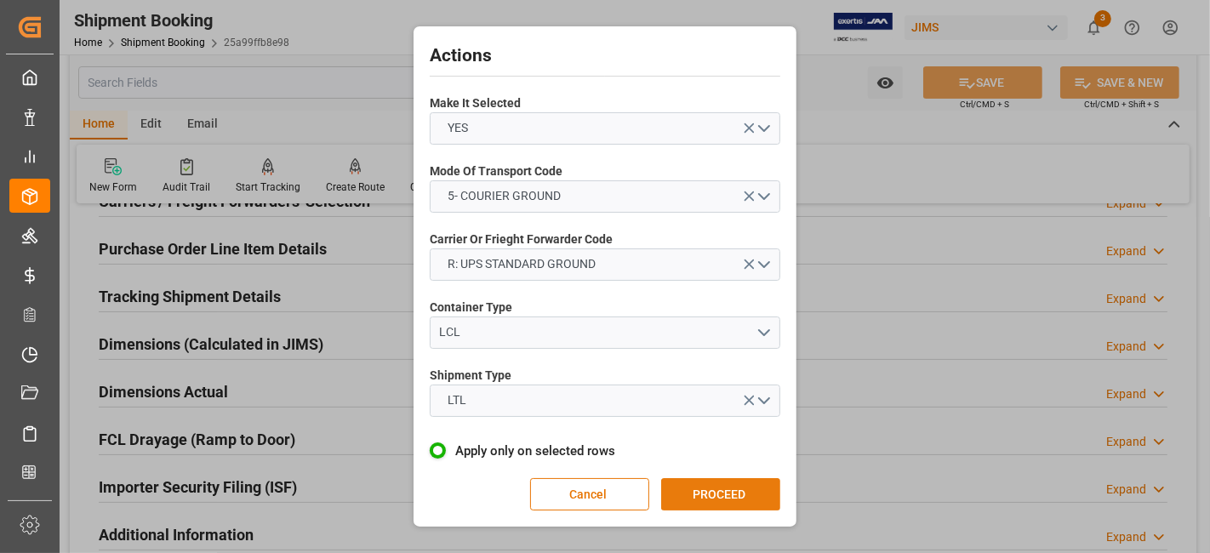
click at [706, 489] on button "PROCEED" at bounding box center [720, 494] width 119 height 32
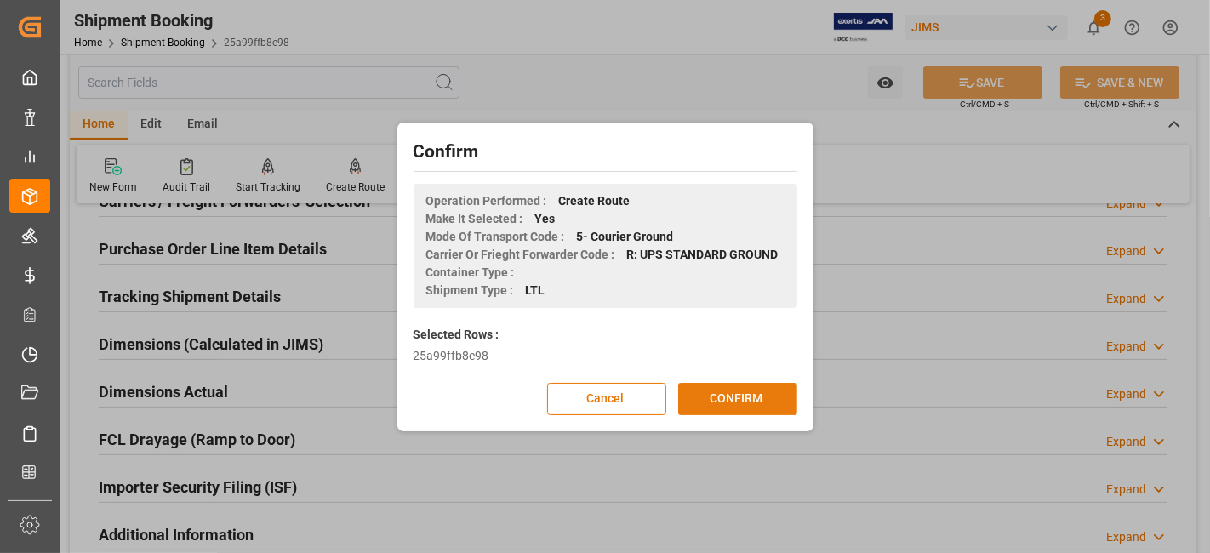
click at [693, 397] on button "CONFIRM" at bounding box center [737, 399] width 119 height 32
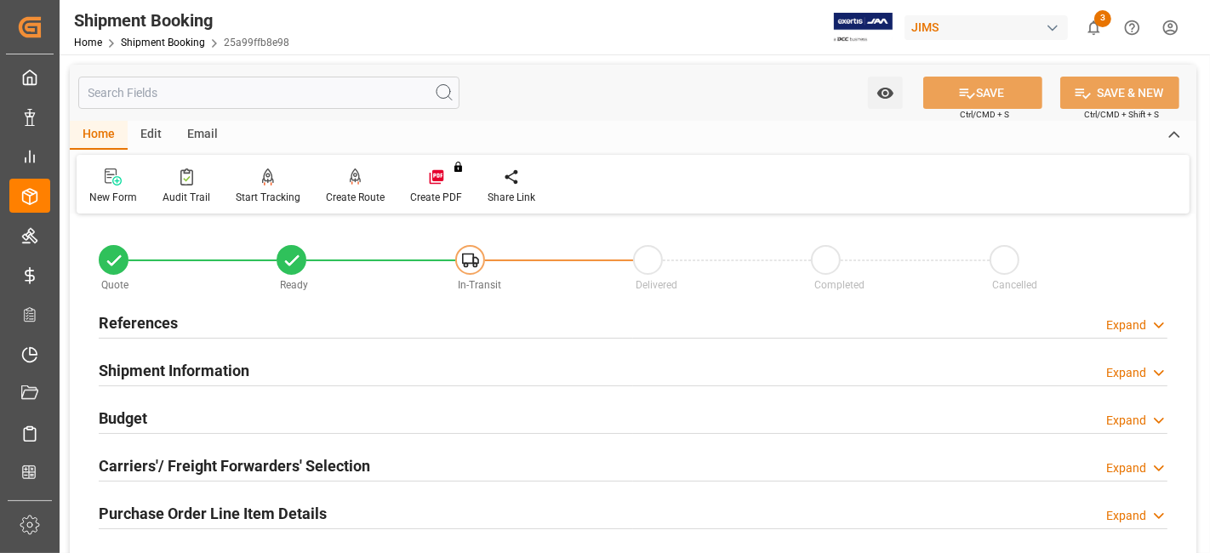
click at [293, 412] on div "Budget Expand" at bounding box center [633, 417] width 1068 height 32
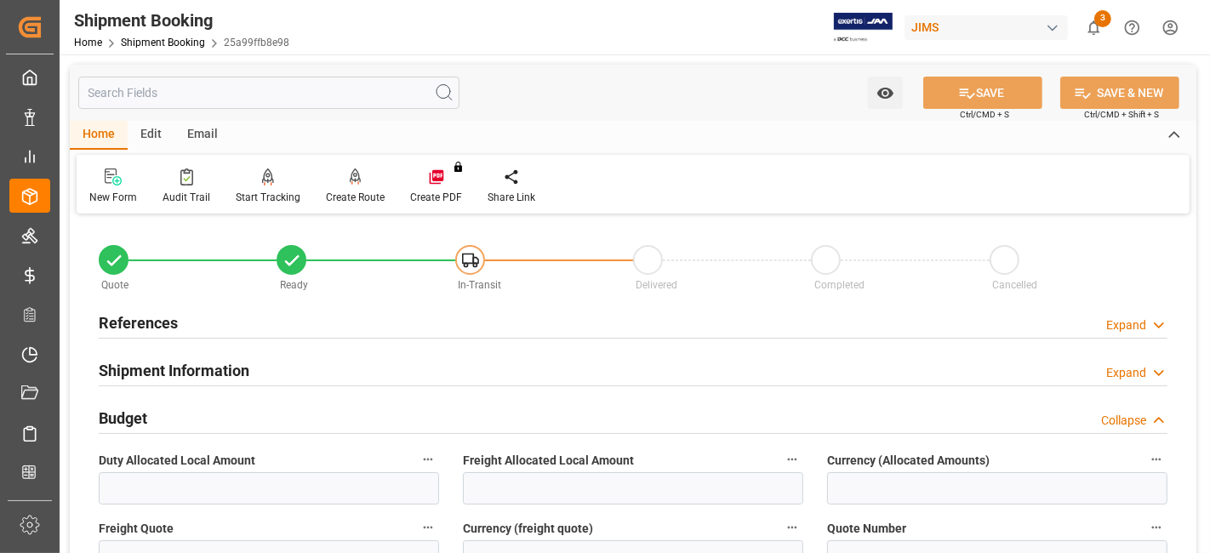
click at [293, 412] on div "Budget Collapse" at bounding box center [633, 417] width 1068 height 32
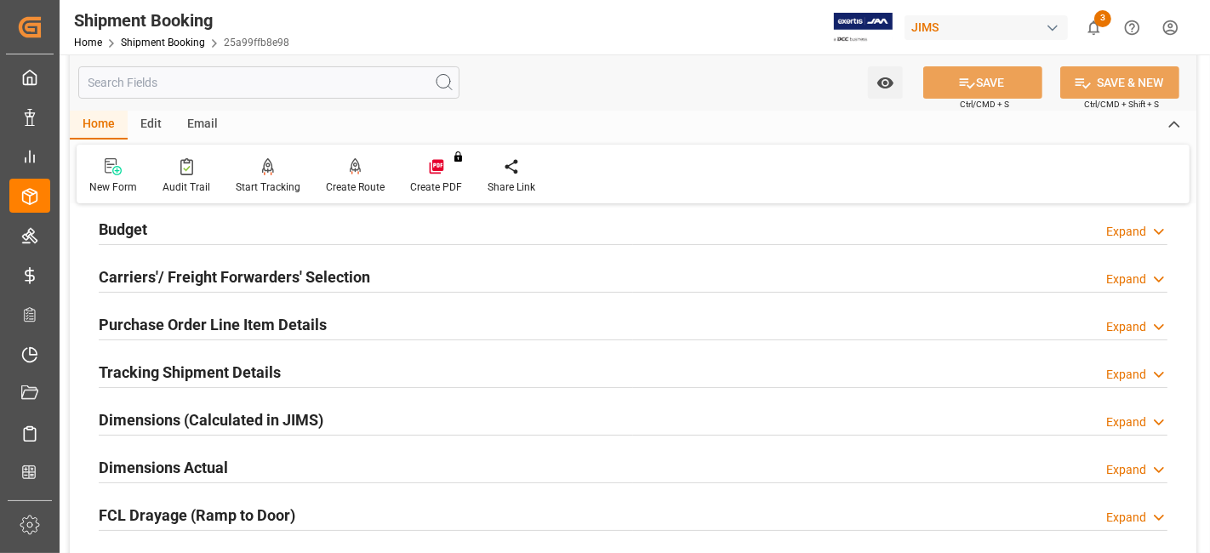
scroll to position [226, 0]
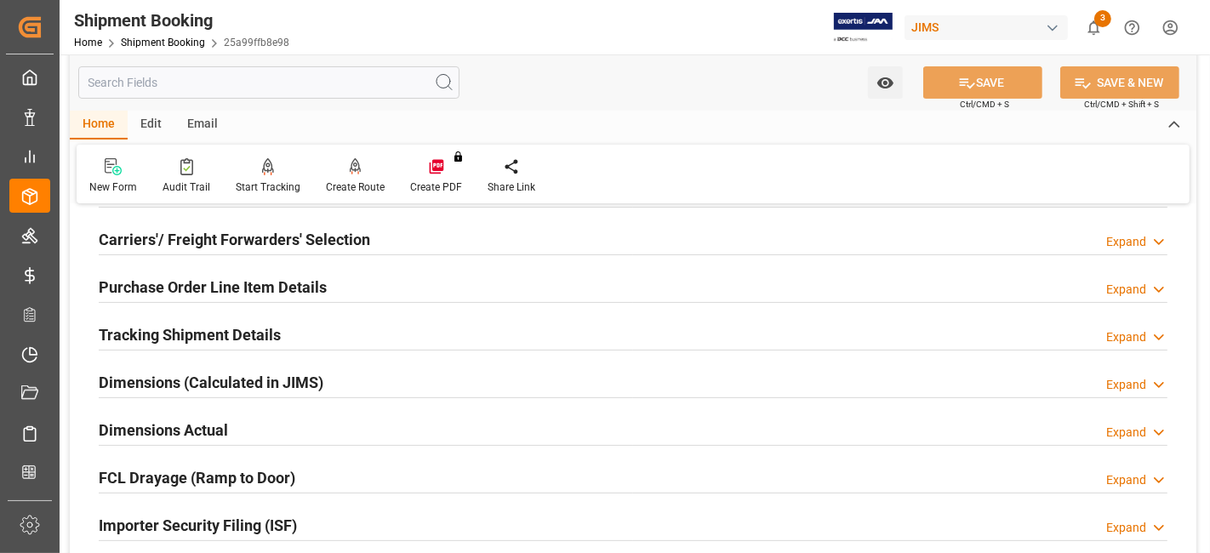
click at [269, 466] on h2 "FCL Drayage (Ramp to Door)" at bounding box center [197, 477] width 196 height 23
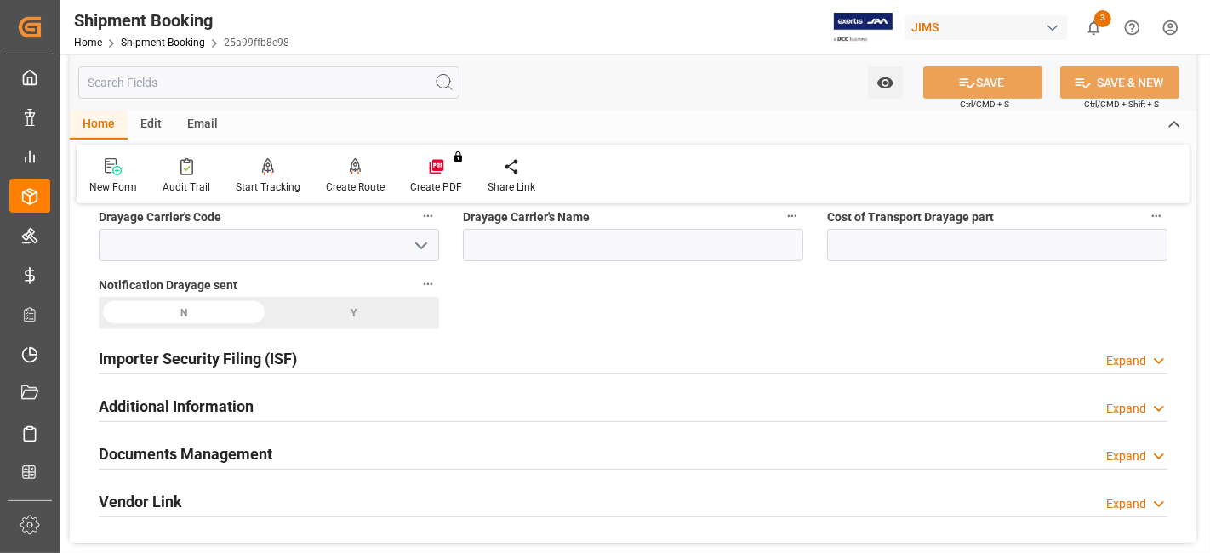
scroll to position [566, 0]
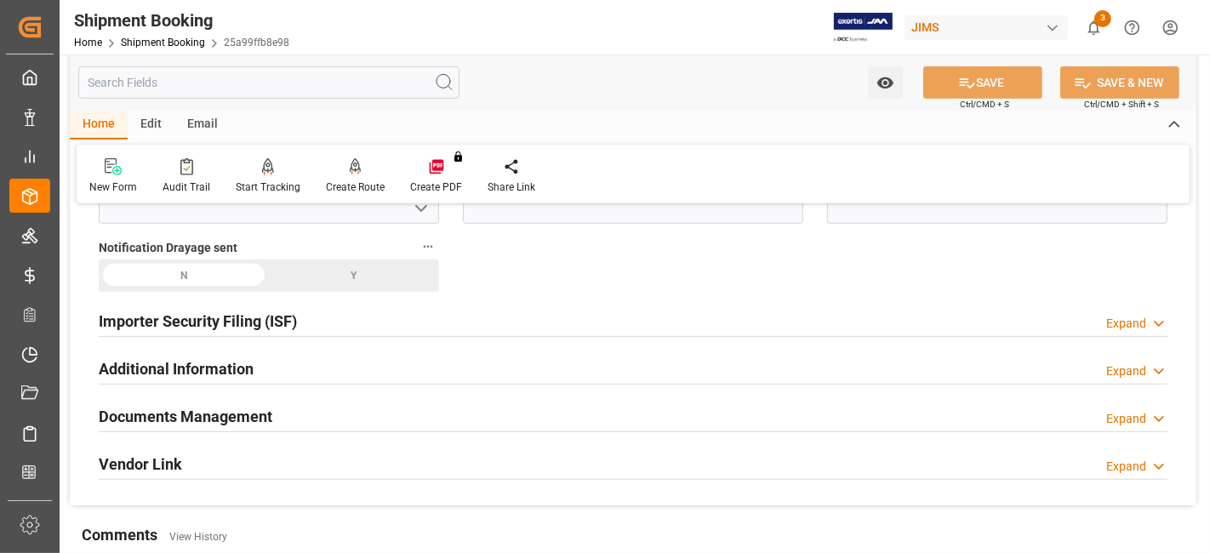
click at [598, 288] on div "Quote Ready In-Transit Delivered Completed Cancelled References Expand JAM Refe…" at bounding box center [633, 78] width 1126 height 853
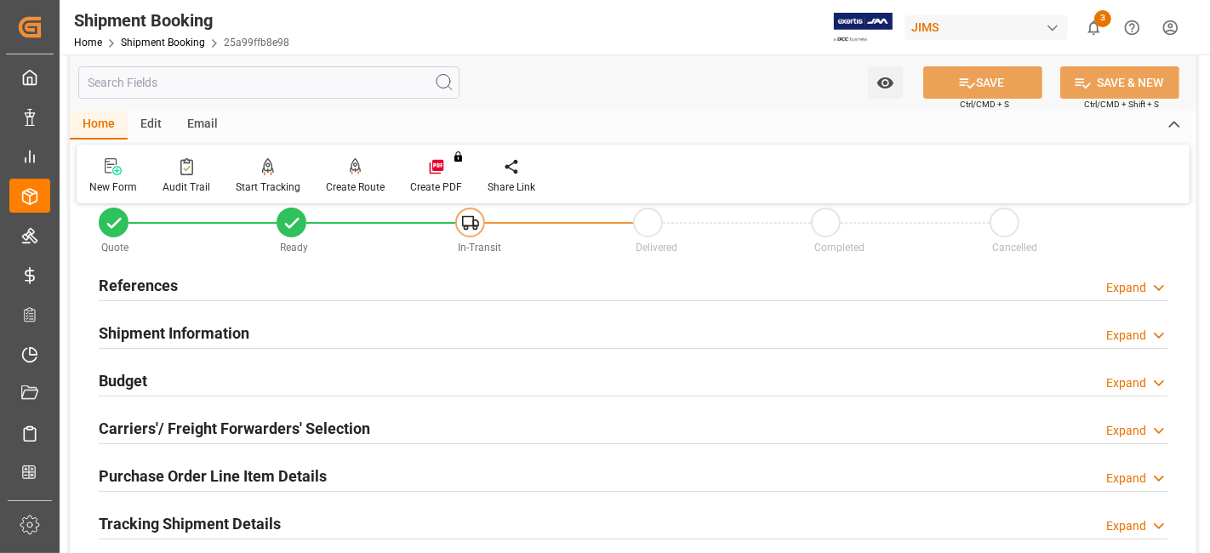
scroll to position [0, 0]
